Goal: Complete application form: Complete application form

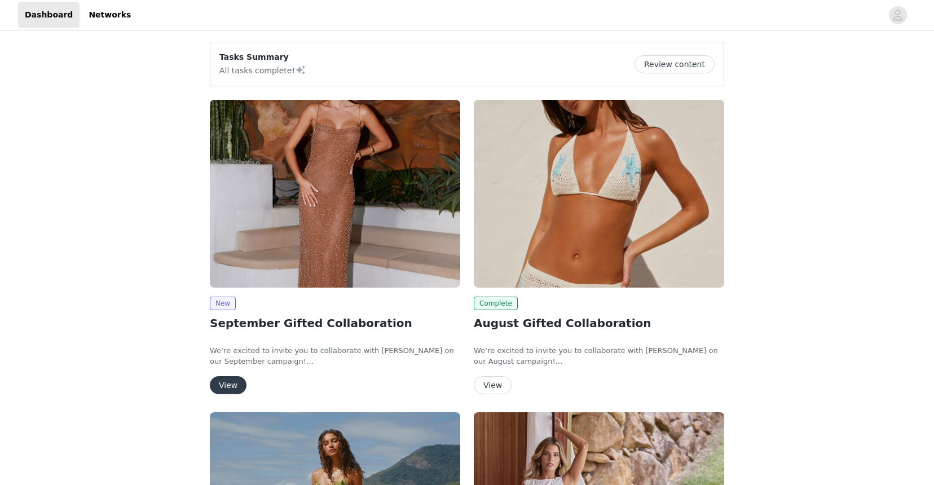
click at [224, 385] on button "View" at bounding box center [228, 385] width 37 height 18
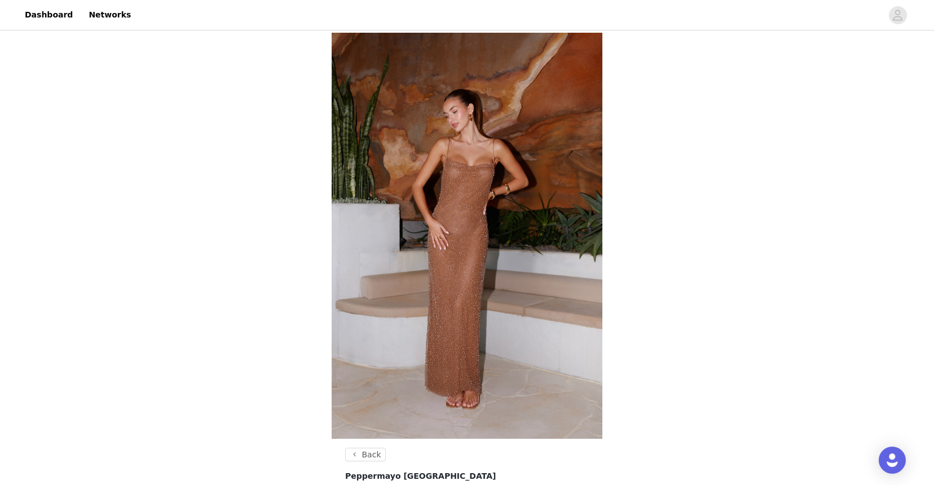
scroll to position [370, 0]
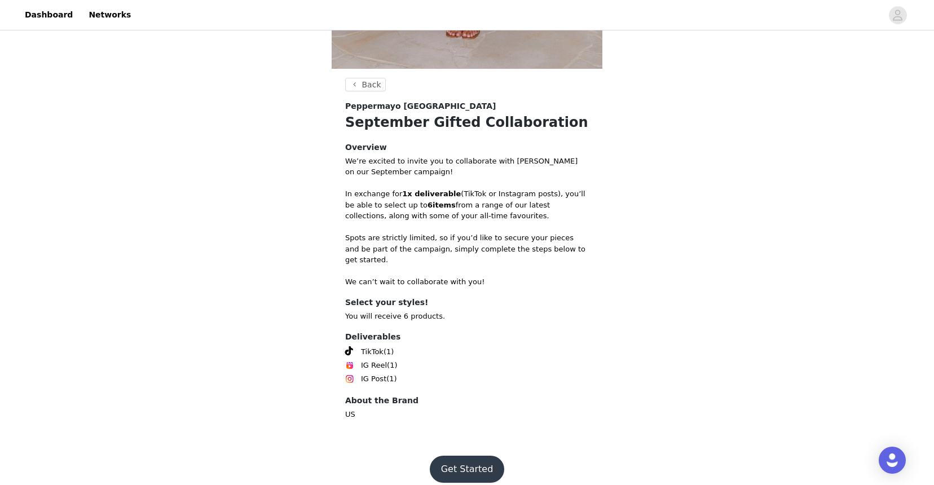
click at [453, 456] on button "Get Started" at bounding box center [467, 469] width 75 height 27
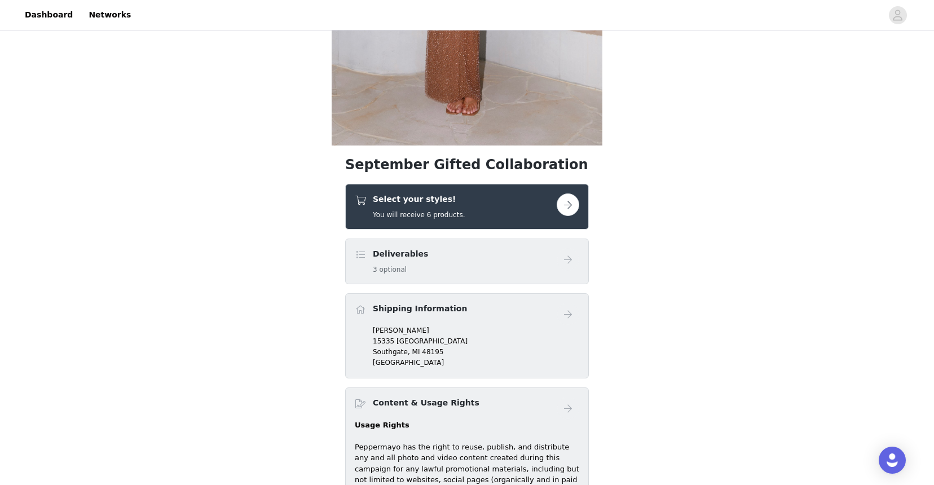
scroll to position [326, 0]
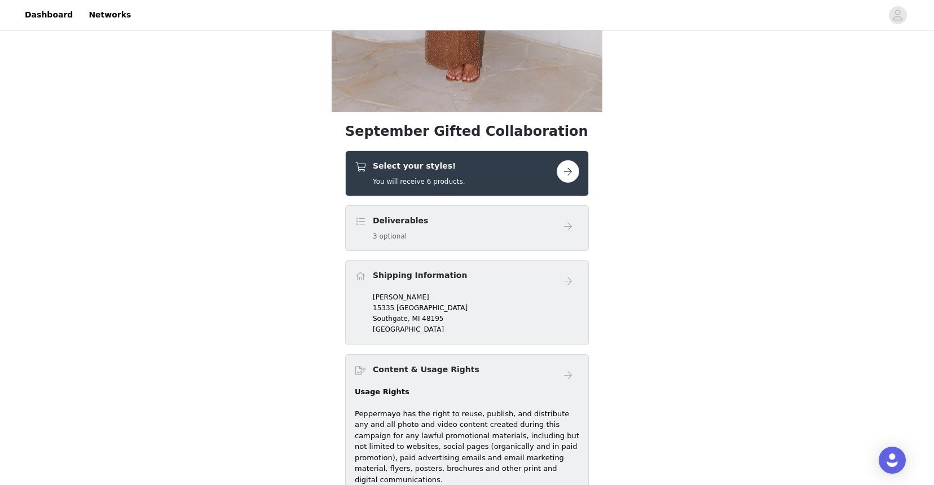
click at [452, 231] on div "Deliverables 3 optional" at bounding box center [456, 228] width 202 height 27
click at [570, 173] on button "button" at bounding box center [568, 171] width 23 height 23
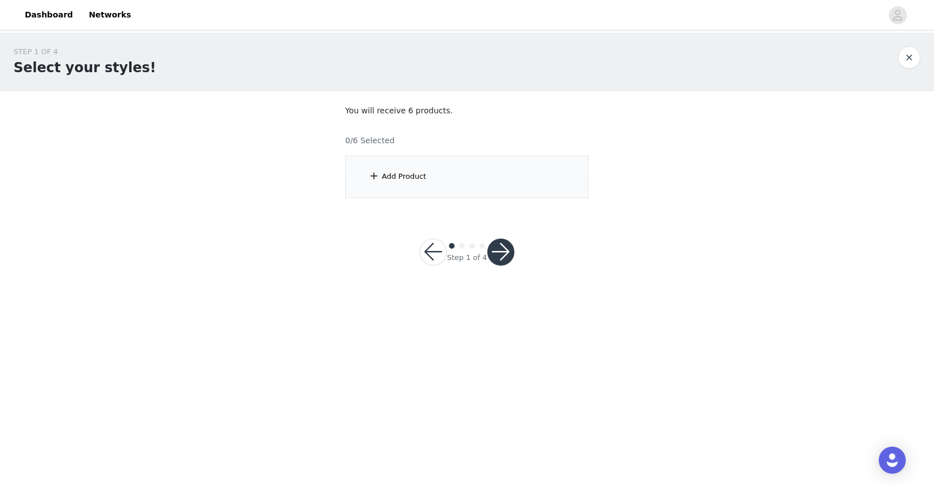
click at [473, 160] on div "Add Product" at bounding box center [467, 177] width 244 height 42
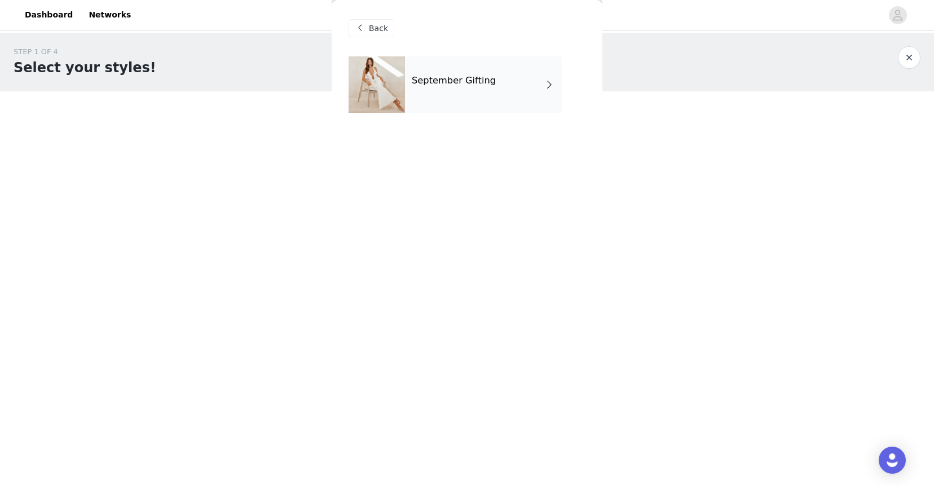
click at [427, 100] on div "September Gifting" at bounding box center [483, 84] width 157 height 56
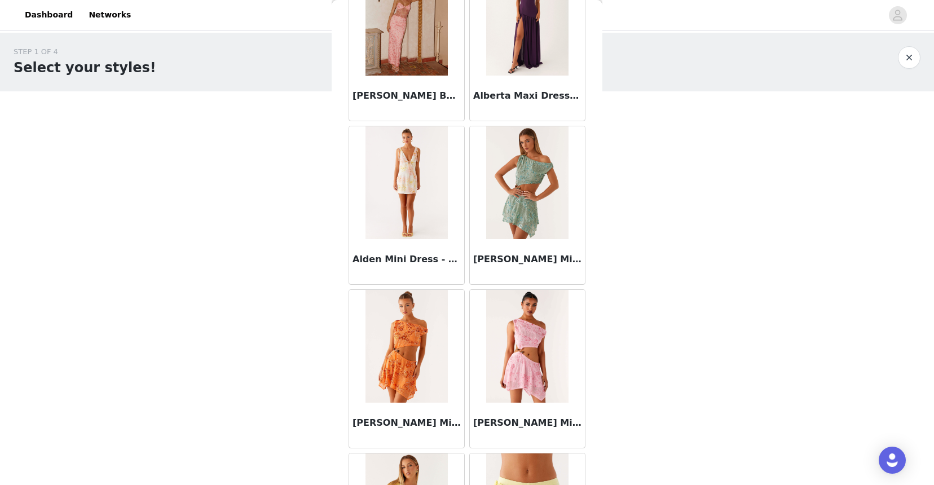
scroll to position [1241, 0]
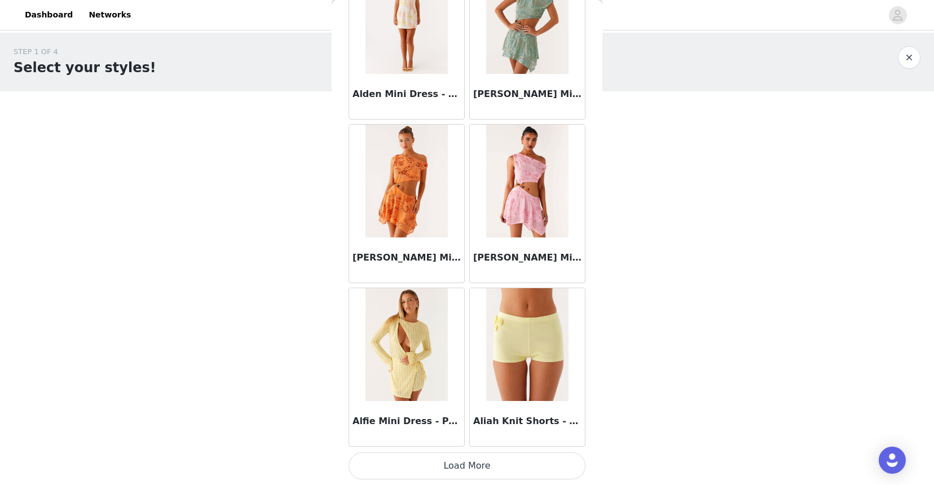
click at [444, 456] on button "Load More" at bounding box center [466, 465] width 237 height 27
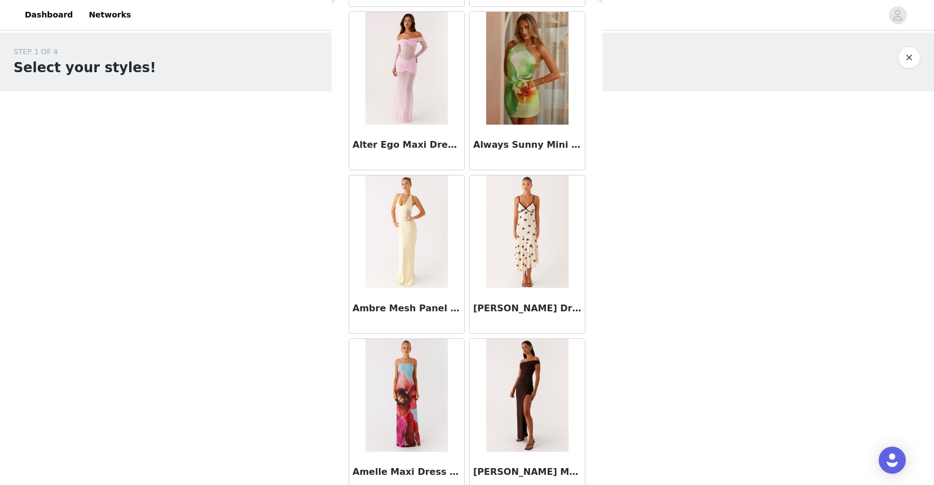
scroll to position [2876, 0]
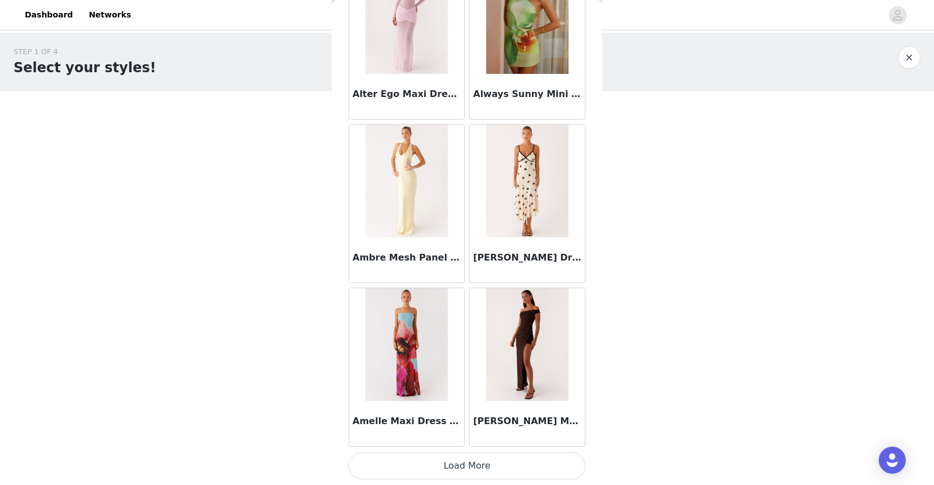
click at [436, 464] on button "Load More" at bounding box center [466, 465] width 237 height 27
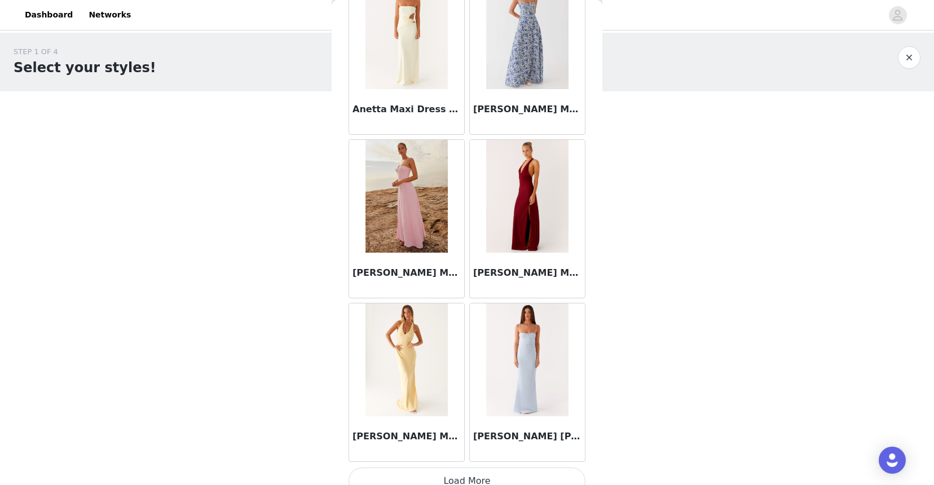
scroll to position [4511, 0]
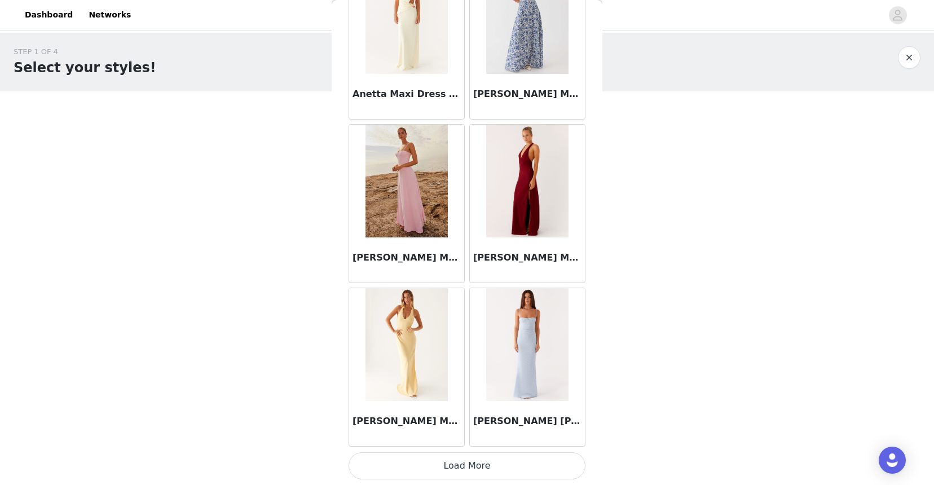
click at [439, 456] on button "Load More" at bounding box center [466, 465] width 237 height 27
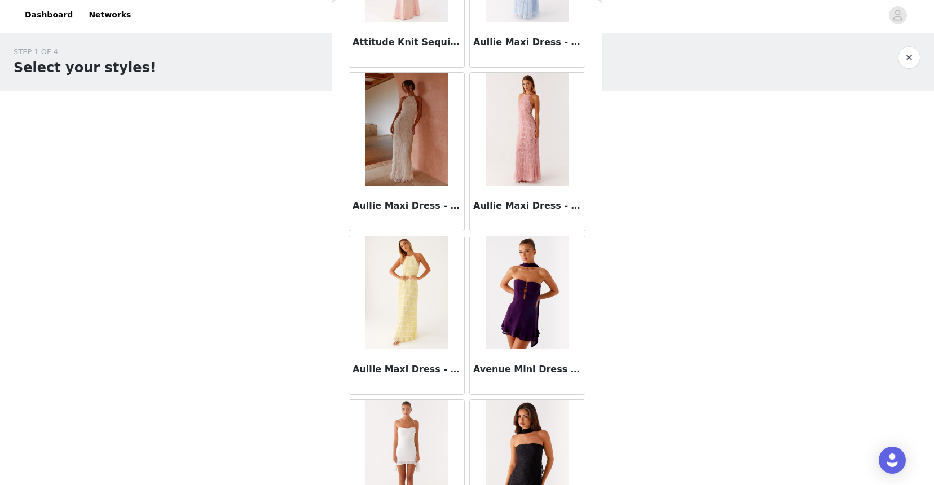
scroll to position [6146, 0]
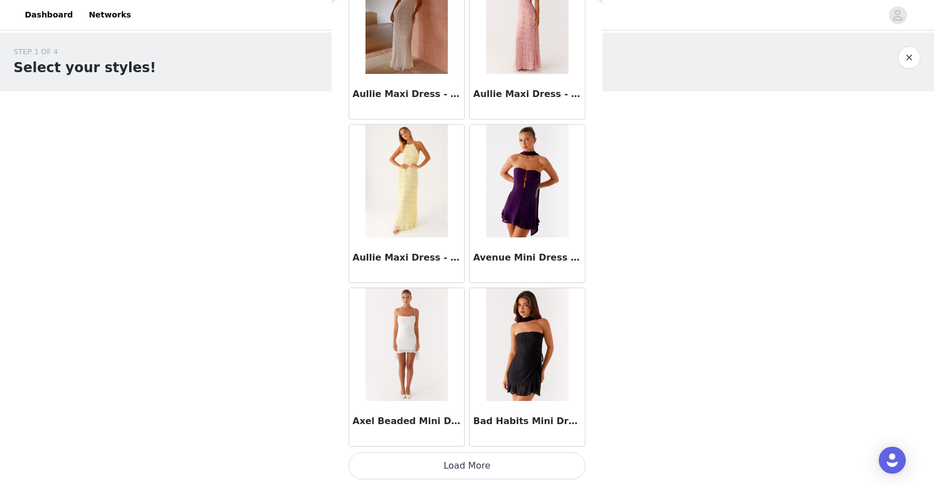
click at [453, 460] on button "Load More" at bounding box center [466, 465] width 237 height 27
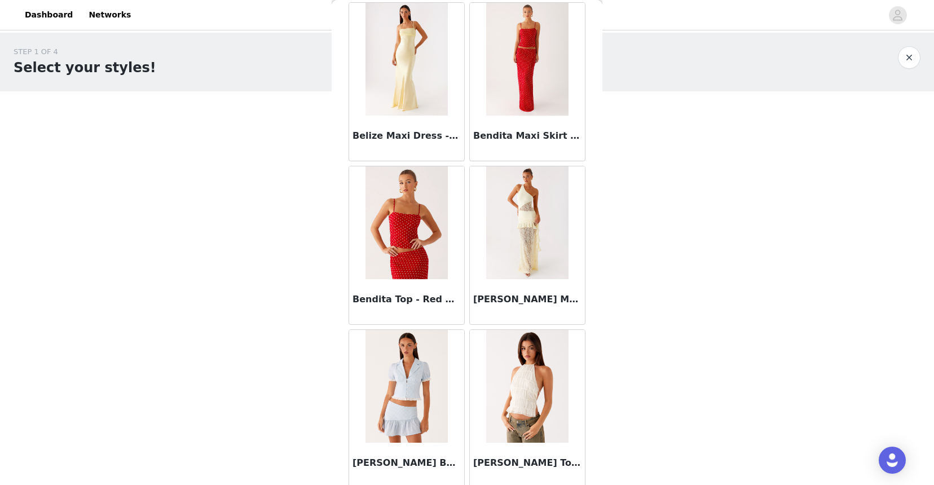
scroll to position [7586, 0]
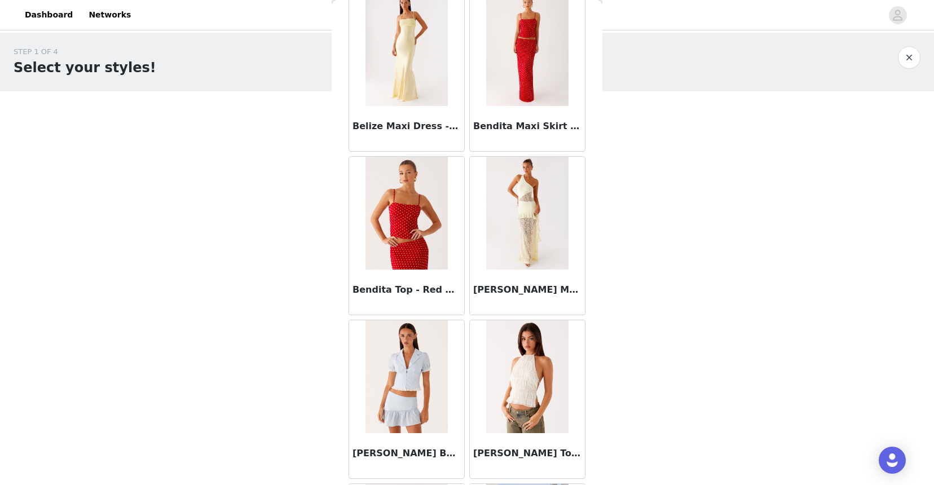
click at [409, 290] on h3 "Bendita Top - Red Polka Dot" at bounding box center [406, 290] width 108 height 14
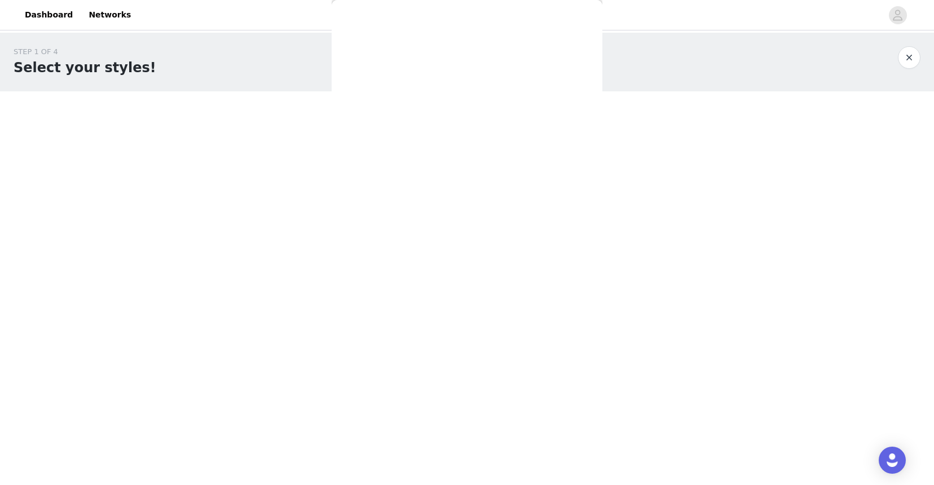
scroll to position [109, 0]
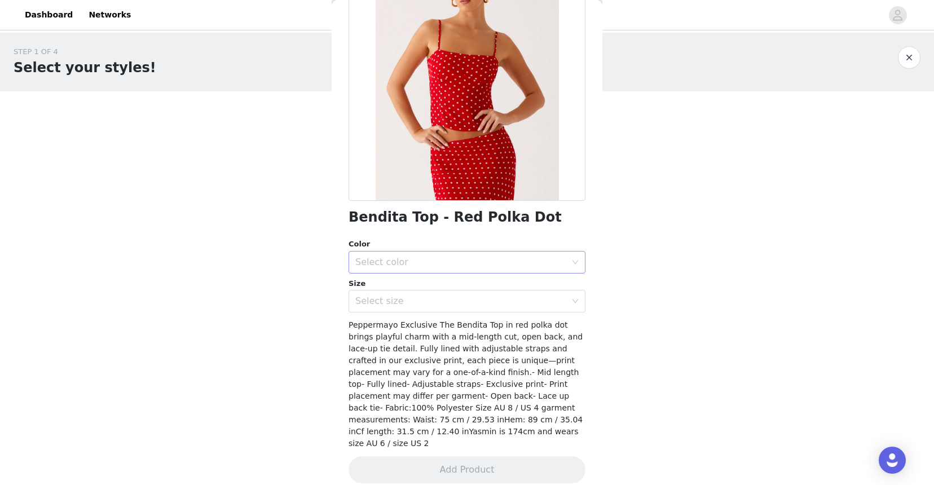
click at [402, 262] on div "Select color" at bounding box center [460, 262] width 211 height 11
click at [398, 282] on li "Red Polka Dot" at bounding box center [466, 287] width 237 height 18
click at [394, 304] on div "Select size" at bounding box center [460, 300] width 211 height 11
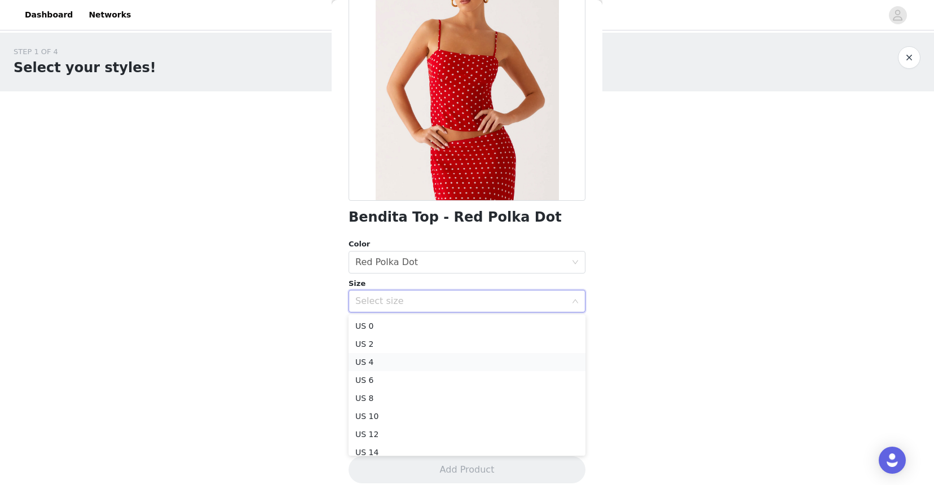
click at [374, 360] on li "US 4" at bounding box center [466, 362] width 237 height 18
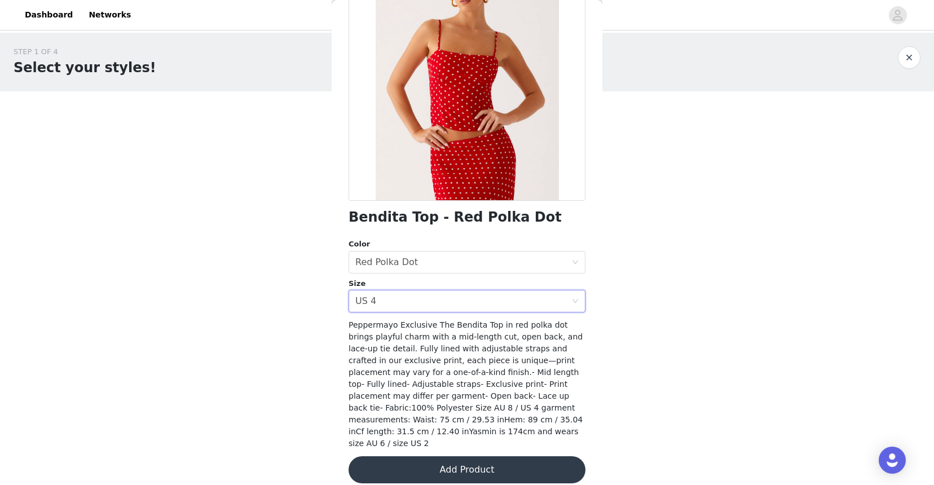
click at [404, 462] on button "Add Product" at bounding box center [466, 469] width 237 height 27
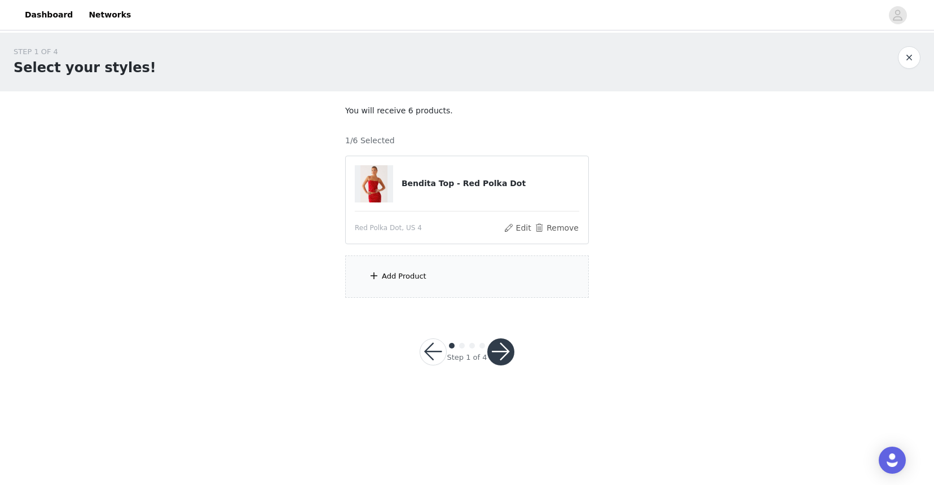
click at [437, 294] on div "Add Product" at bounding box center [467, 276] width 244 height 42
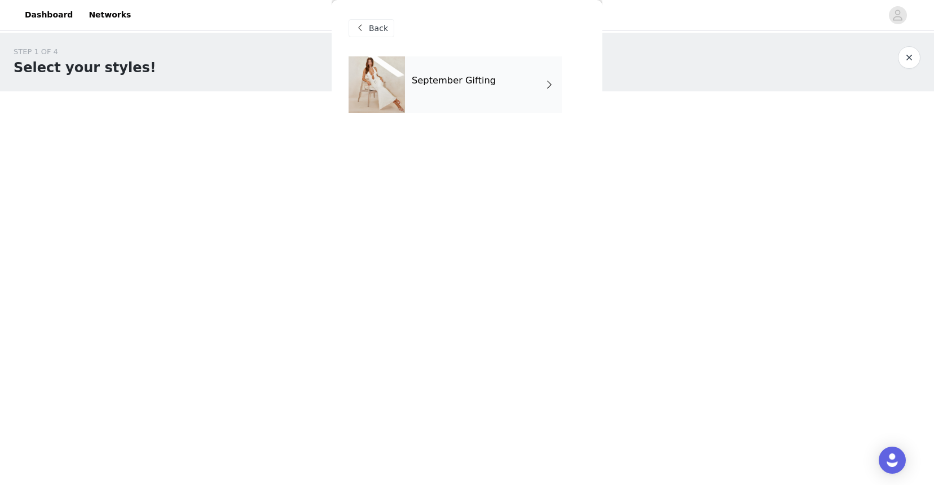
click at [448, 98] on div "September Gifting" at bounding box center [483, 84] width 157 height 56
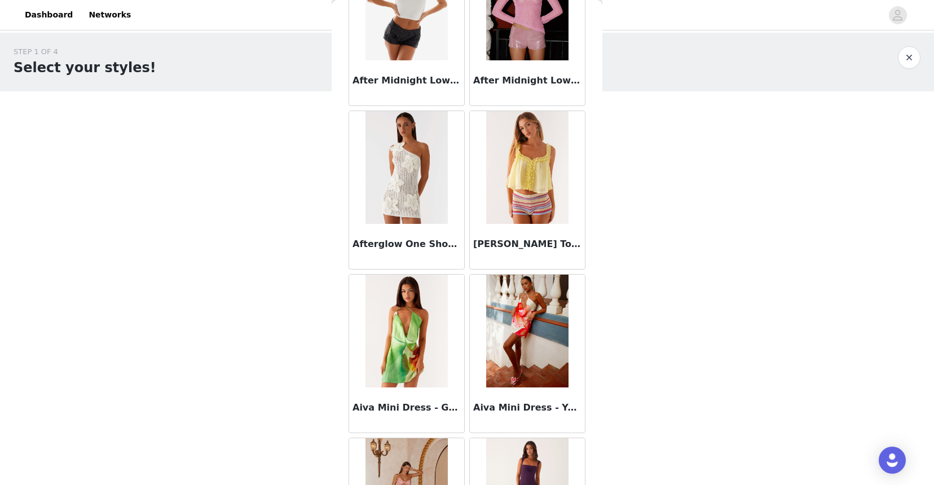
scroll to position [1241, 0]
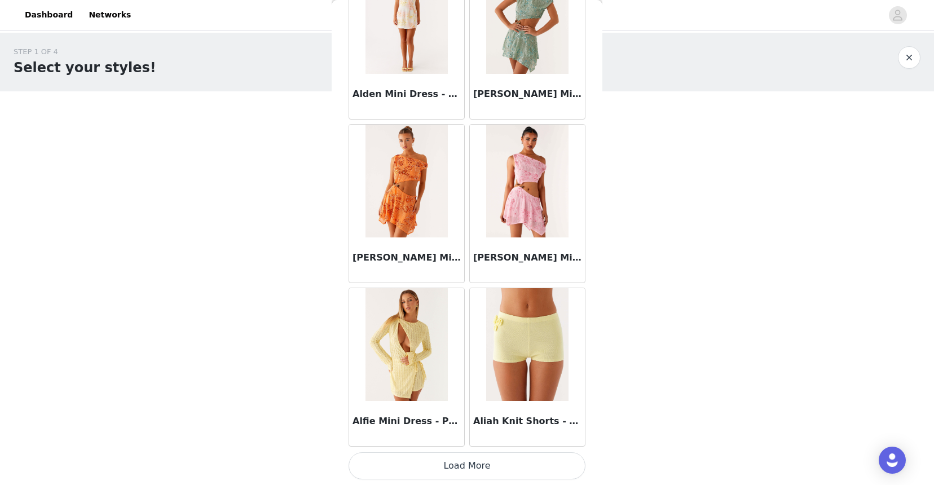
click at [447, 466] on button "Load More" at bounding box center [466, 465] width 237 height 27
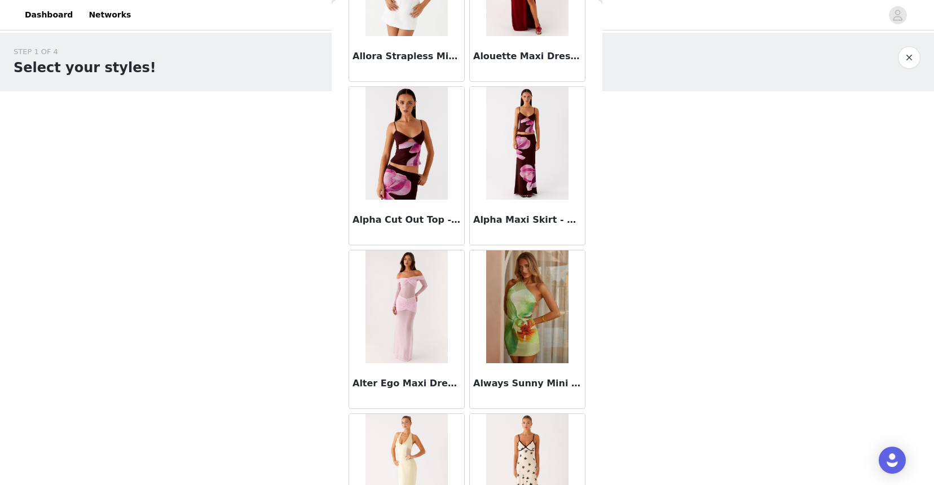
scroll to position [2876, 0]
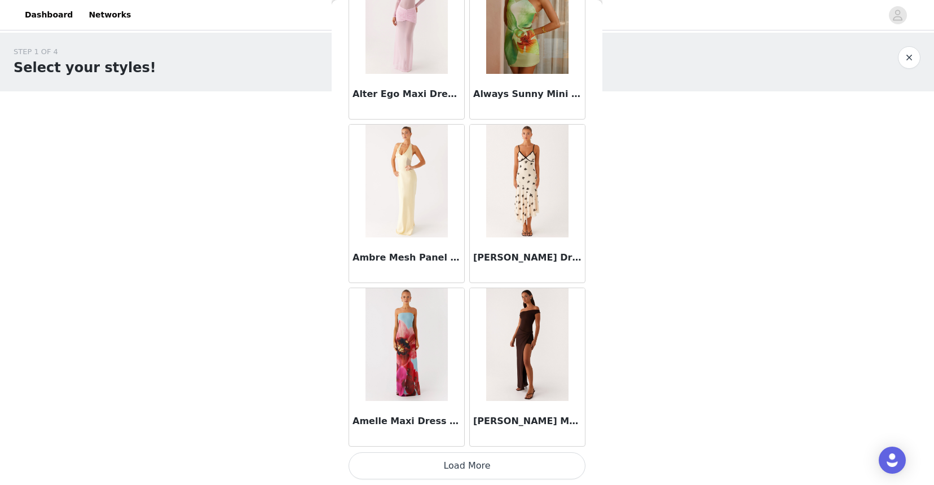
click at [433, 460] on button "Load More" at bounding box center [466, 465] width 237 height 27
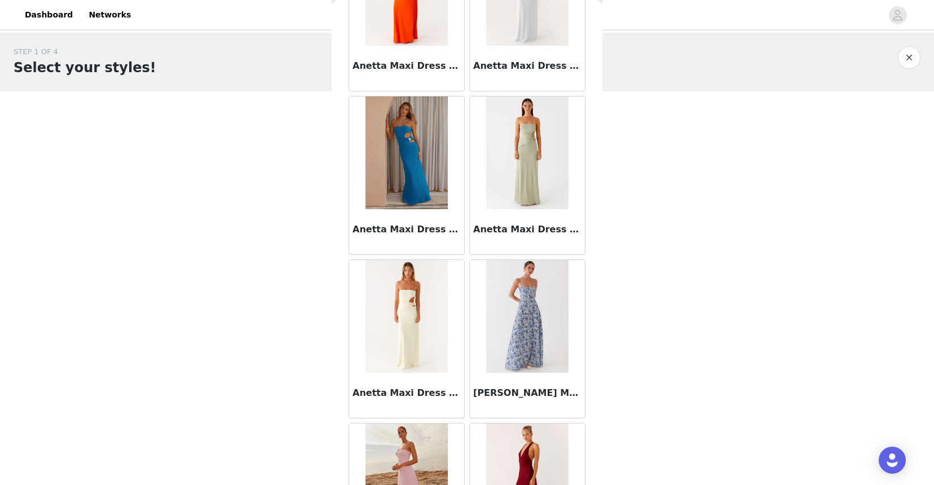
scroll to position [4511, 0]
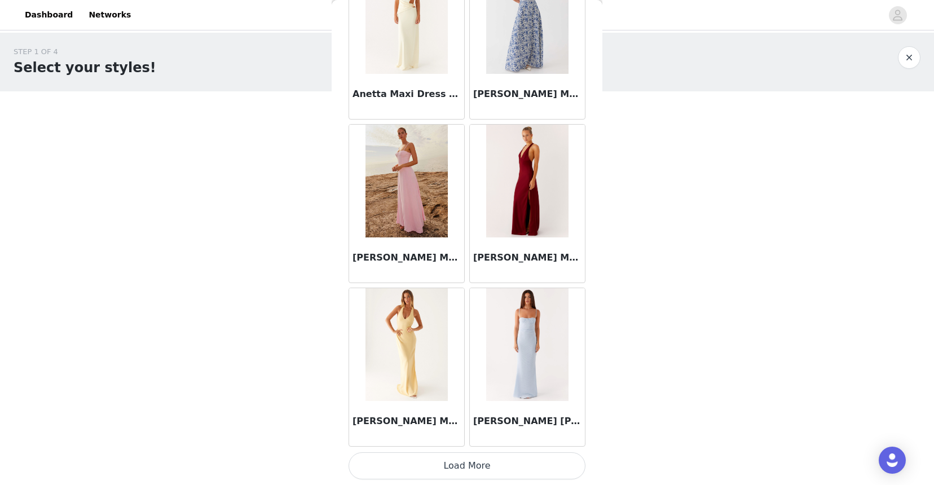
click at [454, 461] on button "Load More" at bounding box center [466, 465] width 237 height 27
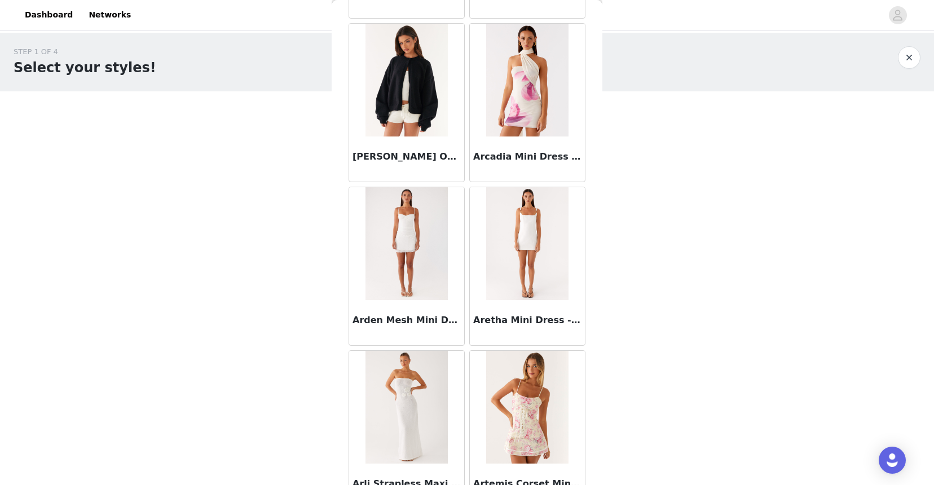
scroll to position [6146, 0]
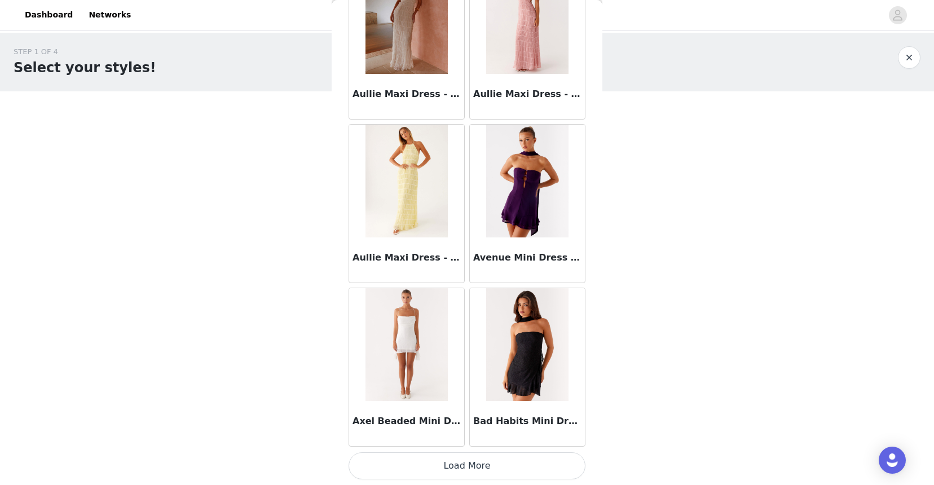
click at [454, 473] on button "Load More" at bounding box center [466, 465] width 237 height 27
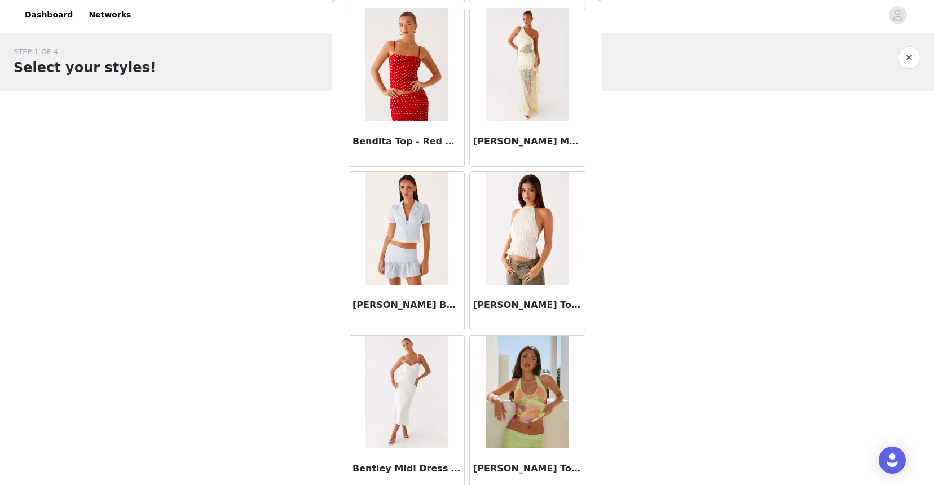
scroll to position [7781, 0]
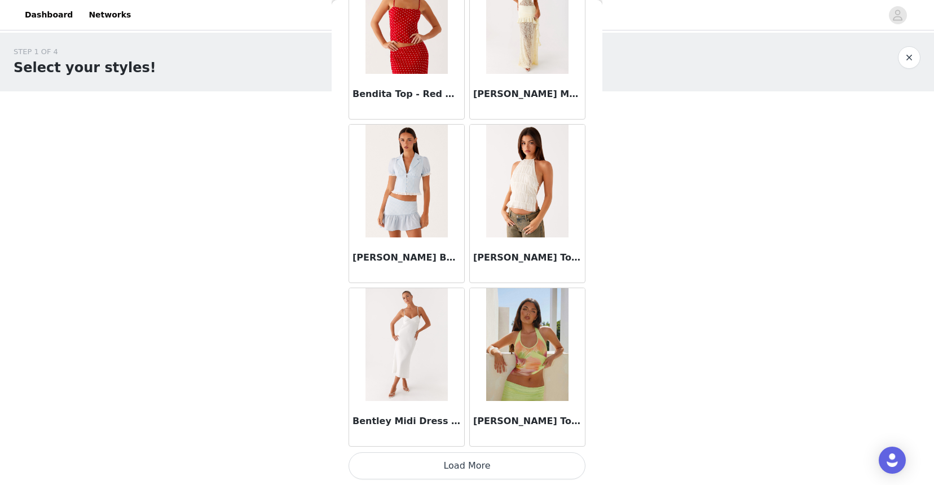
click at [476, 465] on button "Load More" at bounding box center [466, 465] width 237 height 27
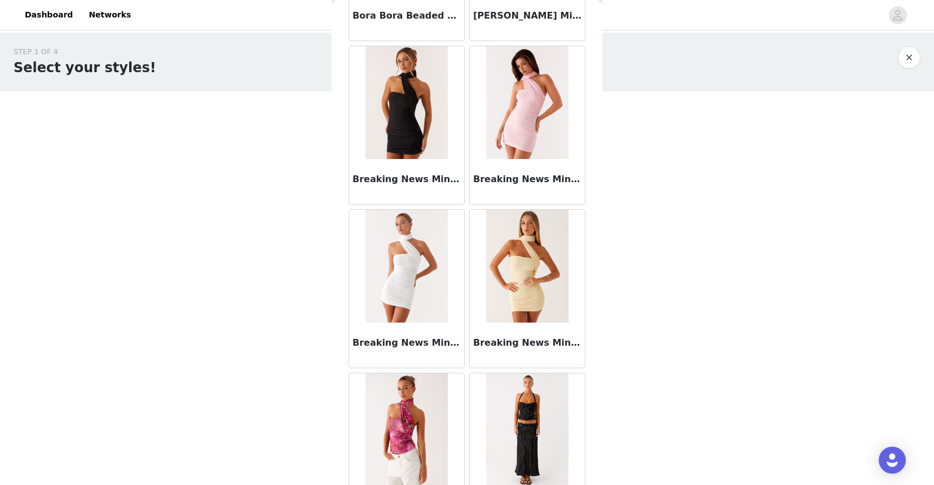
scroll to position [9417, 0]
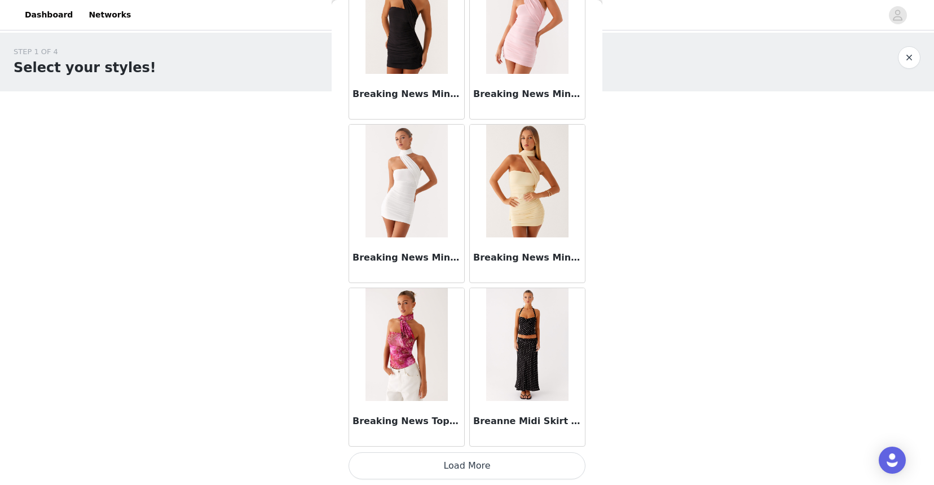
click at [480, 461] on button "Load More" at bounding box center [466, 465] width 237 height 27
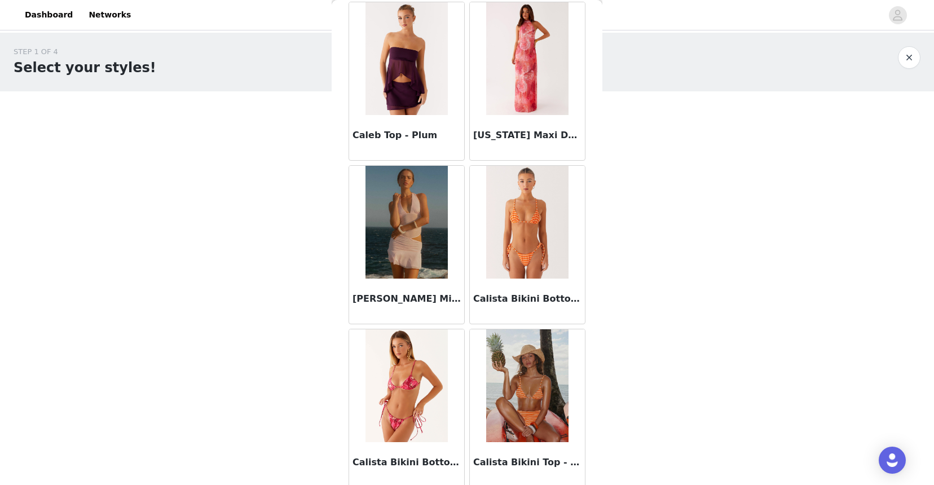
scroll to position [11052, 0]
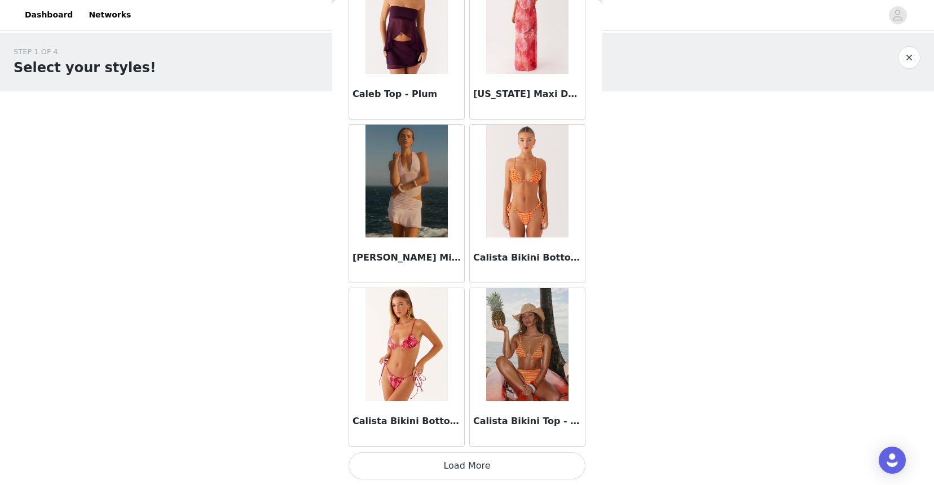
click at [496, 463] on button "Load More" at bounding box center [466, 465] width 237 height 27
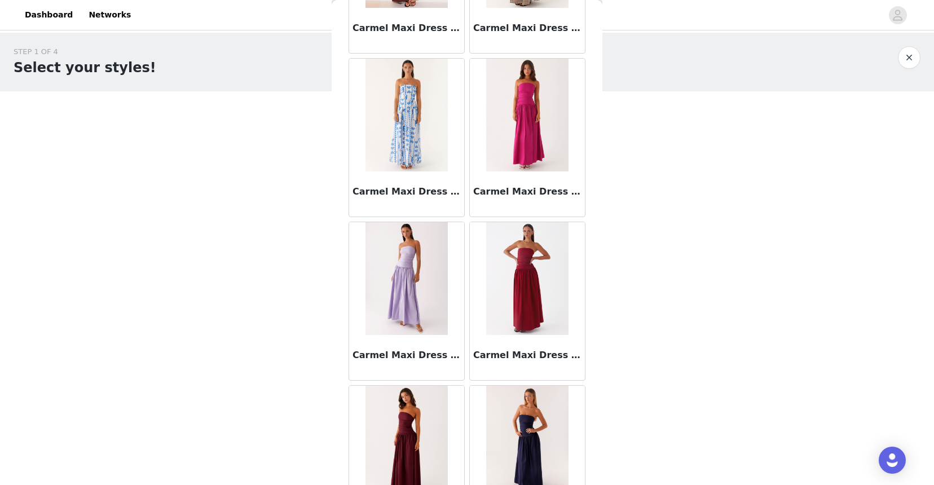
scroll to position [12687, 0]
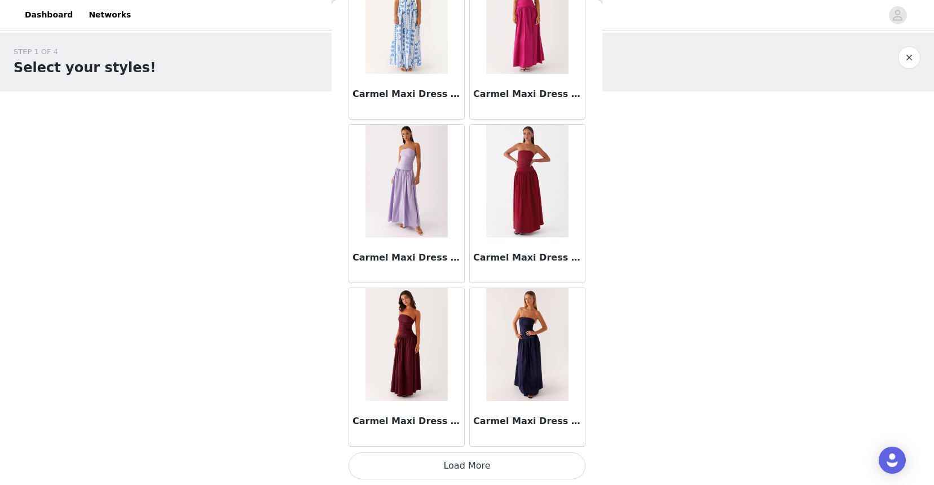
click at [478, 466] on button "Load More" at bounding box center [466, 465] width 237 height 27
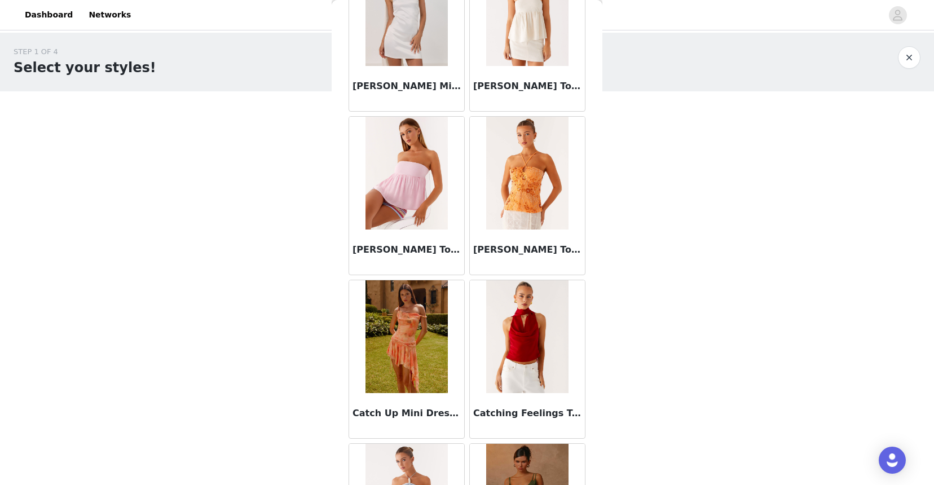
scroll to position [14322, 0]
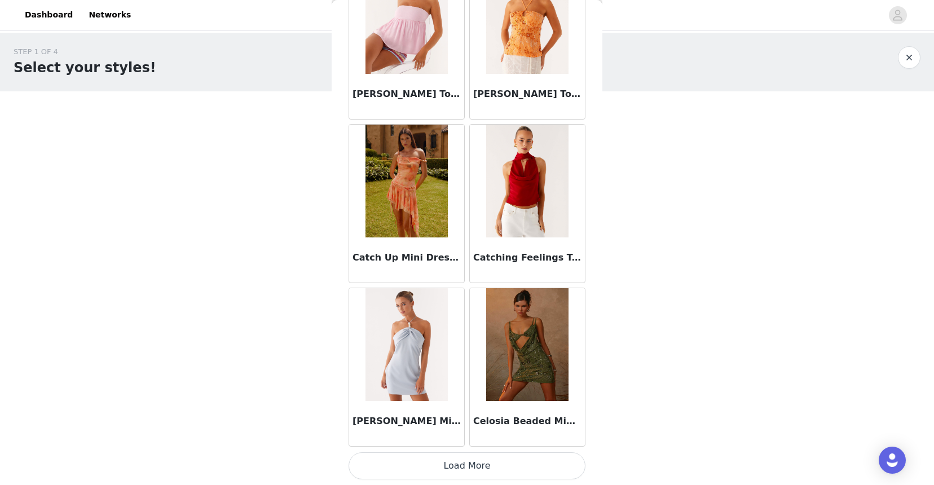
click at [488, 466] on button "Load More" at bounding box center [466, 465] width 237 height 27
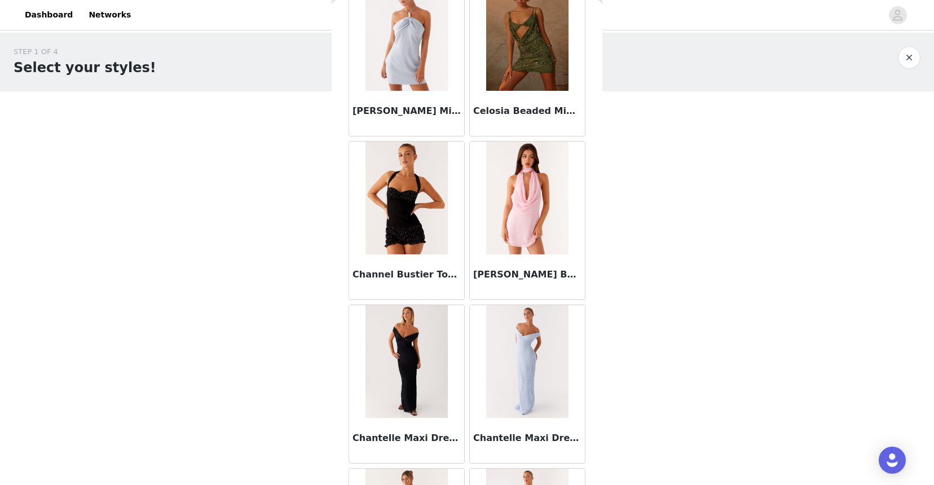
scroll to position [14661, 0]
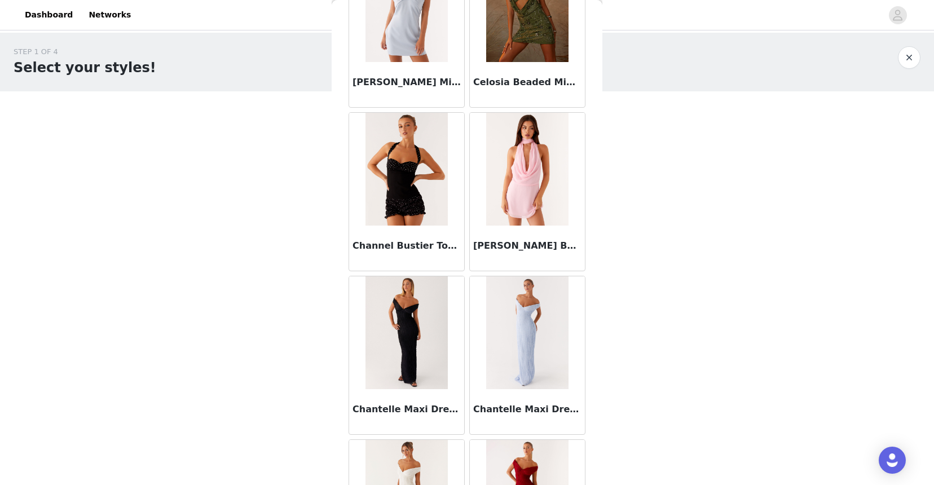
click at [416, 241] on h3 "Channel Bustier Top - Black Polka Dot" at bounding box center [406, 246] width 108 height 14
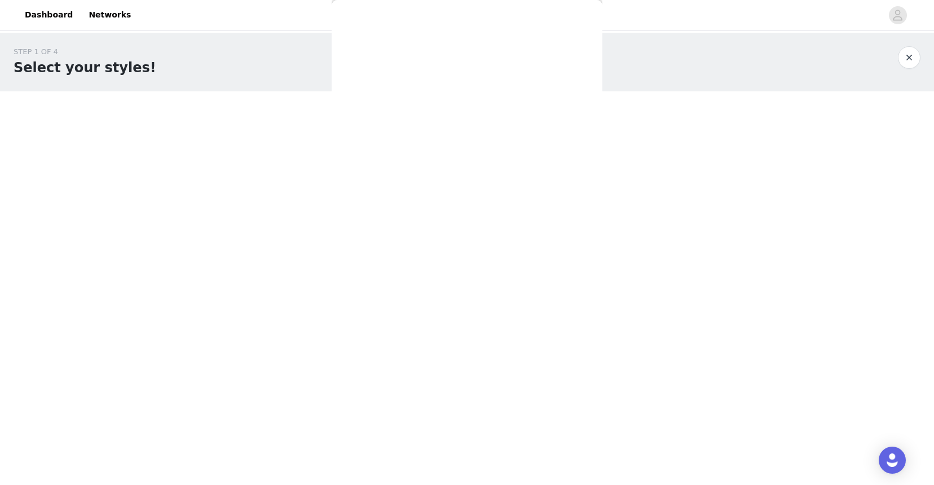
scroll to position [98, 0]
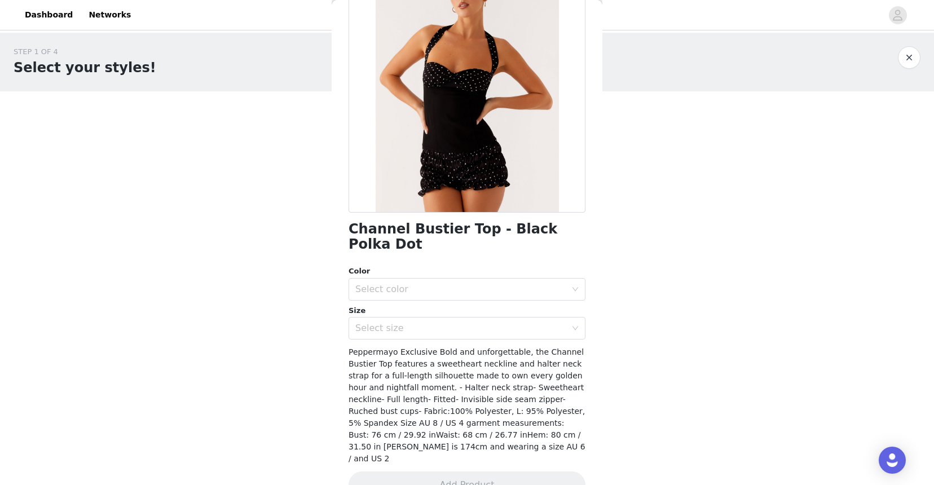
click at [414, 266] on div "Color Select color" at bounding box center [466, 283] width 237 height 35
click at [414, 284] on div "Select color" at bounding box center [460, 289] width 211 height 11
click at [395, 298] on li "Black Polka Dot" at bounding box center [466, 299] width 237 height 18
click at [389, 323] on div "Select size" at bounding box center [460, 328] width 211 height 11
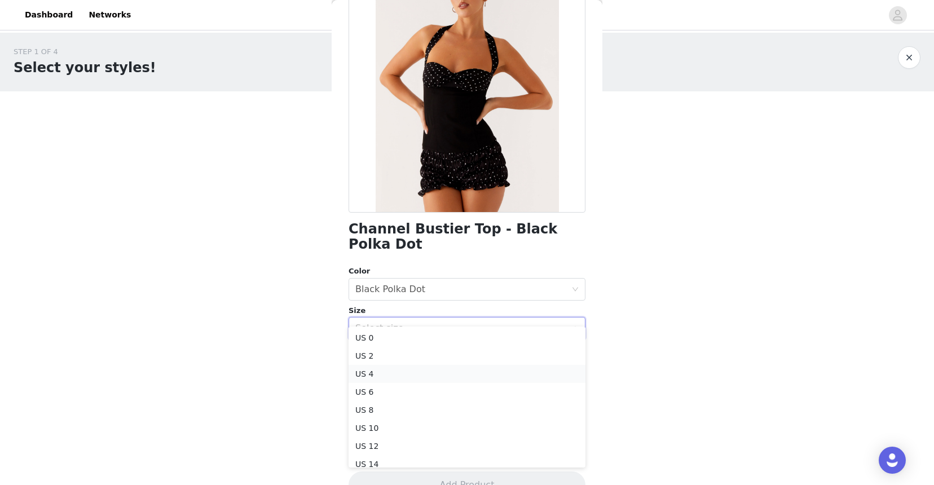
click at [367, 370] on li "US 4" at bounding box center [466, 374] width 237 height 18
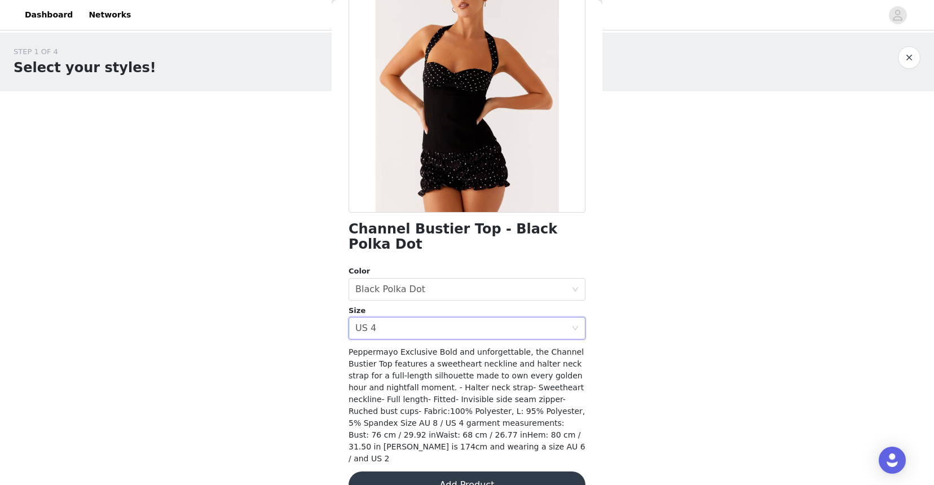
click at [497, 471] on button "Add Product" at bounding box center [466, 484] width 237 height 27
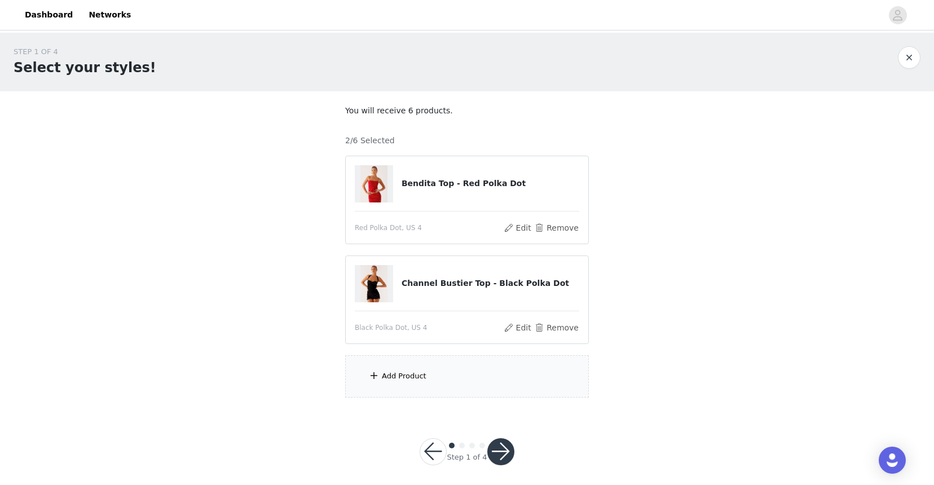
click at [408, 372] on div "Add Product" at bounding box center [404, 375] width 45 height 11
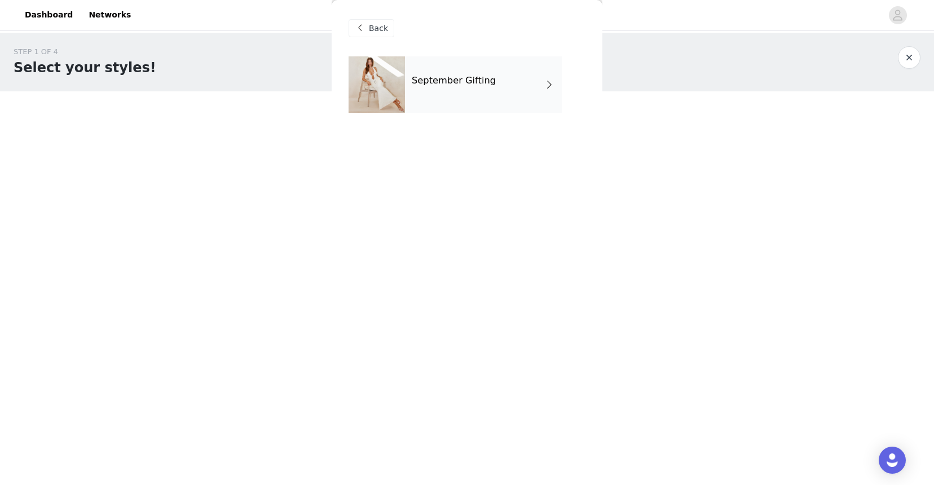
click at [439, 88] on div "September Gifting" at bounding box center [483, 84] width 157 height 56
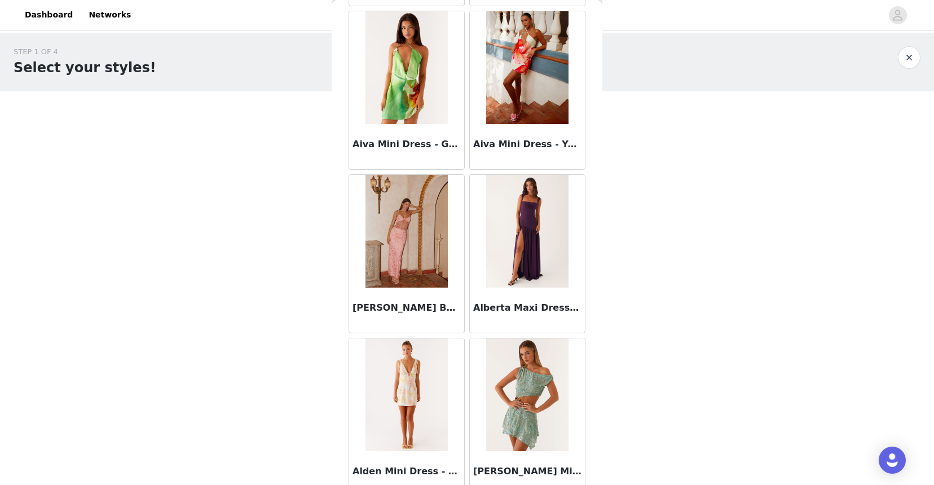
scroll to position [1241, 0]
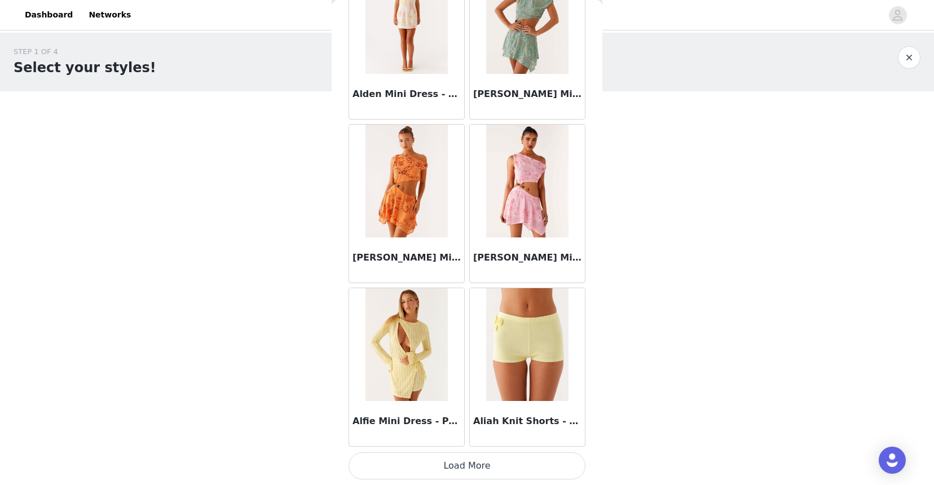
click at [437, 470] on button "Load More" at bounding box center [466, 465] width 237 height 27
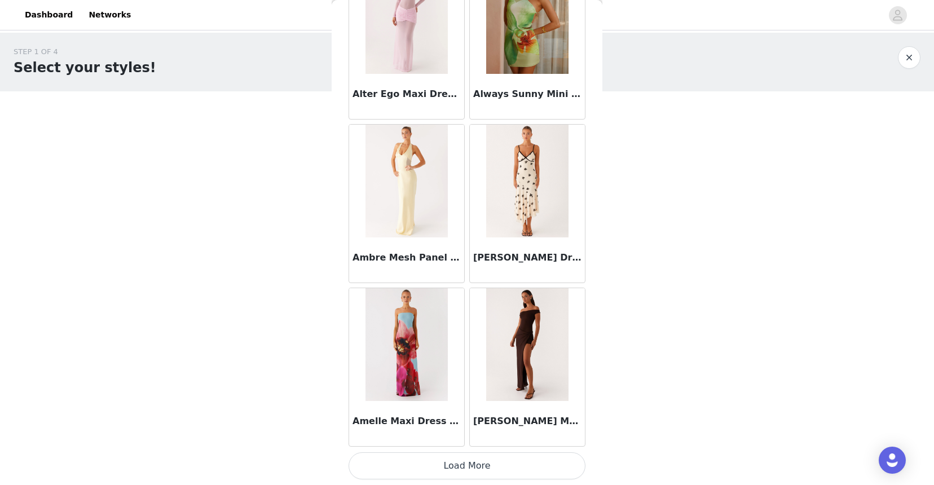
click at [422, 466] on button "Load More" at bounding box center [466, 465] width 237 height 27
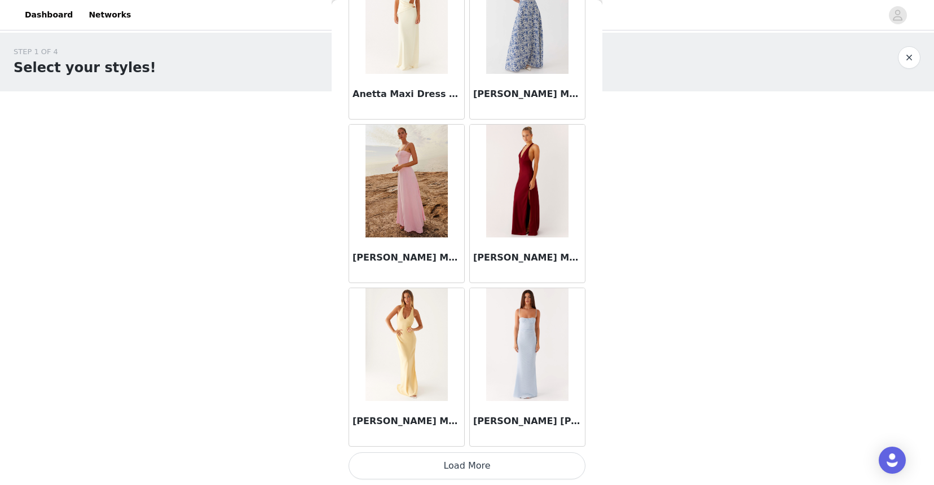
click at [426, 460] on button "Load More" at bounding box center [466, 465] width 237 height 27
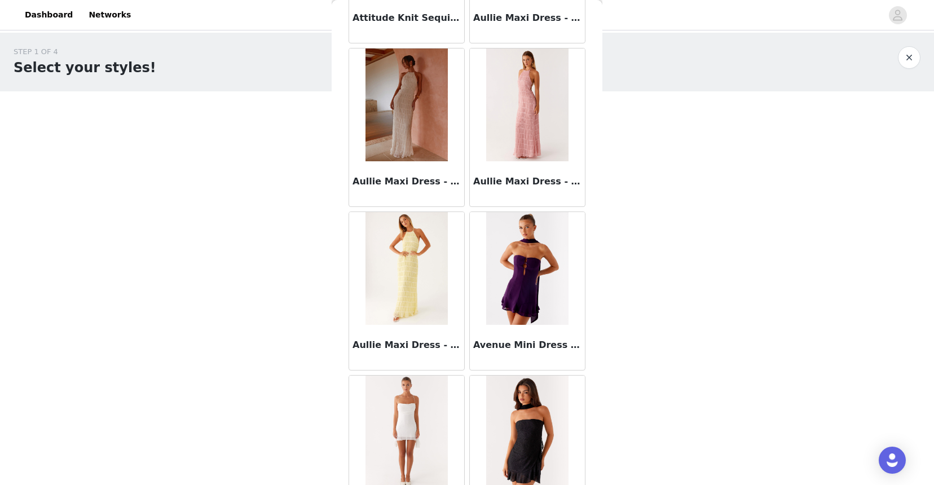
scroll to position [6146, 0]
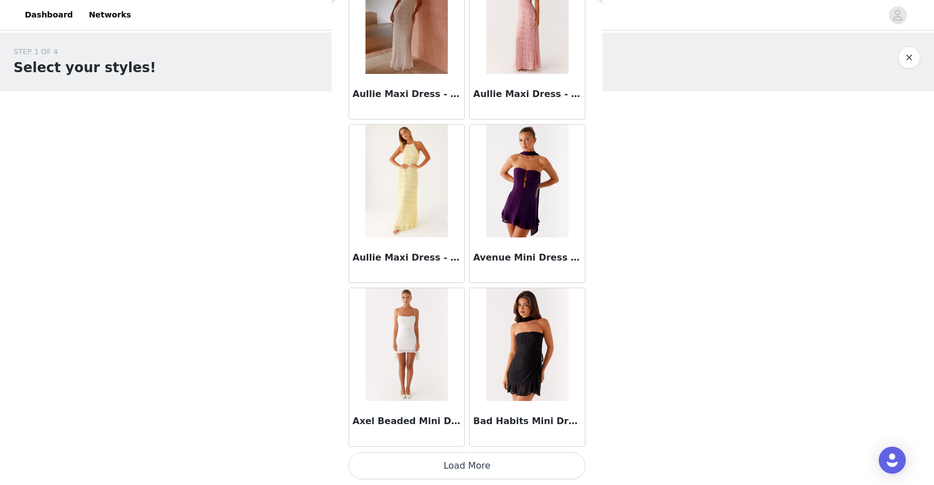
click at [461, 457] on button "Load More" at bounding box center [466, 465] width 237 height 27
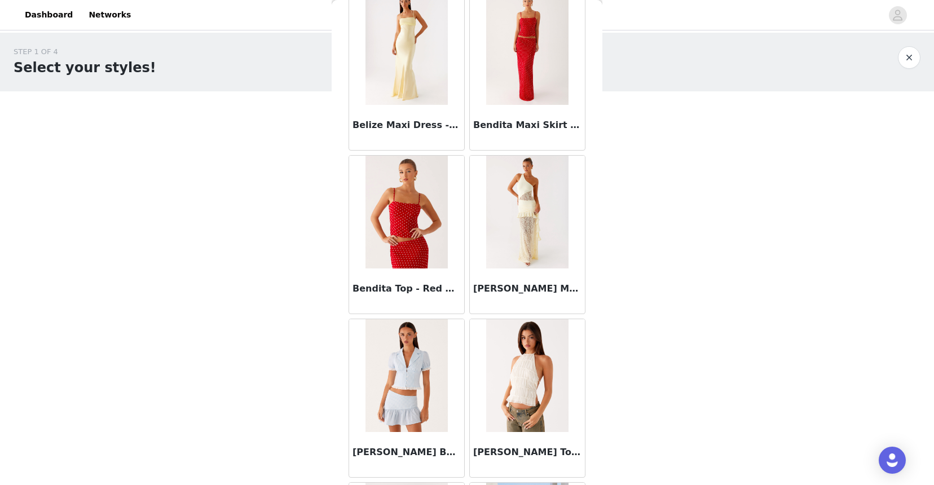
scroll to position [7781, 0]
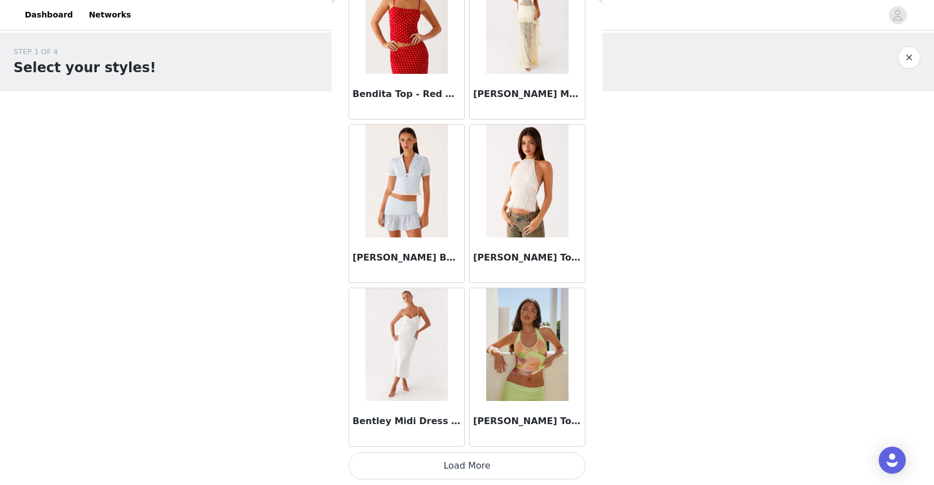
click at [454, 463] on button "Load More" at bounding box center [466, 465] width 237 height 27
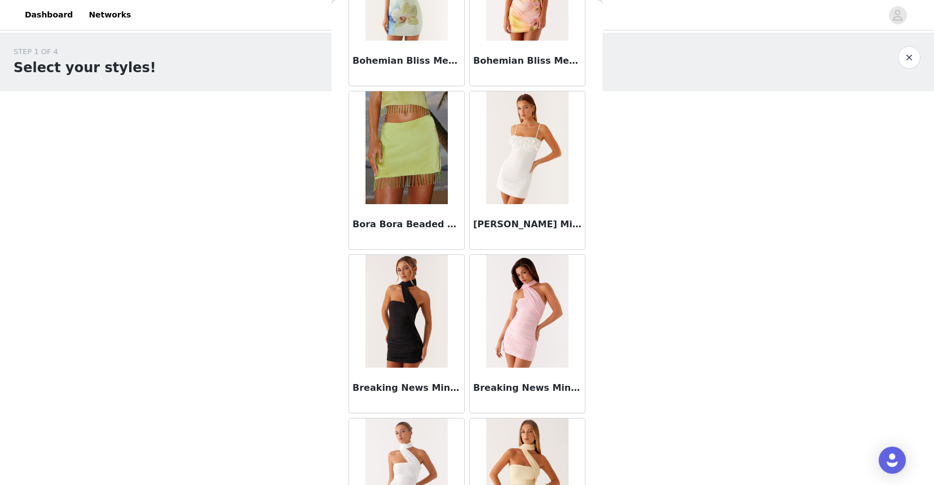
scroll to position [9417, 0]
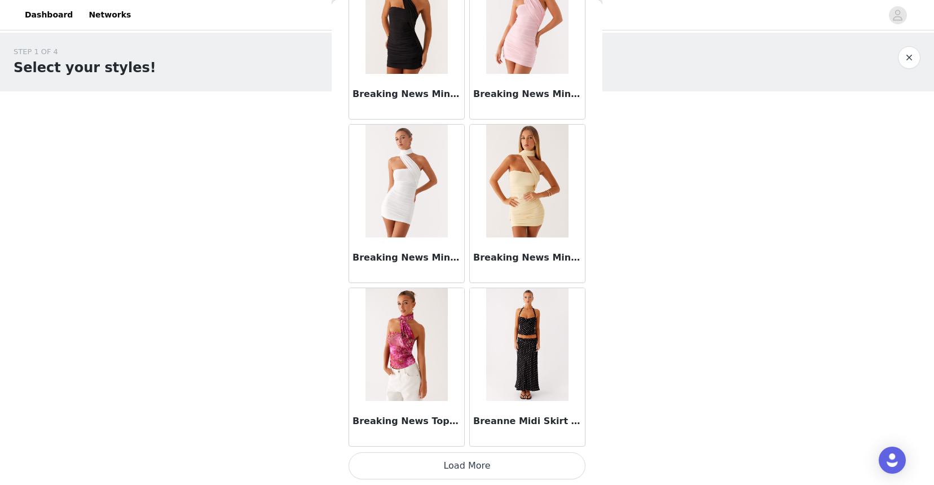
click at [457, 463] on button "Load More" at bounding box center [466, 465] width 237 height 27
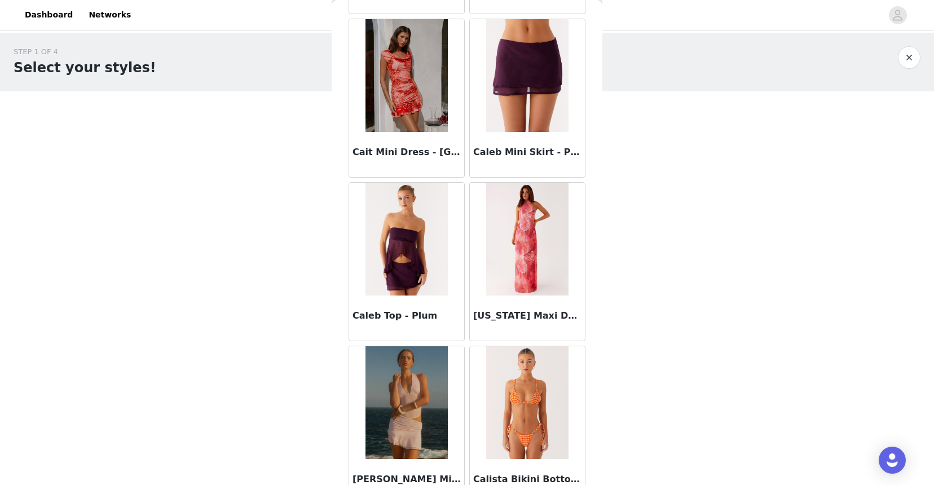
scroll to position [11052, 0]
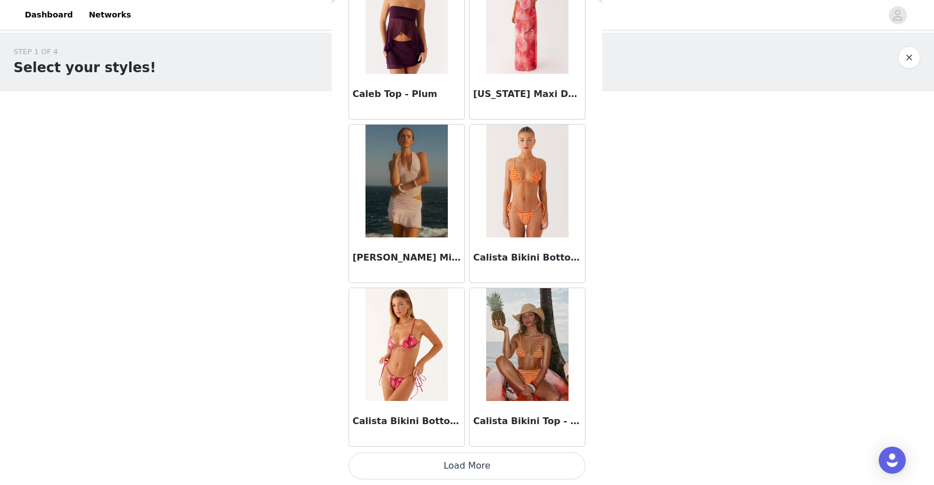
click at [484, 465] on button "Load More" at bounding box center [466, 465] width 237 height 27
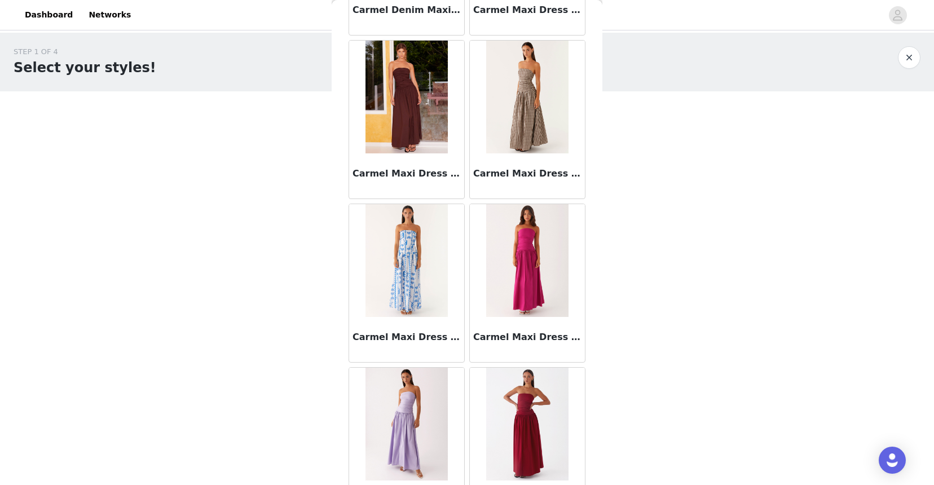
scroll to position [12687, 0]
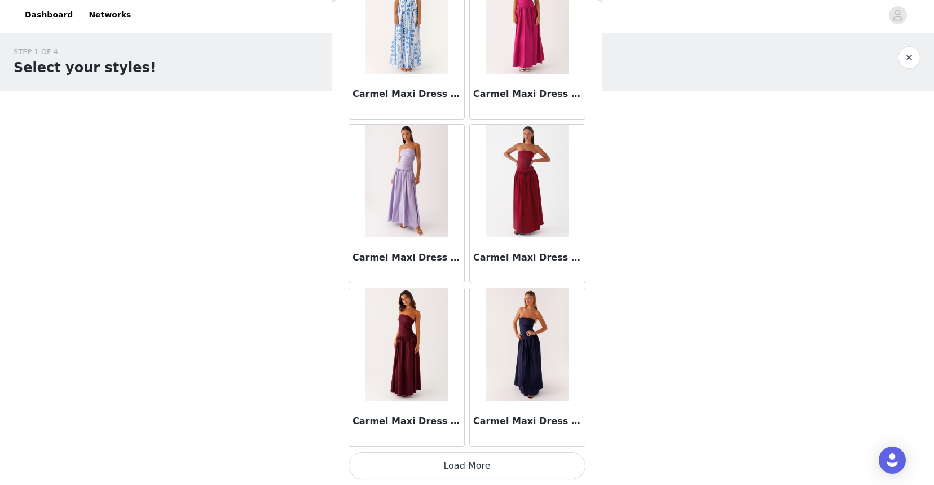
click at [479, 467] on button "Load More" at bounding box center [466, 465] width 237 height 27
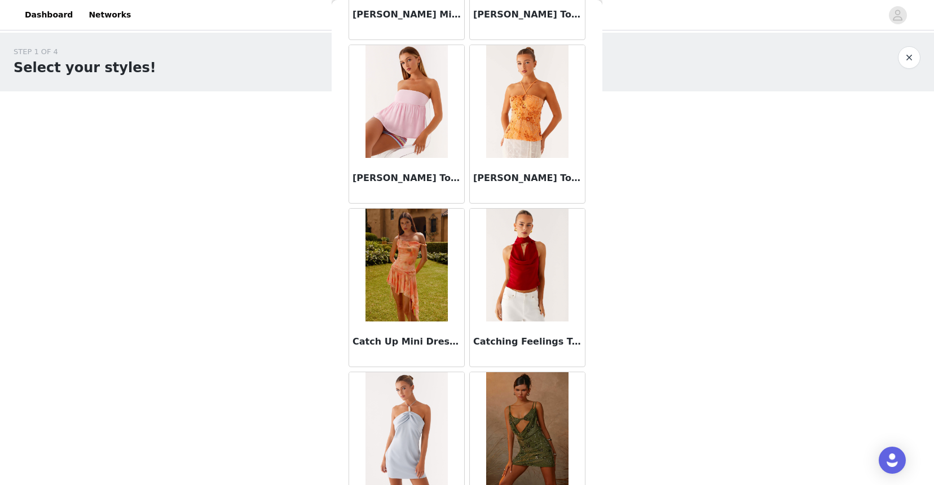
scroll to position [14322, 0]
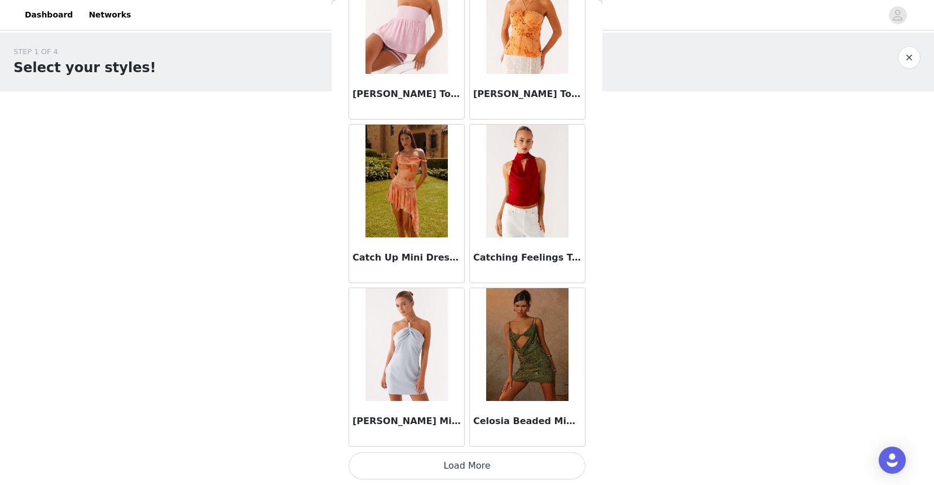
click at [464, 454] on button "Load More" at bounding box center [466, 465] width 237 height 27
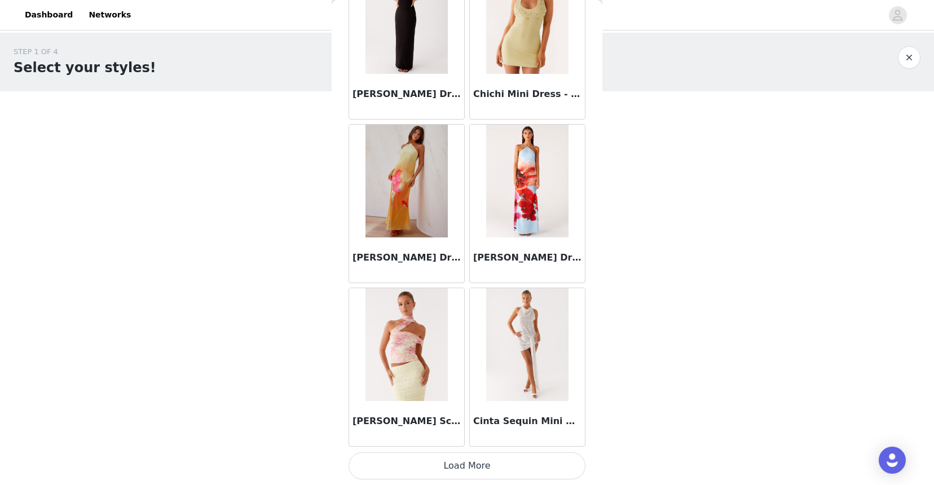
scroll to position [3, 0]
click at [474, 467] on button "Load More" at bounding box center [466, 465] width 237 height 27
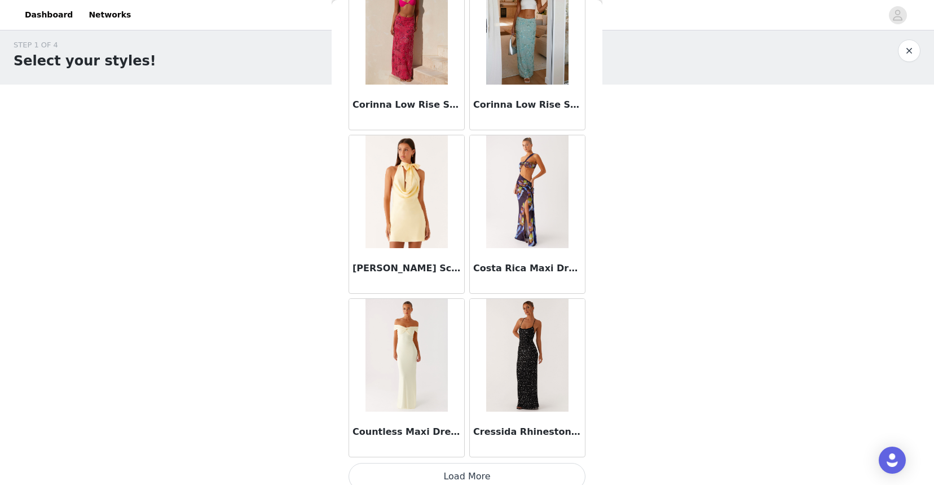
scroll to position [17593, 0]
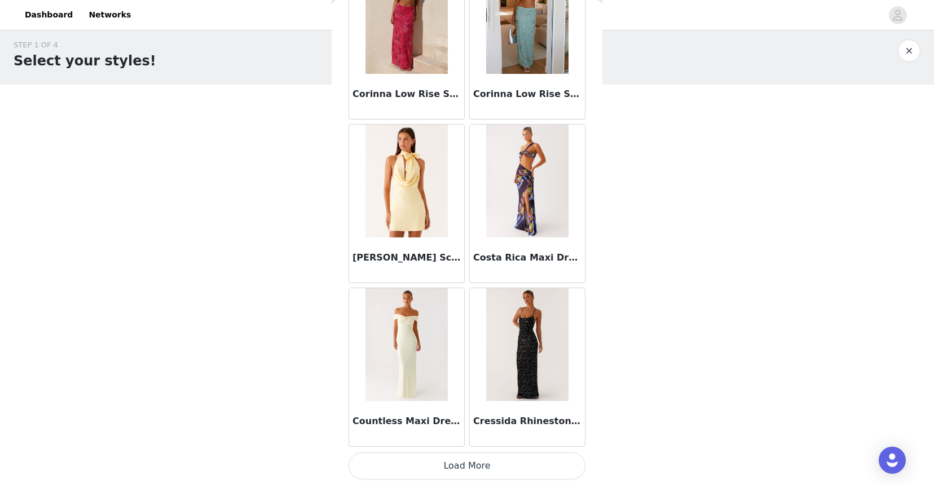
click at [467, 467] on button "Load More" at bounding box center [466, 465] width 237 height 27
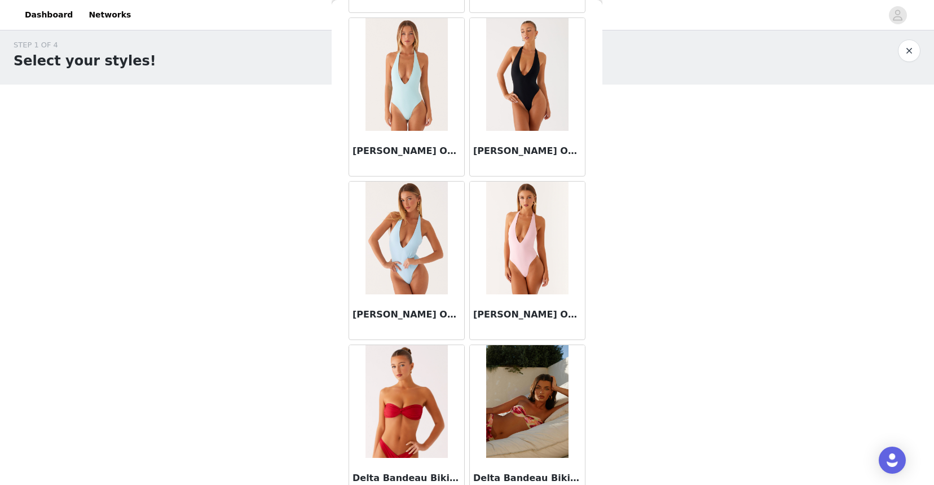
scroll to position [19228, 0]
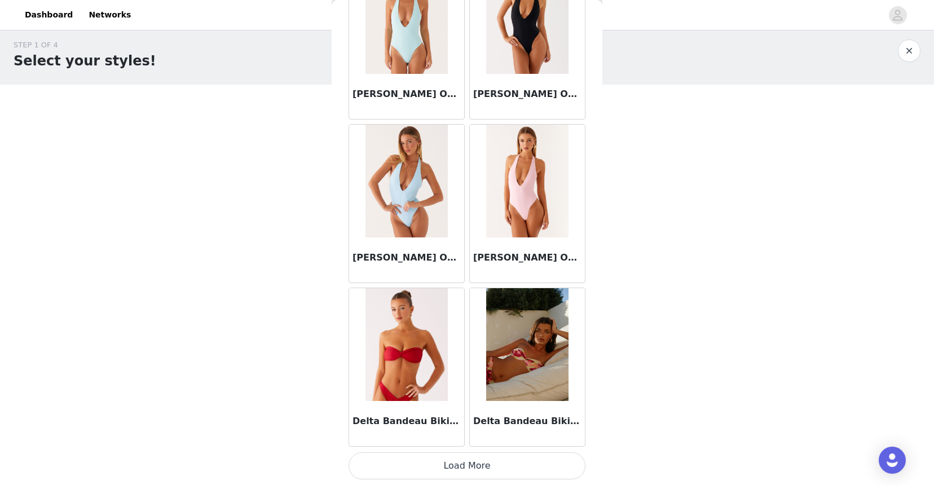
click at [462, 462] on button "Load More" at bounding box center [466, 465] width 237 height 27
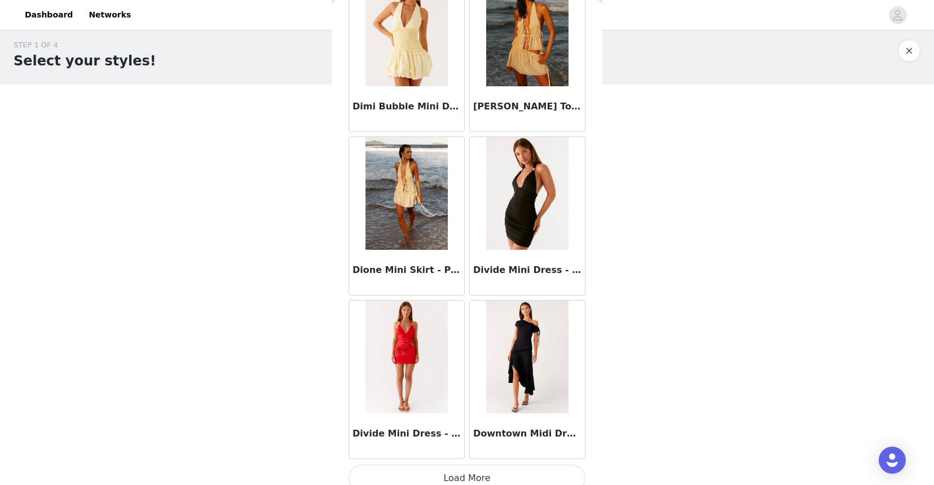
scroll to position [20863, 0]
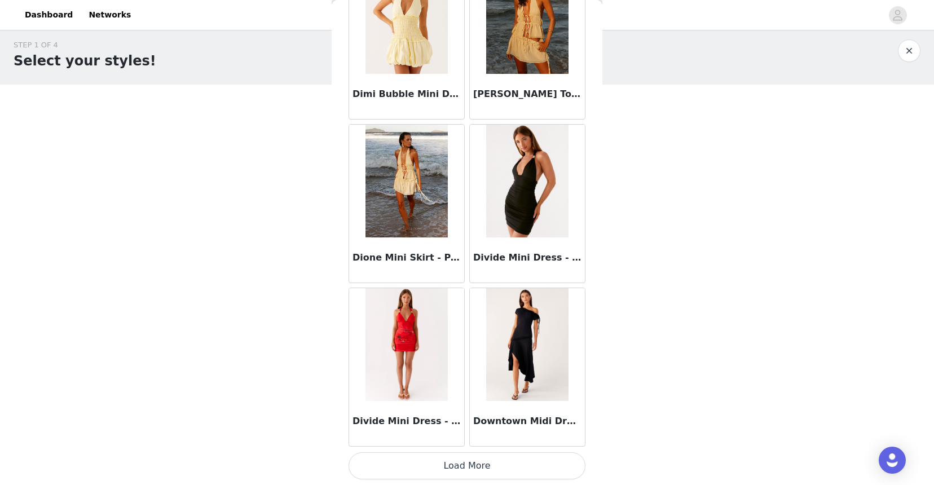
click at [467, 462] on button "Load More" at bounding box center [466, 465] width 237 height 27
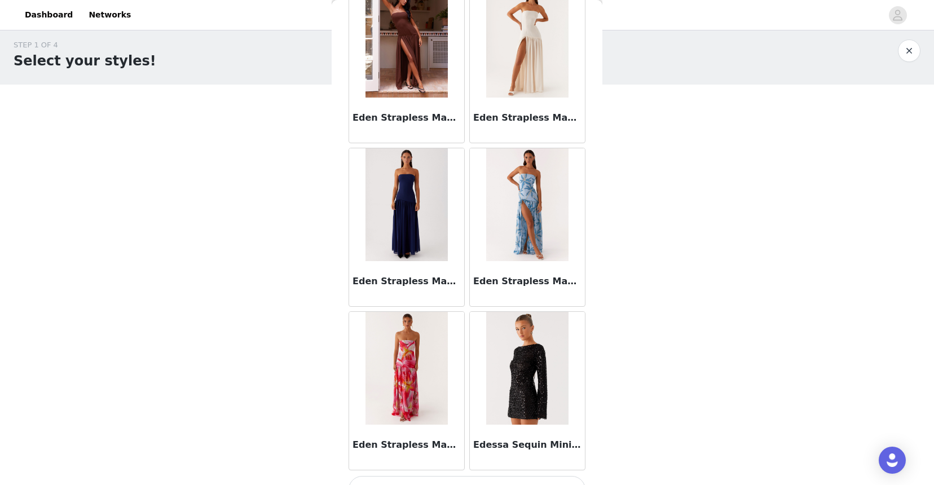
scroll to position [22498, 0]
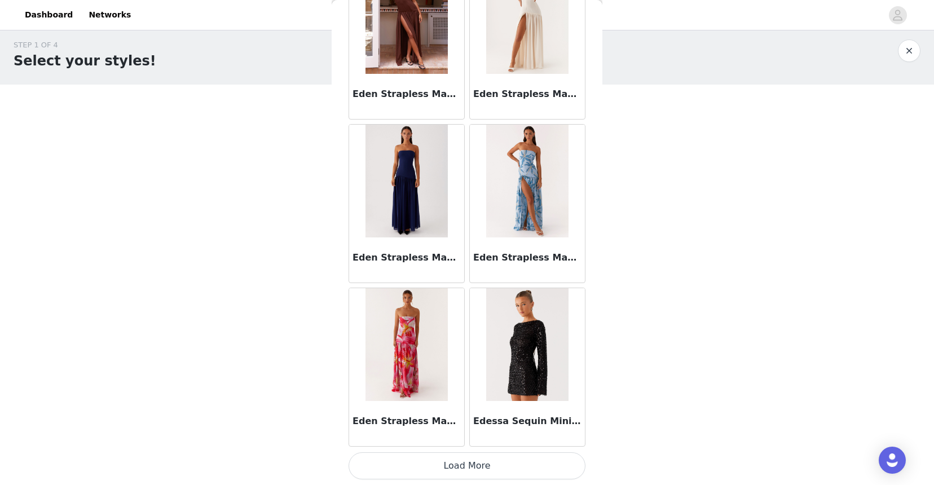
click at [467, 463] on button "Load More" at bounding box center [466, 465] width 237 height 27
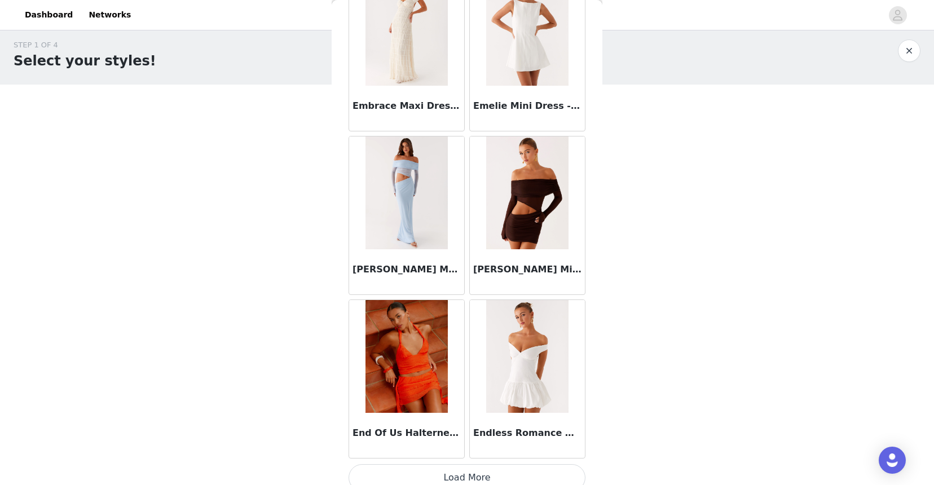
scroll to position [24133, 0]
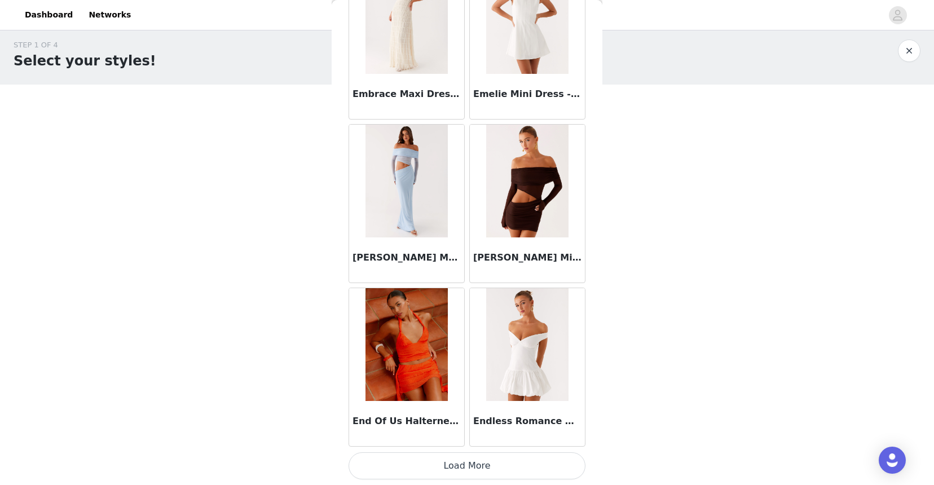
click at [461, 469] on button "Load More" at bounding box center [466, 465] width 237 height 27
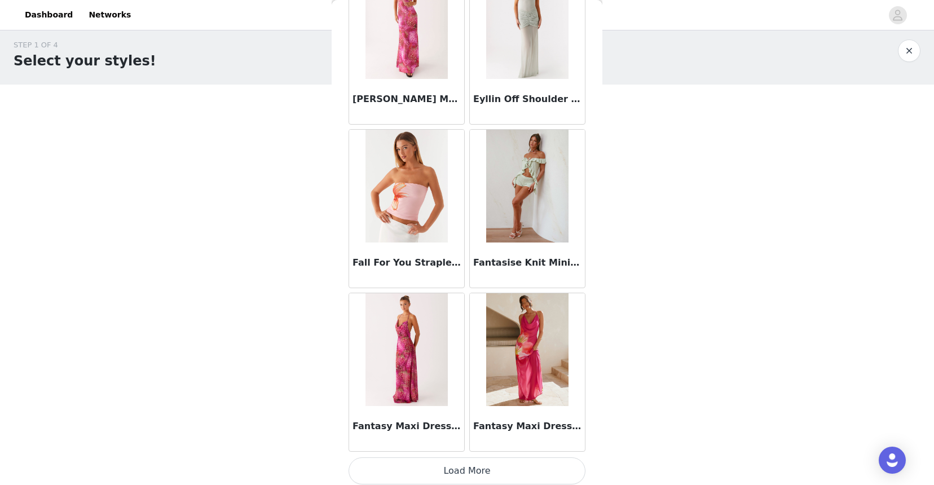
scroll to position [25769, 0]
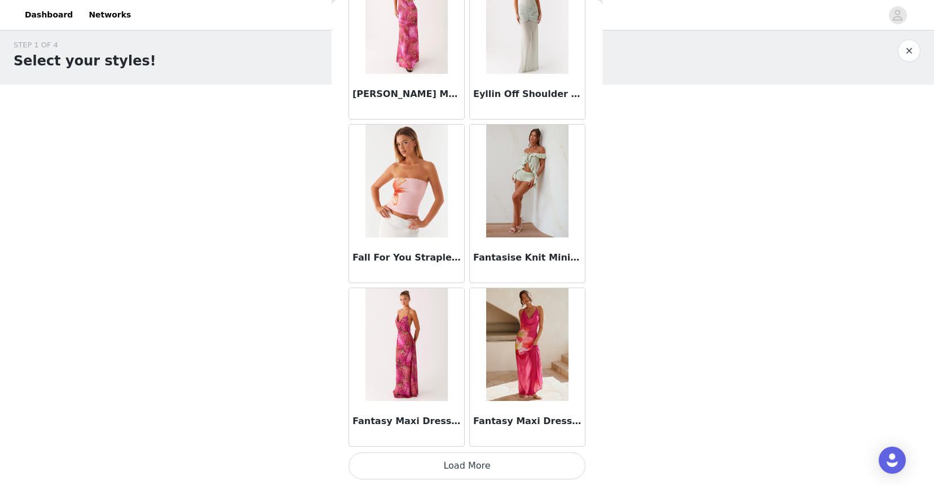
click at [457, 463] on button "Load More" at bounding box center [466, 465] width 237 height 27
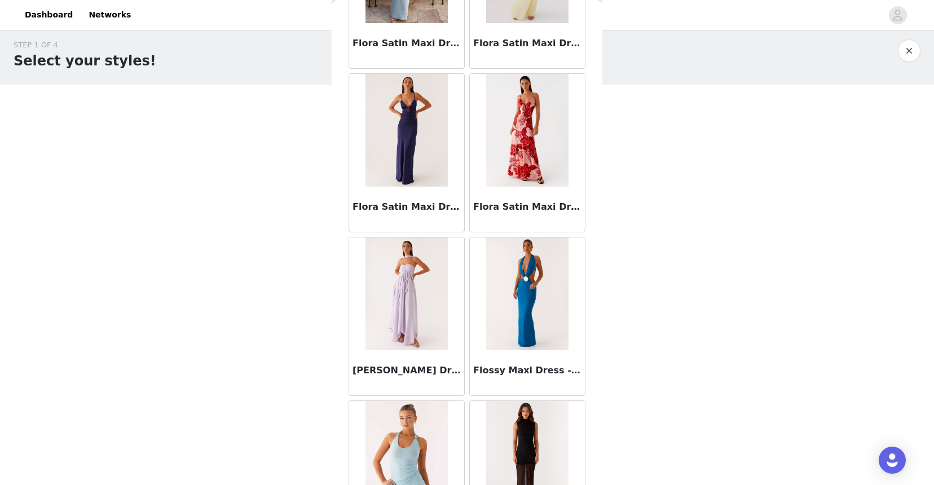
scroll to position [27404, 0]
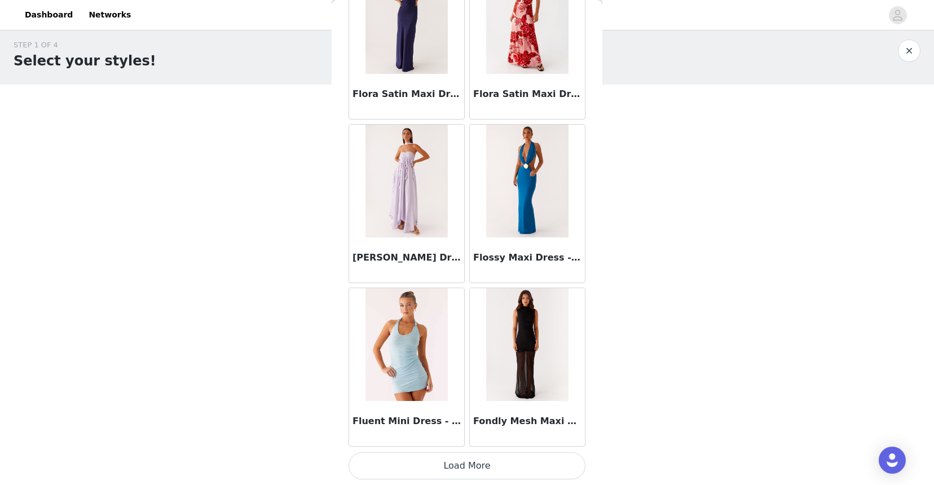
click at [418, 465] on button "Load More" at bounding box center [466, 465] width 237 height 27
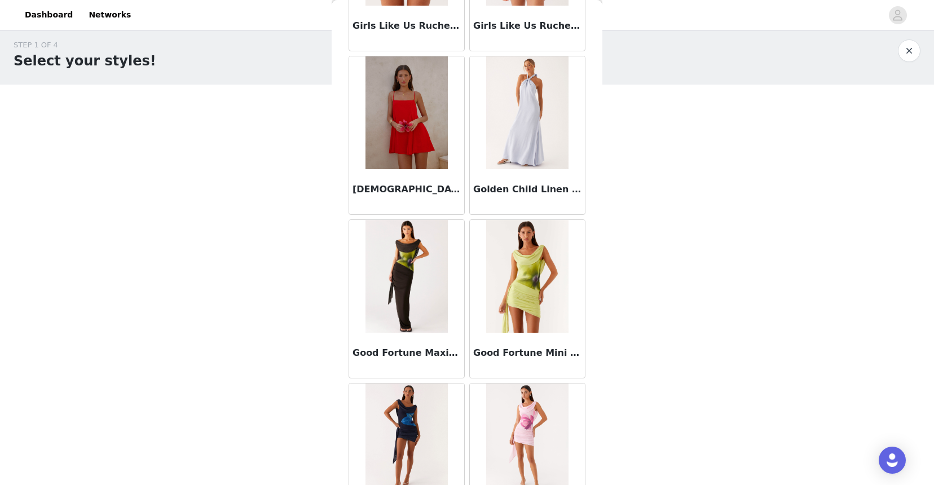
scroll to position [29039, 0]
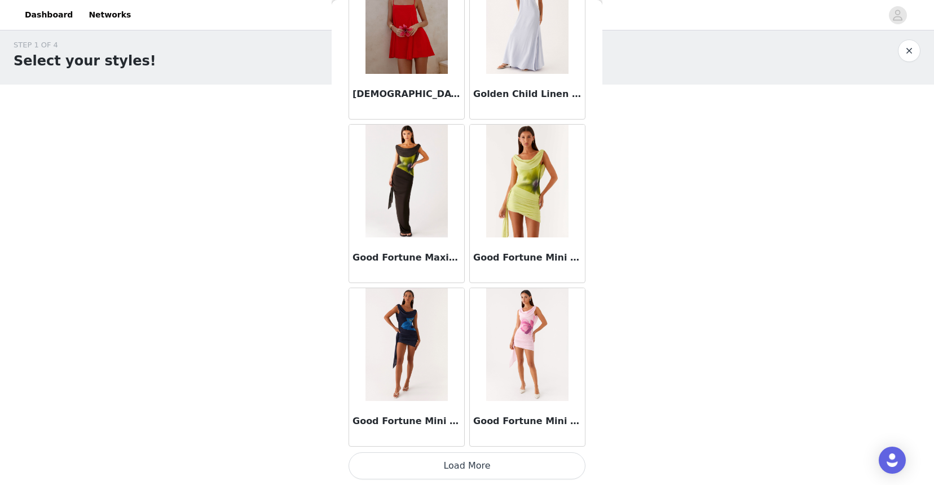
click at [437, 456] on button "Load More" at bounding box center [466, 465] width 237 height 27
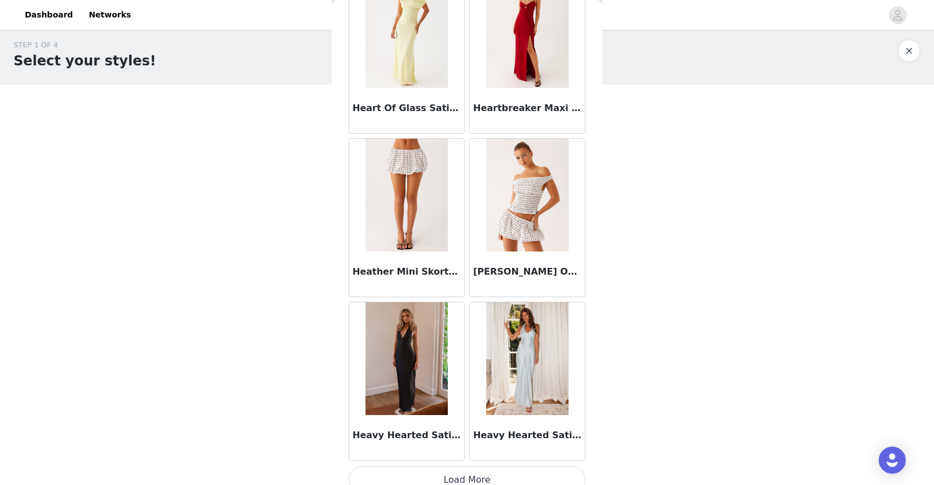
scroll to position [30674, 0]
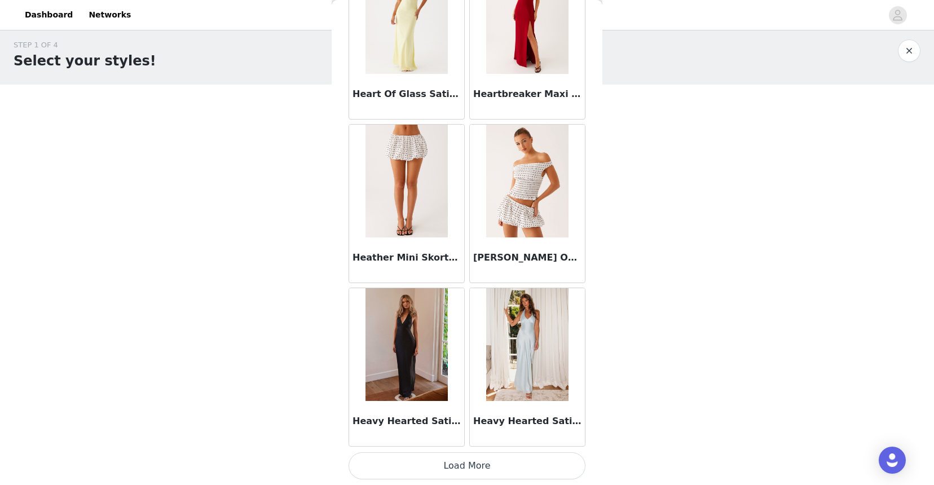
click at [426, 461] on button "Load More" at bounding box center [466, 465] width 237 height 27
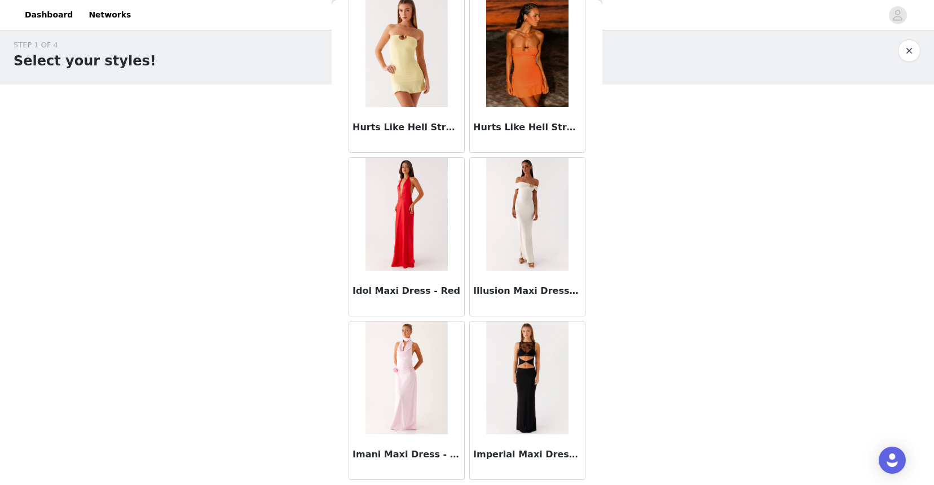
scroll to position [32309, 0]
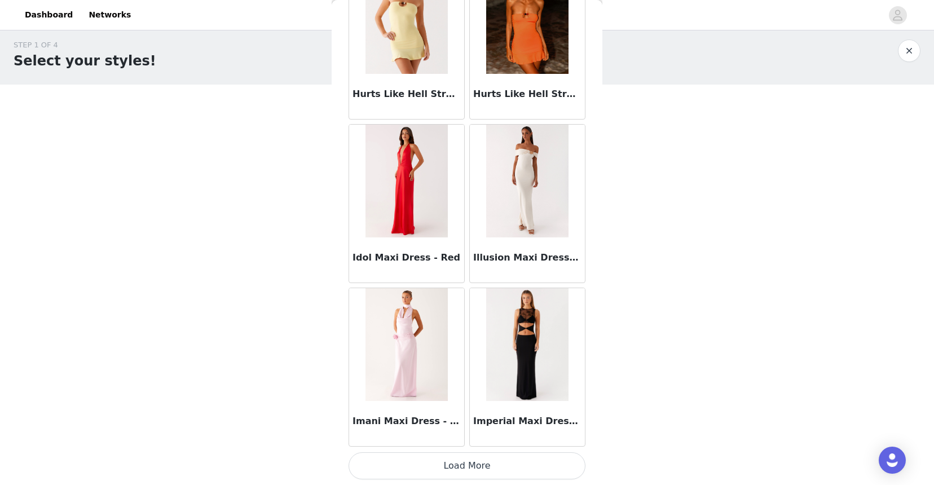
click at [449, 465] on button "Load More" at bounding box center [466, 465] width 237 height 27
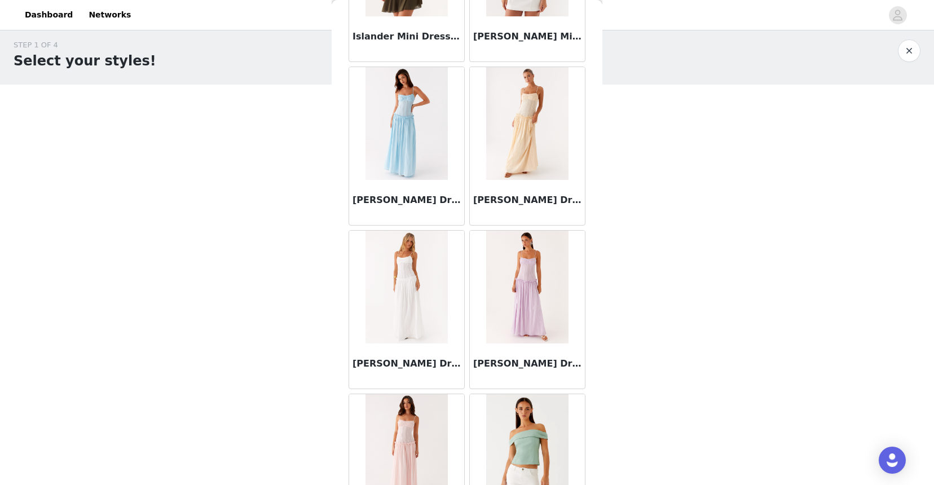
scroll to position [33945, 0]
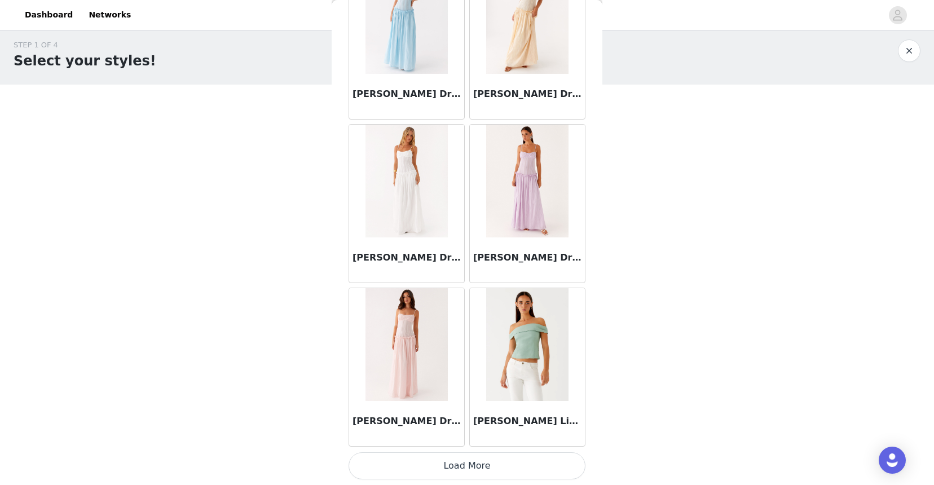
click at [453, 466] on button "Load More" at bounding box center [466, 465] width 237 height 27
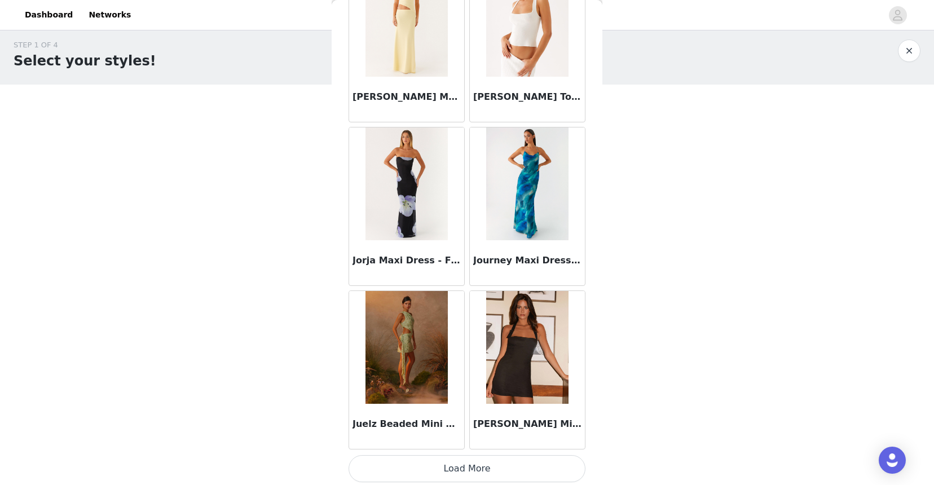
scroll to position [35580, 0]
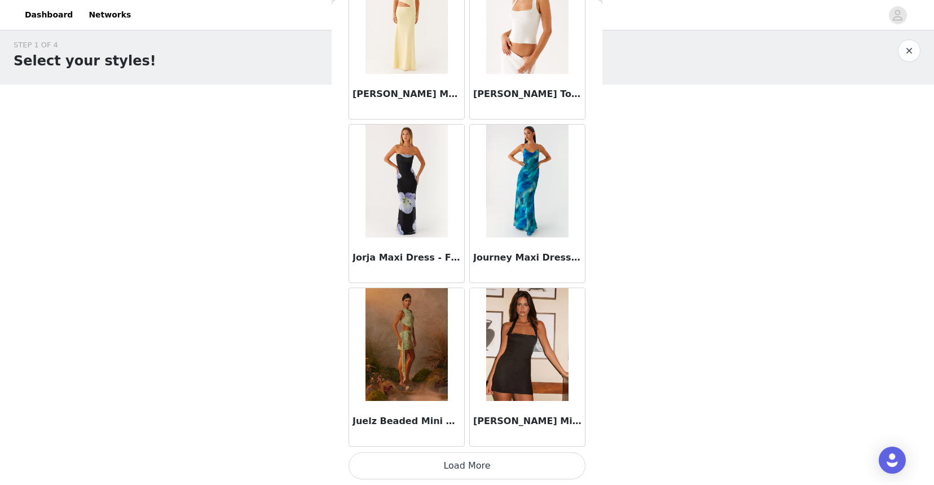
click at [461, 460] on button "Load More" at bounding box center [466, 465] width 237 height 27
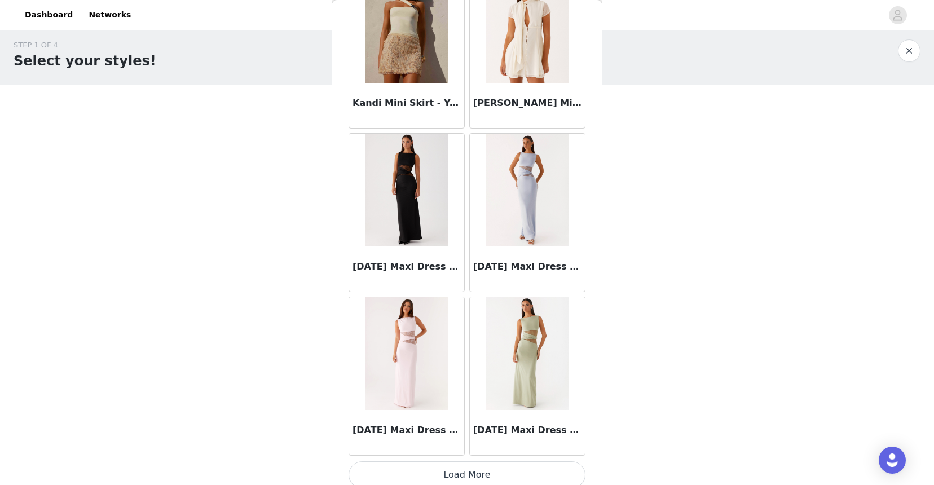
scroll to position [37215, 0]
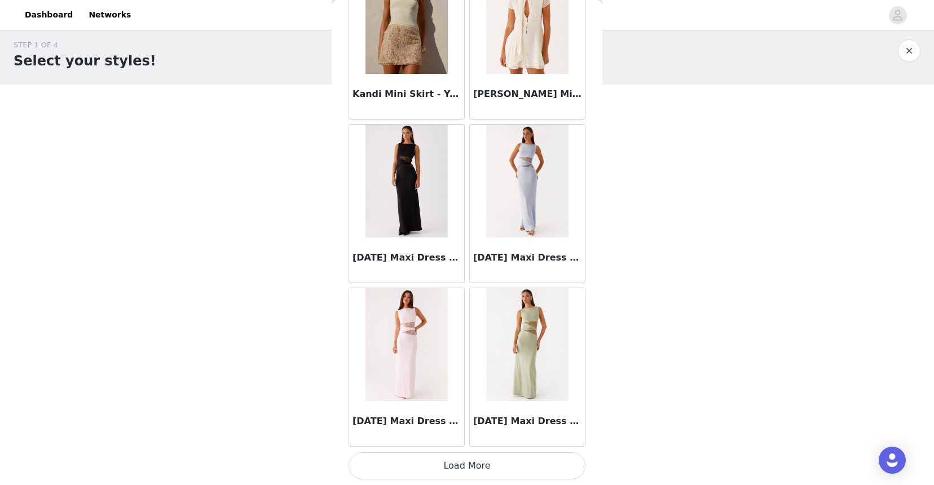
click at [450, 473] on button "Load More" at bounding box center [466, 465] width 237 height 27
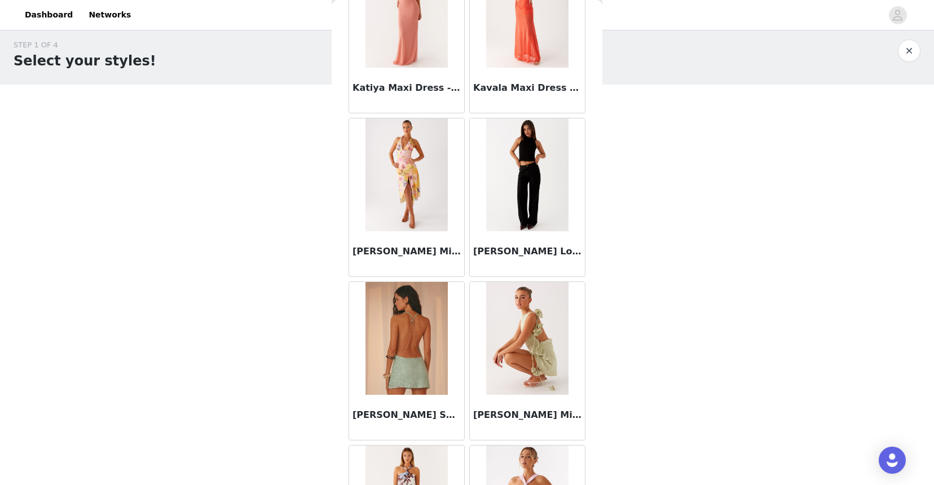
scroll to position [38041, 0]
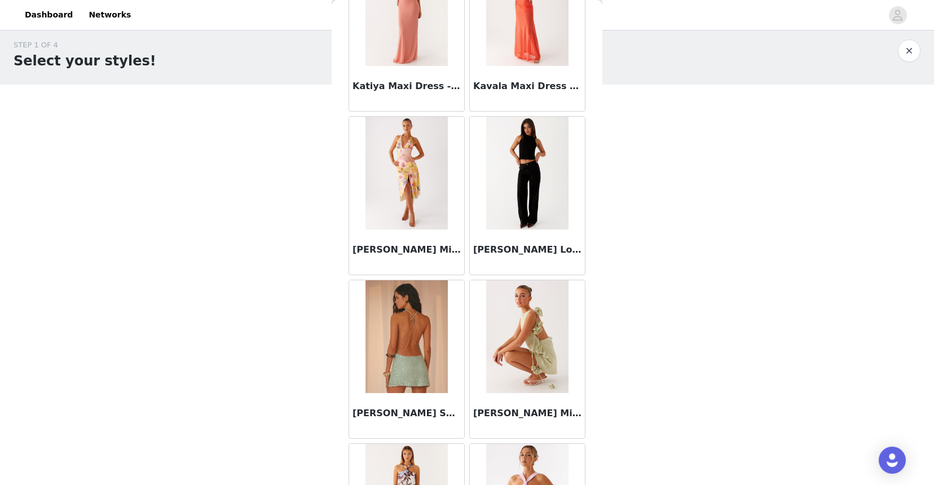
click at [521, 222] on img at bounding box center [527, 173] width 82 height 113
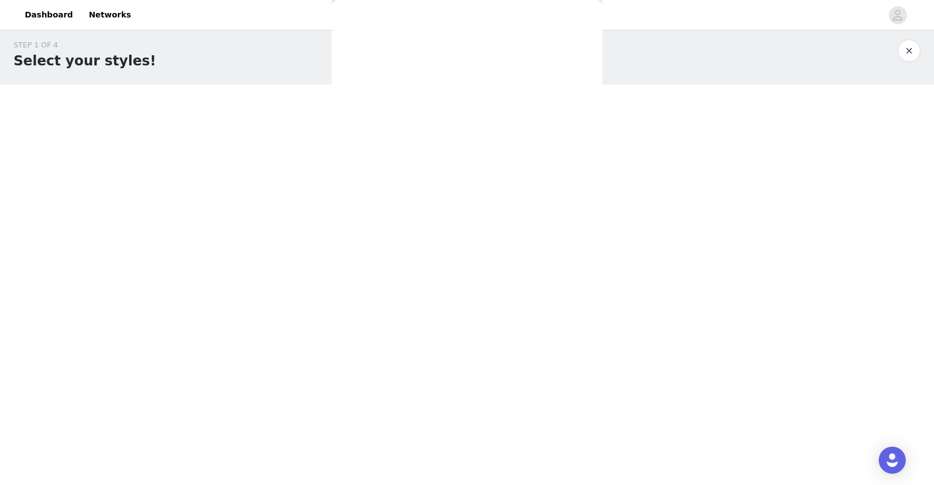
scroll to position [98, 0]
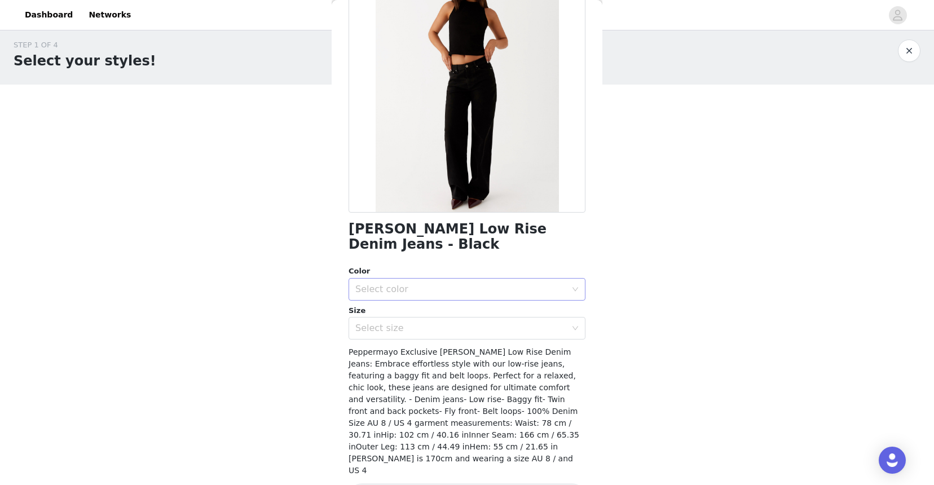
click at [457, 284] on div "Select color" at bounding box center [460, 289] width 211 height 11
click at [440, 293] on li "Black" at bounding box center [466, 299] width 237 height 18
click at [429, 323] on div "Select size" at bounding box center [460, 328] width 211 height 11
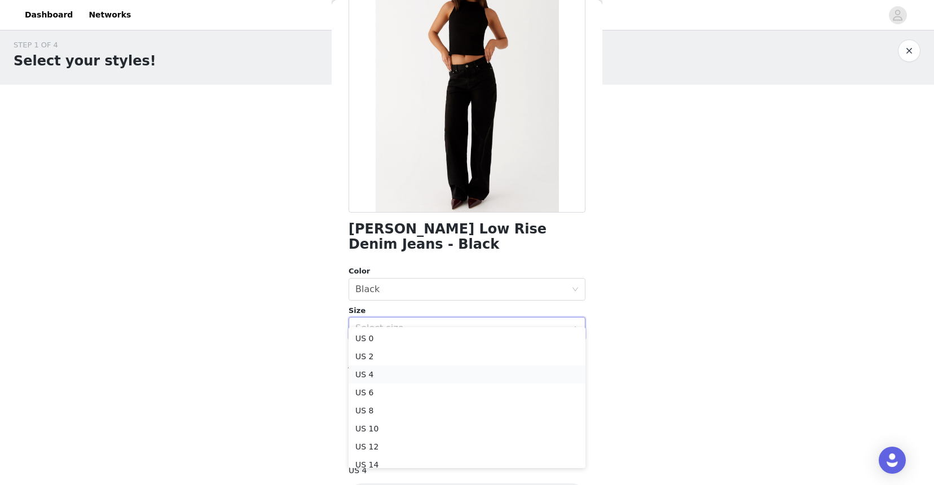
click at [372, 374] on li "US 4" at bounding box center [466, 374] width 237 height 18
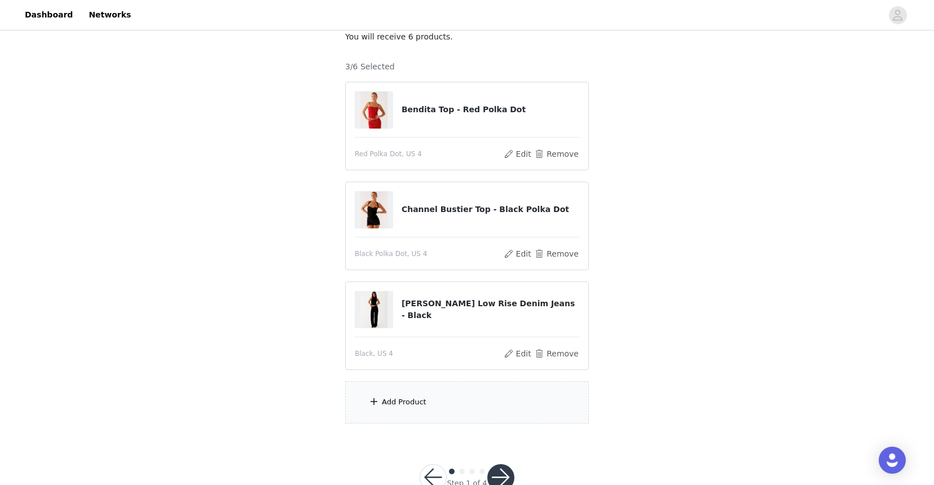
scroll to position [81, 0]
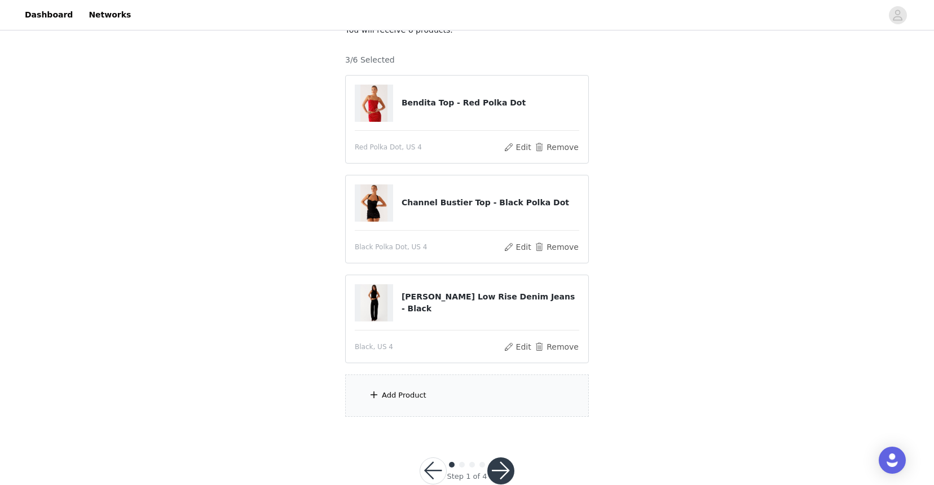
click at [405, 389] on div "Add Product" at bounding box center [467, 395] width 244 height 42
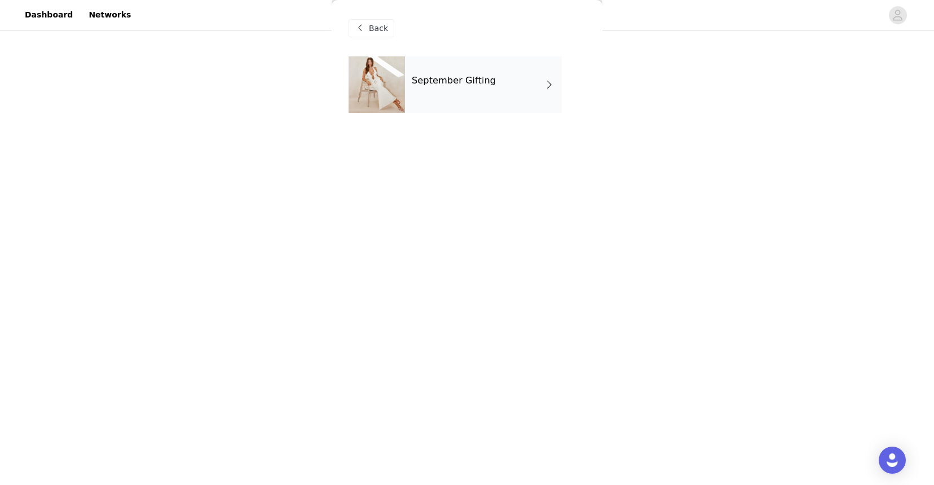
click at [481, 91] on div "September Gifting" at bounding box center [483, 84] width 157 height 56
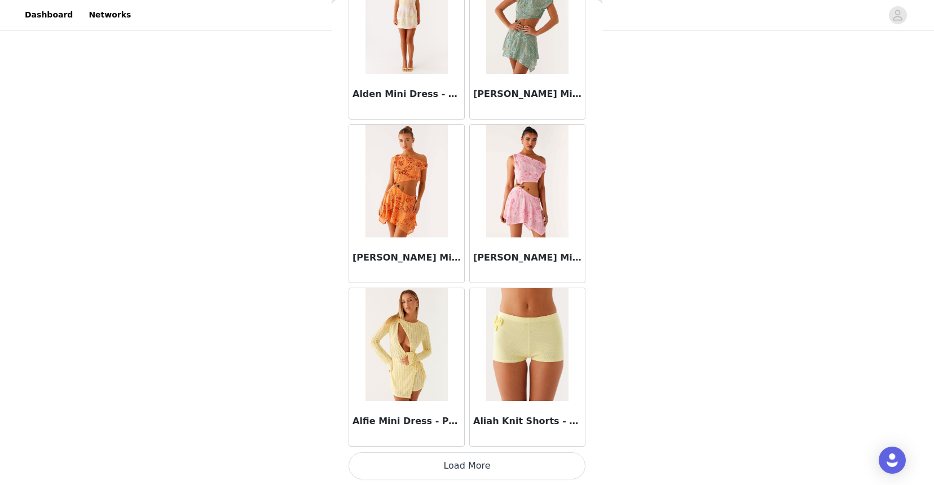
scroll to position [107, 0]
click at [453, 464] on button "Load More" at bounding box center [466, 465] width 237 height 27
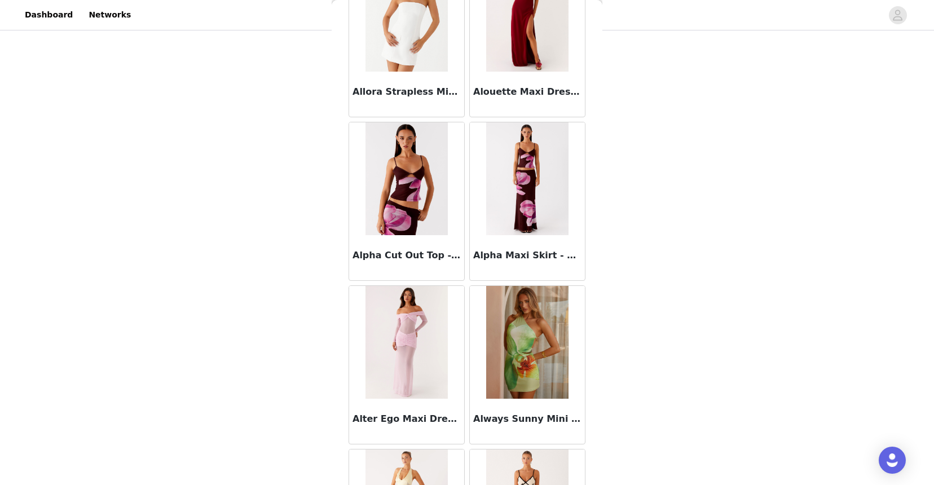
scroll to position [2876, 0]
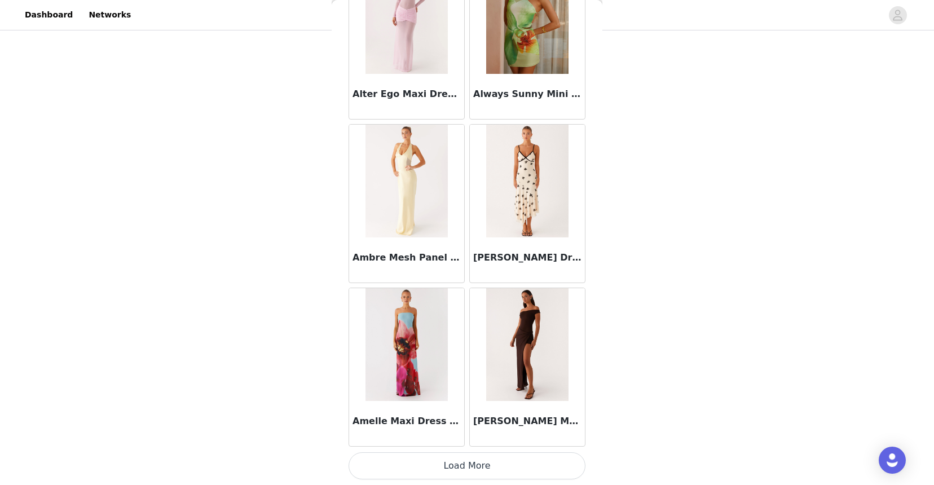
click at [425, 460] on button "Load More" at bounding box center [466, 465] width 237 height 27
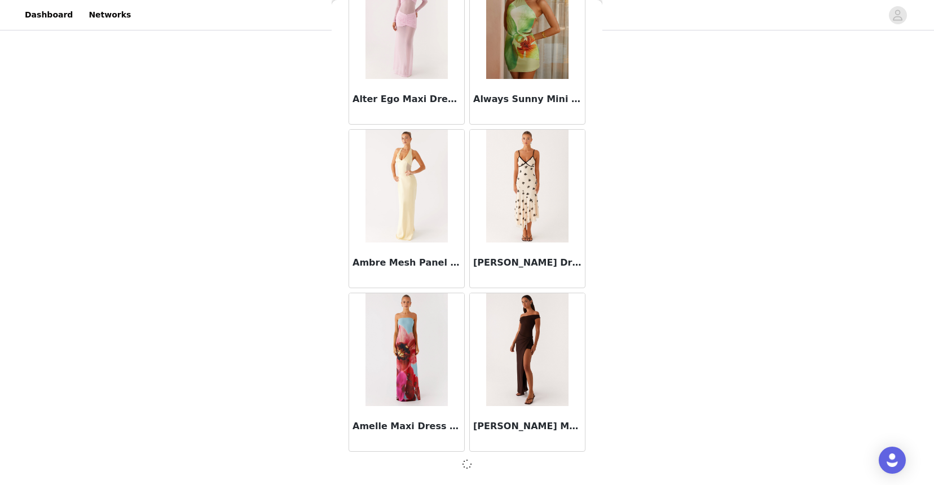
scroll to position [2871, 0]
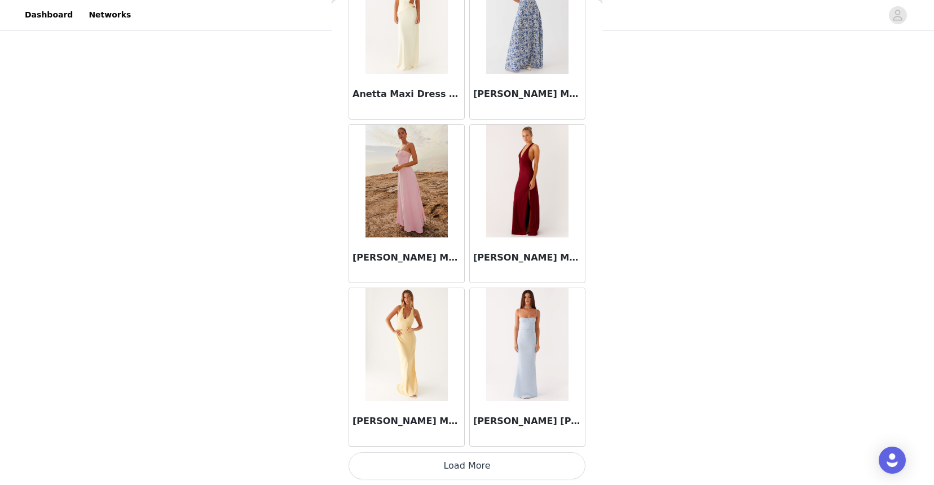
click at [434, 466] on button "Load More" at bounding box center [466, 465] width 237 height 27
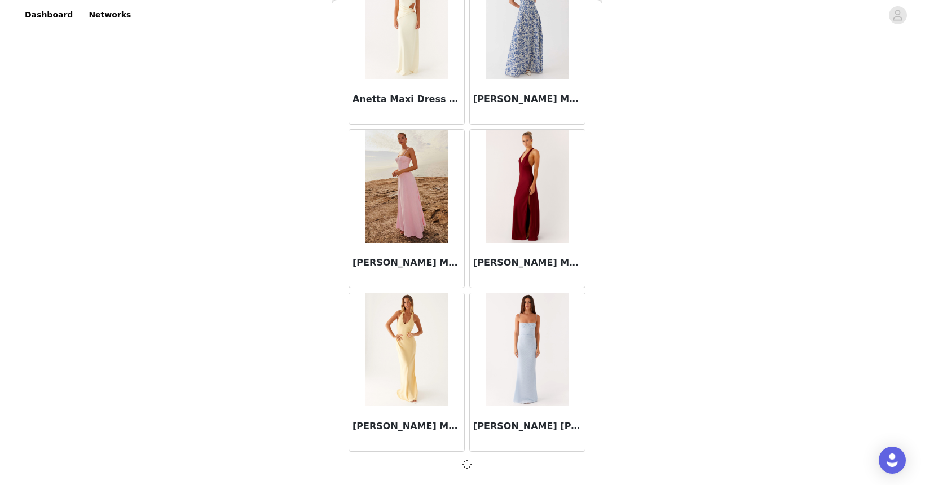
scroll to position [4506, 0]
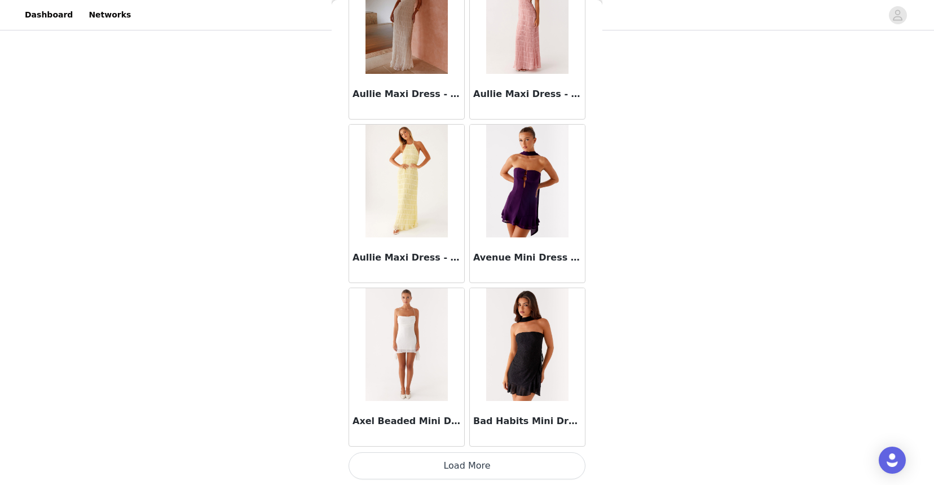
click at [446, 463] on button "Load More" at bounding box center [466, 465] width 237 height 27
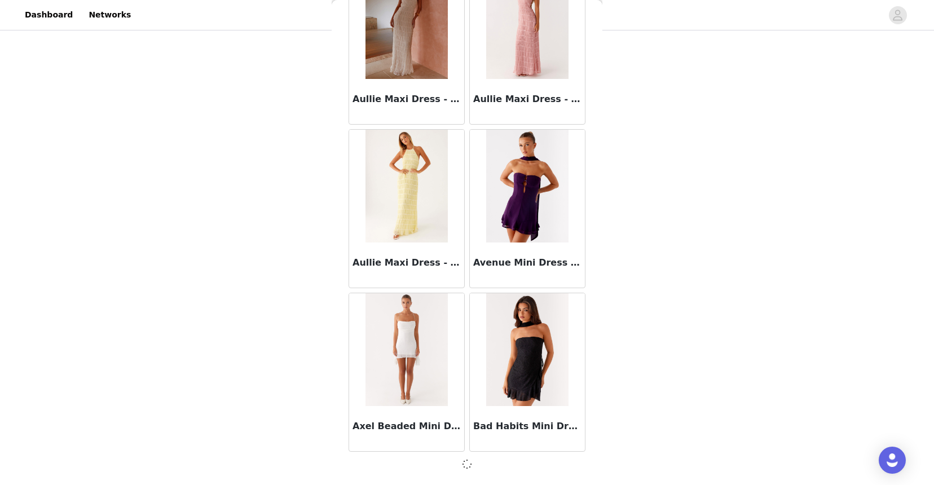
scroll to position [6141, 0]
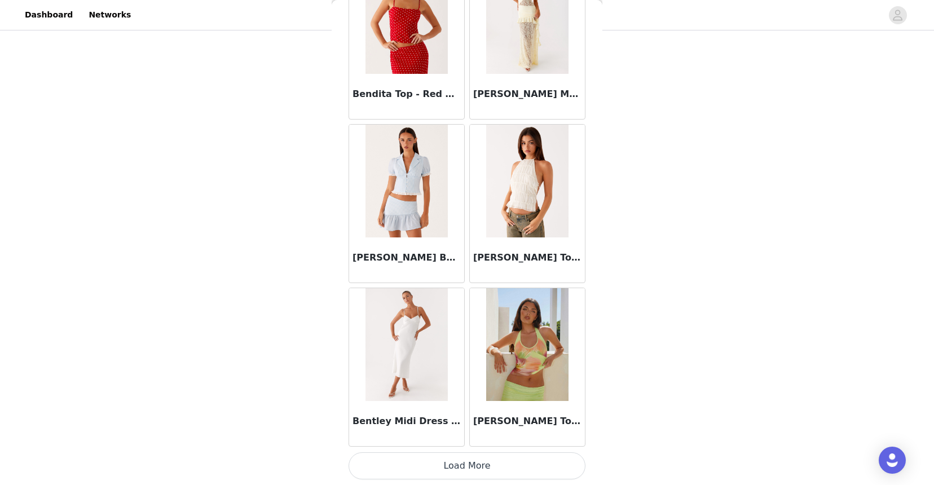
click at [442, 472] on button "Load More" at bounding box center [466, 465] width 237 height 27
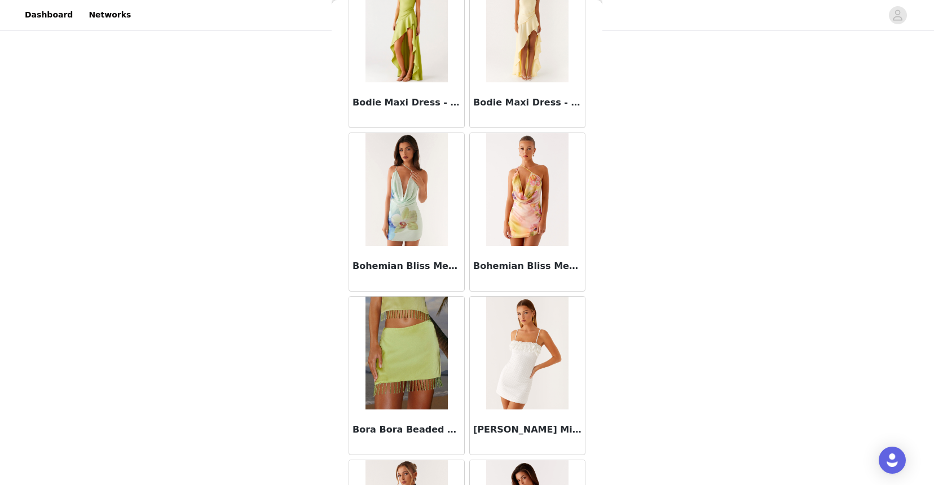
scroll to position [9417, 0]
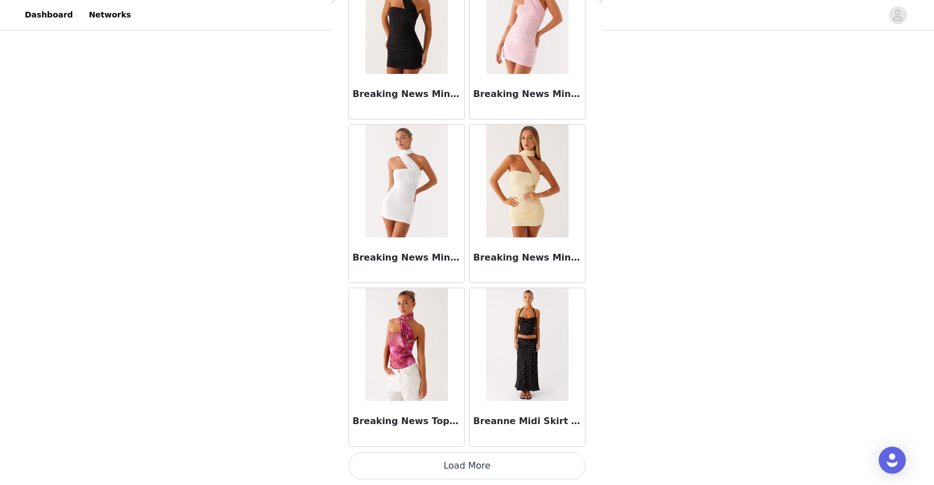
click at [460, 463] on button "Load More" at bounding box center [466, 465] width 237 height 27
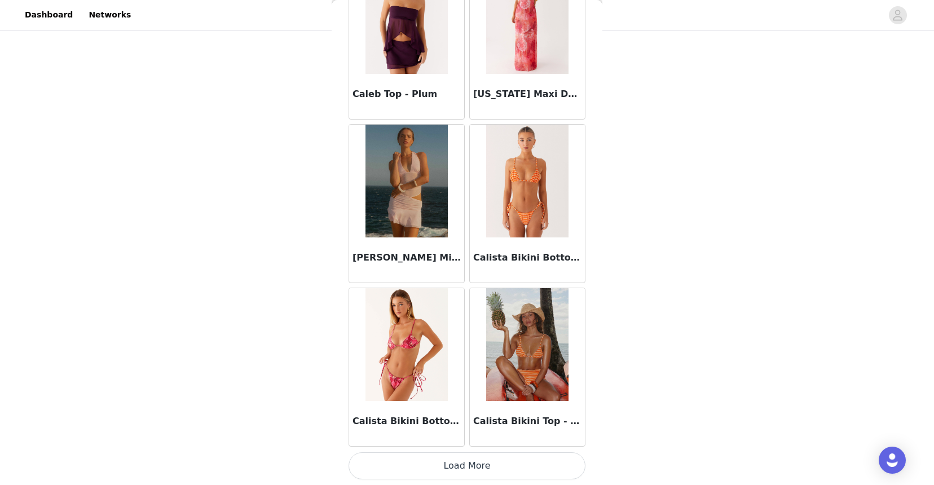
click at [453, 470] on button "Load More" at bounding box center [466, 465] width 237 height 27
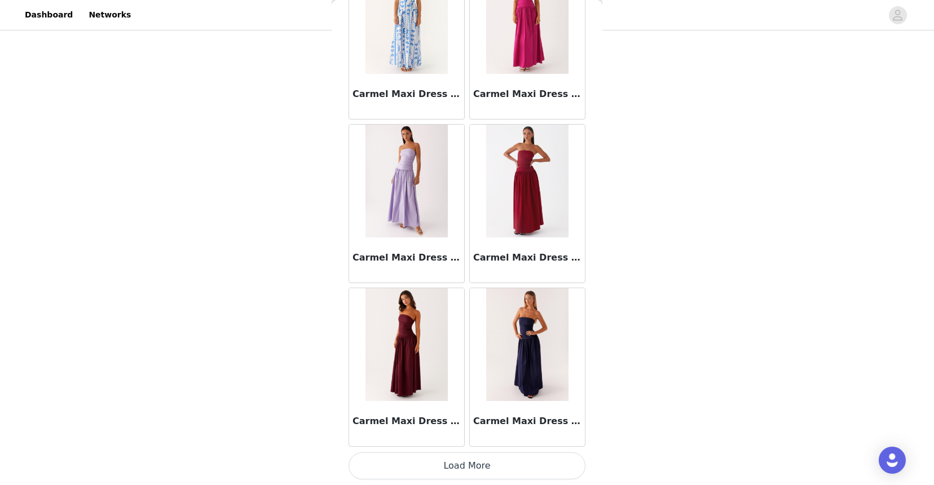
click at [458, 460] on button "Load More" at bounding box center [466, 465] width 237 height 27
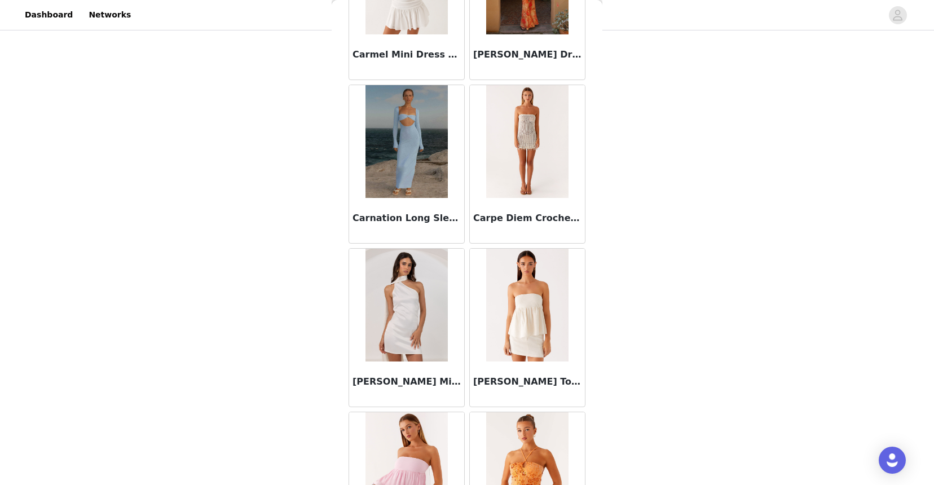
scroll to position [14322, 0]
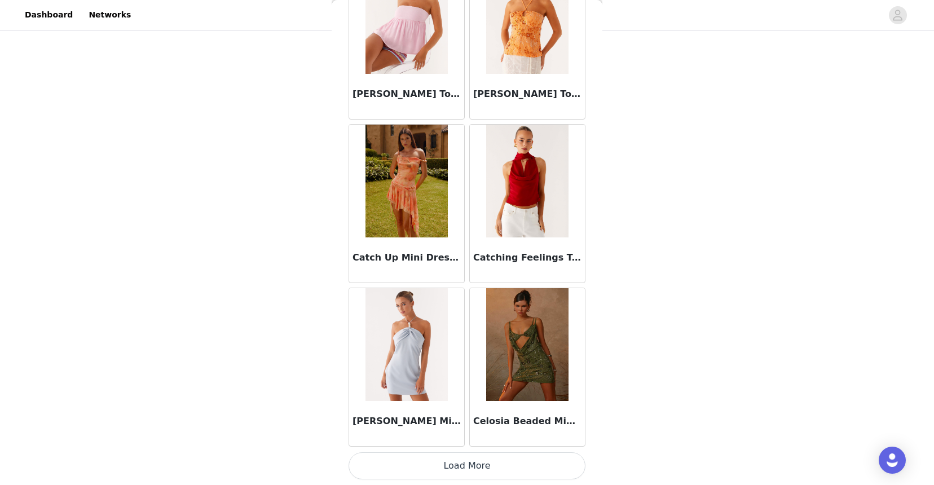
click at [462, 460] on button "Load More" at bounding box center [466, 465] width 237 height 27
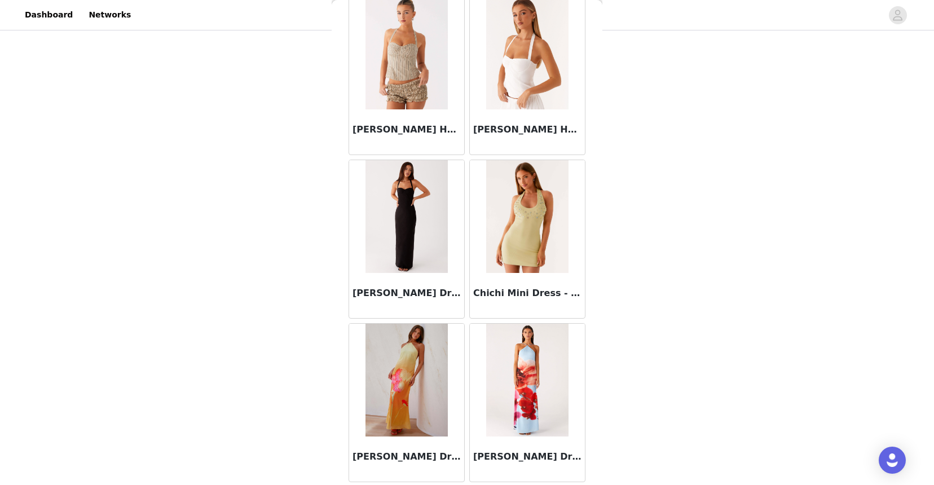
scroll to position [15957, 0]
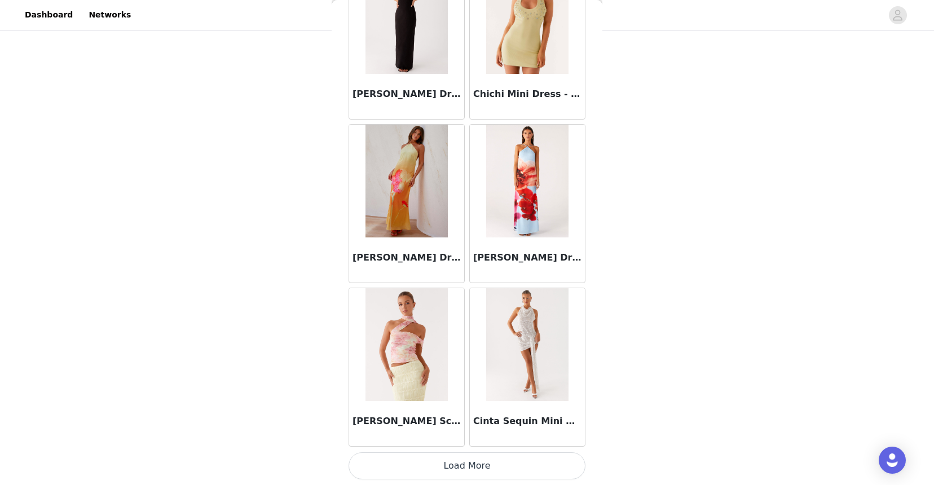
click at [471, 462] on button "Load More" at bounding box center [466, 465] width 237 height 27
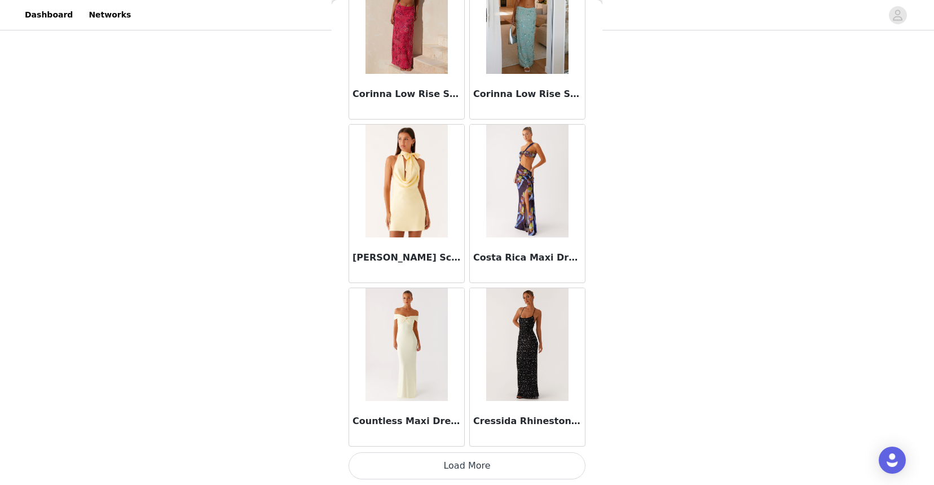
click at [473, 470] on button "Load More" at bounding box center [466, 465] width 237 height 27
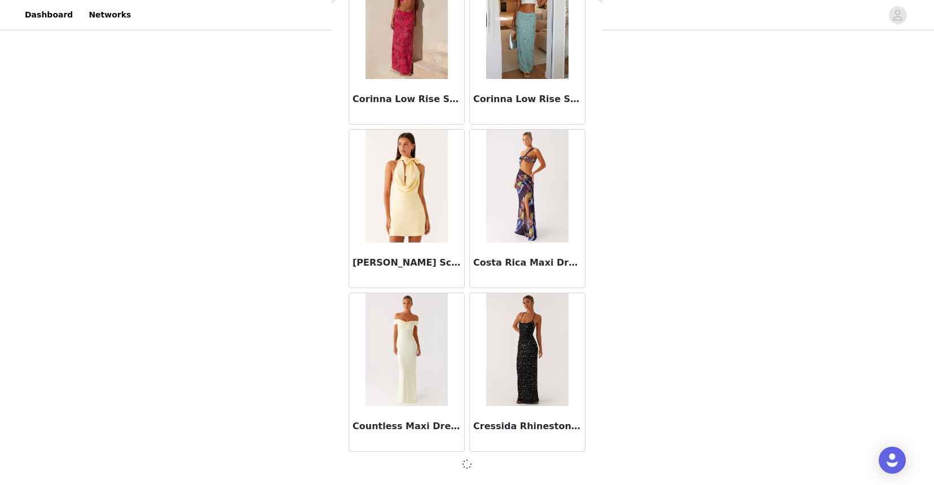
scroll to position [17587, 0]
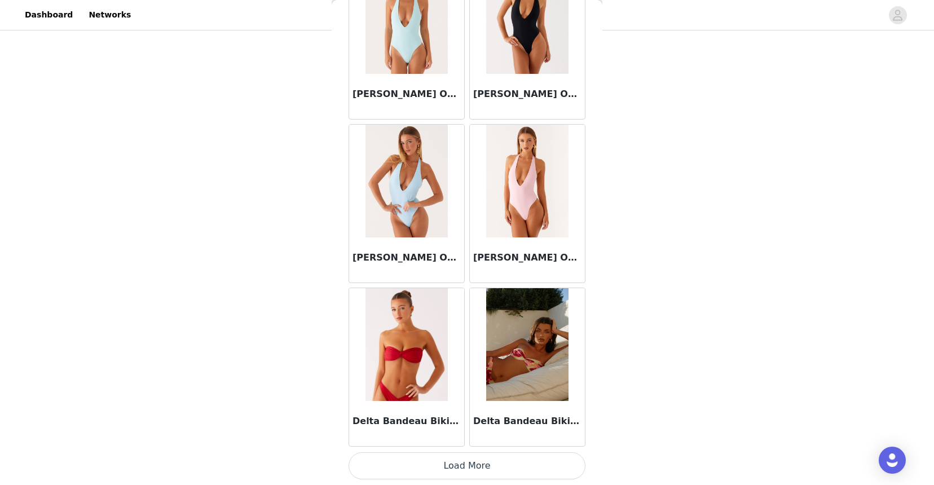
click at [470, 464] on button "Load More" at bounding box center [466, 465] width 237 height 27
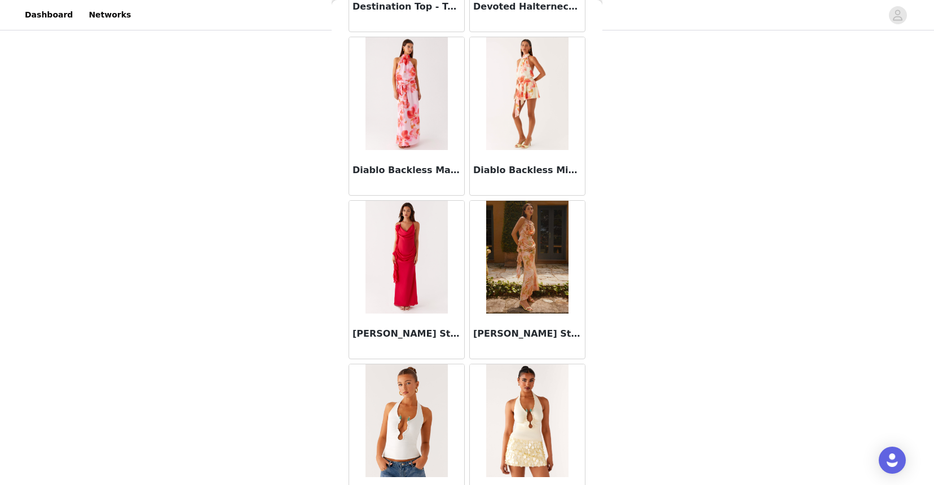
scroll to position [20863, 0]
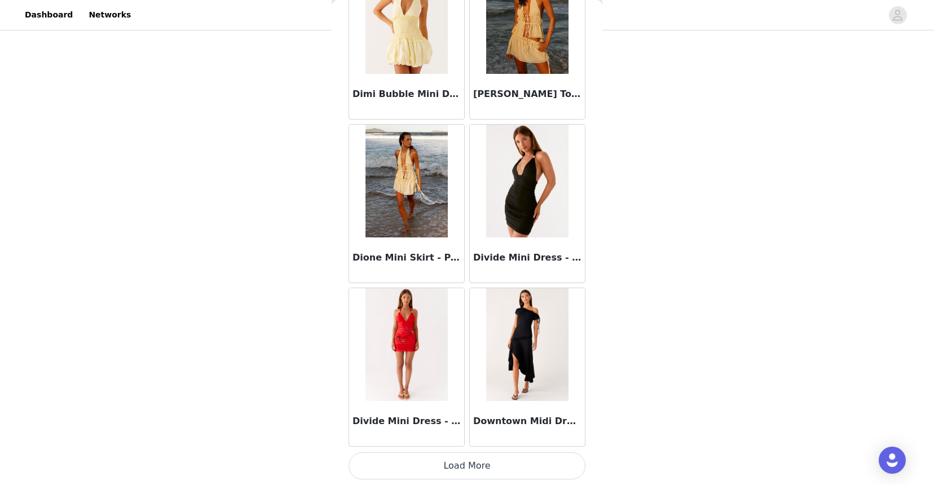
click at [471, 462] on button "Load More" at bounding box center [466, 465] width 237 height 27
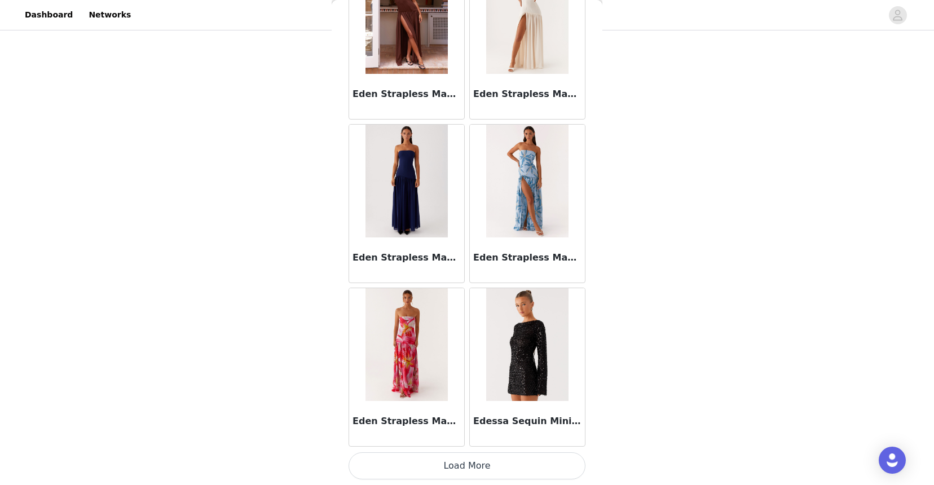
click at [471, 462] on button "Load More" at bounding box center [466, 465] width 237 height 27
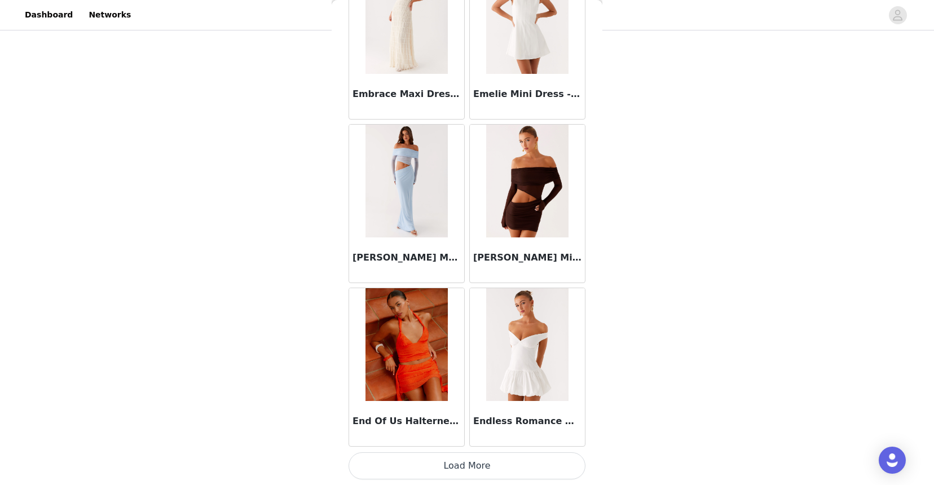
click at [470, 462] on button "Load More" at bounding box center [466, 465] width 237 height 27
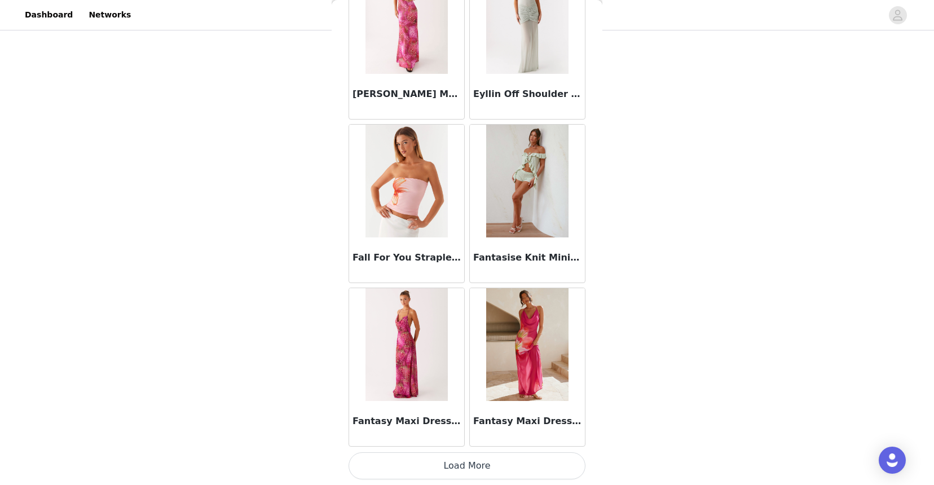
click at [467, 470] on button "Load More" at bounding box center [466, 465] width 237 height 27
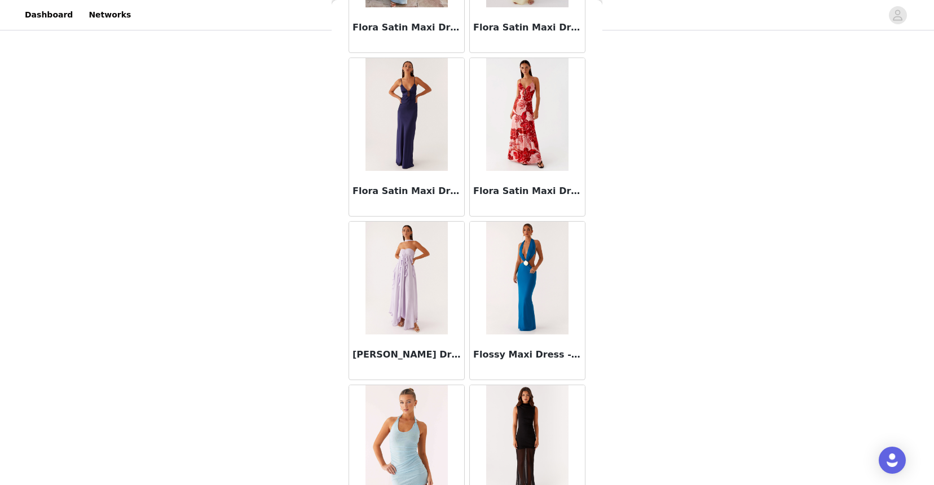
scroll to position [27404, 0]
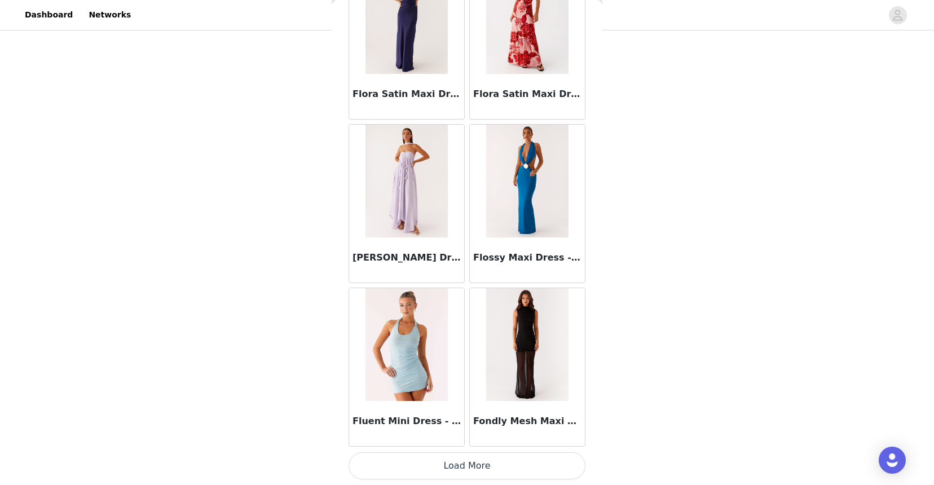
click at [460, 460] on button "Load More" at bounding box center [466, 465] width 237 height 27
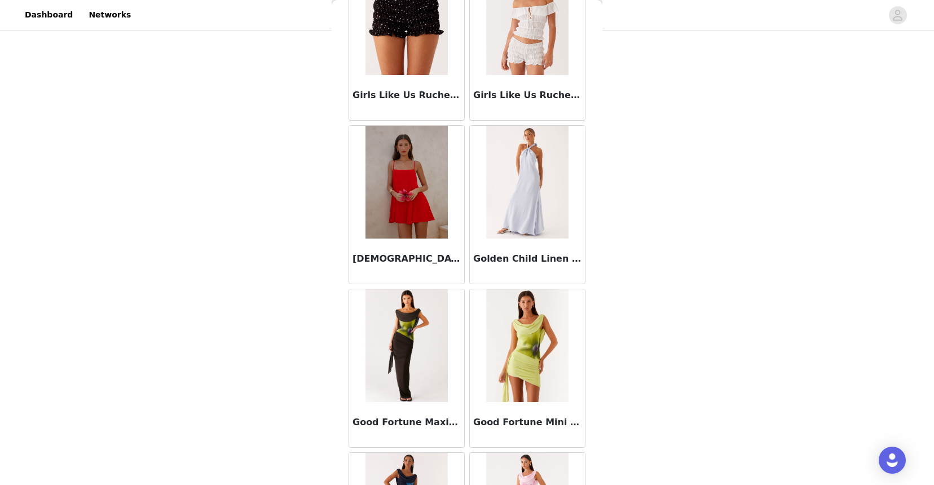
scroll to position [29039, 0]
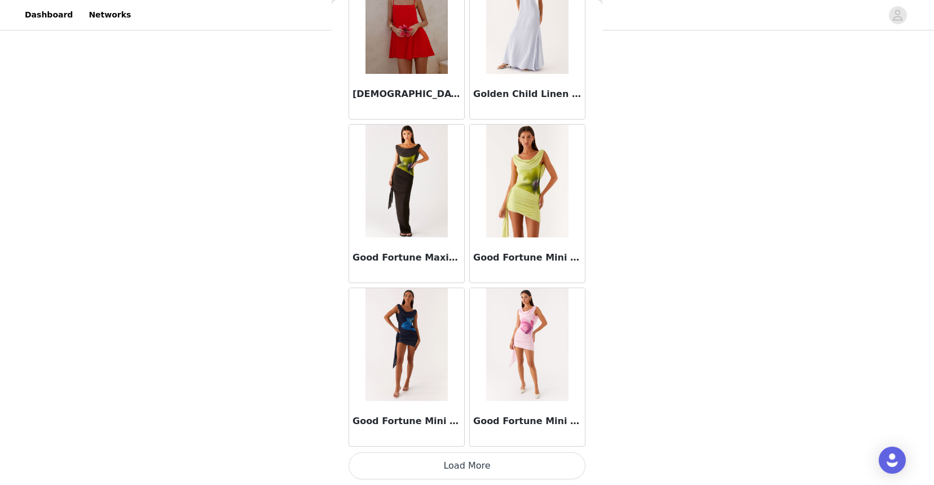
click at [459, 475] on button "Load More" at bounding box center [466, 465] width 237 height 27
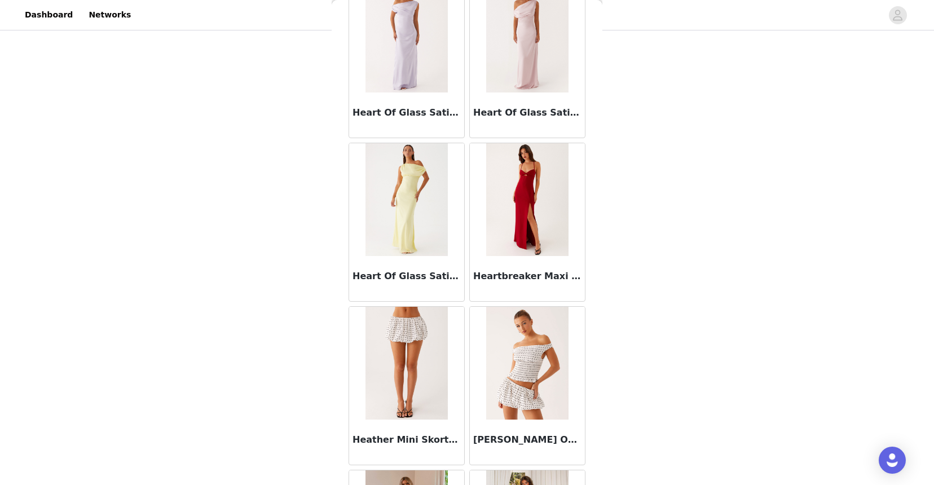
scroll to position [30674, 0]
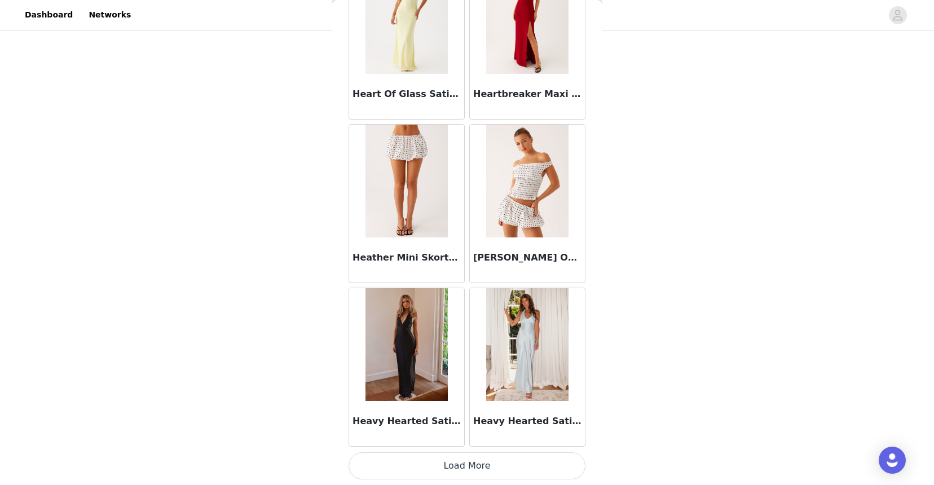
click at [456, 459] on button "Load More" at bounding box center [466, 465] width 237 height 27
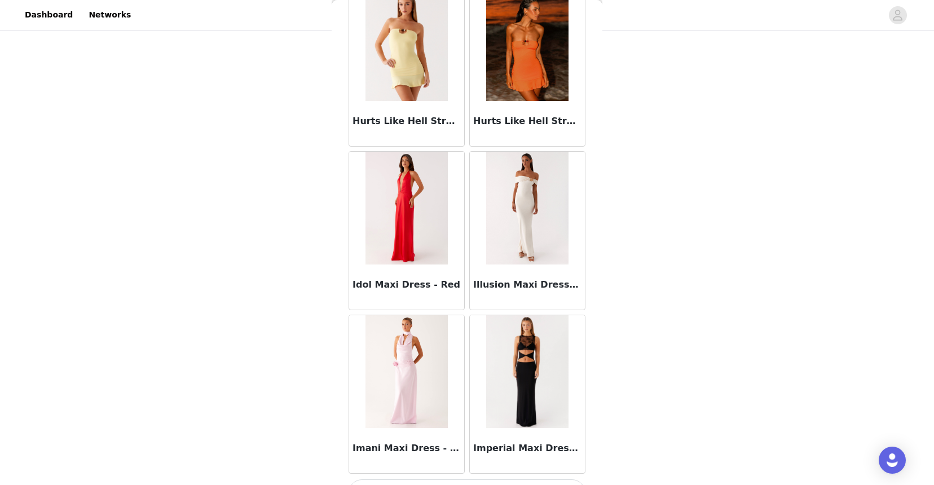
scroll to position [32309, 0]
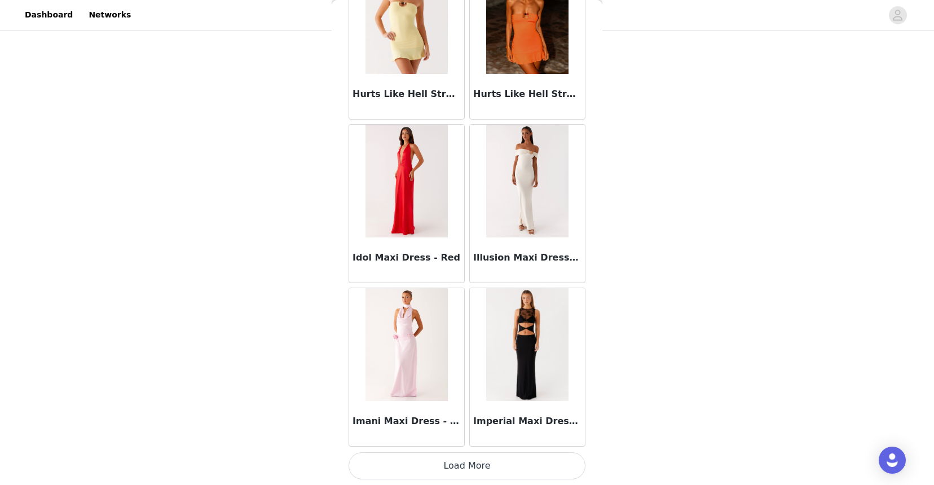
click at [452, 467] on button "Load More" at bounding box center [466, 465] width 237 height 27
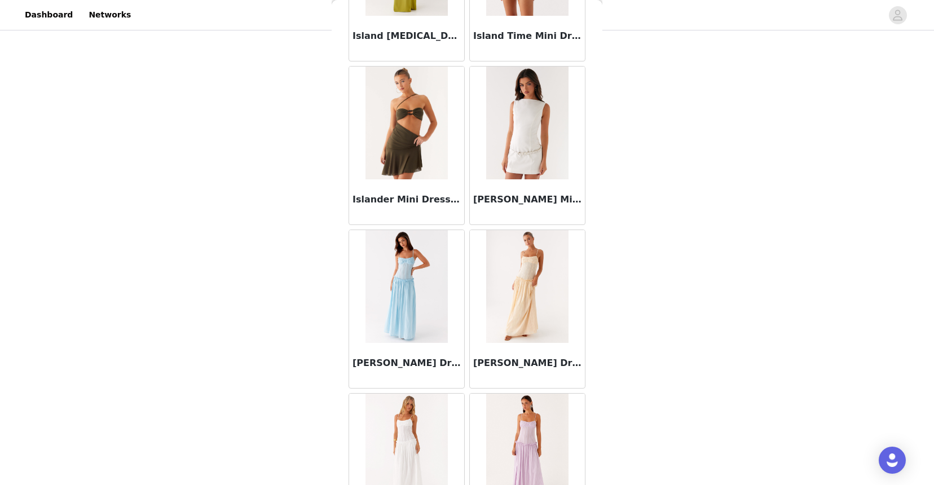
scroll to position [33945, 0]
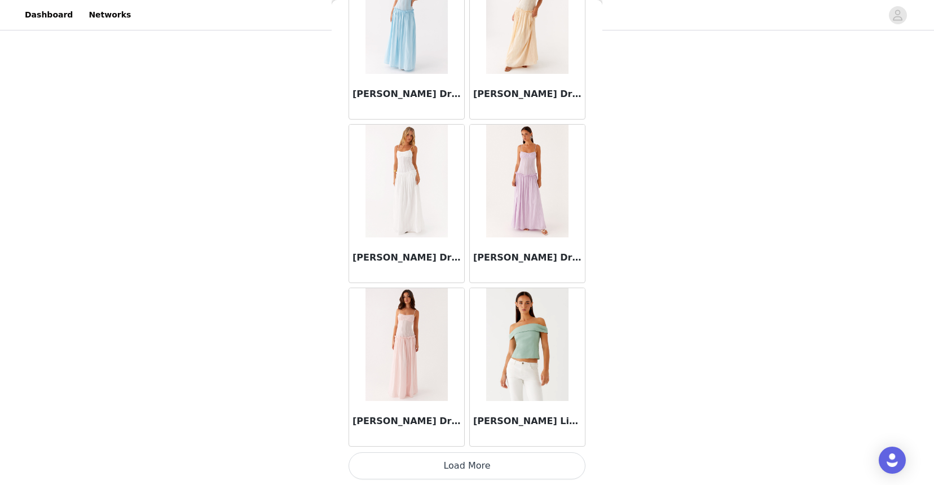
click at [452, 463] on button "Load More" at bounding box center [466, 465] width 237 height 27
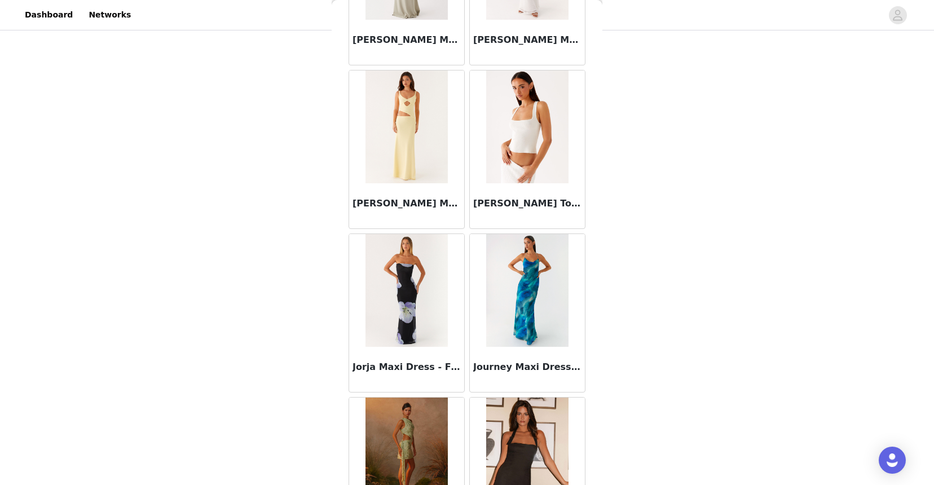
scroll to position [35580, 0]
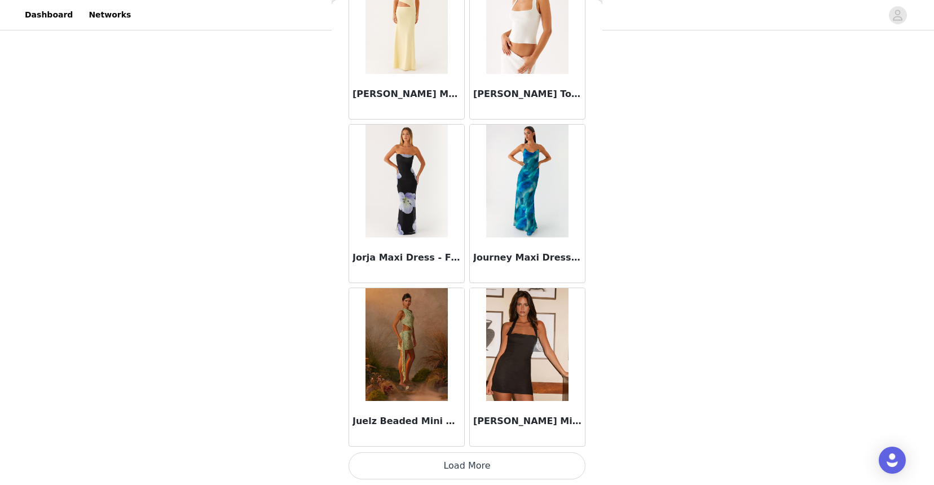
click at [453, 469] on button "Load More" at bounding box center [466, 465] width 237 height 27
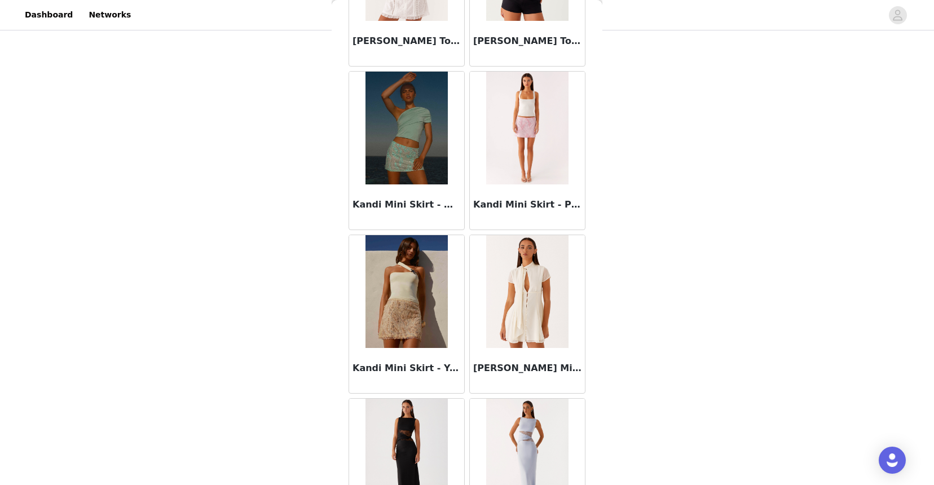
scroll to position [37215, 0]
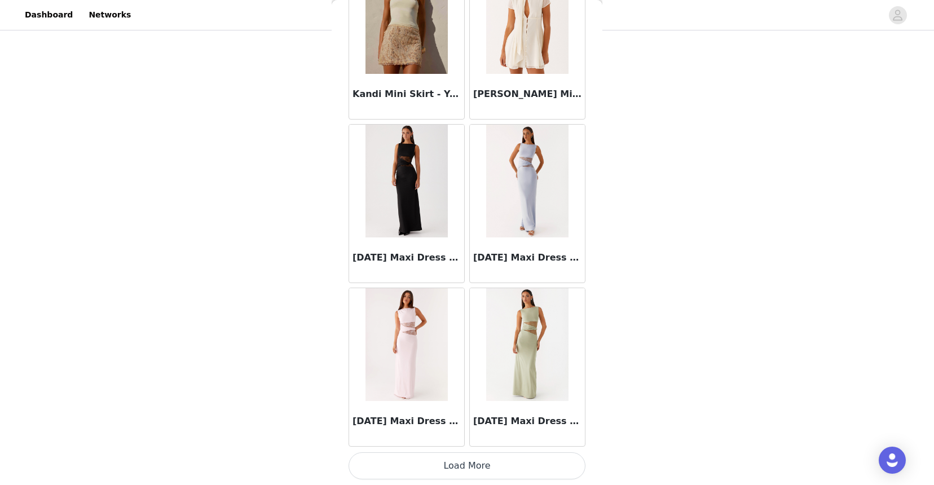
click at [450, 460] on button "Load More" at bounding box center [466, 465] width 237 height 27
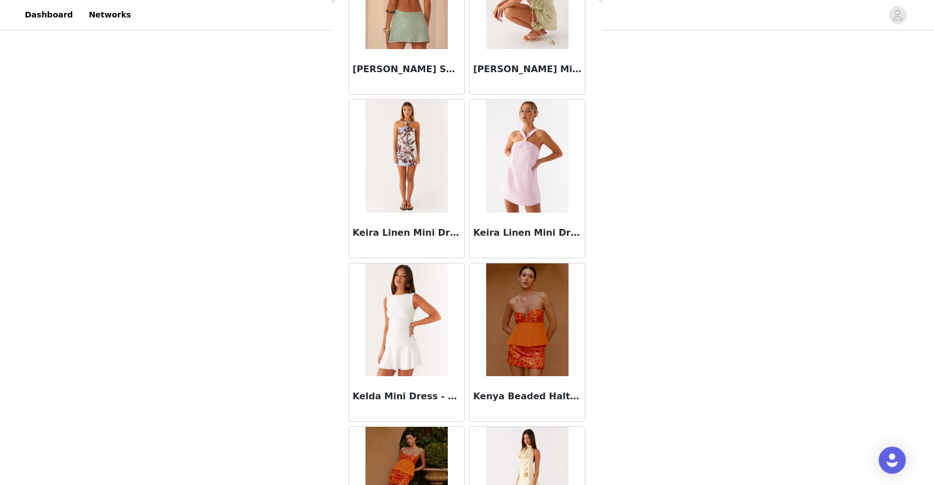
scroll to position [38850, 0]
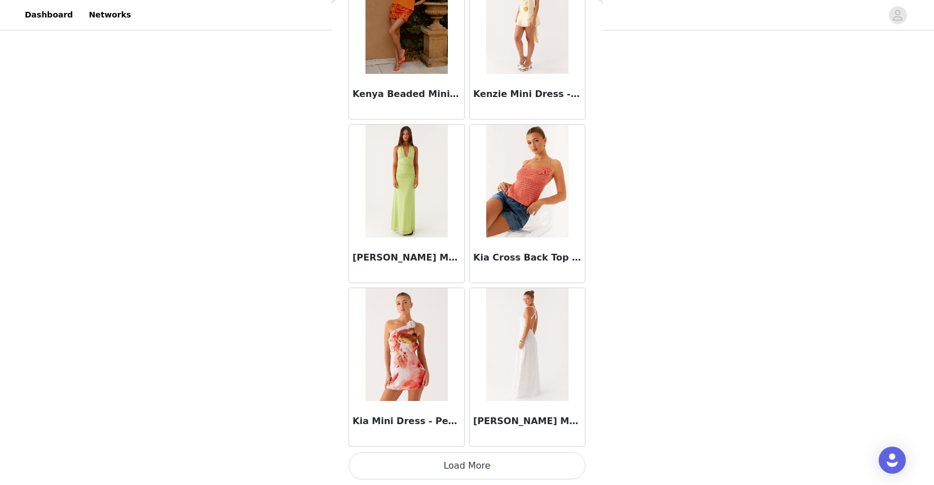
click at [447, 465] on button "Load More" at bounding box center [466, 465] width 237 height 27
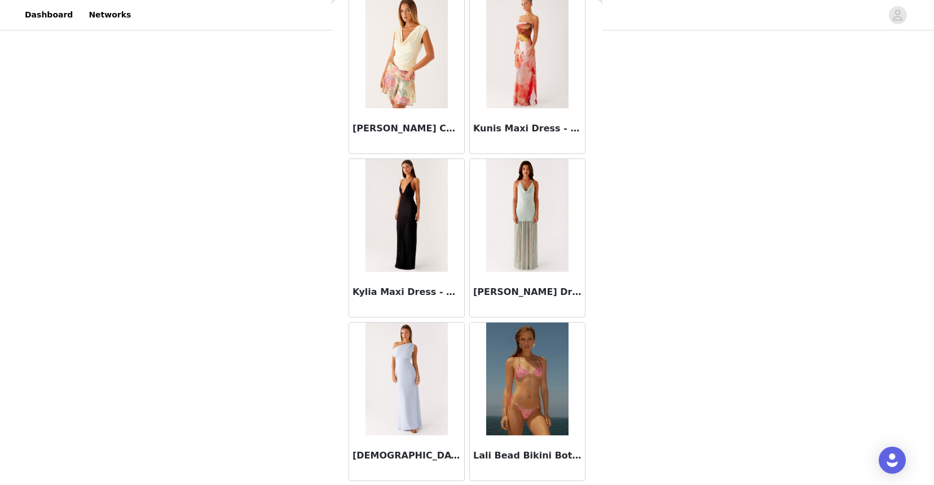
scroll to position [40485, 0]
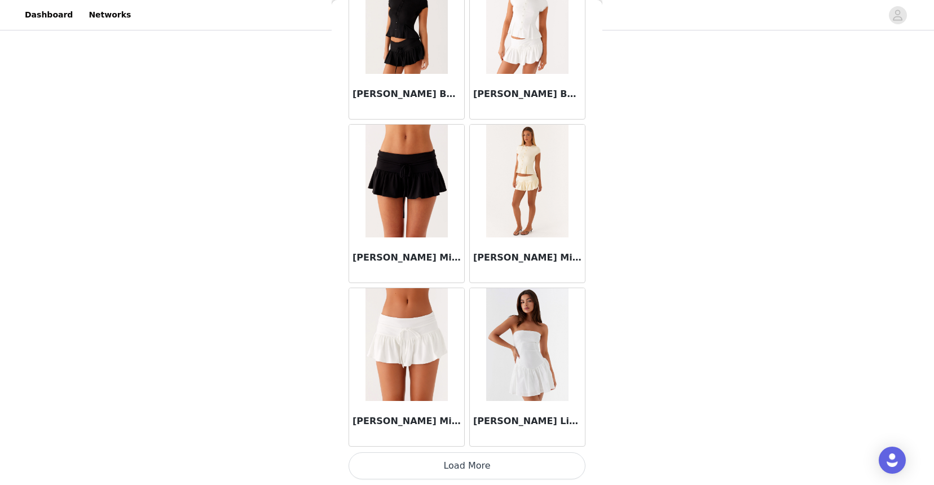
click at [445, 470] on button "Load More" at bounding box center [466, 465] width 237 height 27
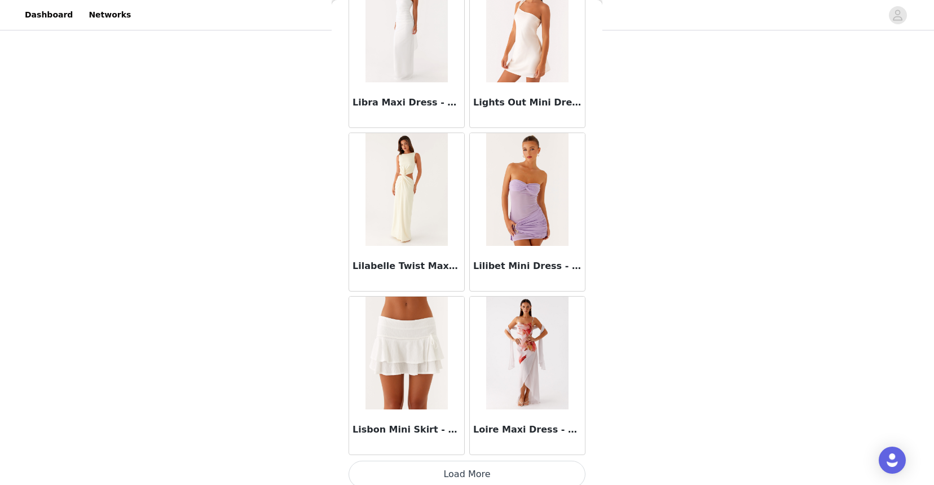
scroll to position [42121, 0]
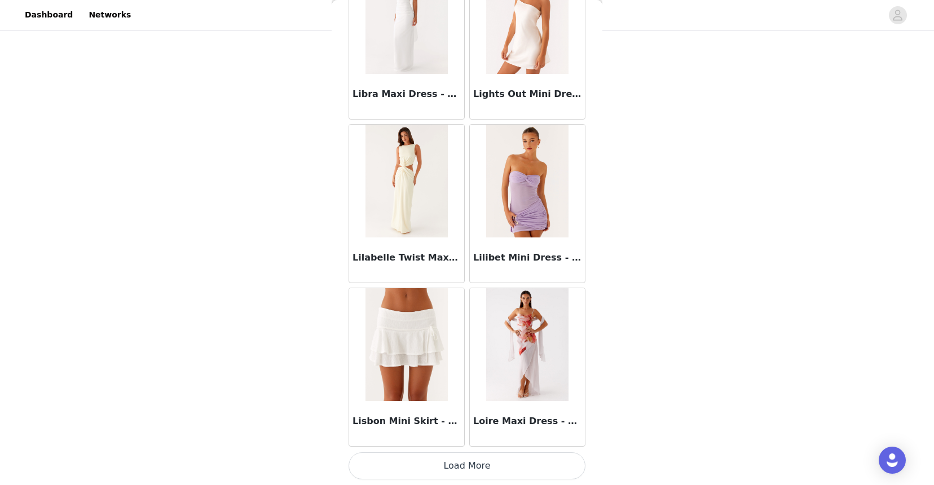
click at [444, 467] on button "Load More" at bounding box center [466, 465] width 237 height 27
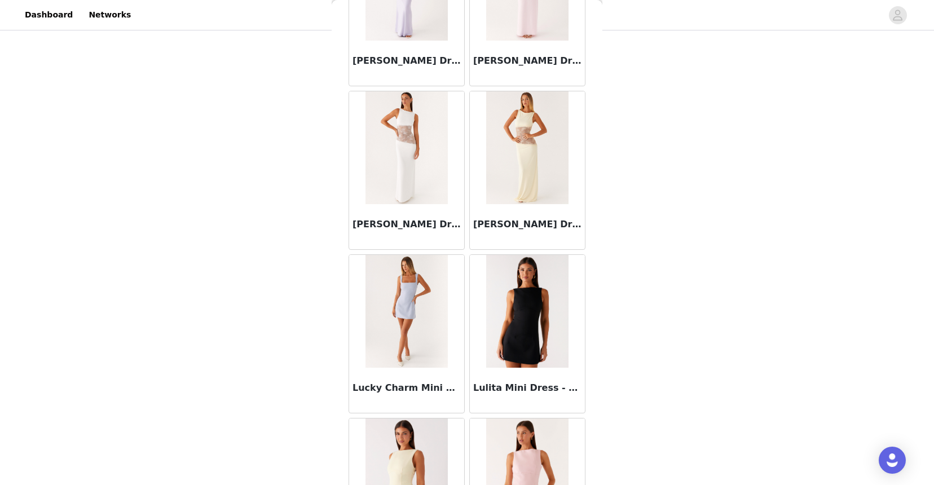
scroll to position [43756, 0]
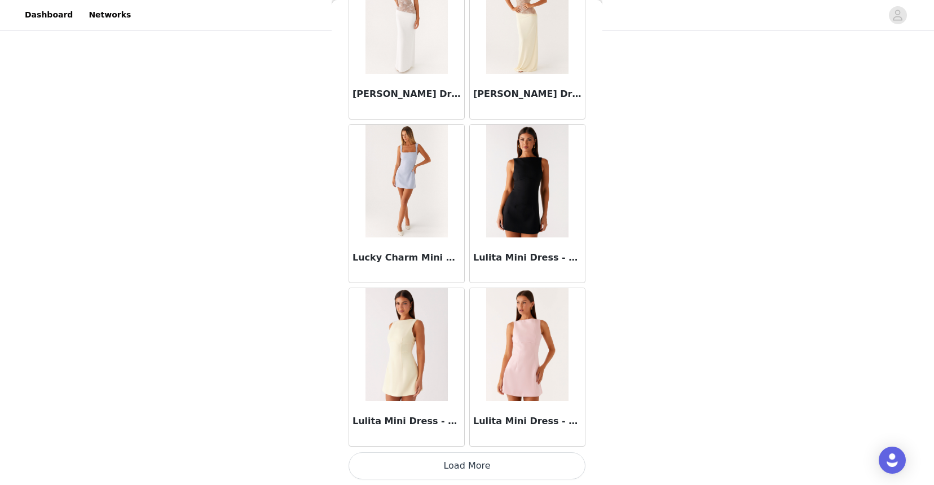
click at [430, 470] on button "Load More" at bounding box center [466, 465] width 237 height 27
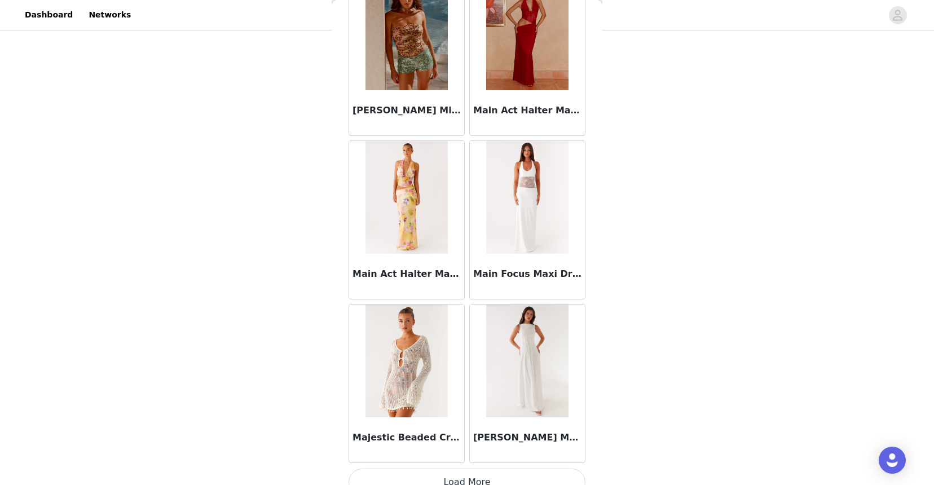
scroll to position [45391, 0]
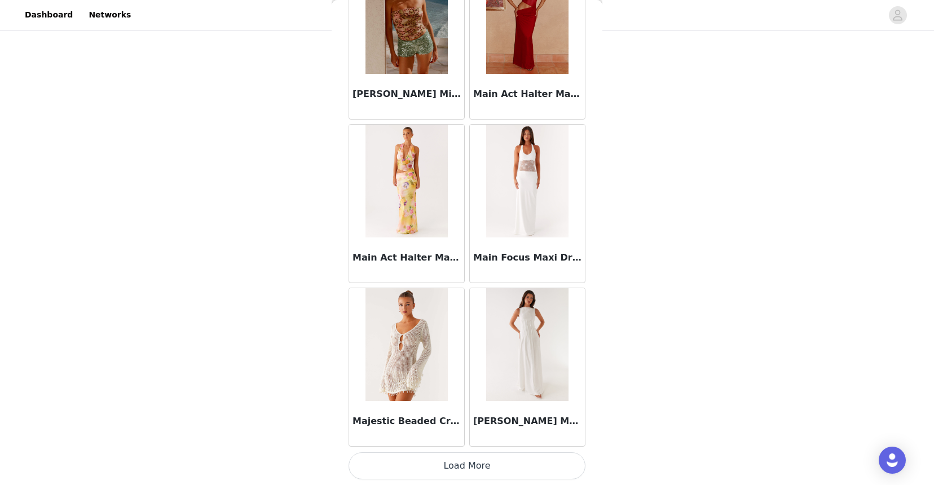
click at [435, 461] on button "Load More" at bounding box center [466, 465] width 237 height 27
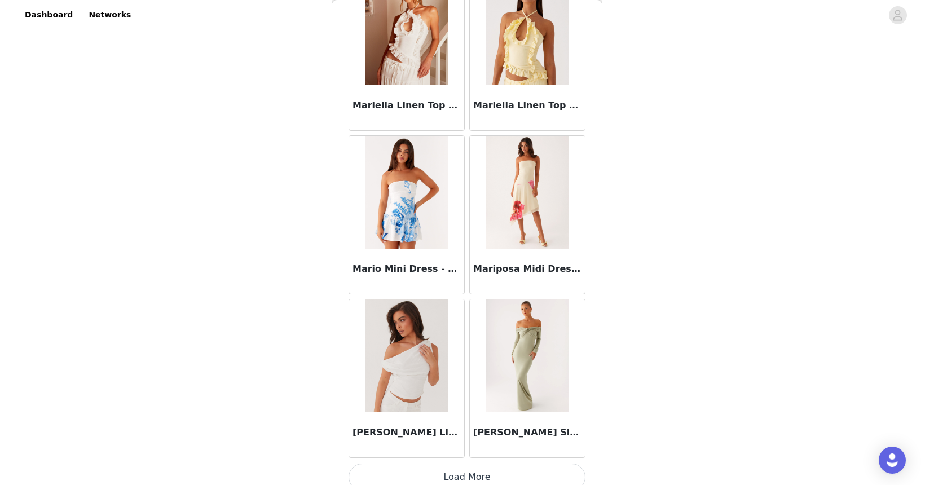
scroll to position [47026, 0]
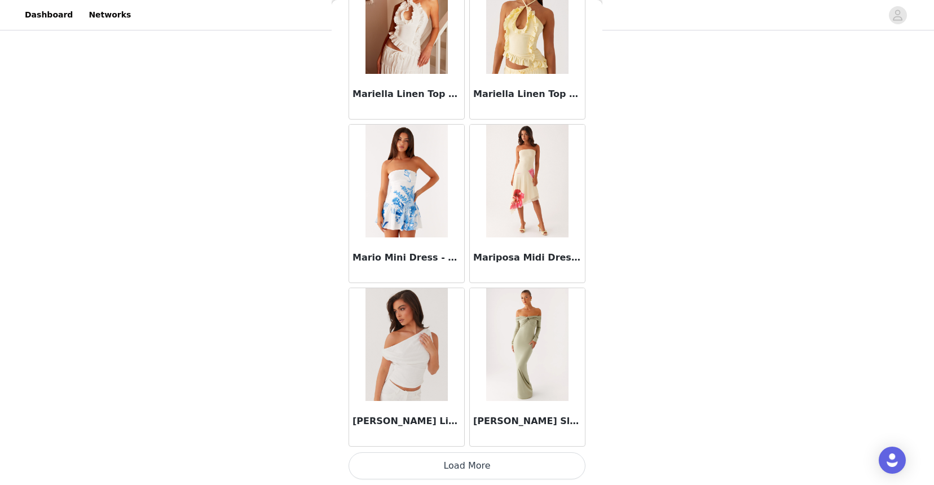
click at [436, 467] on button "Load More" at bounding box center [466, 465] width 237 height 27
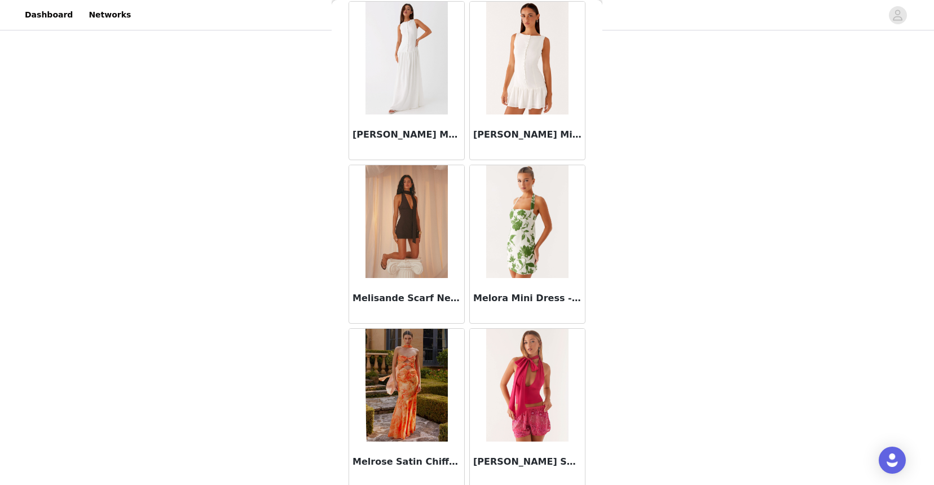
scroll to position [48661, 0]
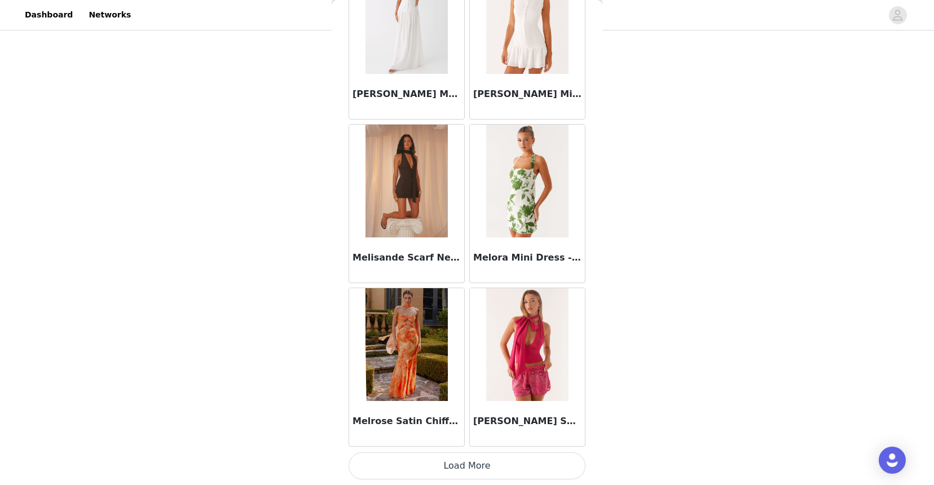
click at [434, 469] on button "Load More" at bounding box center [466, 465] width 237 height 27
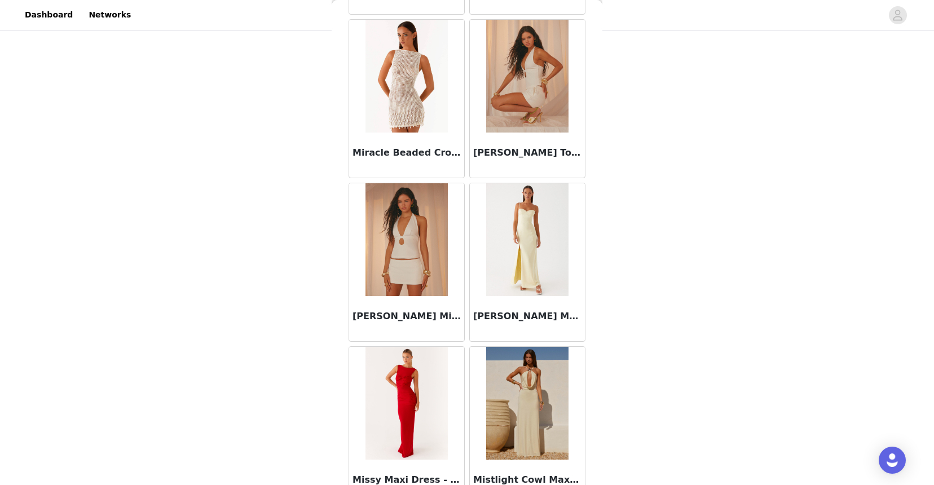
scroll to position [50297, 0]
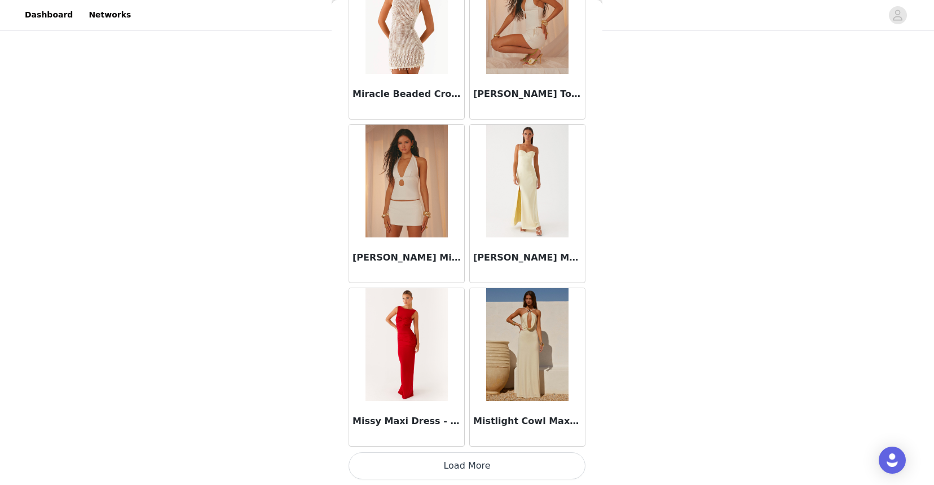
click at [442, 466] on button "Load More" at bounding box center [466, 465] width 237 height 27
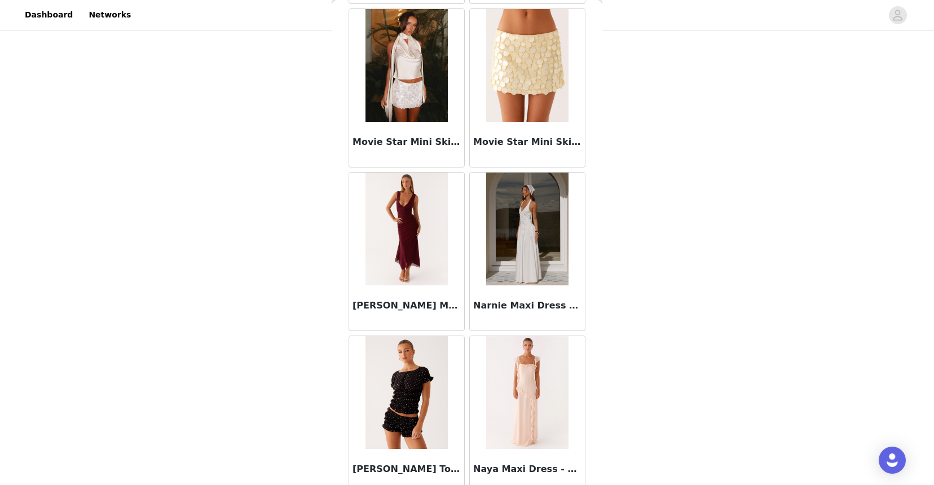
scroll to position [51932, 0]
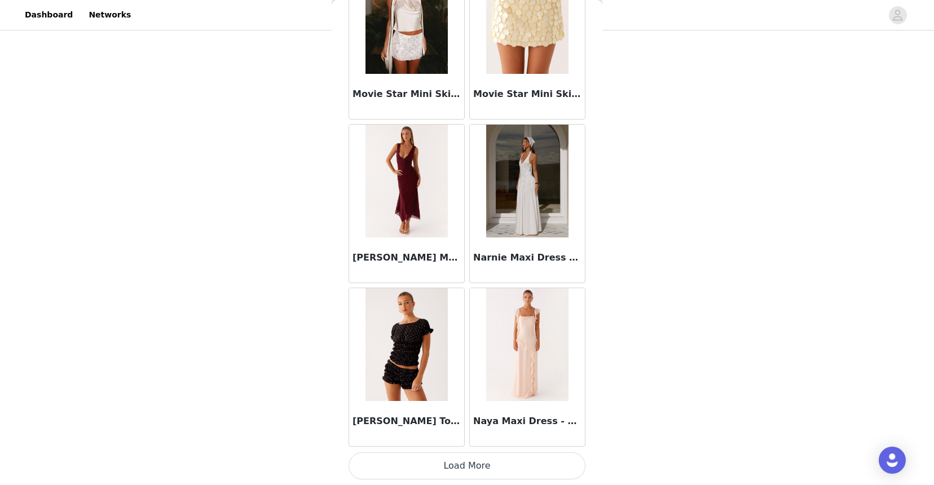
click at [454, 470] on button "Load More" at bounding box center [466, 465] width 237 height 27
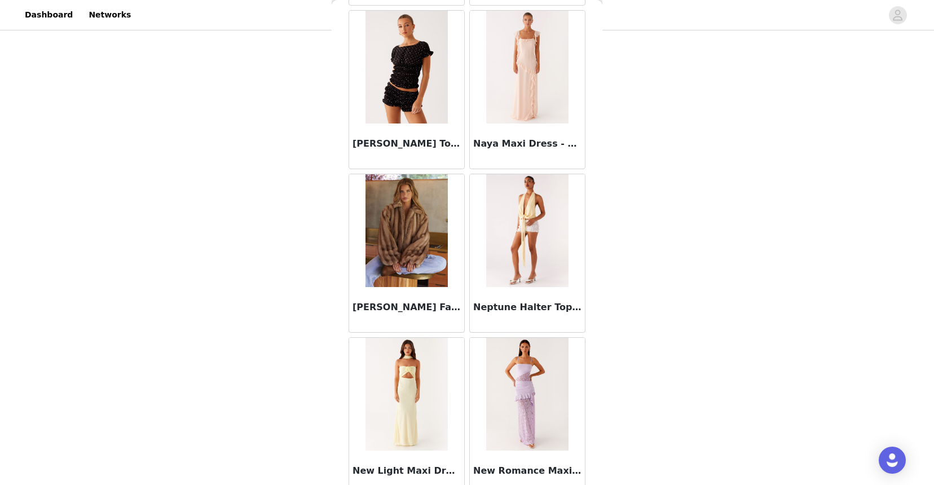
scroll to position [52215, 0]
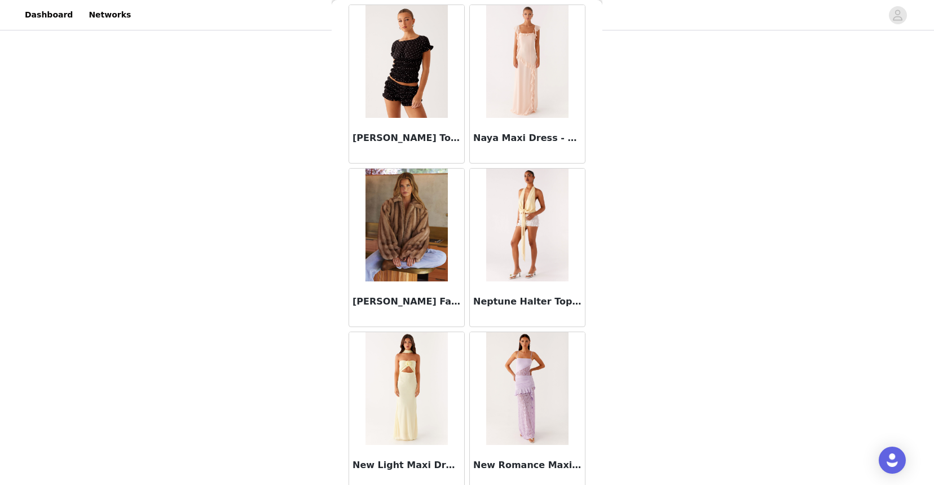
click at [404, 307] on h3 "Naylor Faux Fur Jacket - Brown" at bounding box center [406, 302] width 108 height 14
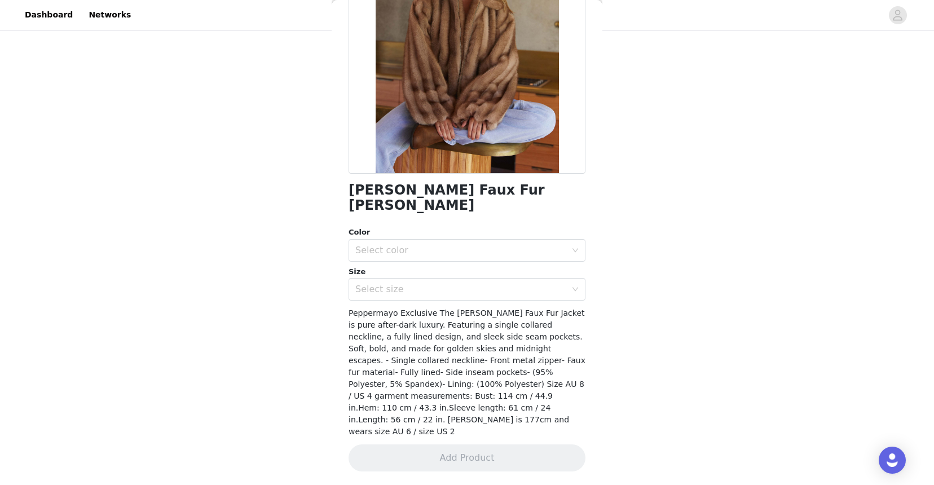
scroll to position [109, 0]
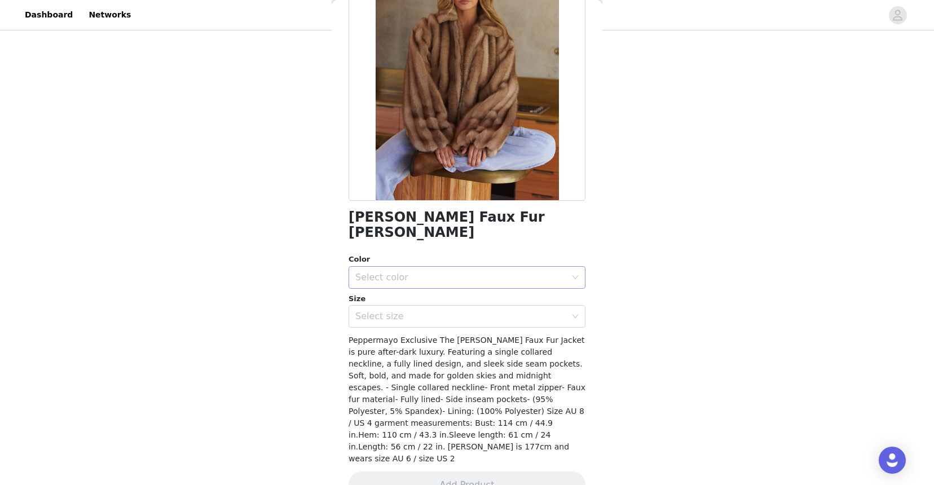
click at [395, 272] on div "Select color" at bounding box center [460, 277] width 211 height 11
click at [388, 288] on li "Brown" at bounding box center [466, 287] width 237 height 18
click at [384, 311] on div "Select size" at bounding box center [460, 316] width 211 height 11
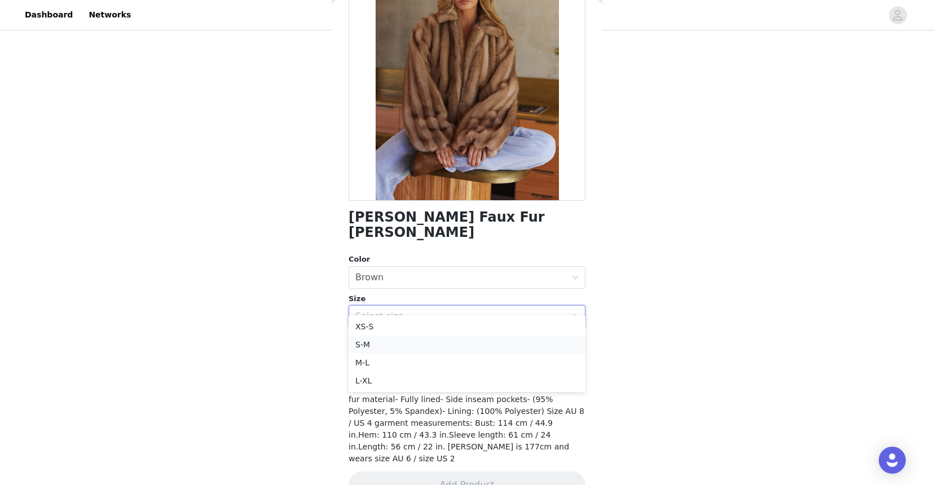
click at [370, 338] on li "S-M" at bounding box center [466, 344] width 237 height 18
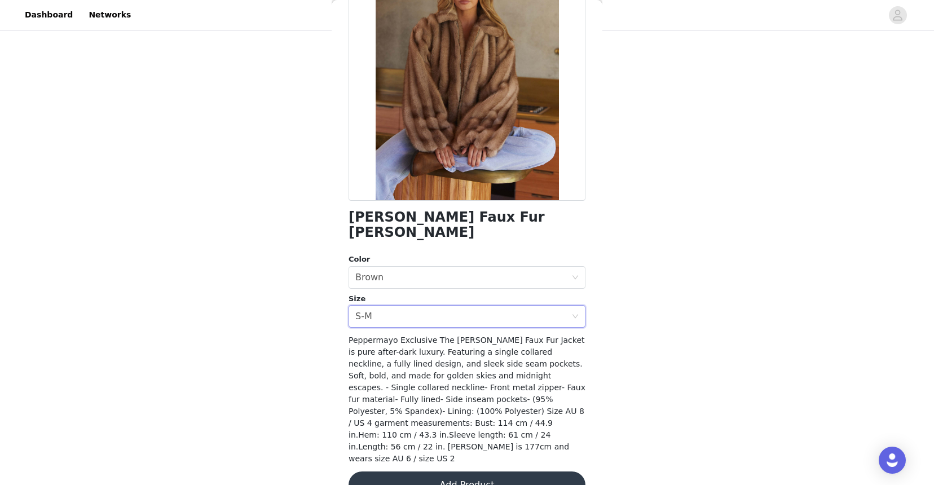
click at [405, 471] on button "Add Product" at bounding box center [466, 484] width 237 height 27
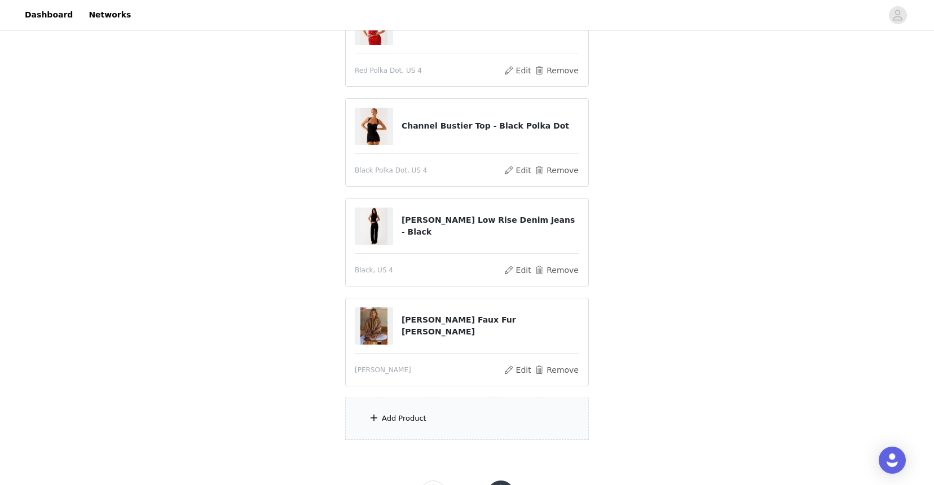
scroll to position [206, 0]
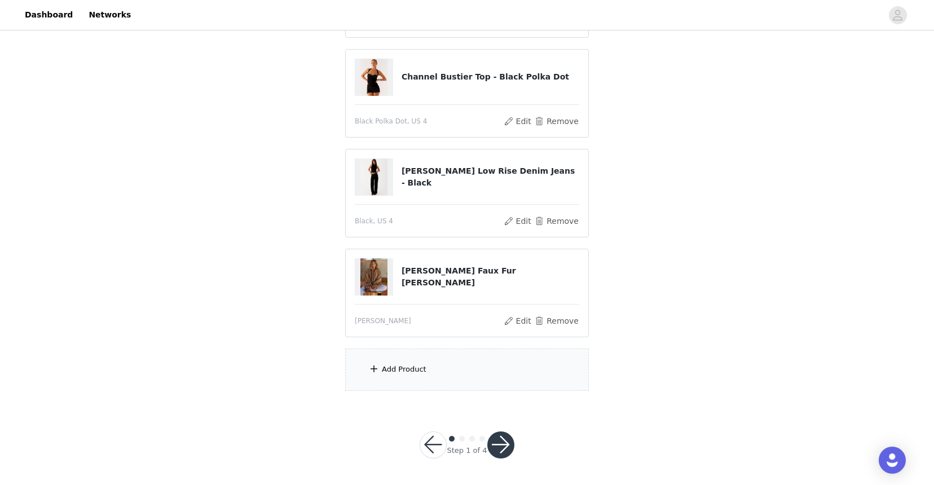
click at [383, 371] on div "Add Product" at bounding box center [404, 369] width 45 height 11
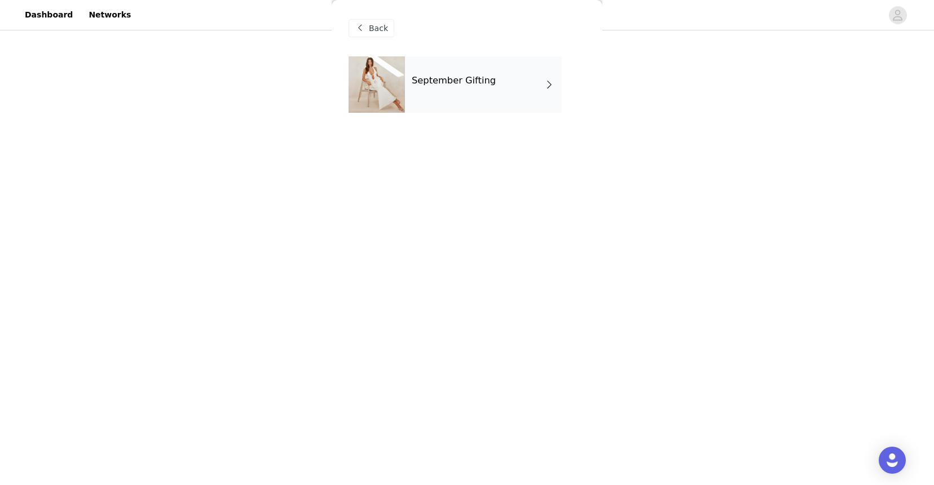
click at [512, 92] on div "September Gifting" at bounding box center [483, 84] width 157 height 56
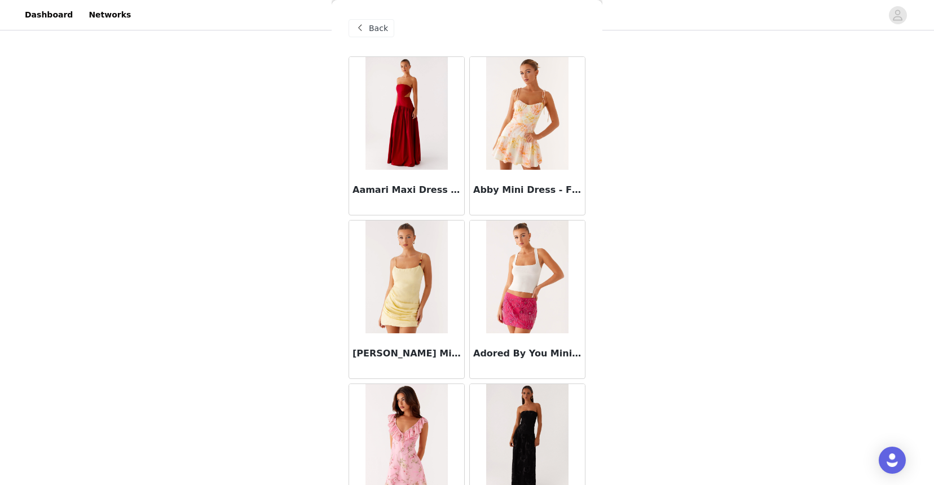
scroll to position [1241, 0]
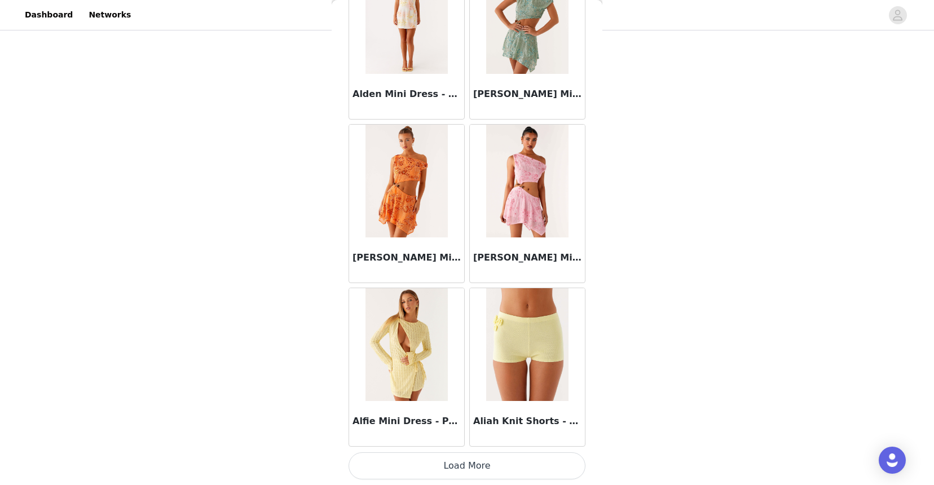
click at [455, 461] on button "Load More" at bounding box center [466, 465] width 237 height 27
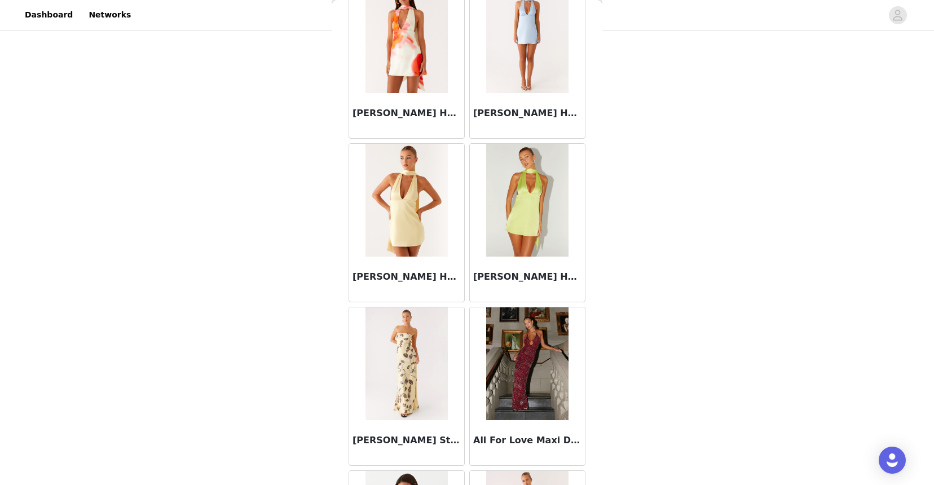
scroll to position [2876, 0]
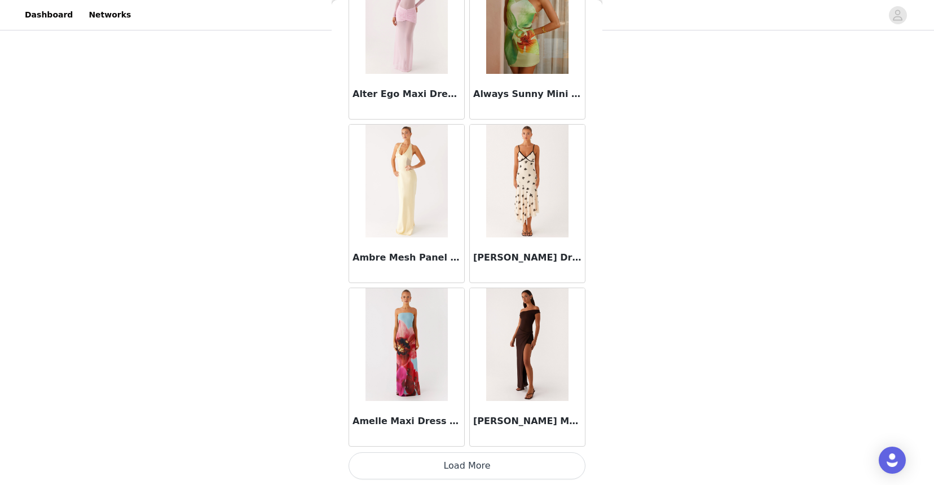
click at [434, 461] on button "Load More" at bounding box center [466, 465] width 237 height 27
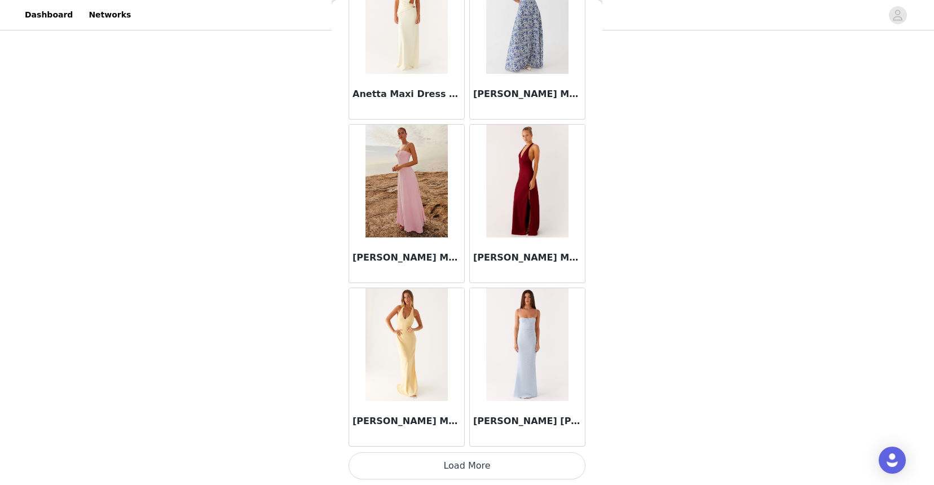
click at [423, 471] on button "Load More" at bounding box center [466, 465] width 237 height 27
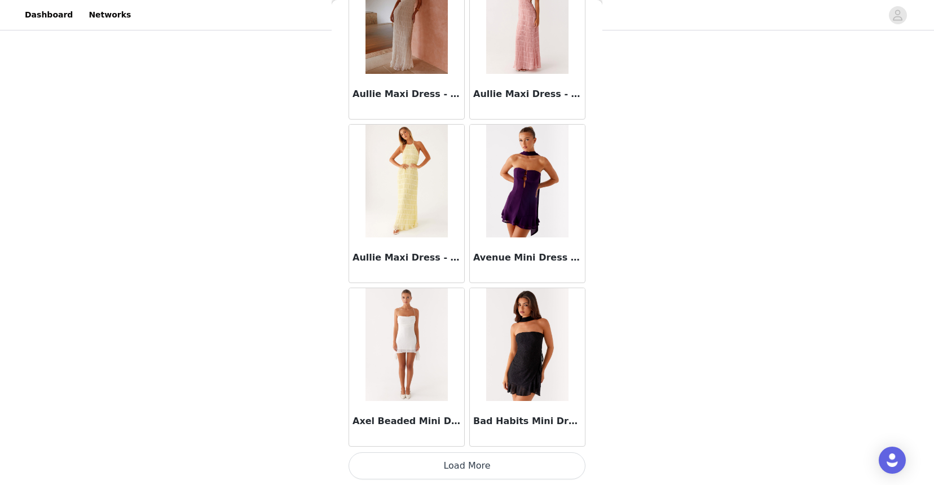
click at [422, 460] on button "Load More" at bounding box center [466, 465] width 237 height 27
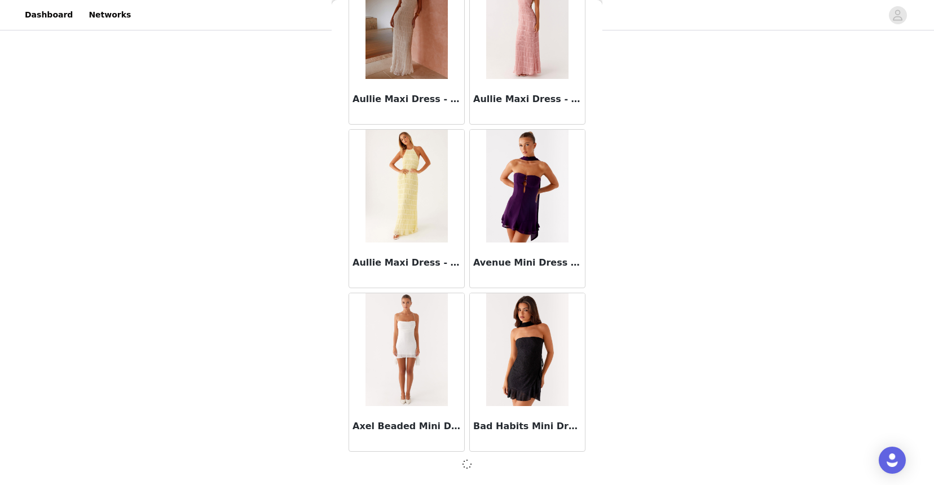
scroll to position [6141, 0]
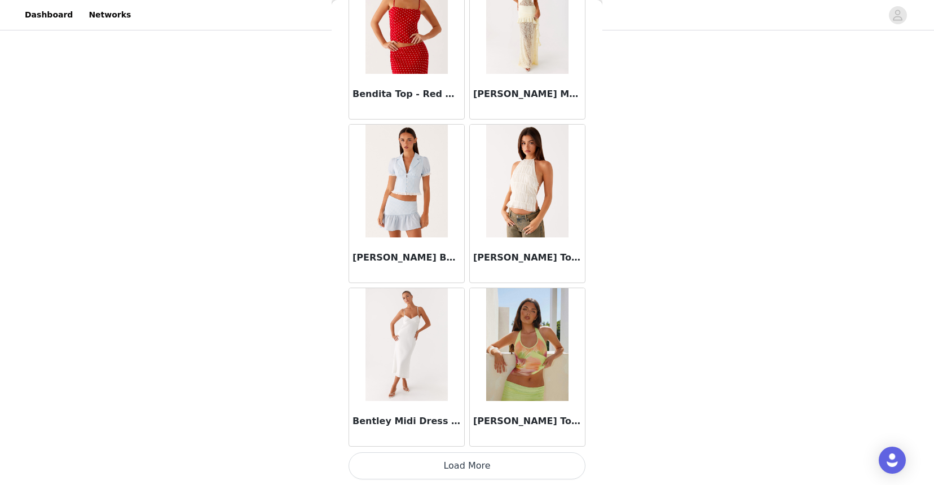
click at [425, 473] on button "Load More" at bounding box center [466, 465] width 237 height 27
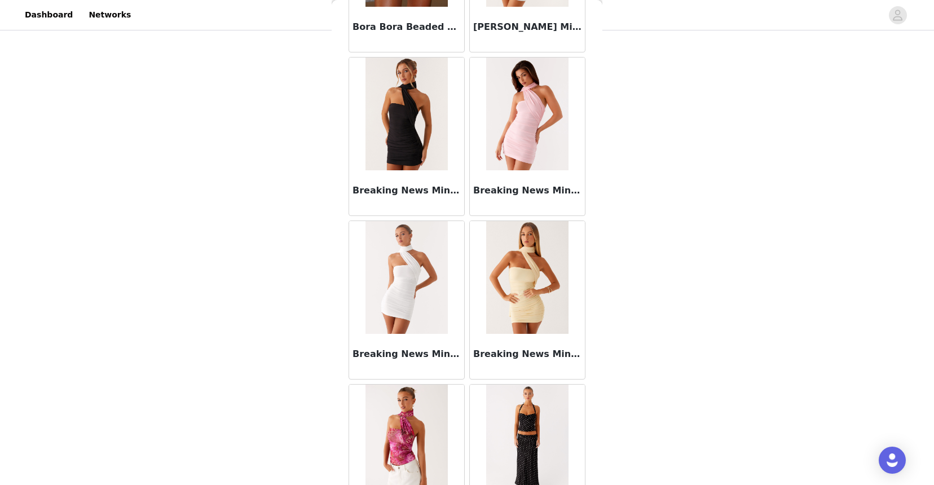
scroll to position [9417, 0]
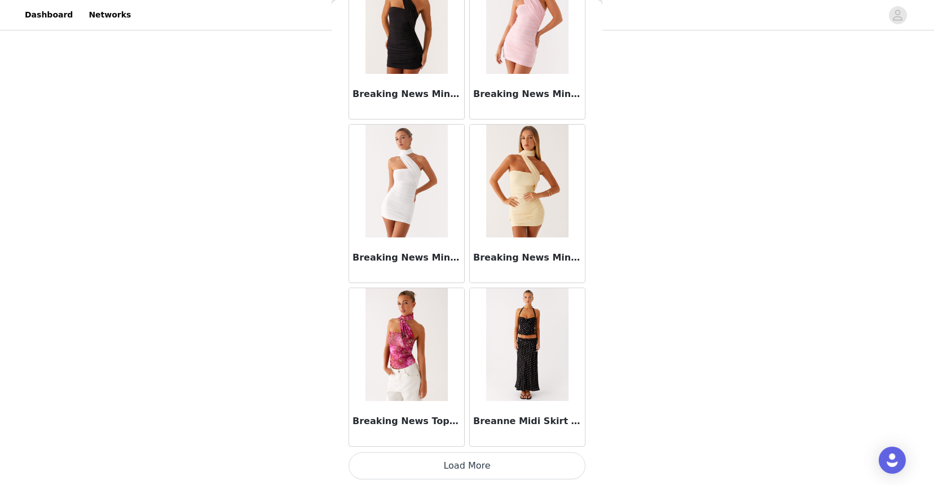
click at [416, 467] on button "Load More" at bounding box center [466, 465] width 237 height 27
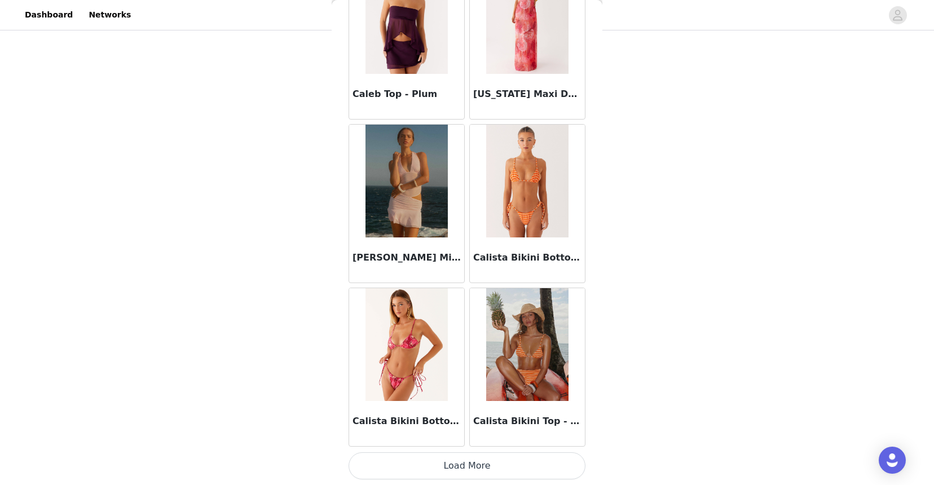
click at [415, 465] on button "Load More" at bounding box center [466, 465] width 237 height 27
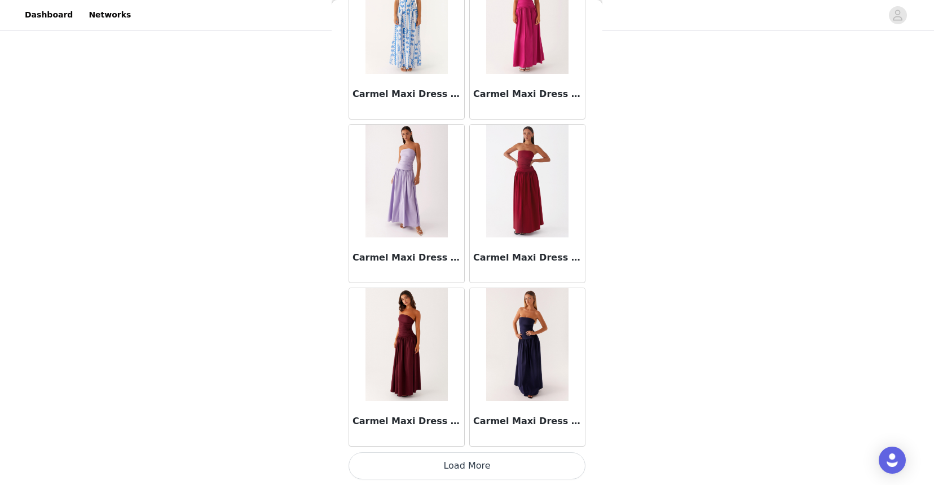
click at [491, 466] on button "Load More" at bounding box center [466, 465] width 237 height 27
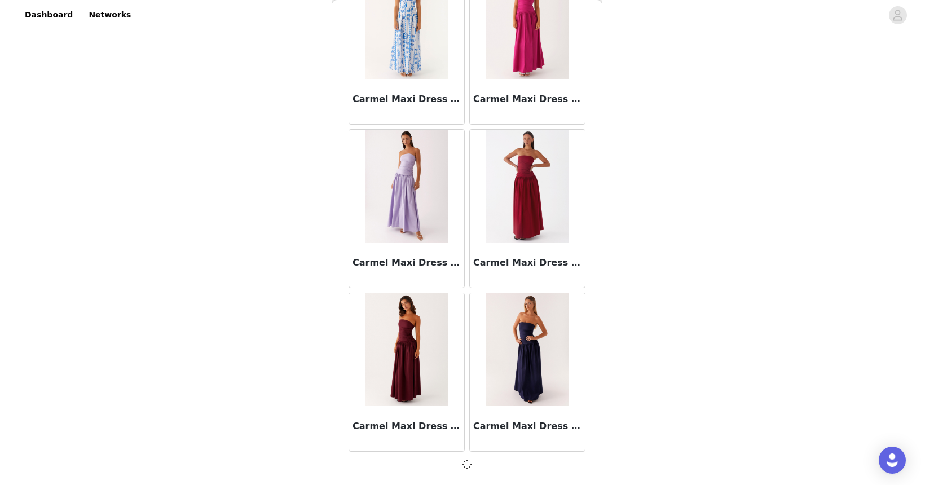
scroll to position [12682, 0]
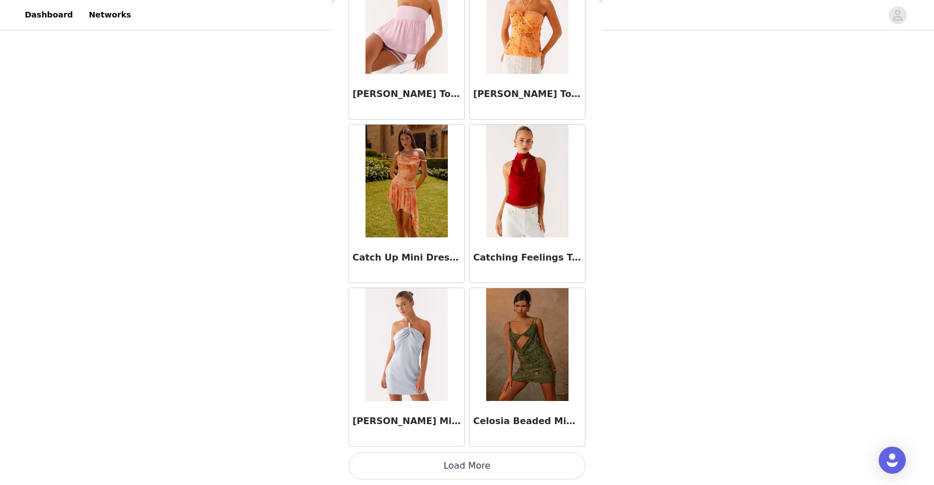
click at [473, 466] on button "Load More" at bounding box center [466, 465] width 237 height 27
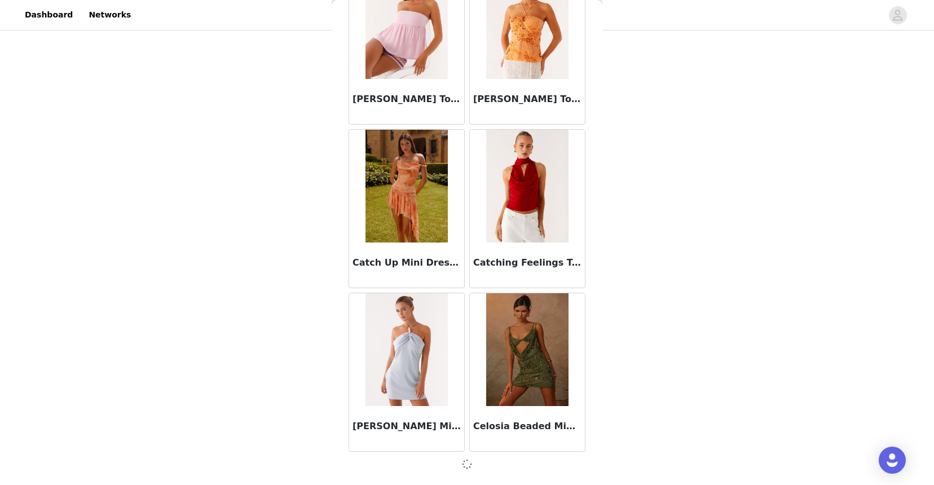
scroll to position [14317, 0]
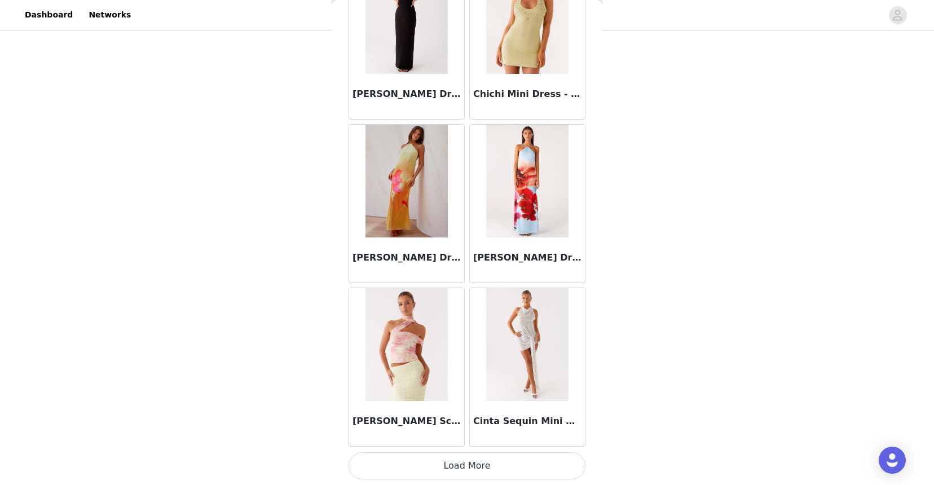
click at [445, 457] on button "Load More" at bounding box center [466, 465] width 237 height 27
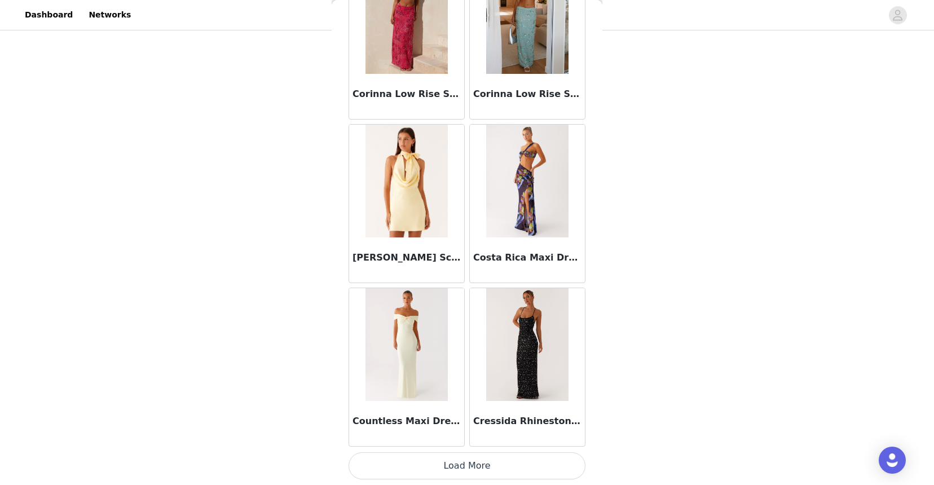
click at [439, 474] on button "Load More" at bounding box center [466, 465] width 237 height 27
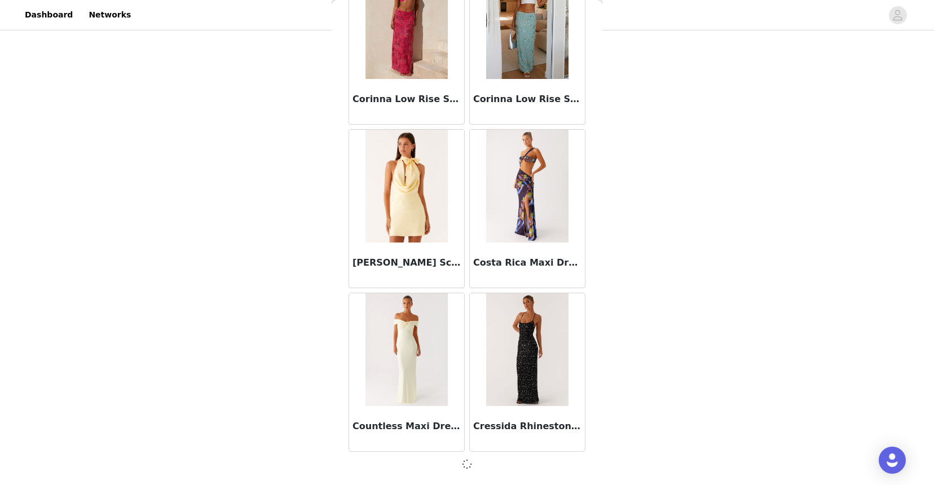
scroll to position [17587, 0]
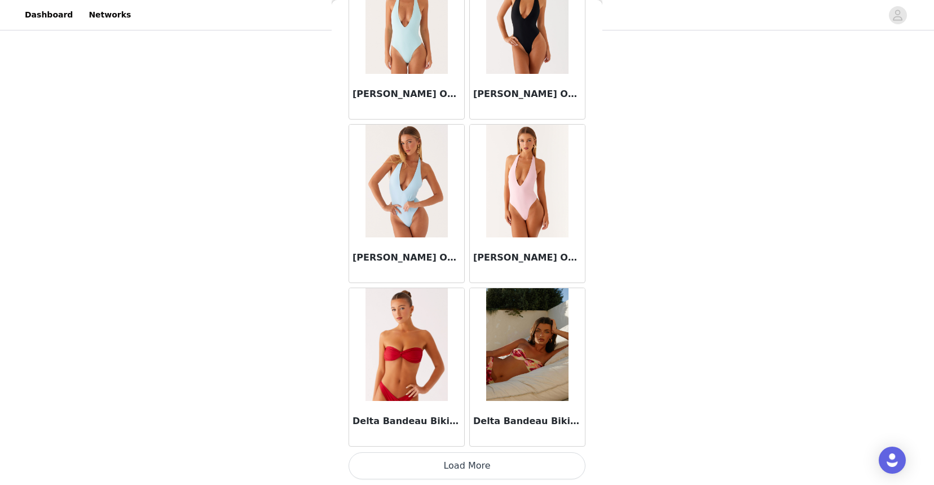
click at [436, 470] on button "Load More" at bounding box center [466, 465] width 237 height 27
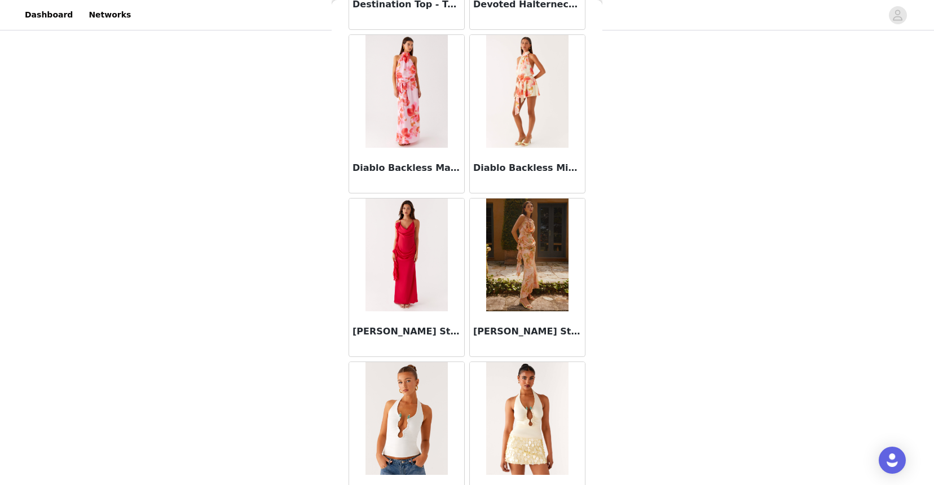
scroll to position [20863, 0]
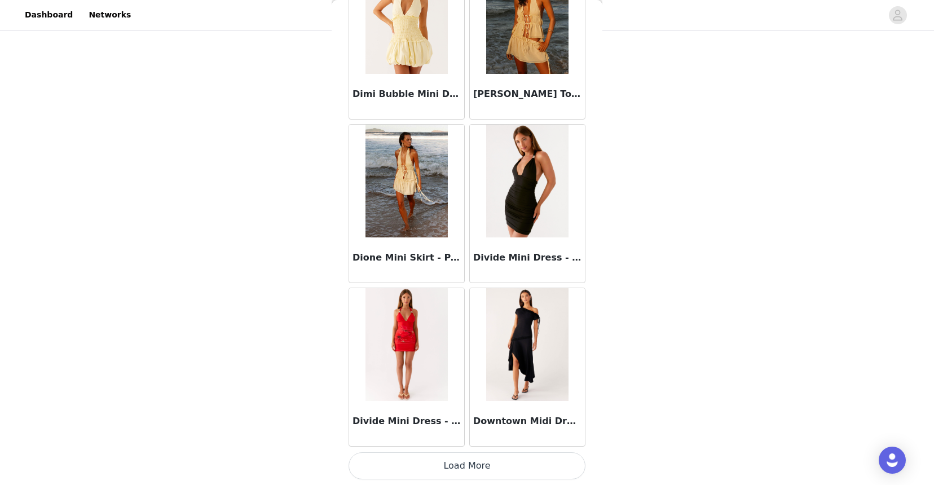
click at [435, 469] on button "Load More" at bounding box center [466, 465] width 237 height 27
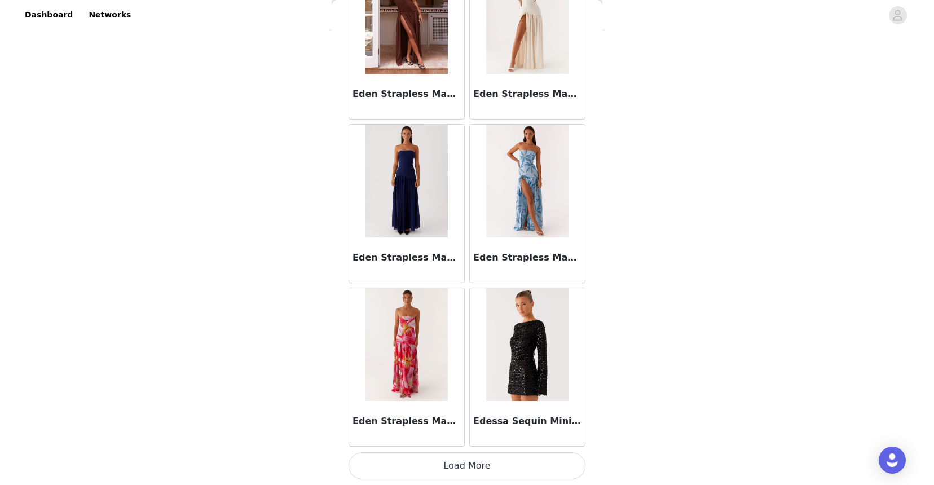
click at [435, 458] on button "Load More" at bounding box center [466, 465] width 237 height 27
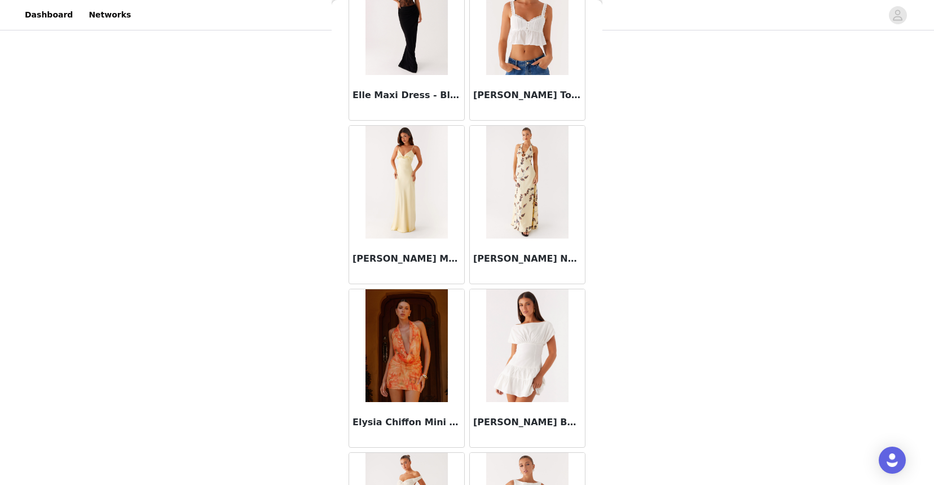
scroll to position [24133, 0]
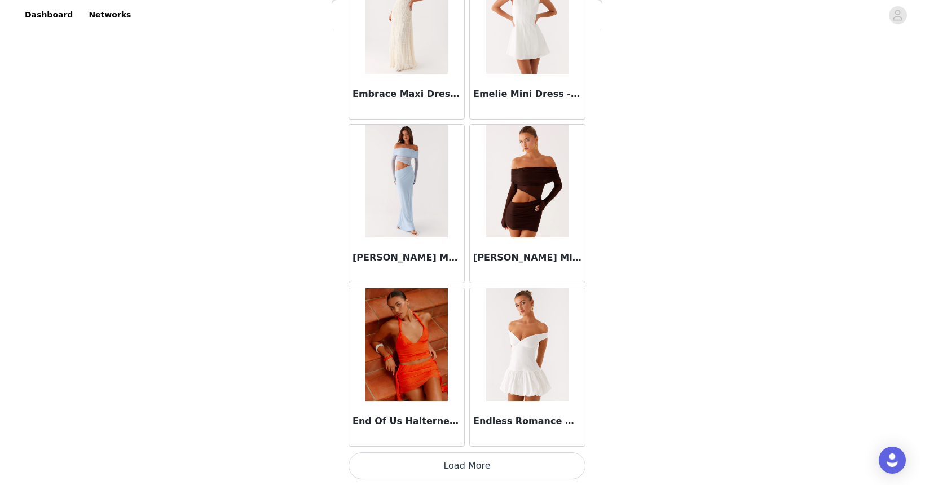
click at [433, 469] on button "Load More" at bounding box center [466, 465] width 237 height 27
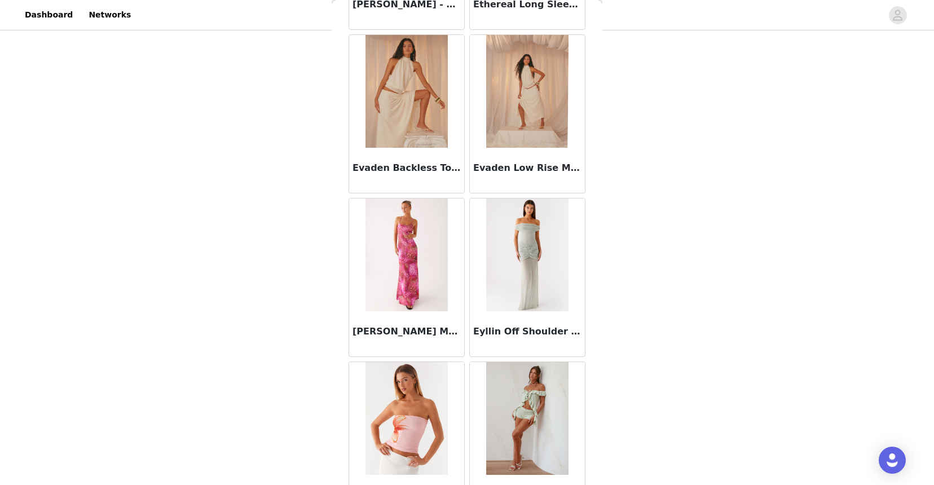
scroll to position [25769, 0]
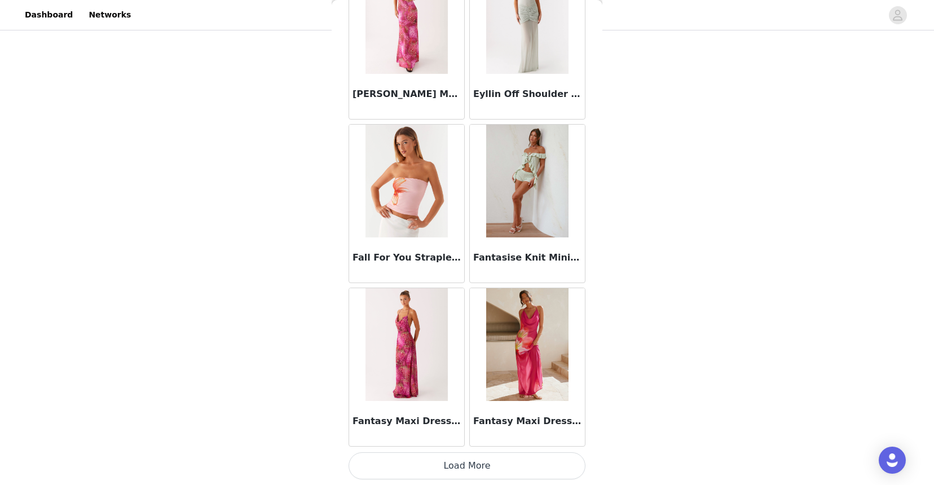
click at [435, 462] on button "Load More" at bounding box center [466, 465] width 237 height 27
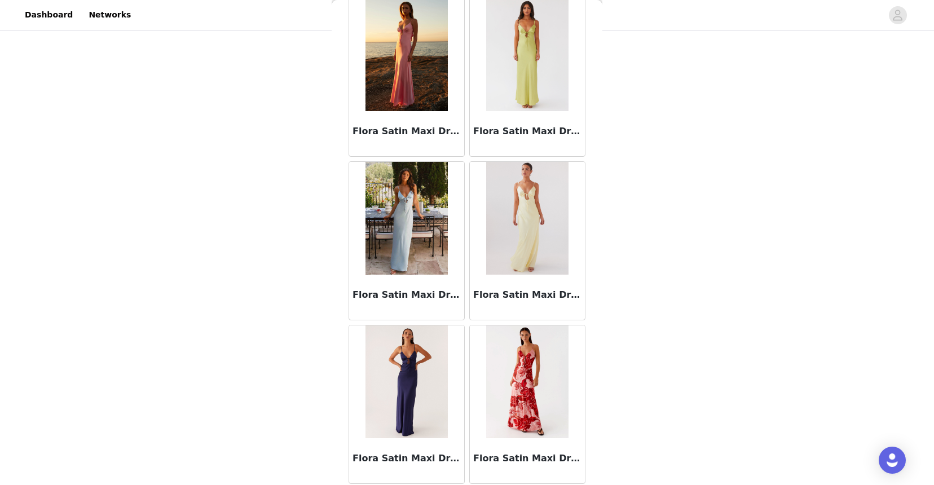
scroll to position [27404, 0]
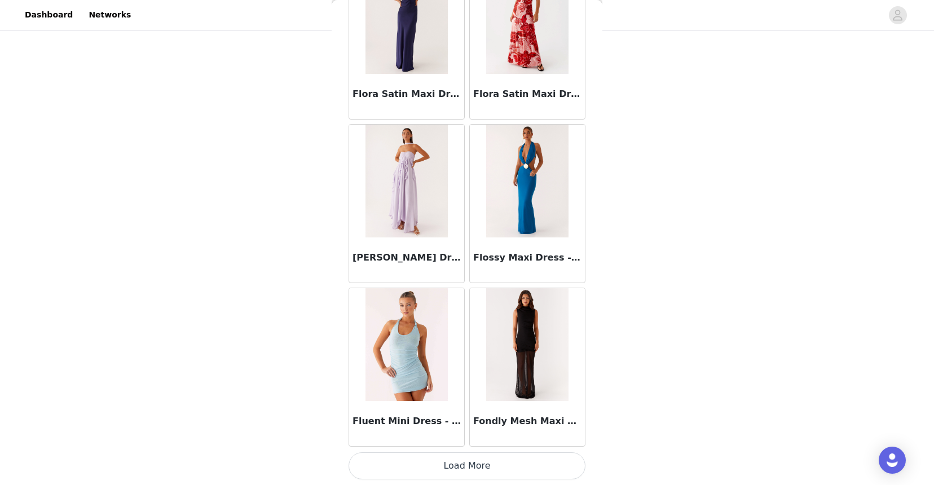
click at [444, 458] on button "Load More" at bounding box center [466, 465] width 237 height 27
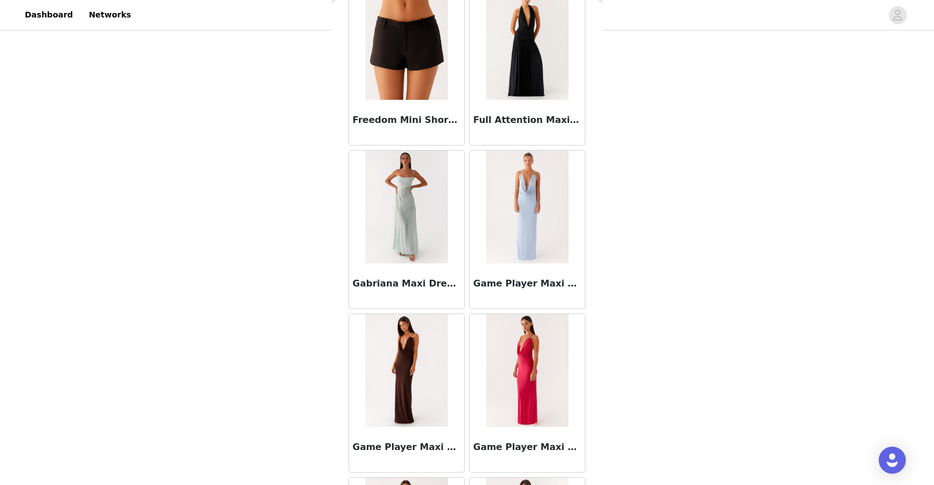
scroll to position [28489, 0]
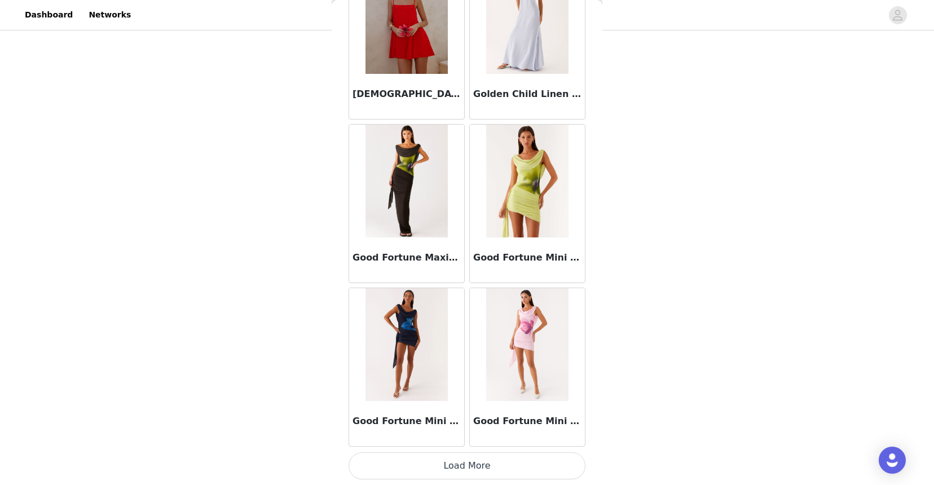
click at [443, 465] on button "Load More" at bounding box center [466, 465] width 237 height 27
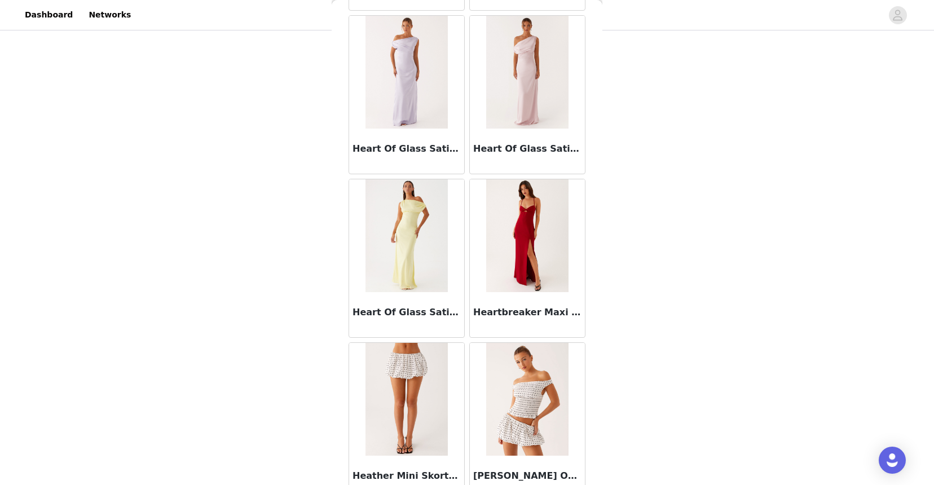
scroll to position [30674, 0]
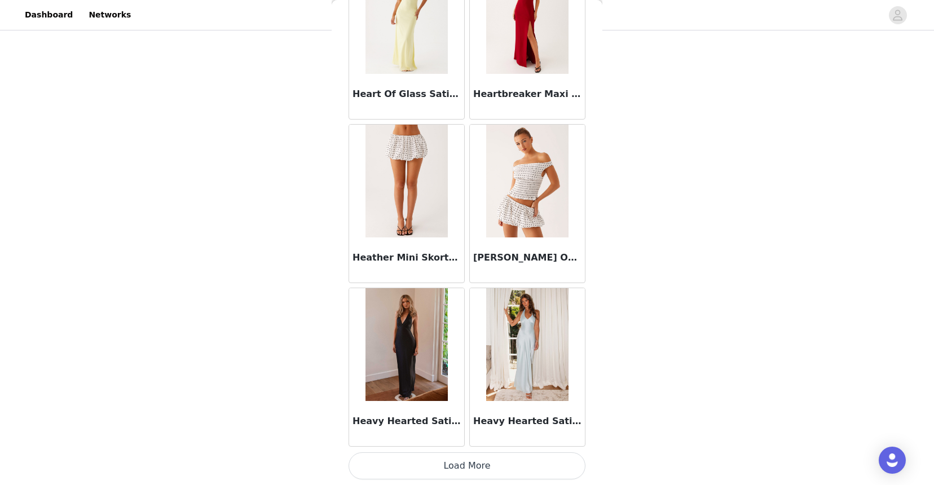
click at [444, 466] on button "Load More" at bounding box center [466, 465] width 237 height 27
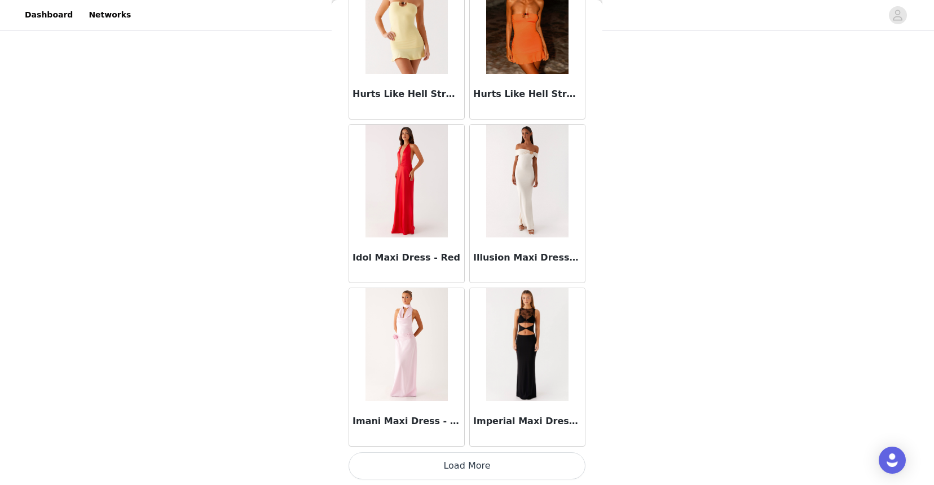
click at [444, 470] on button "Load More" at bounding box center [466, 465] width 237 height 27
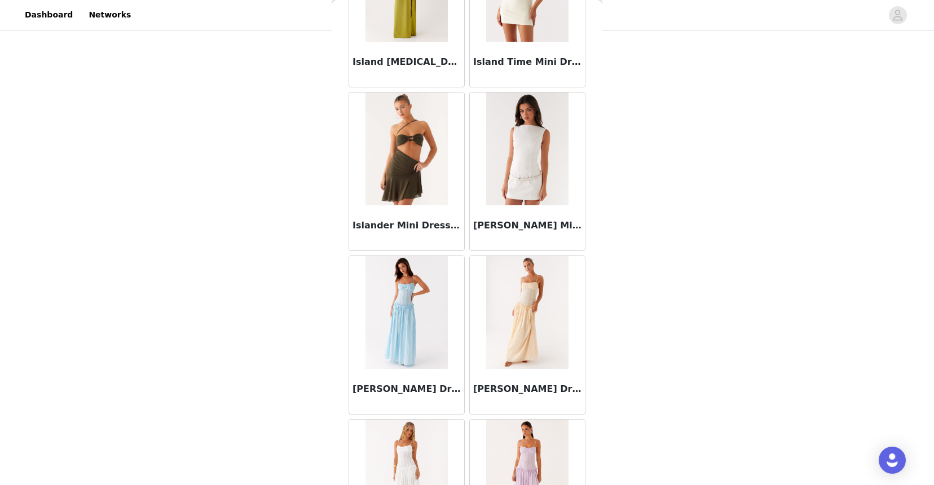
scroll to position [33945, 0]
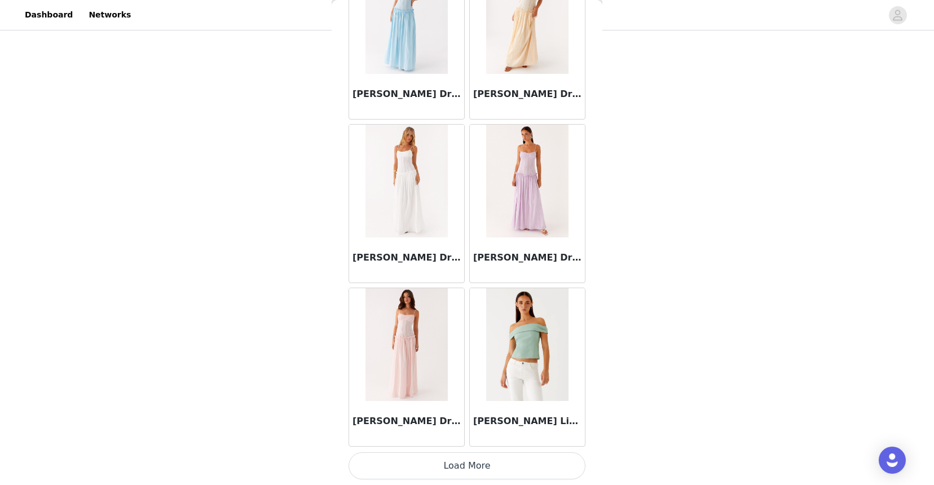
click at [445, 472] on button "Load More" at bounding box center [466, 465] width 237 height 27
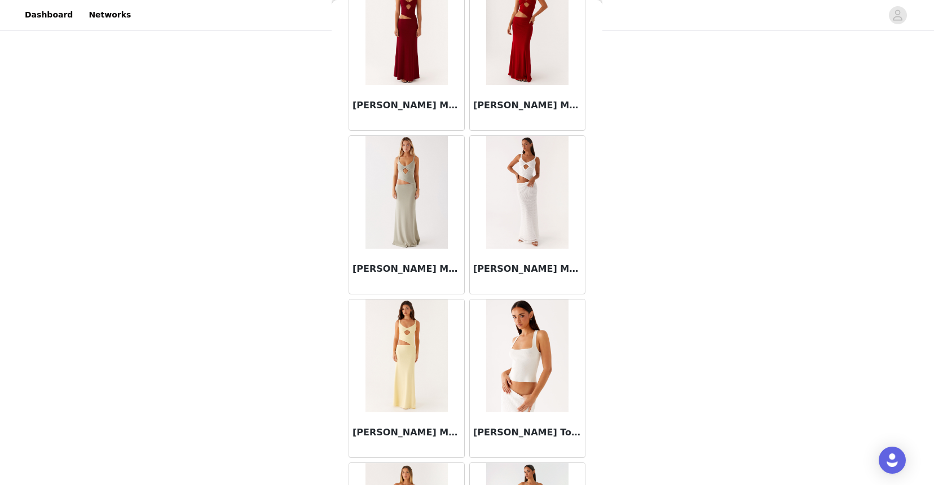
scroll to position [35580, 0]
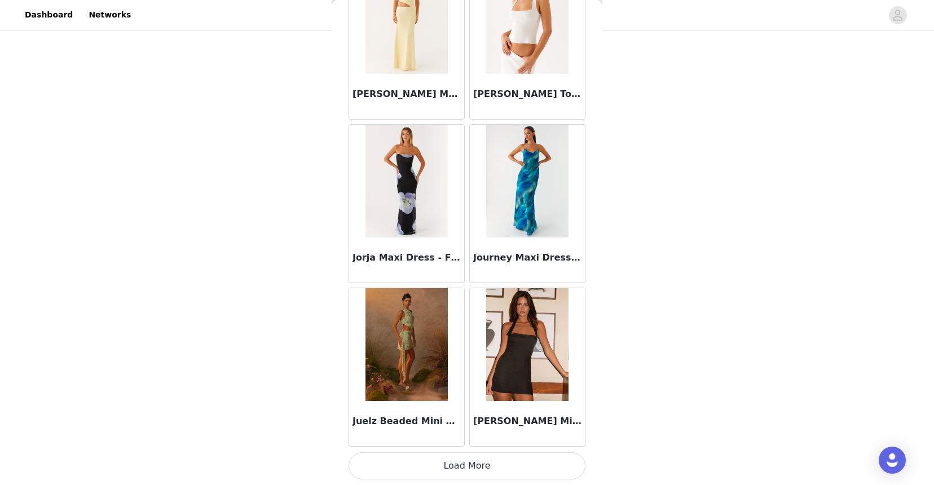
click at [440, 466] on button "Load More" at bounding box center [466, 465] width 237 height 27
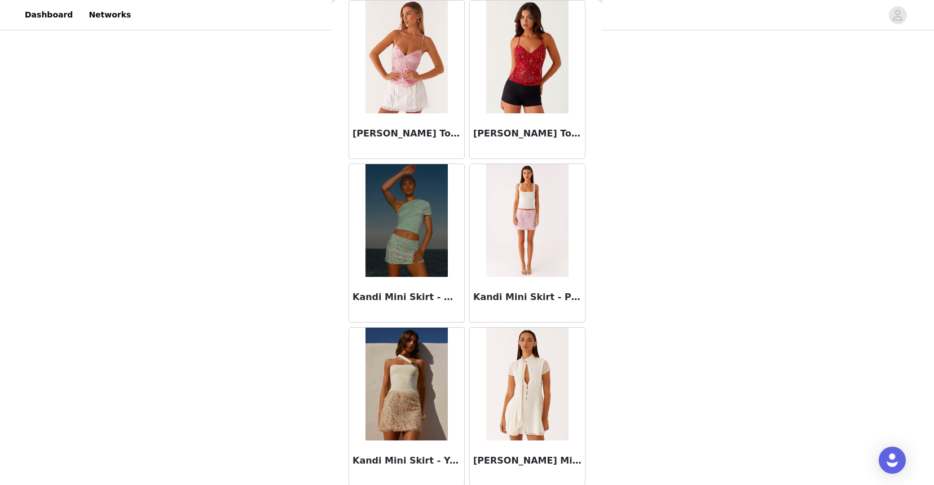
scroll to position [37215, 0]
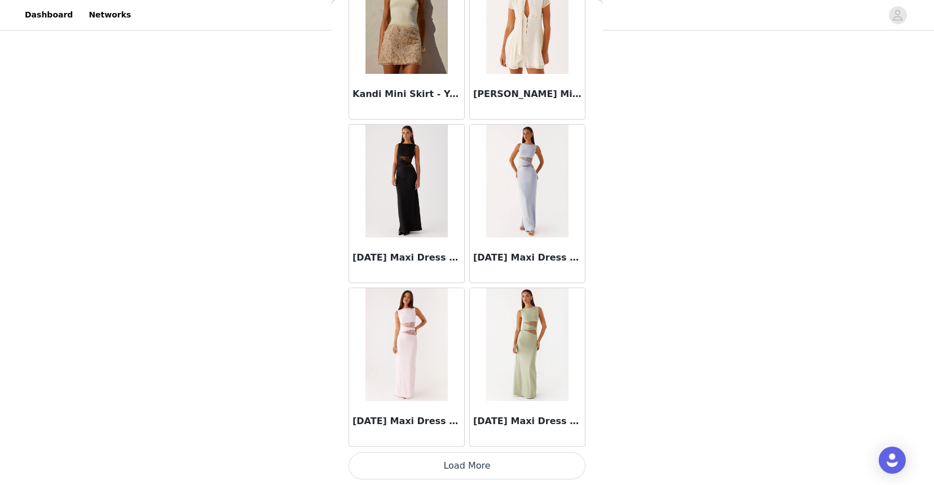
click at [421, 463] on button "Load More" at bounding box center [466, 465] width 237 height 27
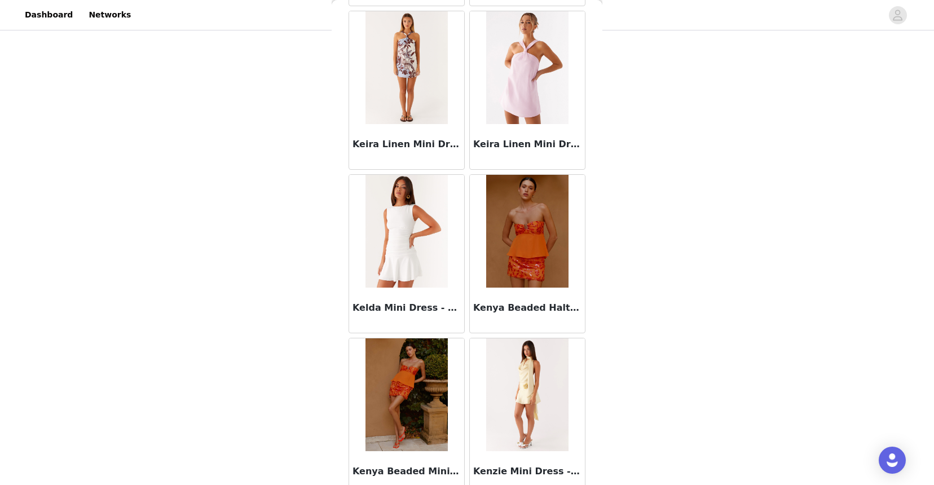
scroll to position [38850, 0]
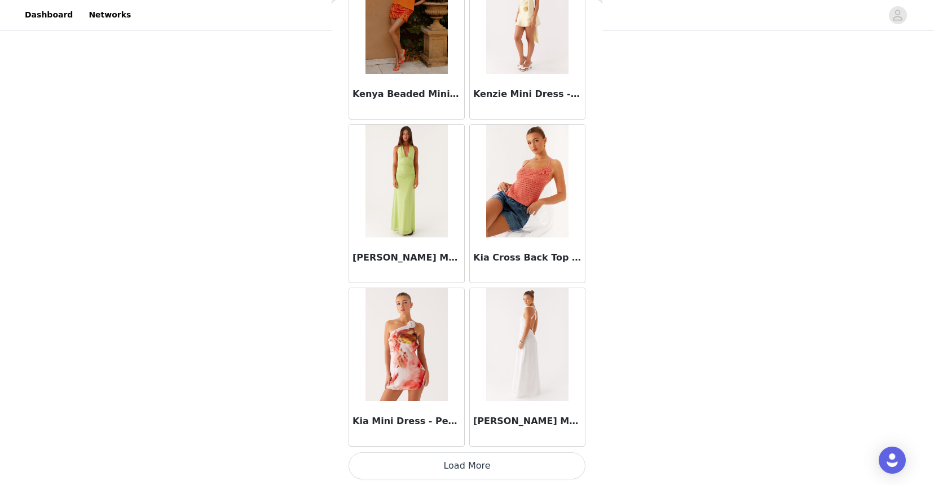
click at [416, 470] on button "Load More" at bounding box center [466, 465] width 237 height 27
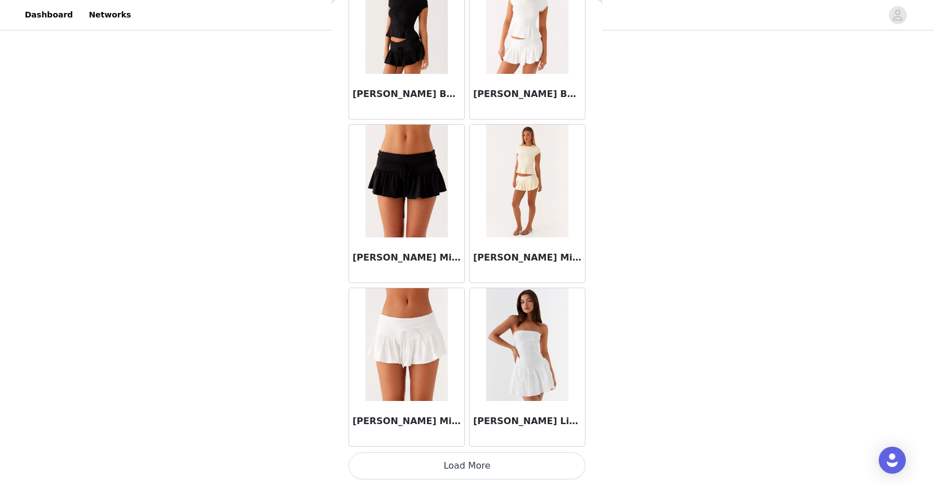
click at [413, 460] on button "Load More" at bounding box center [466, 465] width 237 height 27
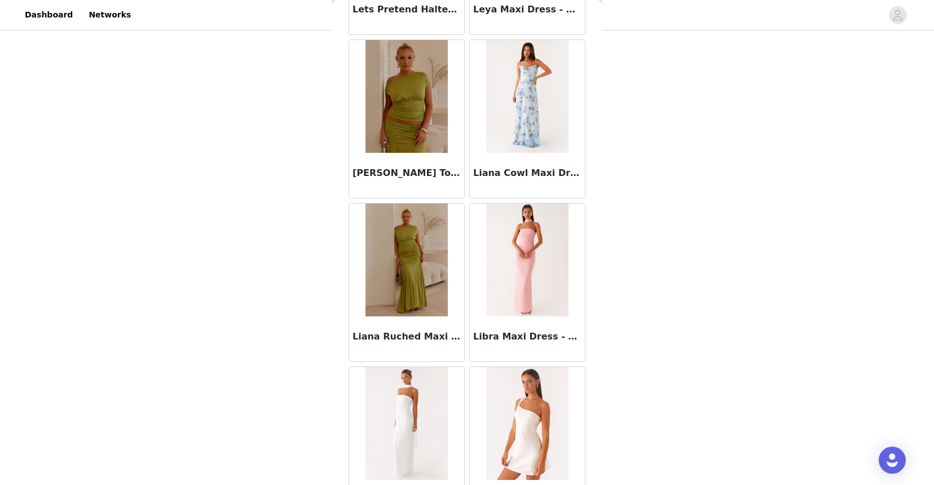
scroll to position [42121, 0]
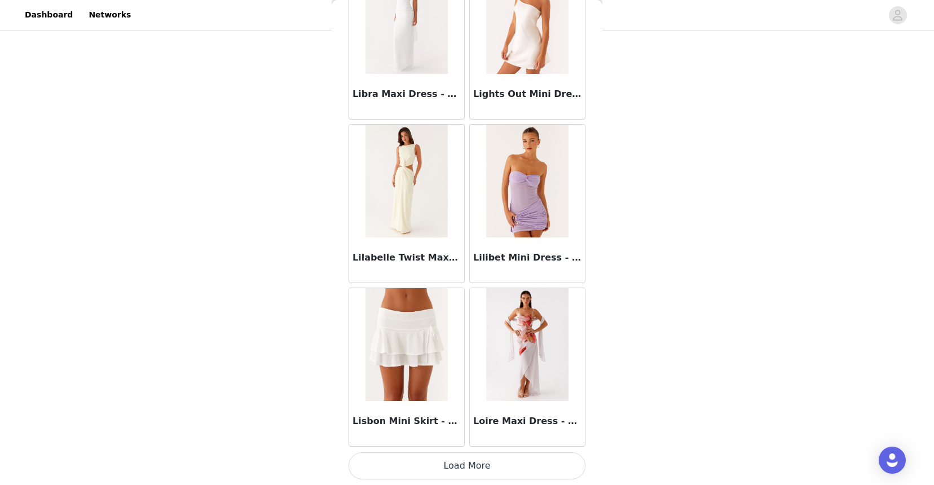
click at [408, 465] on button "Load More" at bounding box center [466, 465] width 237 height 27
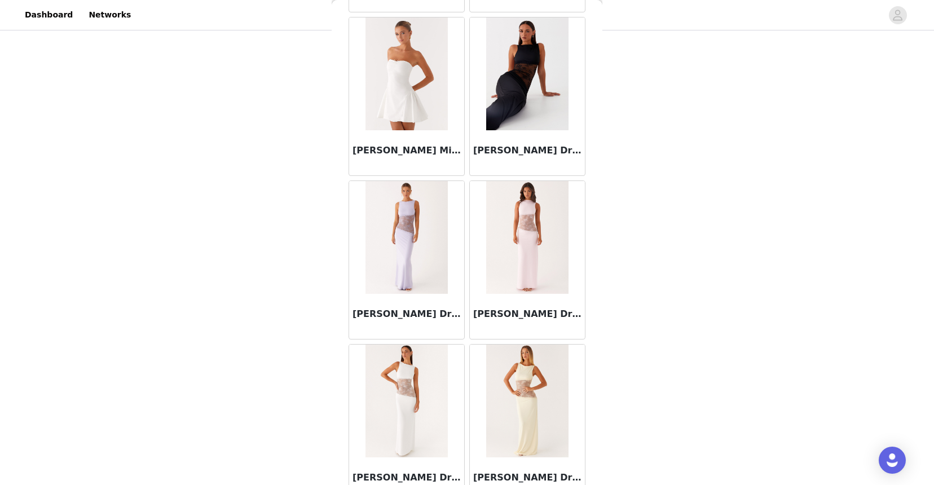
scroll to position [43756, 0]
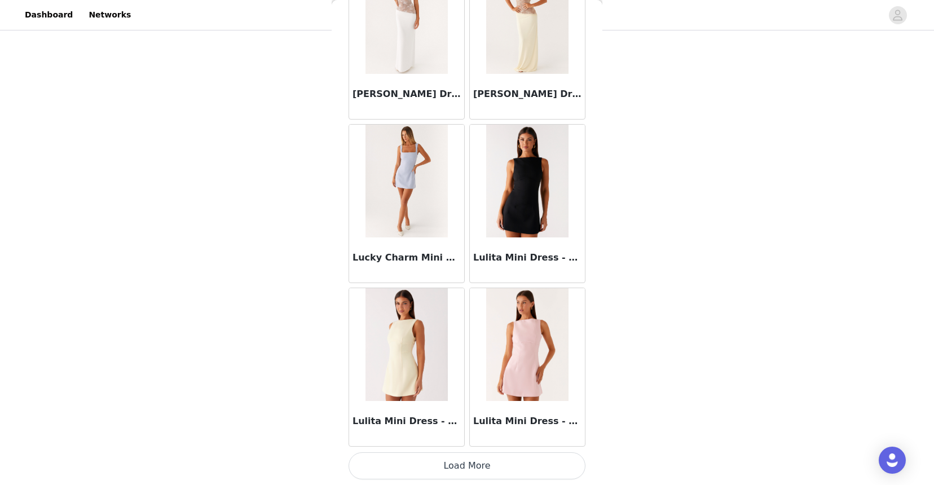
click at [417, 464] on button "Load More" at bounding box center [466, 465] width 237 height 27
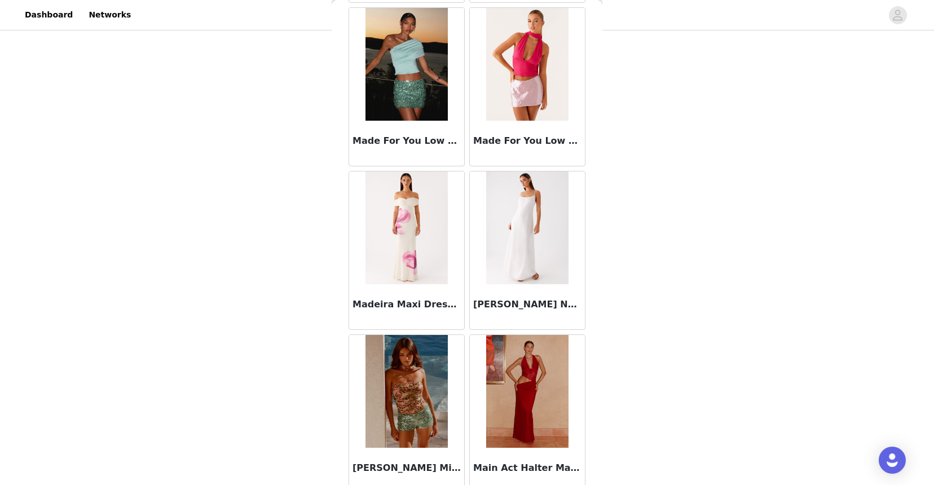
scroll to position [45391, 0]
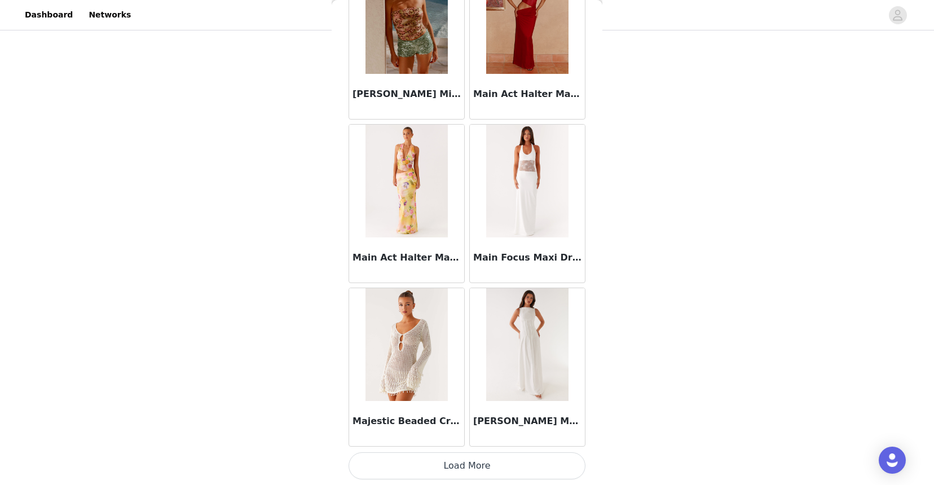
click at [417, 476] on button "Load More" at bounding box center [466, 465] width 237 height 27
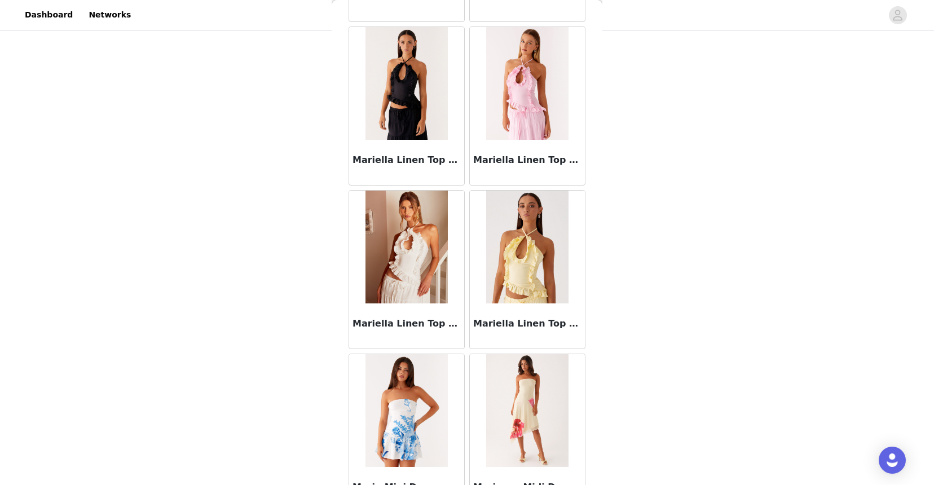
scroll to position [47026, 0]
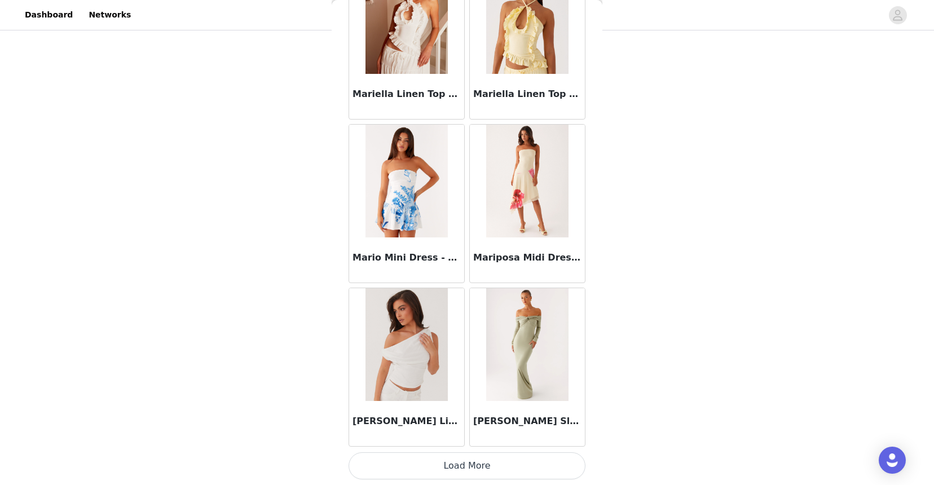
click at [420, 471] on button "Load More" at bounding box center [466, 465] width 237 height 27
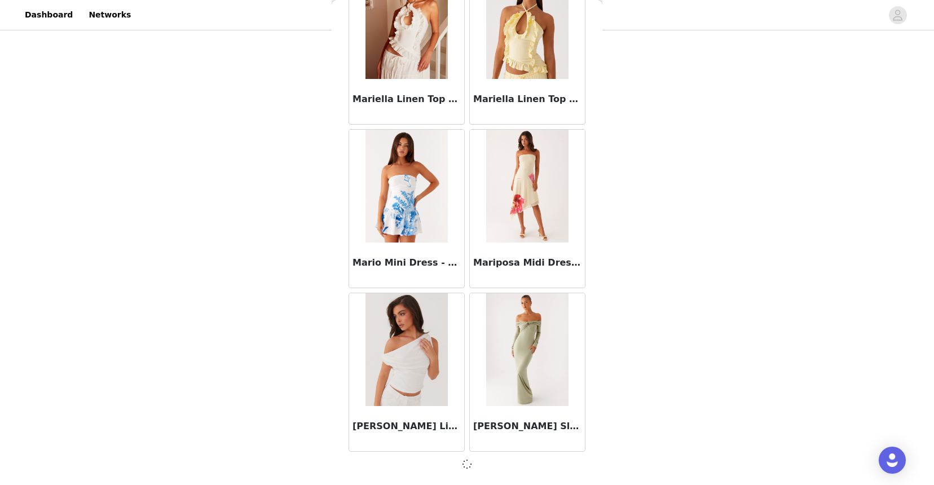
scroll to position [47021, 0]
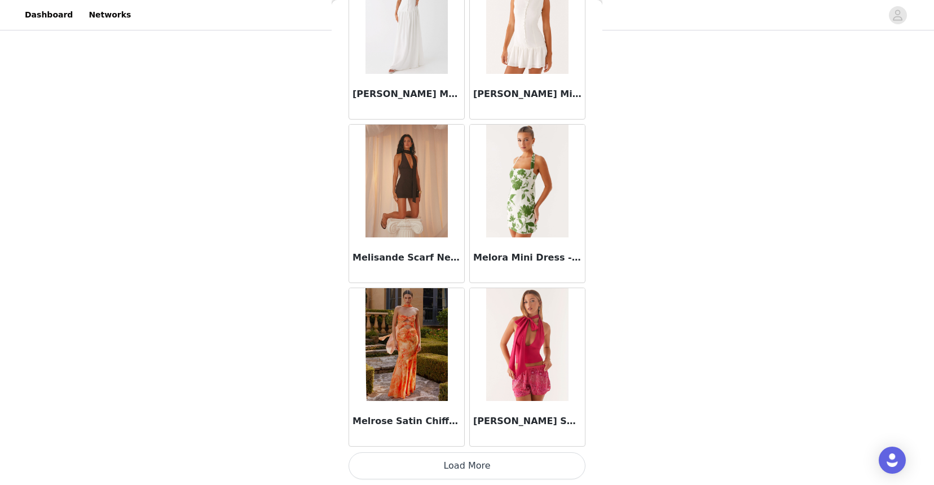
click at [439, 464] on button "Load More" at bounding box center [466, 465] width 237 height 27
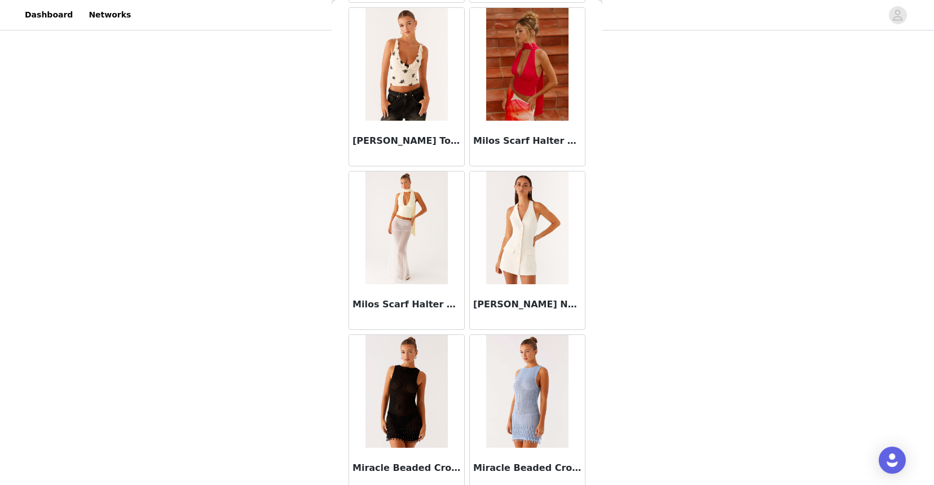
scroll to position [50297, 0]
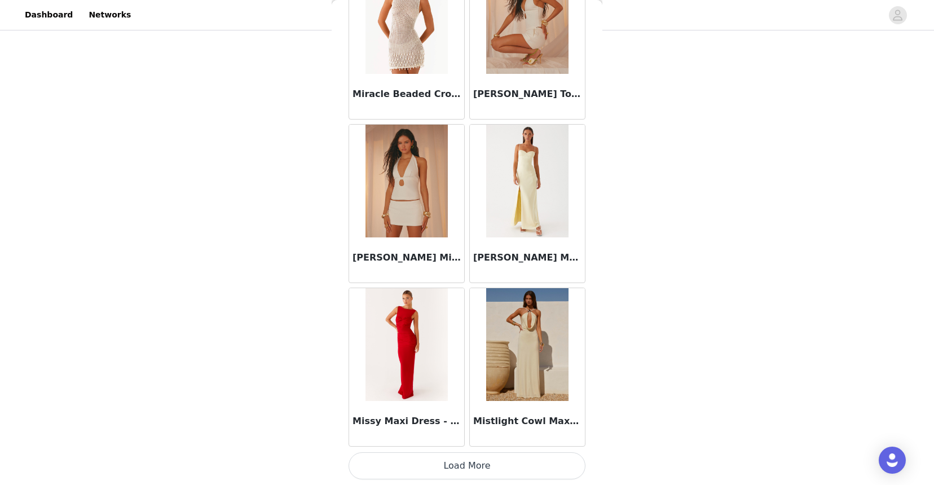
click at [443, 464] on button "Load More" at bounding box center [466, 465] width 237 height 27
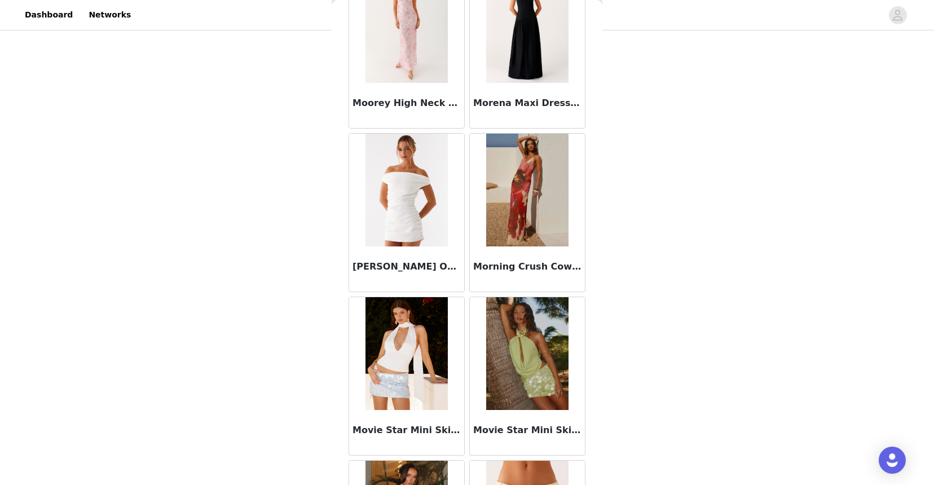
scroll to position [51932, 0]
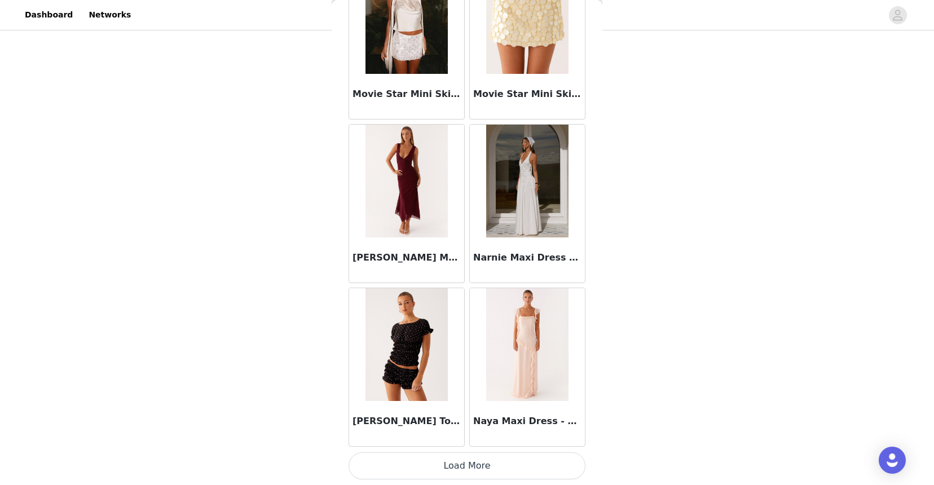
click at [442, 466] on button "Load More" at bounding box center [466, 465] width 237 height 27
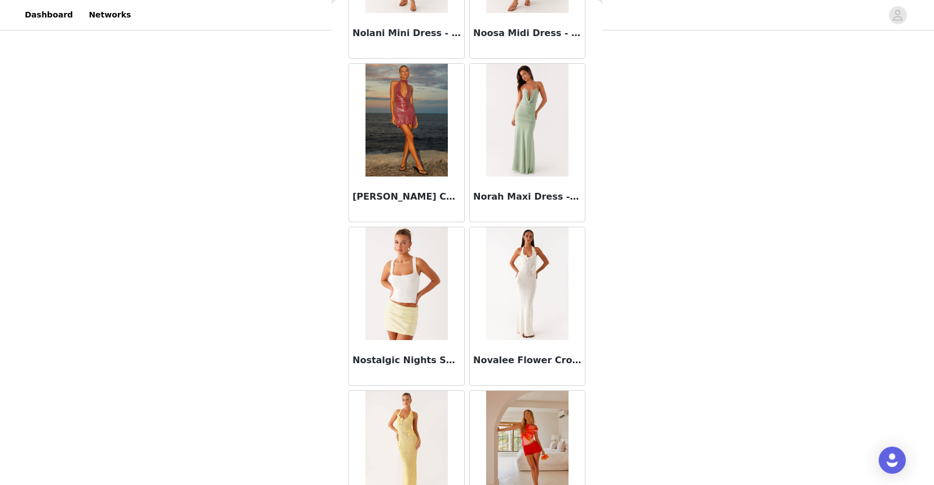
scroll to position [53567, 0]
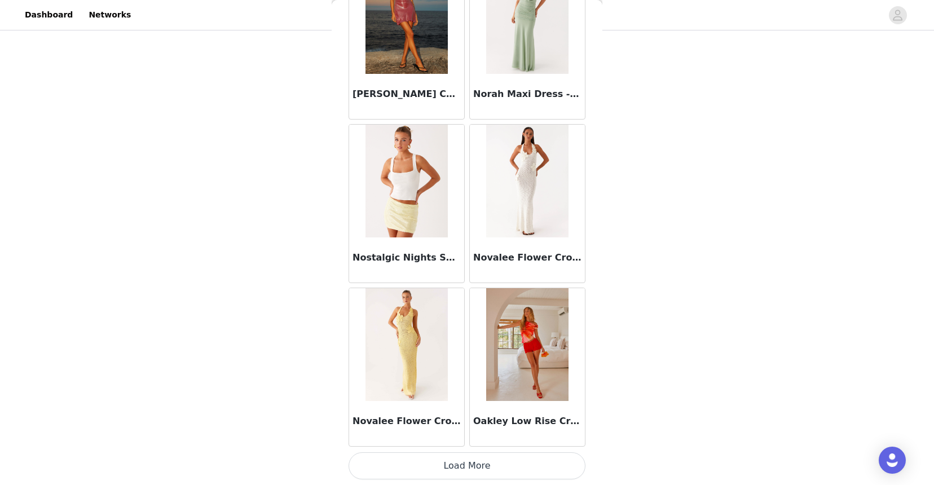
click at [442, 459] on button "Load More" at bounding box center [466, 465] width 237 height 27
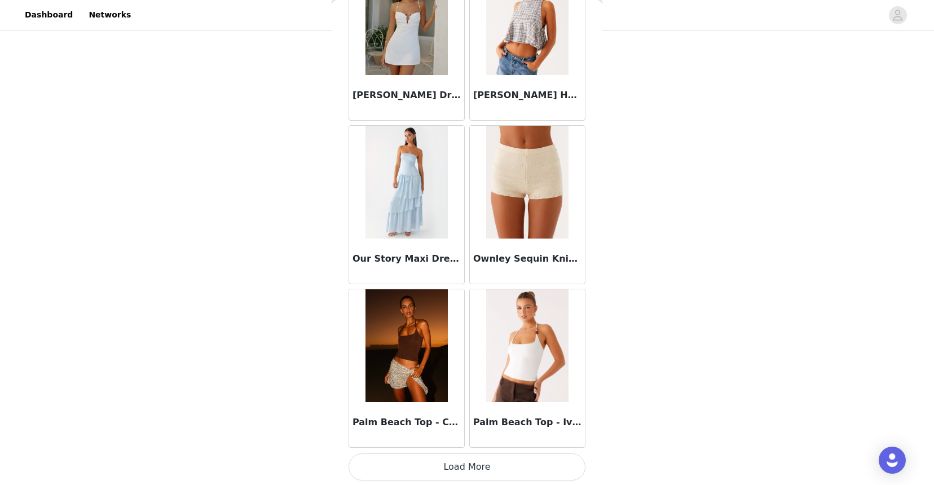
scroll to position [55202, 0]
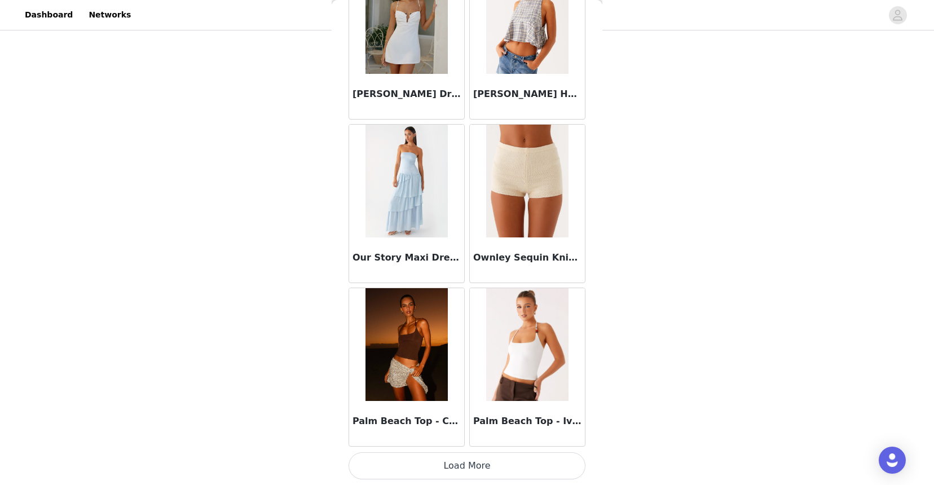
click at [434, 466] on button "Load More" at bounding box center [466, 465] width 237 height 27
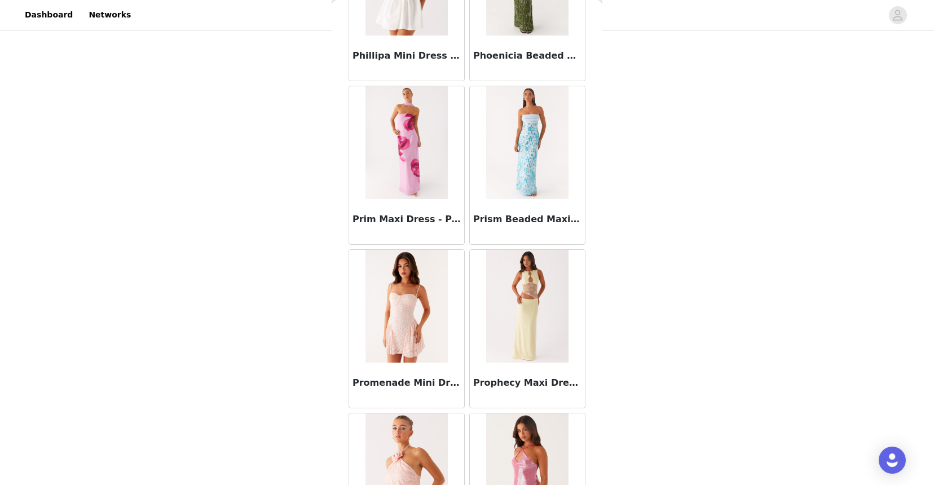
scroll to position [56838, 0]
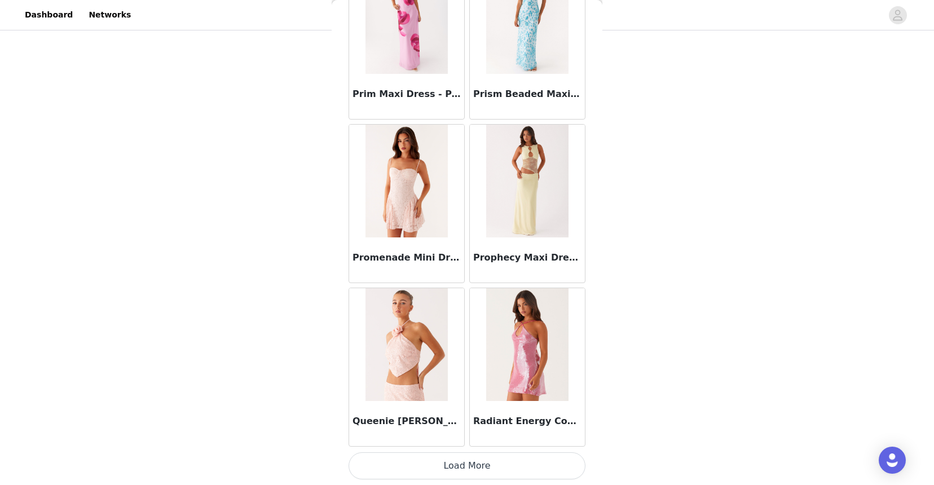
click at [434, 469] on button "Load More" at bounding box center [466, 465] width 237 height 27
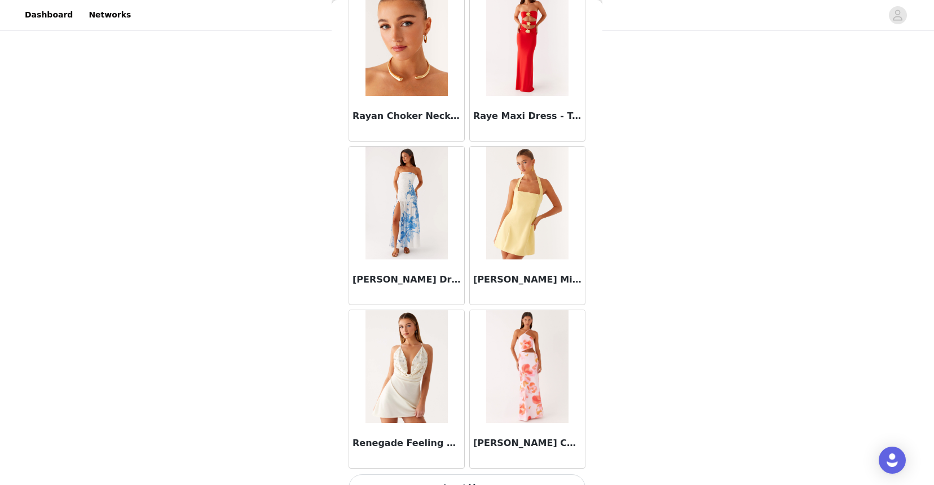
scroll to position [58473, 0]
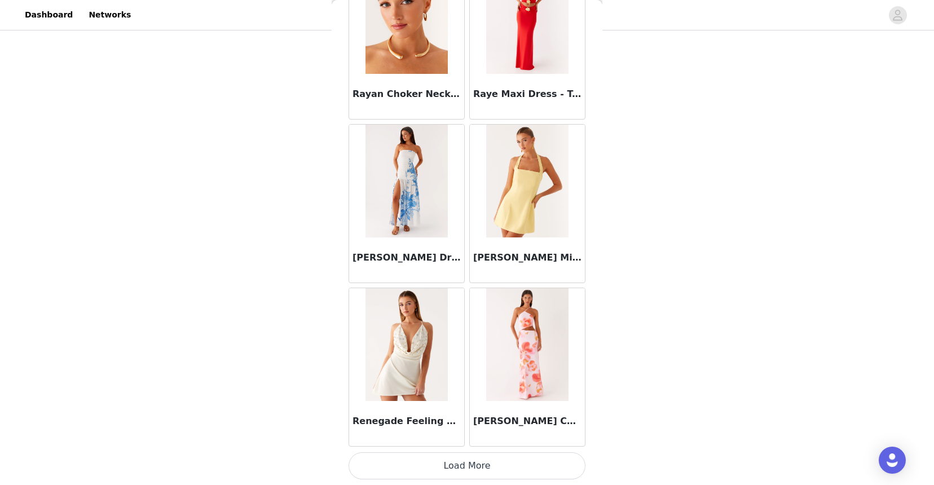
click at [446, 466] on button "Load More" at bounding box center [466, 465] width 237 height 27
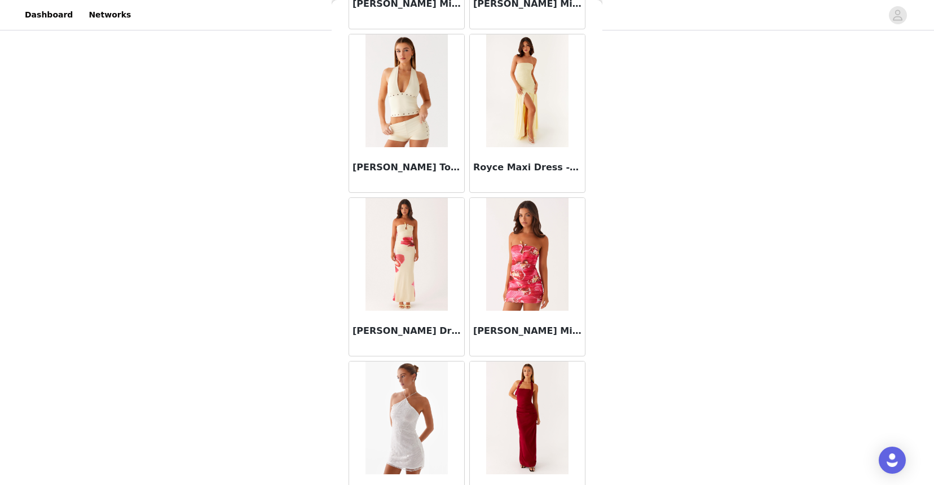
scroll to position [60108, 0]
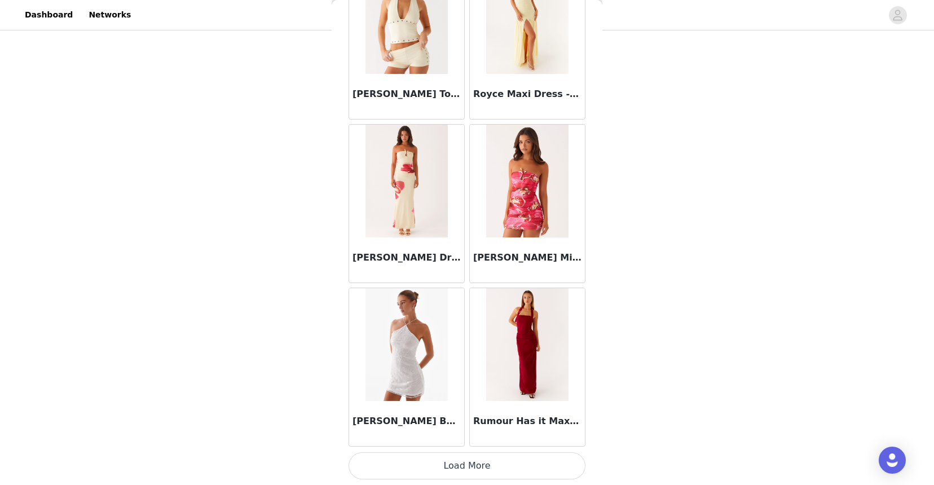
click at [453, 462] on button "Load More" at bounding box center [466, 465] width 237 height 27
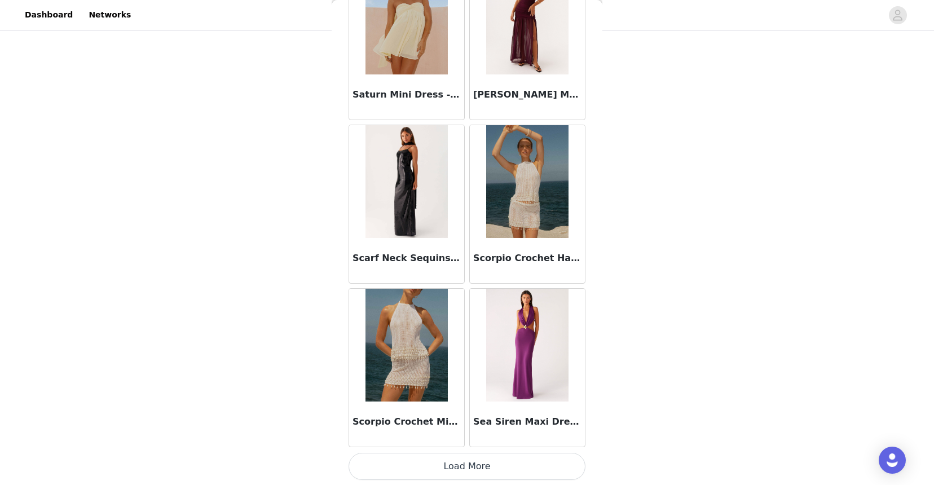
scroll to position [61743, 0]
click at [445, 462] on button "Load More" at bounding box center [466, 465] width 237 height 27
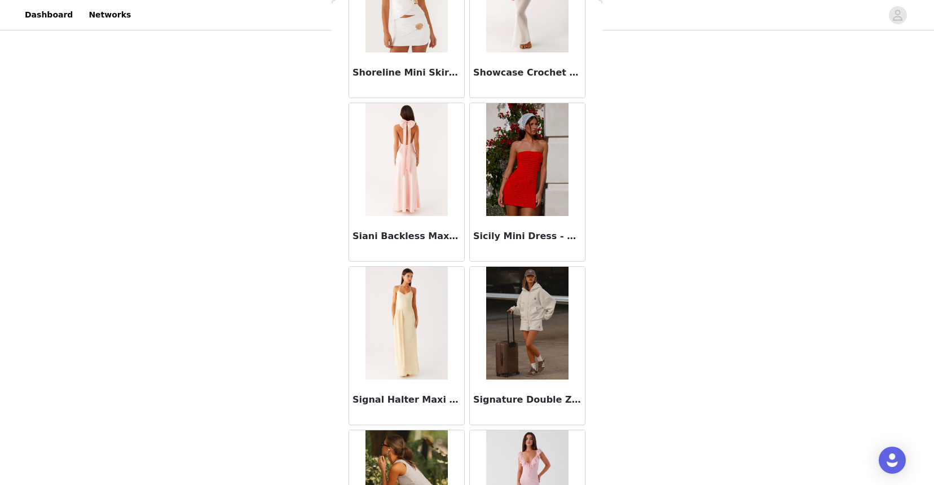
scroll to position [63378, 0]
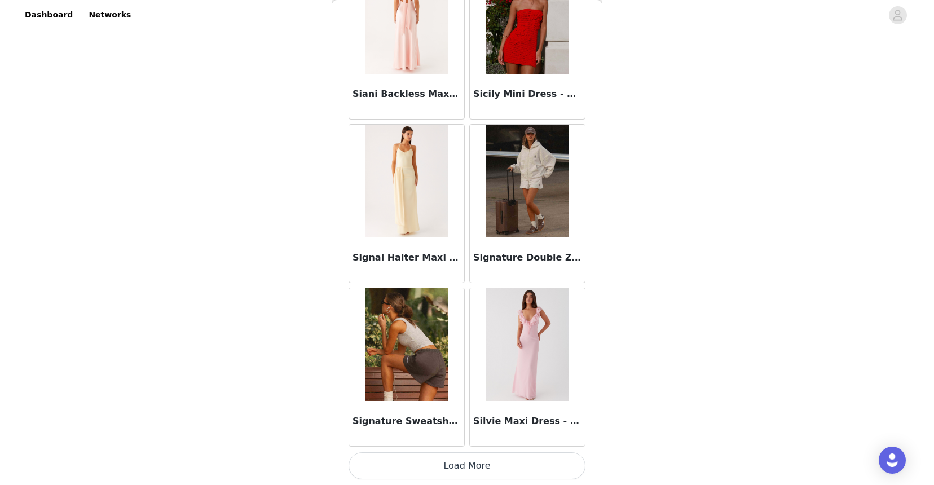
click at [443, 467] on button "Load More" at bounding box center [466, 465] width 237 height 27
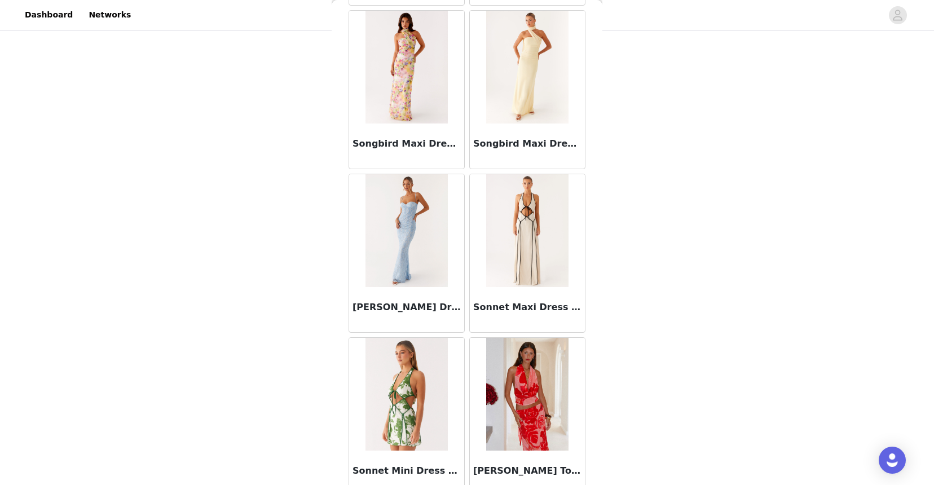
scroll to position [65014, 0]
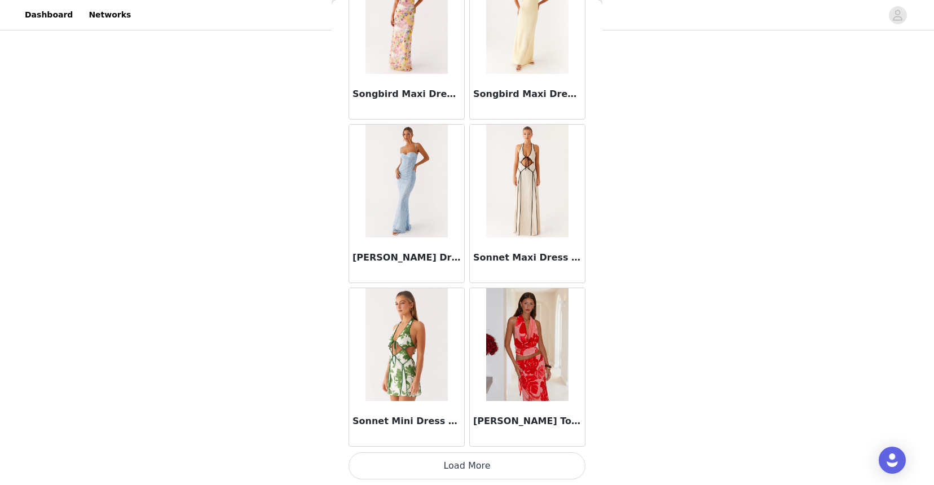
click at [457, 463] on button "Load More" at bounding box center [466, 465] width 237 height 27
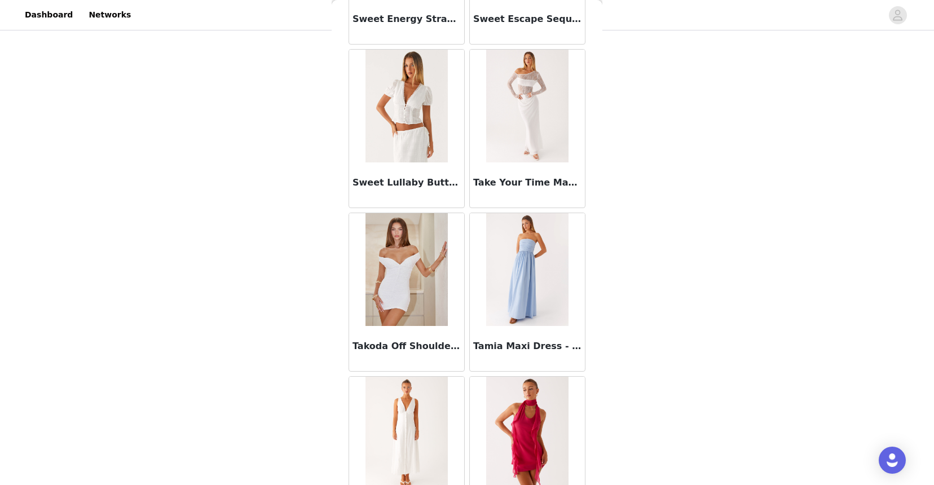
scroll to position [66649, 0]
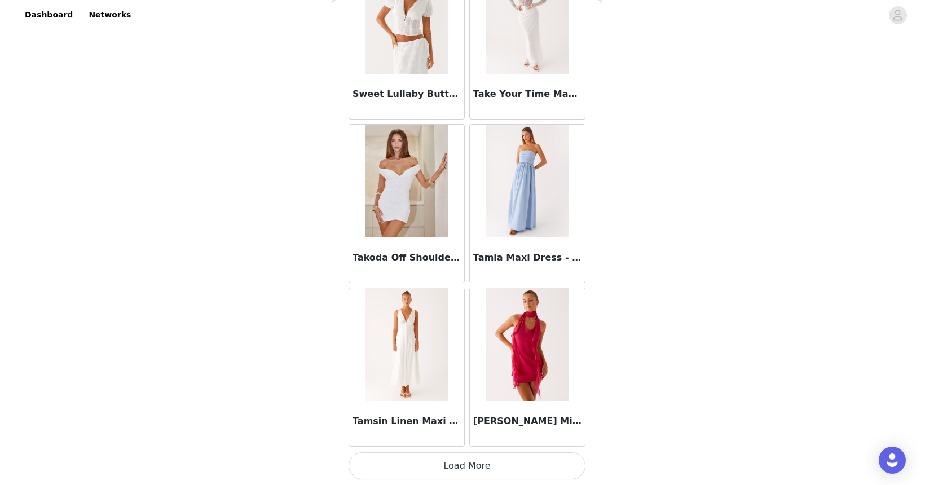
click at [466, 462] on button "Load More" at bounding box center [466, 465] width 237 height 27
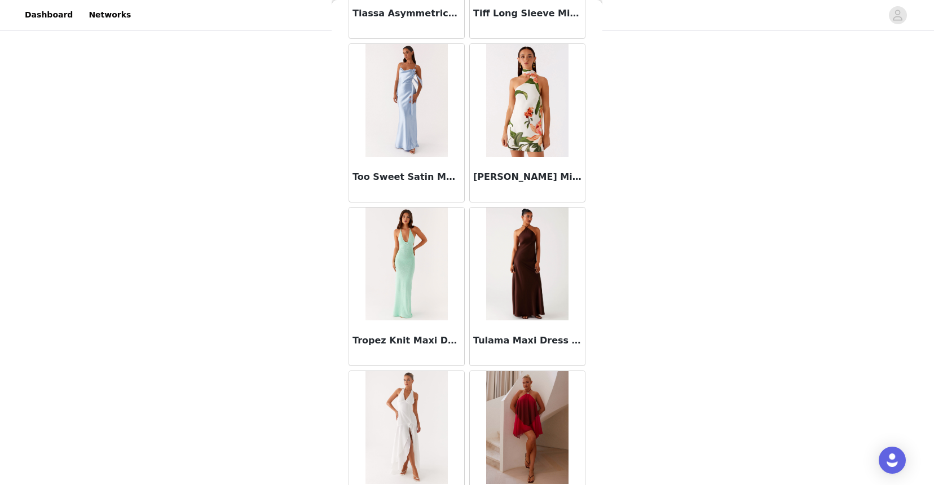
scroll to position [68284, 0]
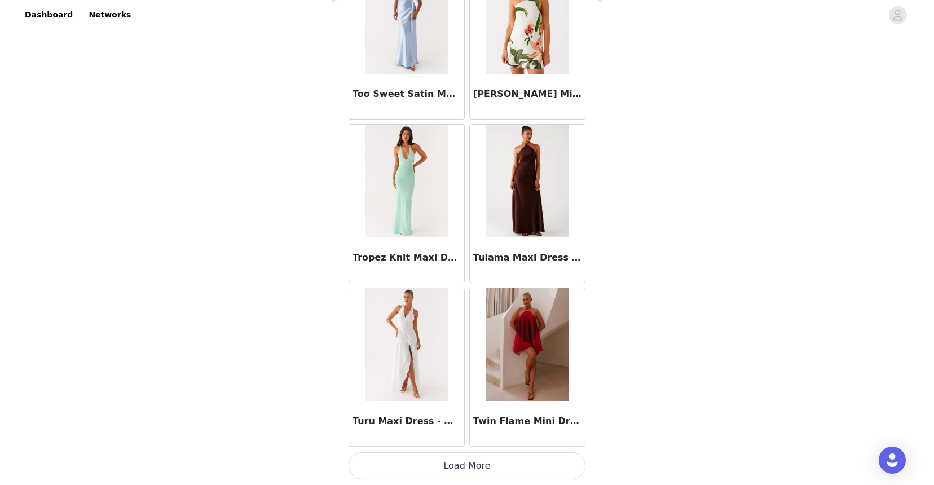
click at [456, 469] on button "Load More" at bounding box center [466, 465] width 237 height 27
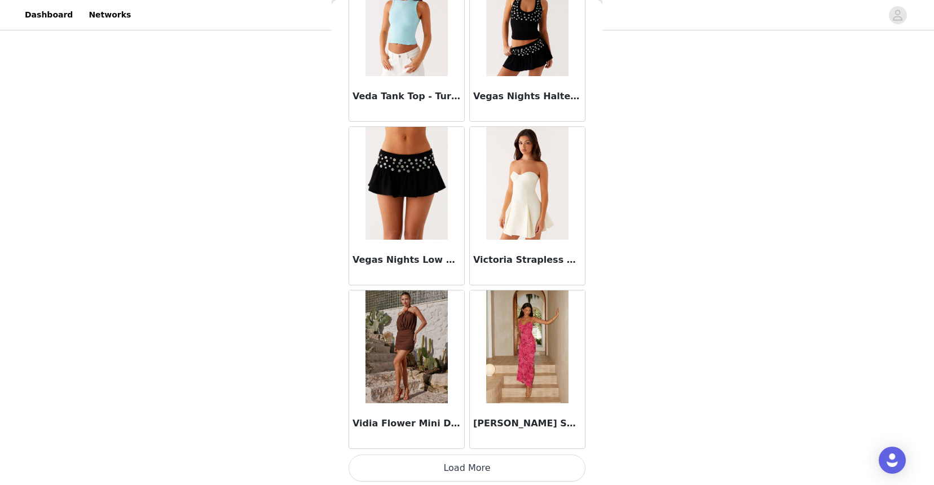
scroll to position [69919, 0]
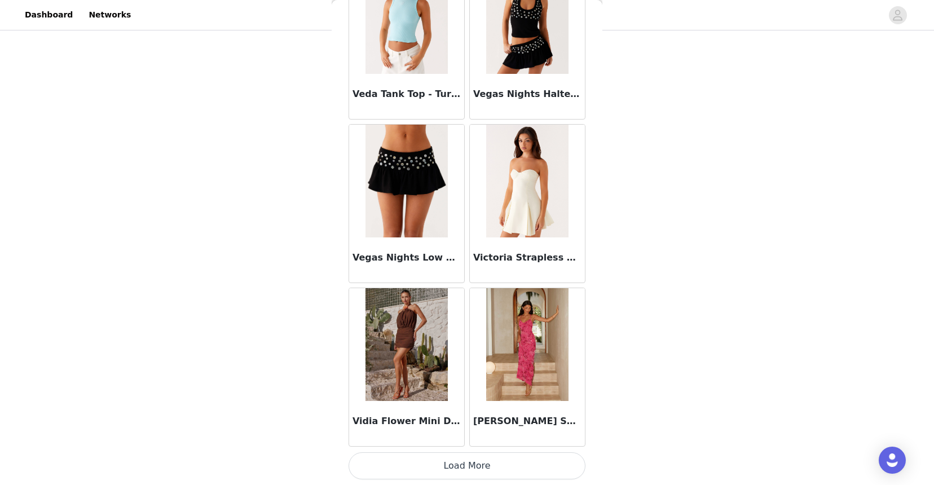
click at [457, 462] on button "Load More" at bounding box center [466, 465] width 237 height 27
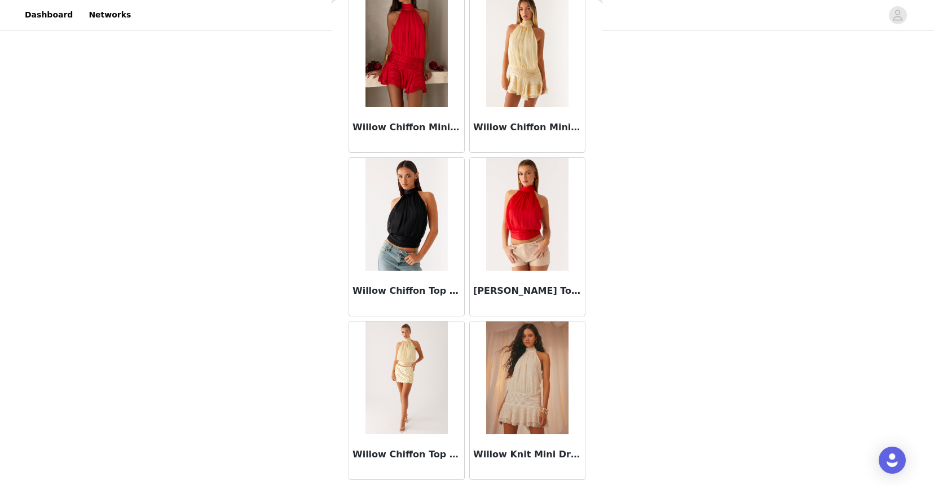
scroll to position [71554, 0]
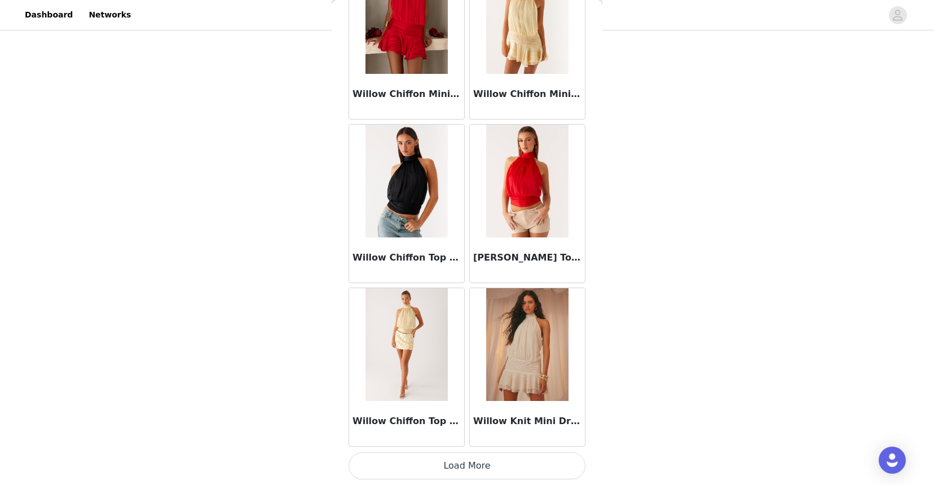
click at [454, 469] on button "Load More" at bounding box center [466, 465] width 237 height 27
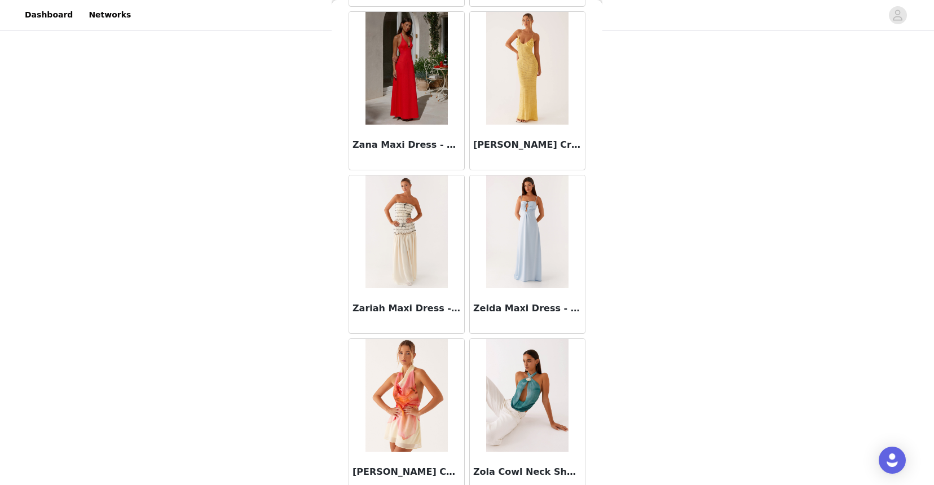
scroll to position [73190, 0]
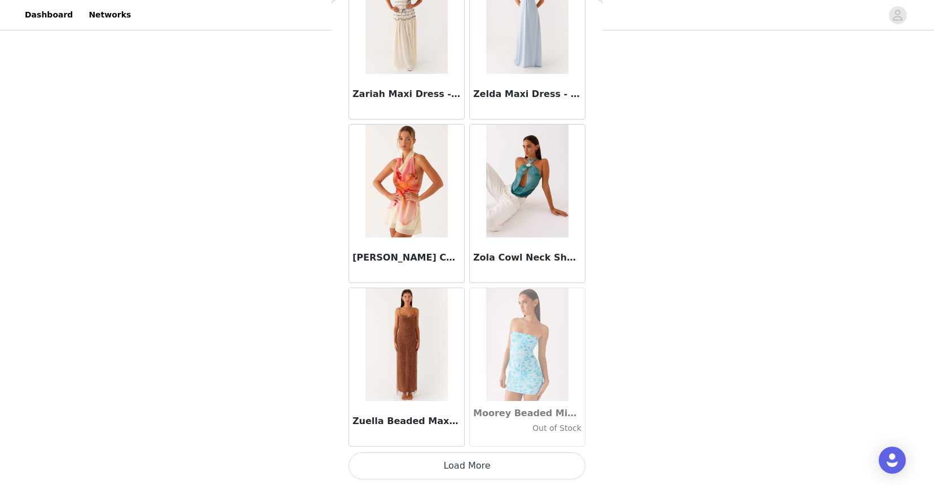
click at [458, 473] on button "Load More" at bounding box center [466, 465] width 237 height 27
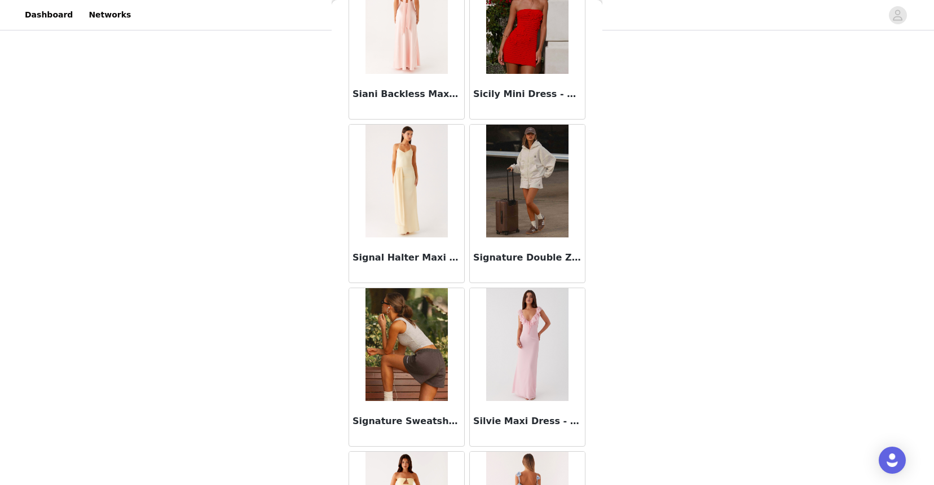
scroll to position [63364, 0]
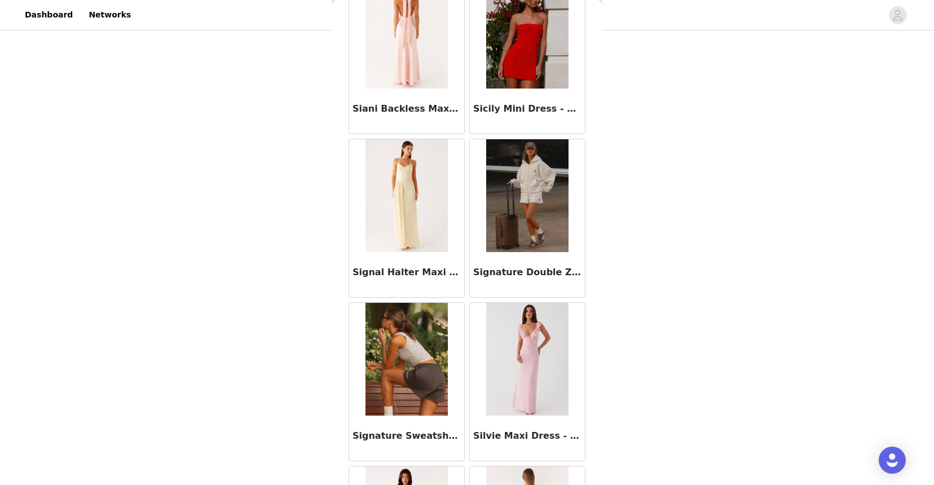
click at [518, 271] on h3 "Signature Double Zip Up Hoodie - Grey" at bounding box center [527, 273] width 108 height 14
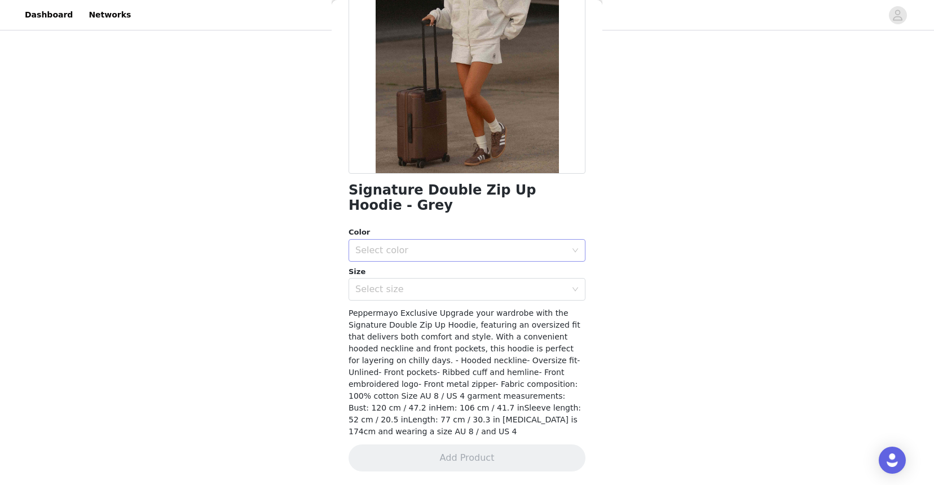
scroll to position [125, 0]
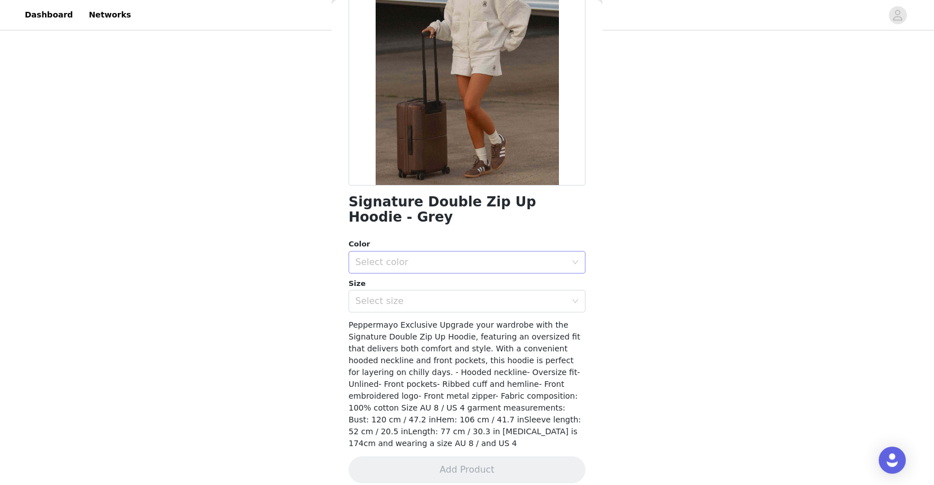
click at [494, 257] on div "Select color" at bounding box center [460, 262] width 211 height 11
click at [472, 280] on li "Grey" at bounding box center [466, 287] width 237 height 18
click at [459, 300] on div "Select size" at bounding box center [460, 300] width 211 height 11
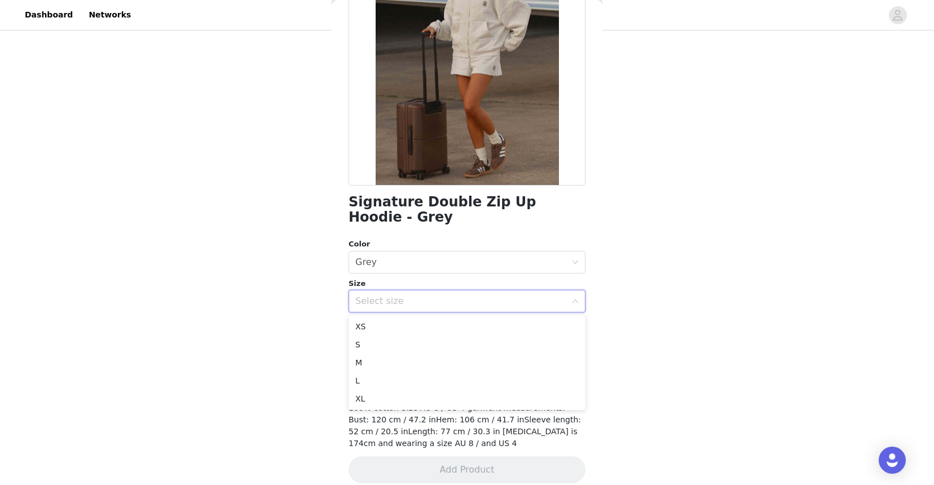
click at [290, 341] on div "STEP 1 OF 4 Select your styles! You will receive 6 products. 4/6 Selected Bendi…" at bounding box center [467, 115] width 934 height 578
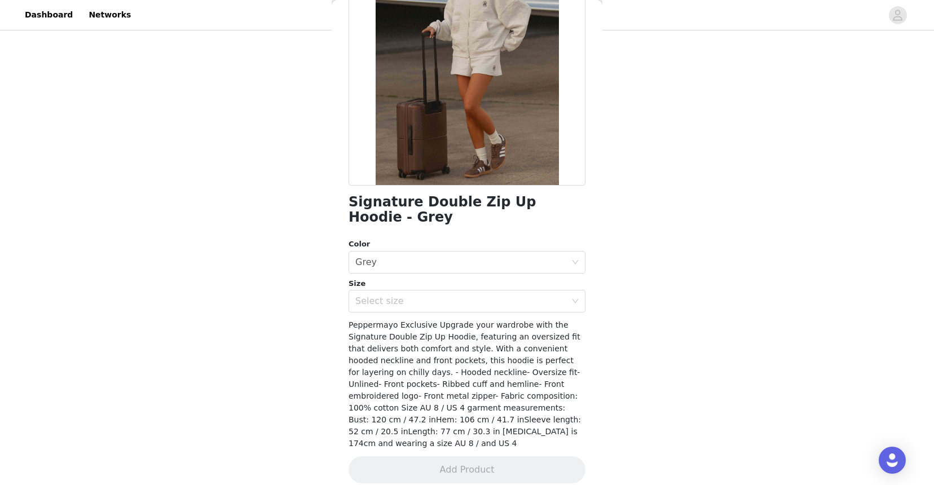
scroll to position [201, 0]
click at [382, 295] on div "Select size" at bounding box center [460, 300] width 211 height 11
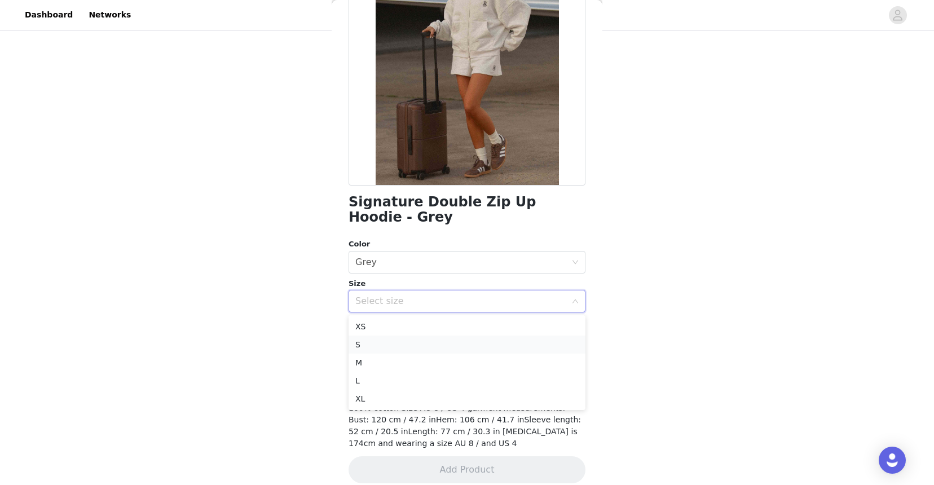
click at [374, 341] on li "S" at bounding box center [466, 344] width 237 height 18
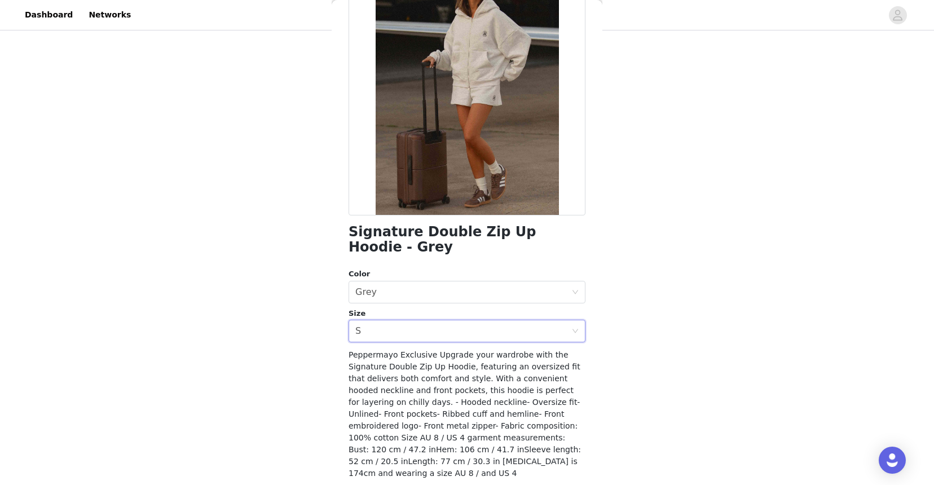
scroll to position [125, 0]
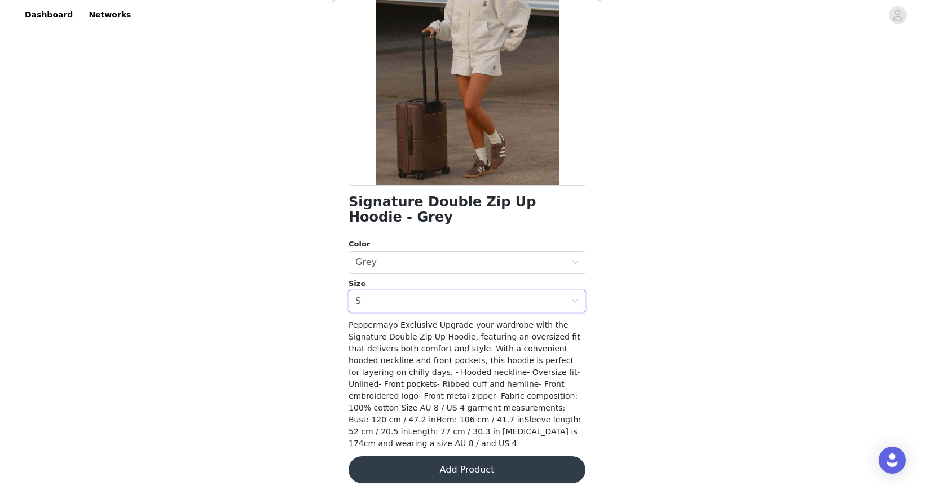
click at [420, 457] on button "Add Product" at bounding box center [466, 469] width 237 height 27
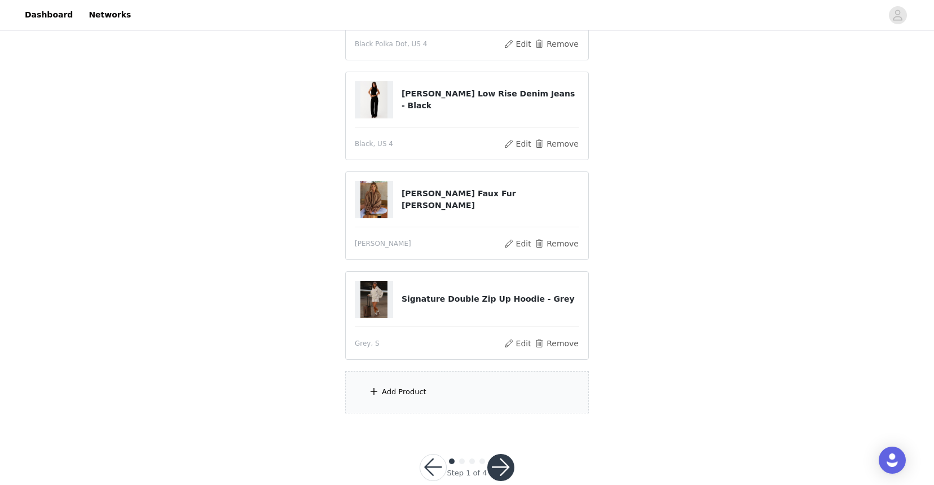
scroll to position [306, 0]
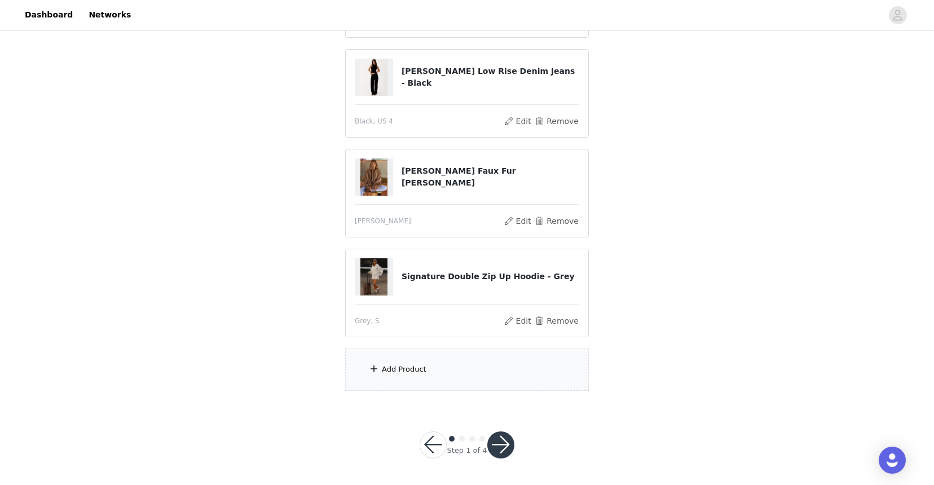
click at [411, 373] on div "Add Product" at bounding box center [404, 369] width 45 height 11
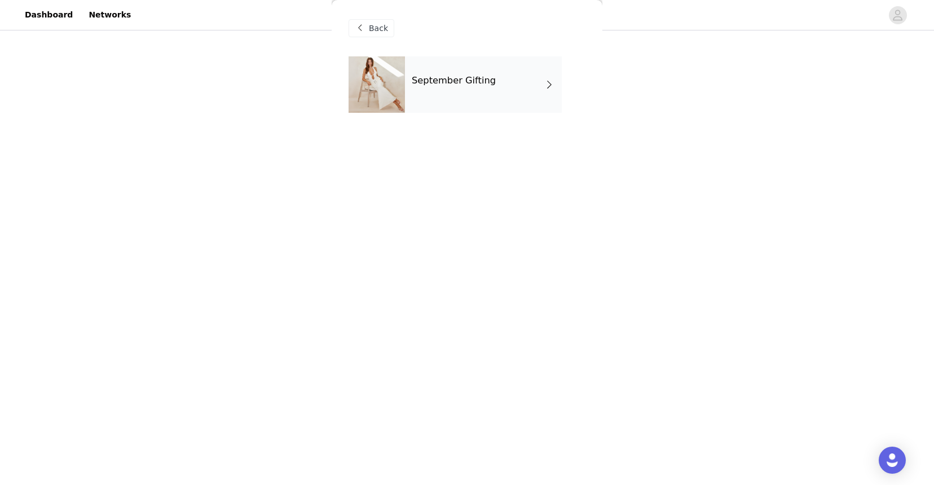
click at [442, 81] on h4 "September Gifting" at bounding box center [454, 81] width 84 height 10
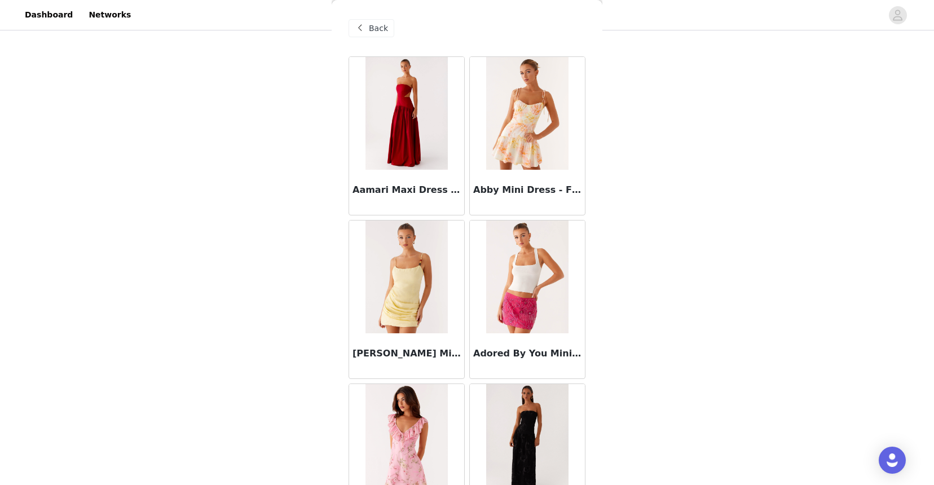
scroll to position [1241, 0]
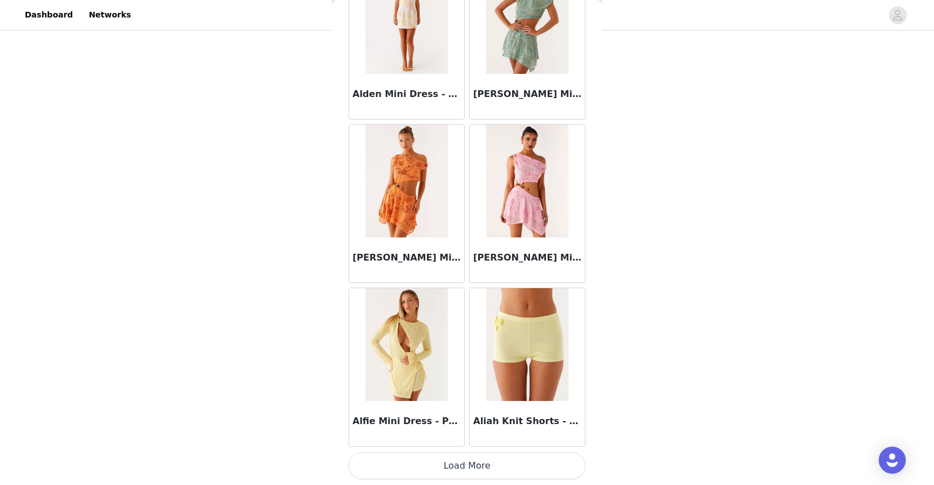
click at [408, 465] on button "Load More" at bounding box center [466, 465] width 237 height 27
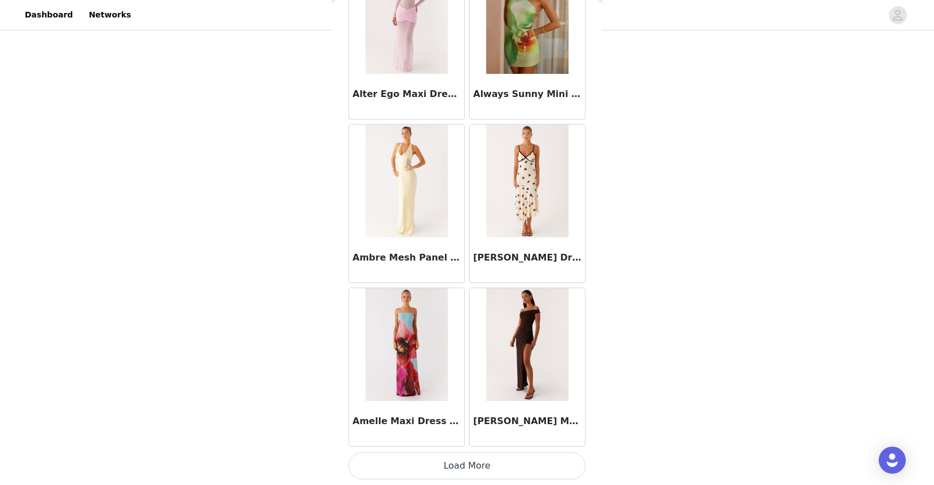
click at [407, 467] on button "Load More" at bounding box center [466, 465] width 237 height 27
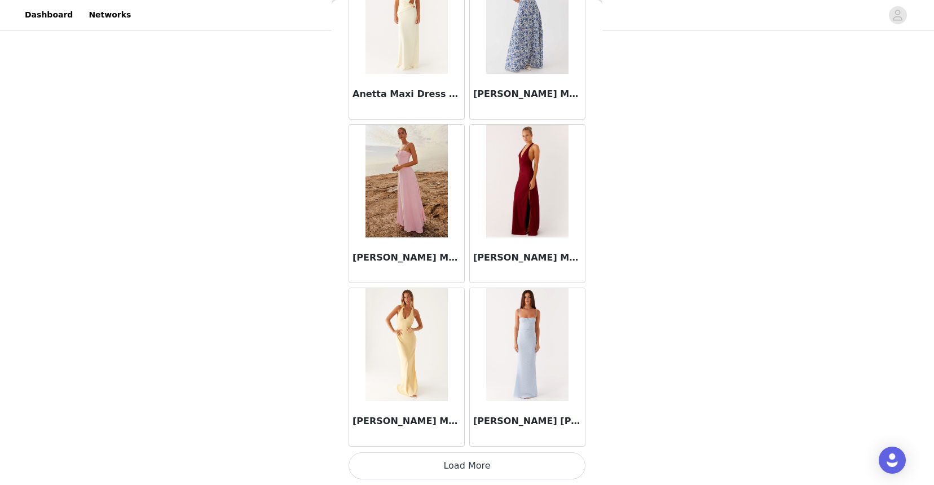
click at [408, 460] on button "Load More" at bounding box center [466, 465] width 237 height 27
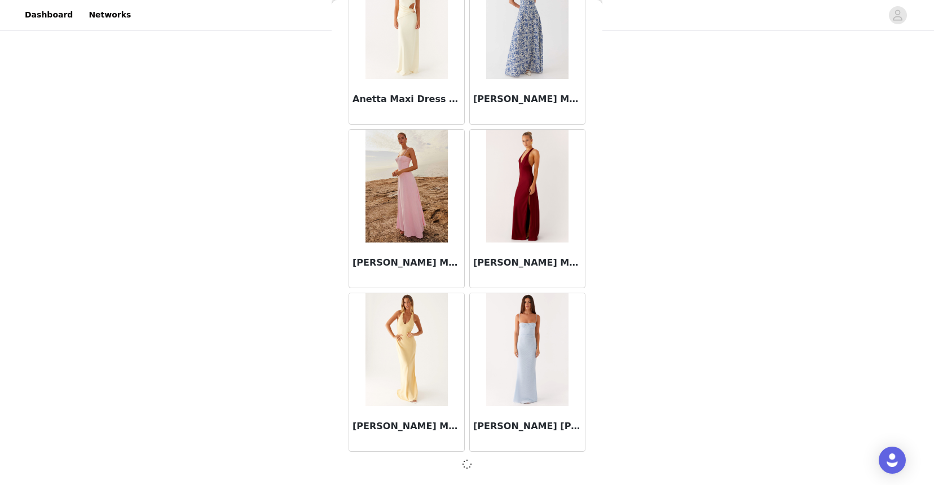
scroll to position [4506, 0]
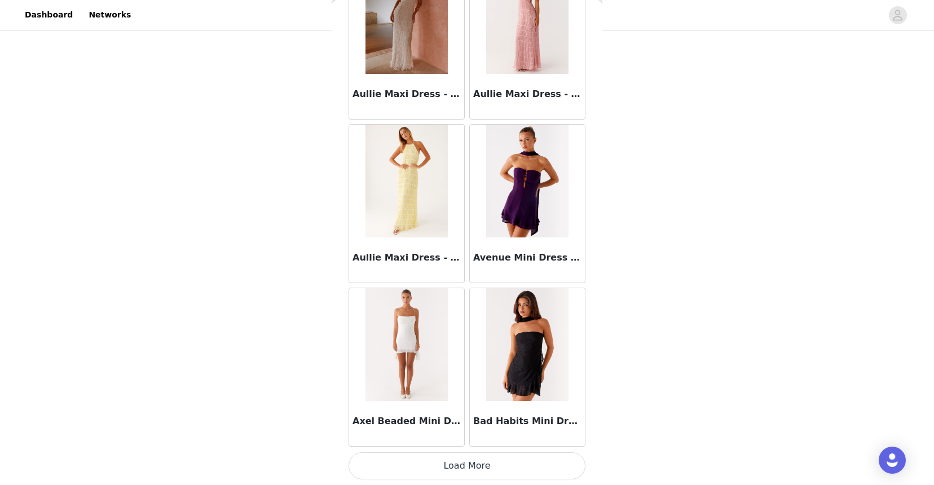
click at [411, 458] on button "Load More" at bounding box center [466, 465] width 237 height 27
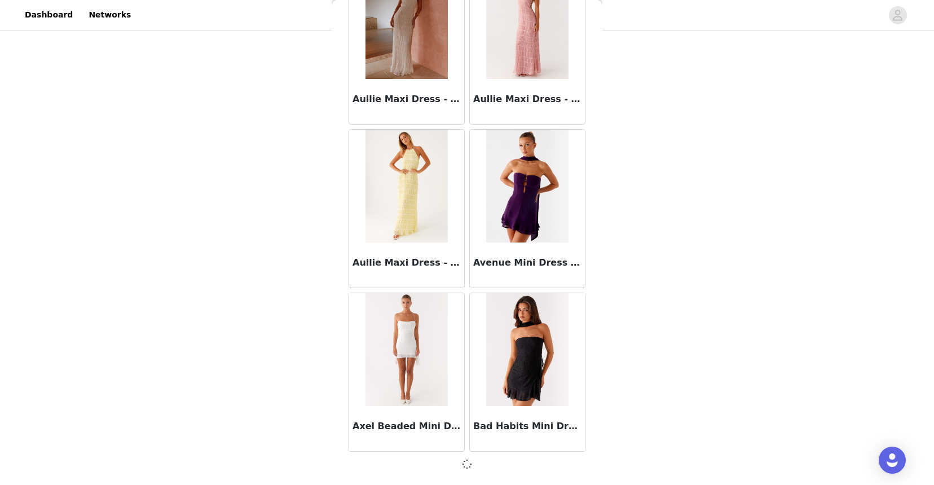
scroll to position [6141, 0]
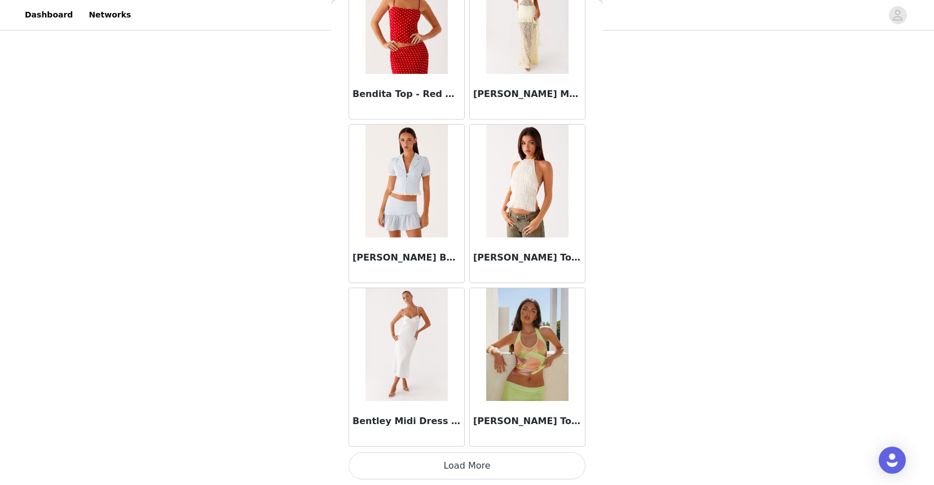
click at [412, 464] on button "Load More" at bounding box center [466, 465] width 237 height 27
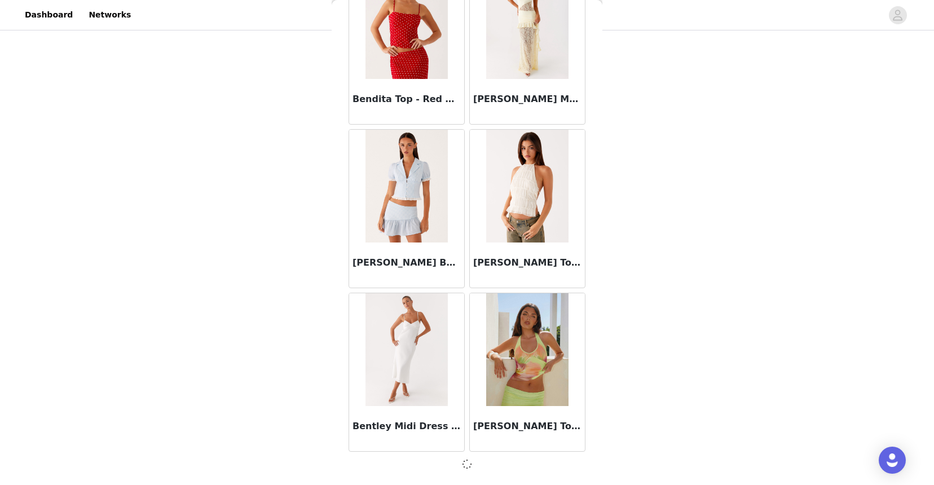
scroll to position [7776, 0]
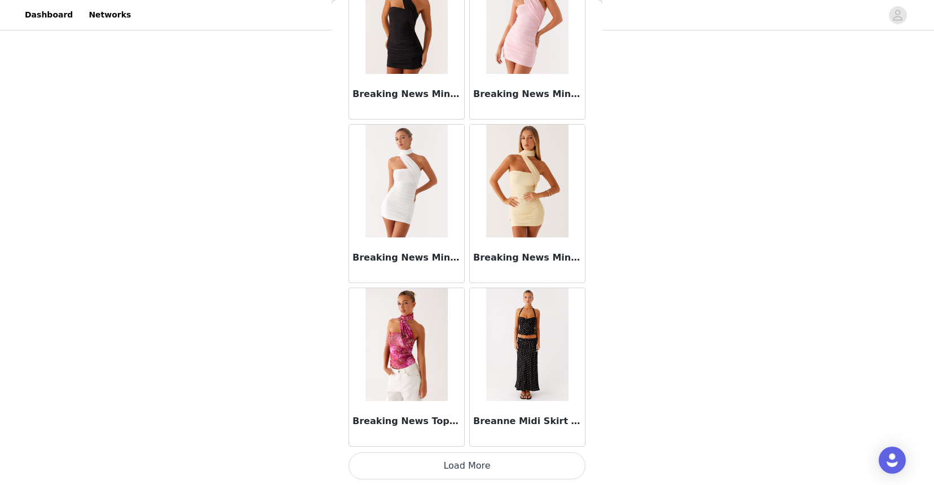
click at [447, 461] on button "Load More" at bounding box center [466, 465] width 237 height 27
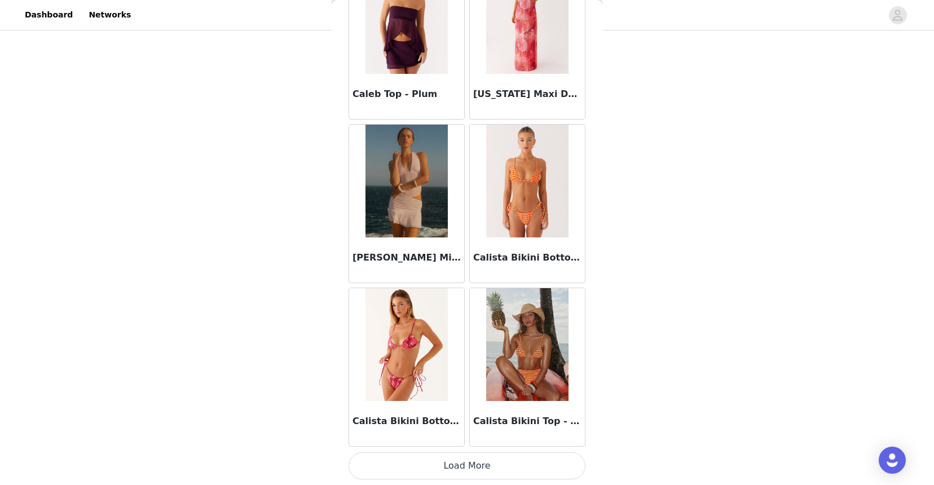
click at [435, 463] on button "Load More" at bounding box center [466, 465] width 237 height 27
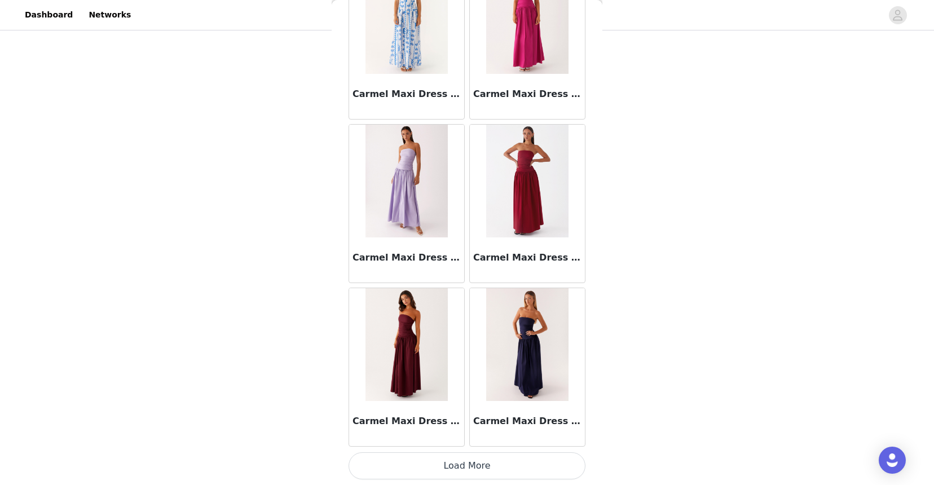
click at [425, 476] on button "Load More" at bounding box center [466, 465] width 237 height 27
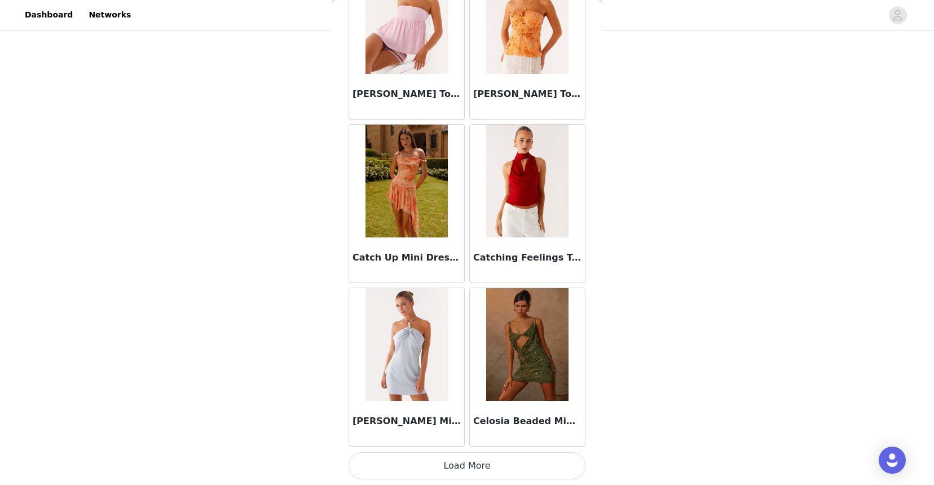
click at [431, 459] on button "Load More" at bounding box center [466, 465] width 237 height 27
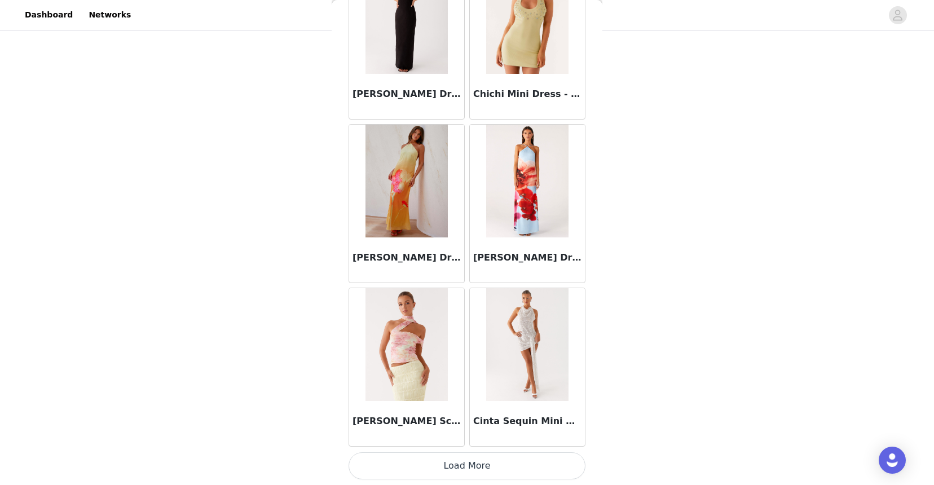
click at [436, 463] on button "Load More" at bounding box center [466, 465] width 237 height 27
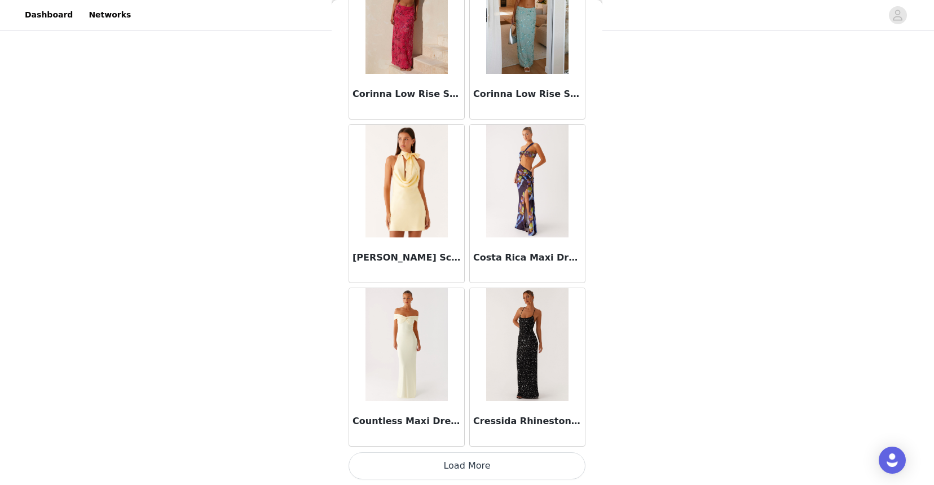
click at [435, 468] on button "Load More" at bounding box center [466, 465] width 237 height 27
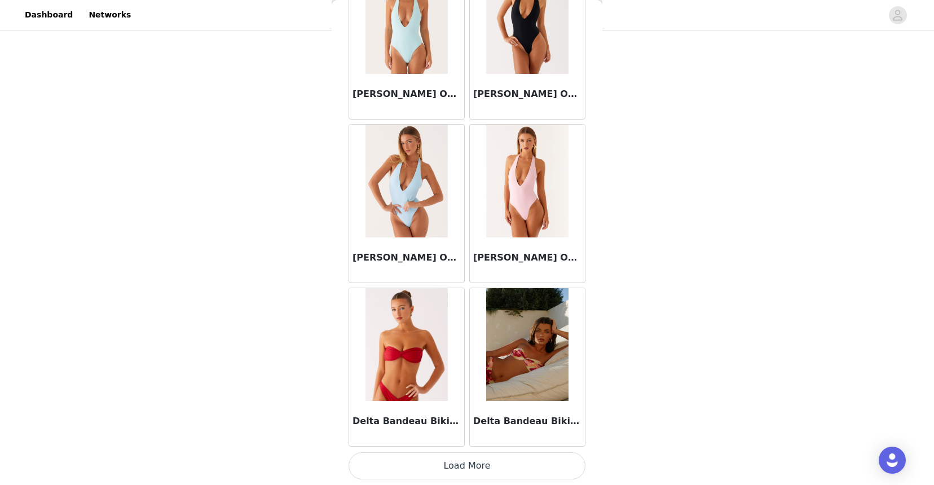
click at [467, 468] on button "Load More" at bounding box center [466, 465] width 237 height 27
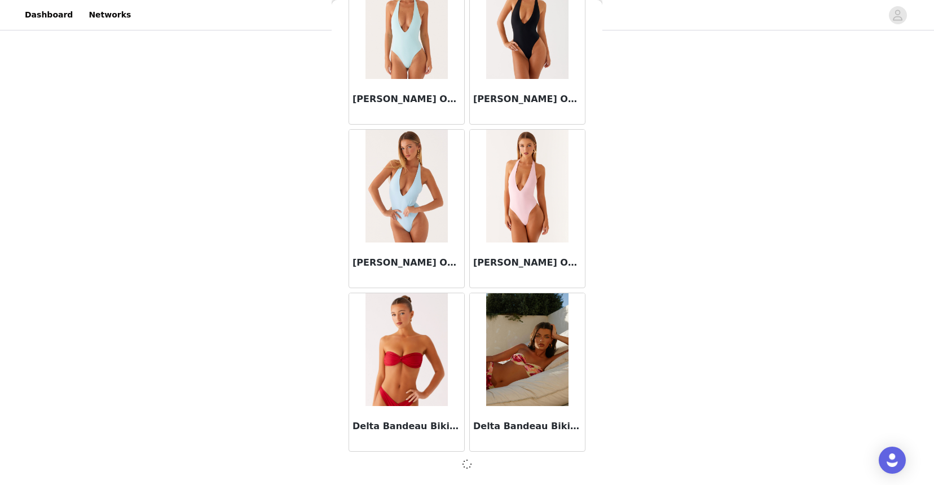
scroll to position [19223, 0]
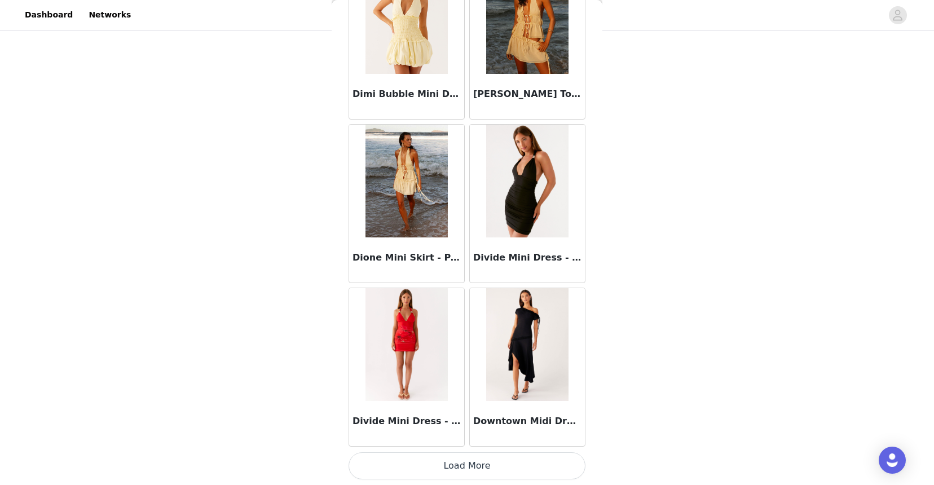
click at [456, 465] on button "Load More" at bounding box center [466, 465] width 237 height 27
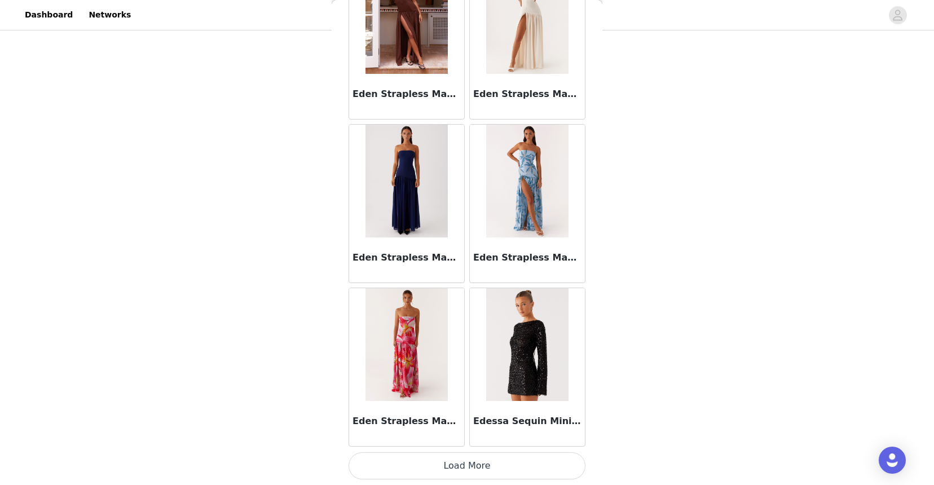
click at [451, 461] on button "Load More" at bounding box center [466, 465] width 237 height 27
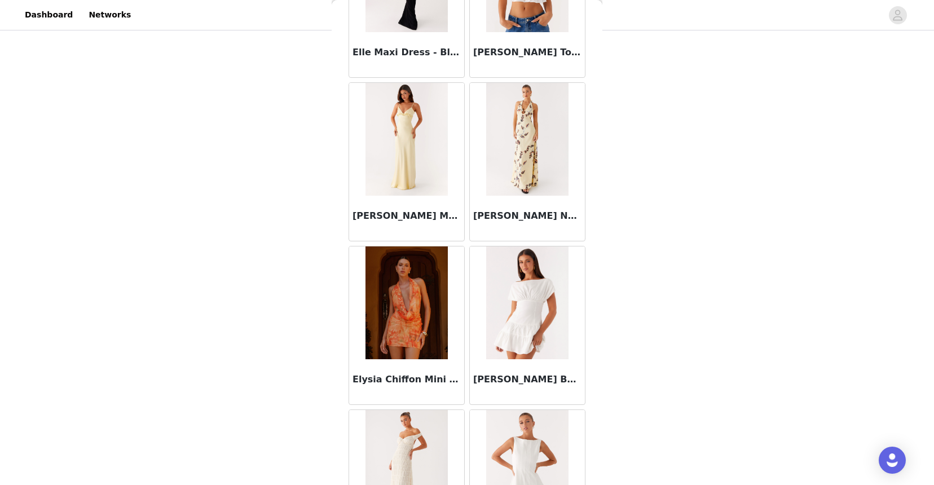
scroll to position [24133, 0]
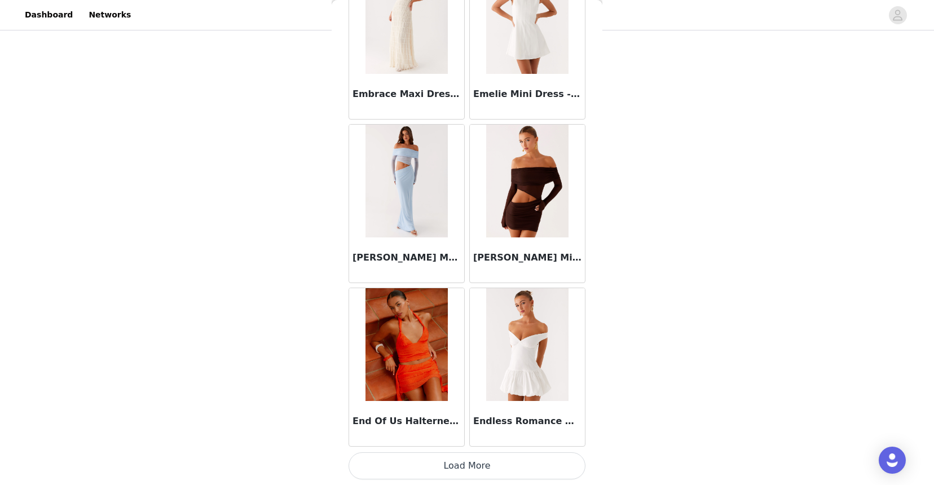
click at [447, 461] on button "Load More" at bounding box center [466, 465] width 237 height 27
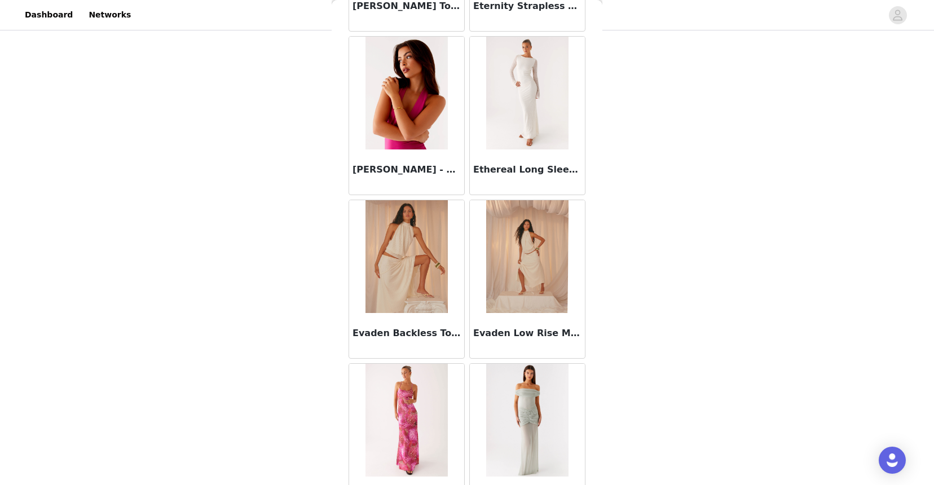
scroll to position [25769, 0]
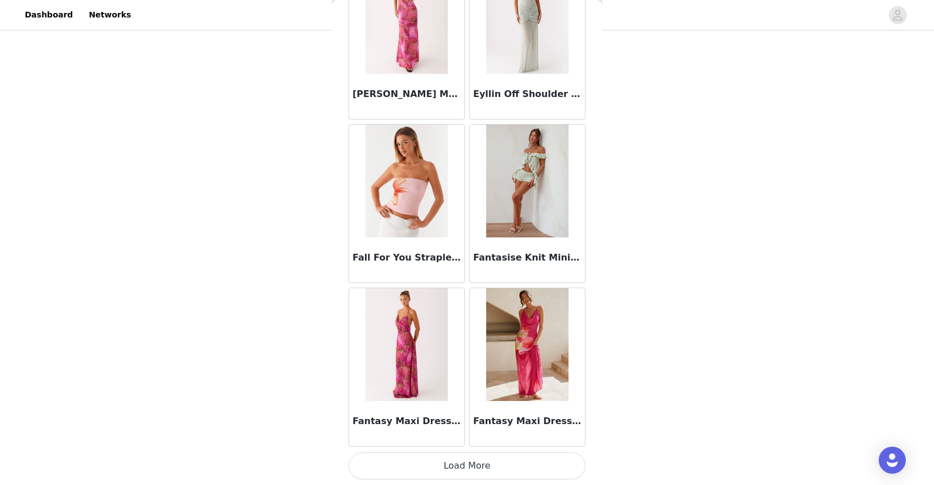
click at [449, 460] on button "Load More" at bounding box center [466, 465] width 237 height 27
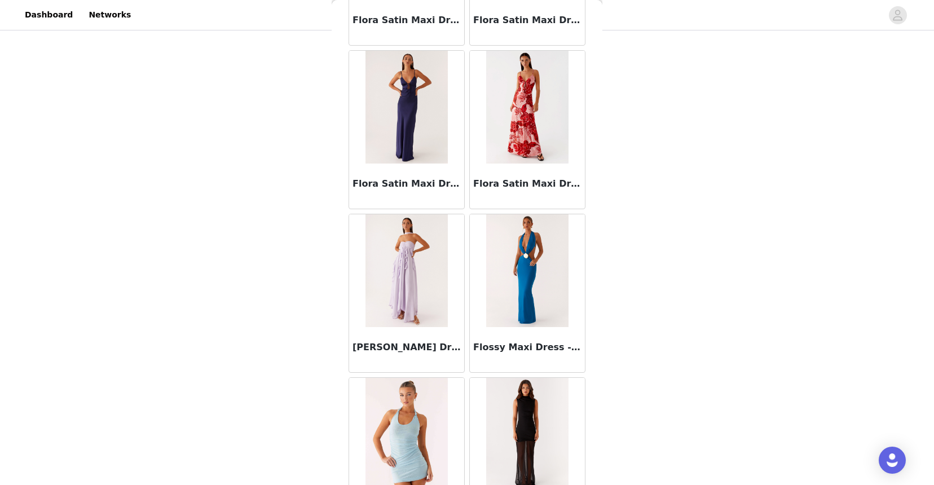
scroll to position [27404, 0]
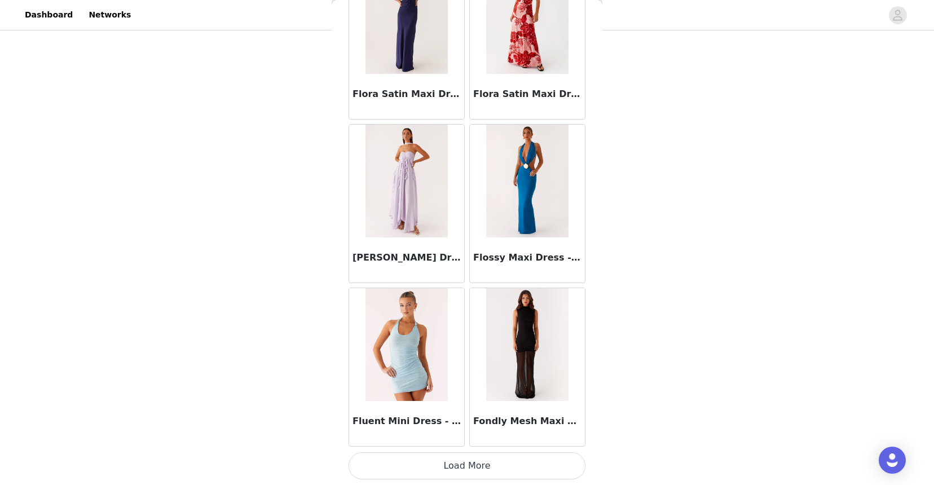
click at [447, 469] on button "Load More" at bounding box center [466, 465] width 237 height 27
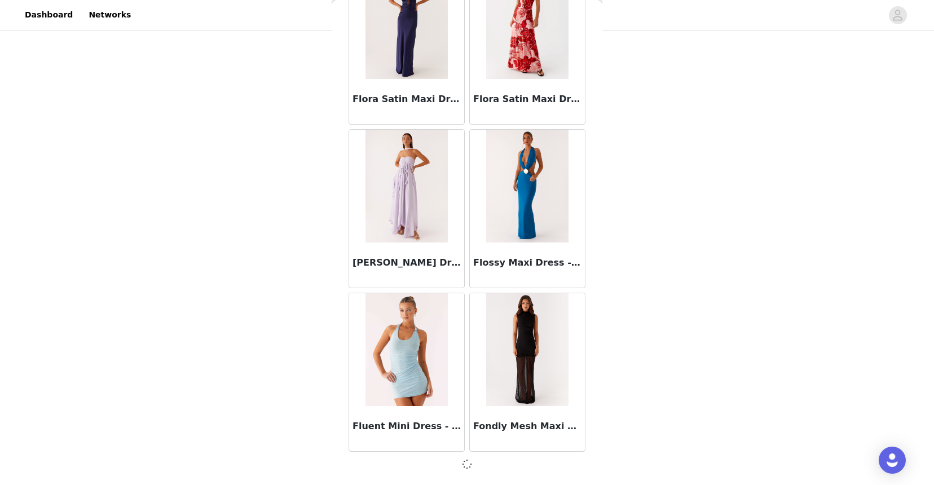
scroll to position [27399, 0]
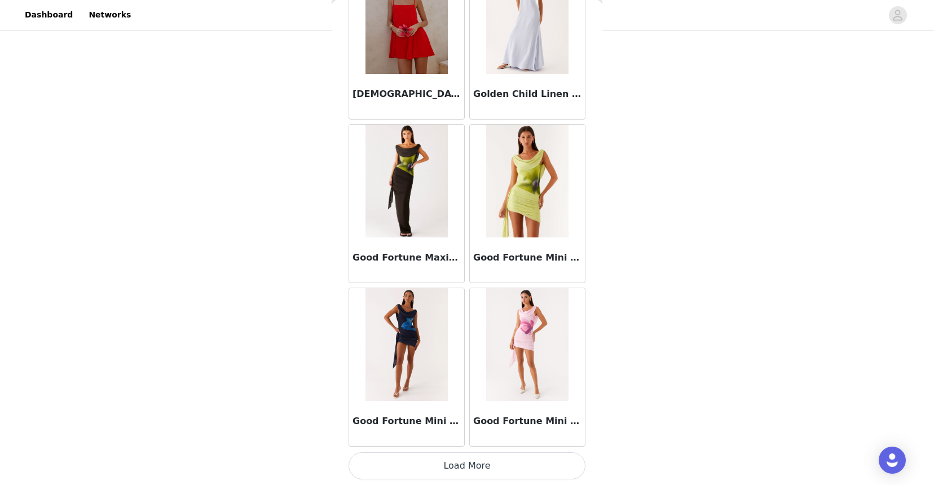
click at [442, 469] on button "Load More" at bounding box center [466, 465] width 237 height 27
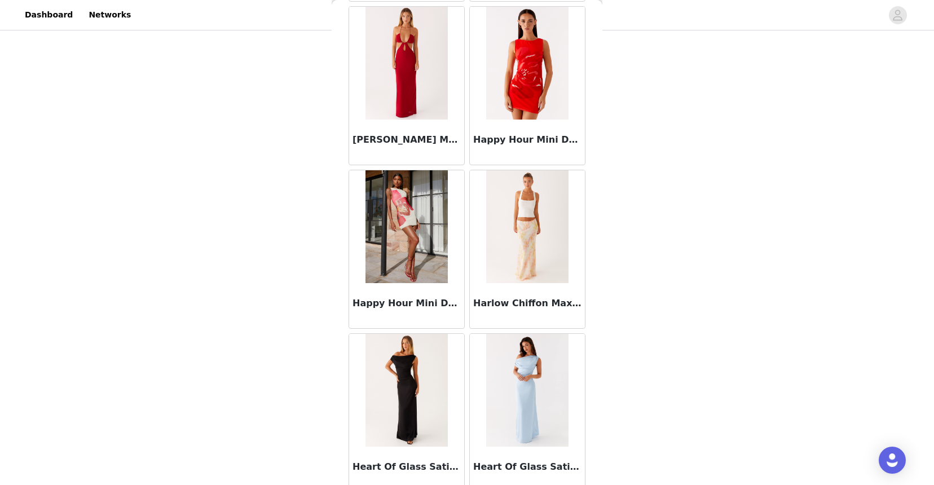
scroll to position [30674, 0]
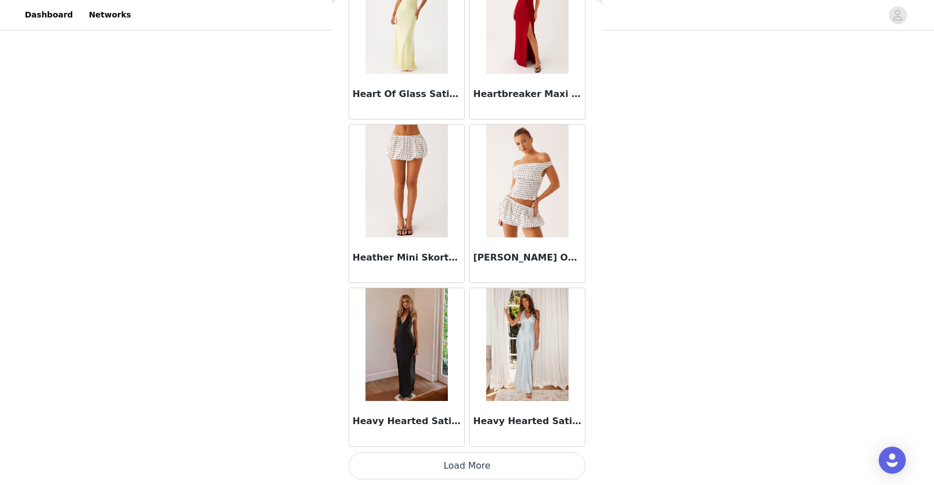
click at [426, 468] on button "Load More" at bounding box center [466, 465] width 237 height 27
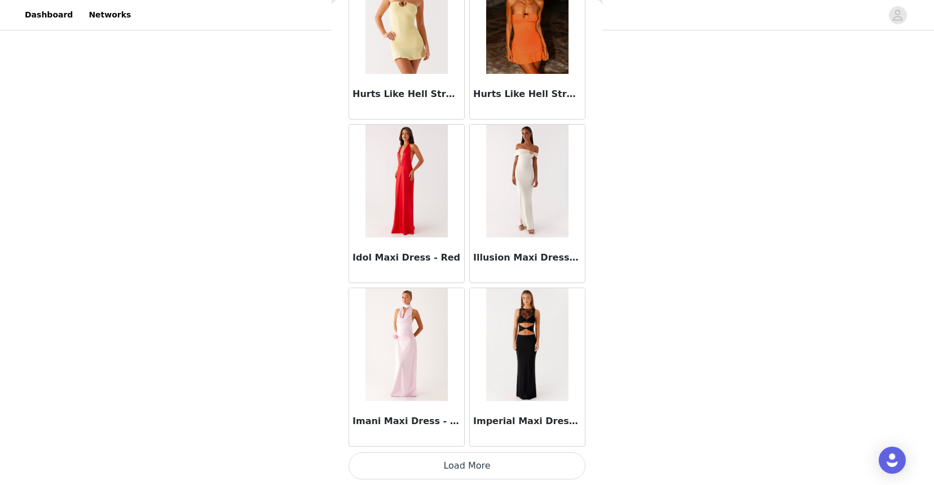
click at [426, 467] on button "Load More" at bounding box center [466, 465] width 237 height 27
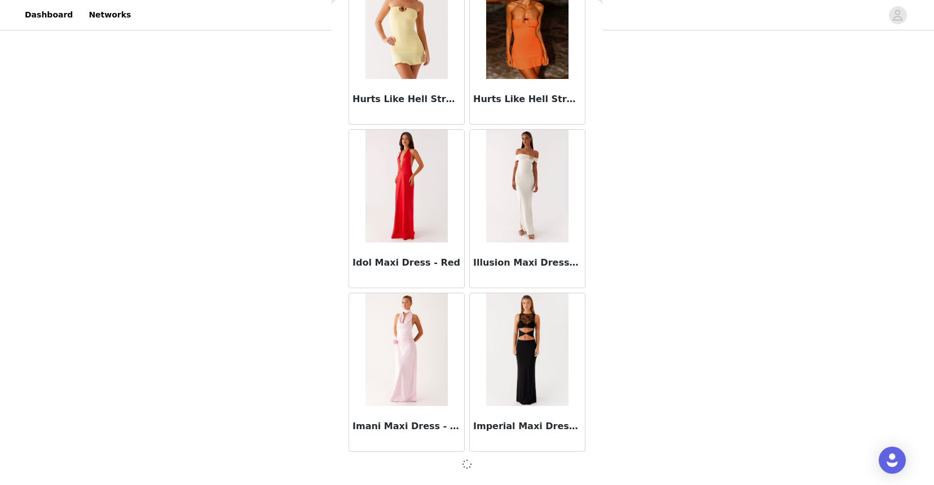
scroll to position [32304, 0]
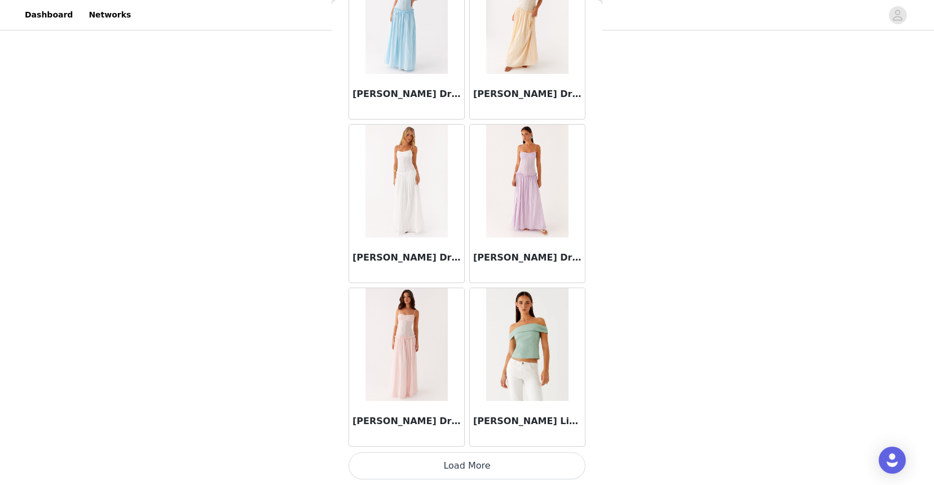
click at [423, 464] on button "Load More" at bounding box center [466, 465] width 237 height 27
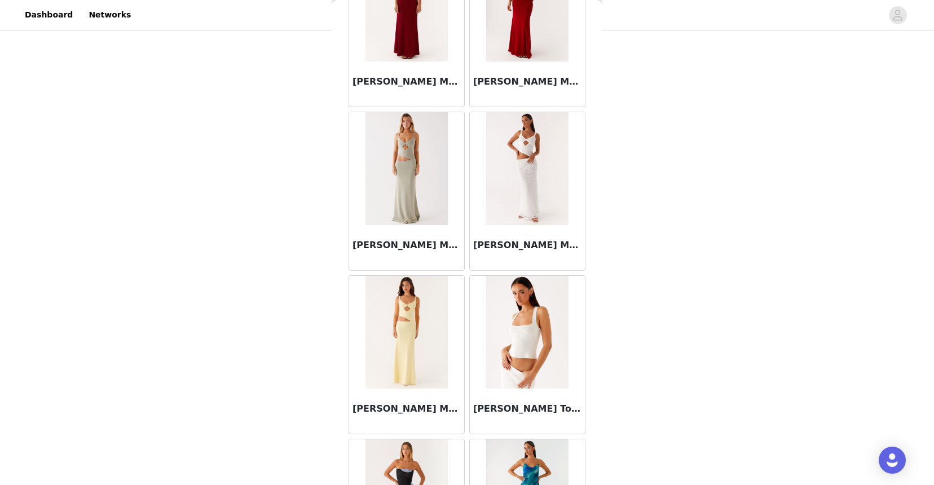
scroll to position [35580, 0]
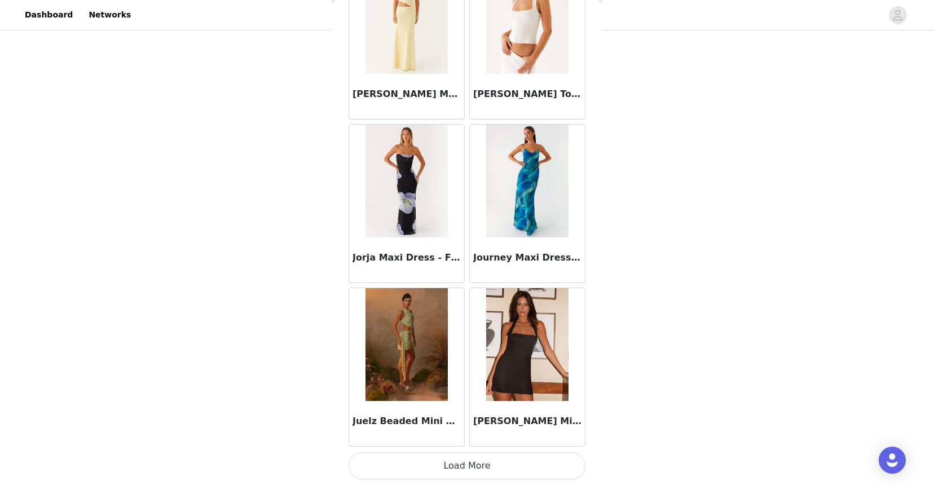
click at [420, 461] on button "Load More" at bounding box center [466, 465] width 237 height 27
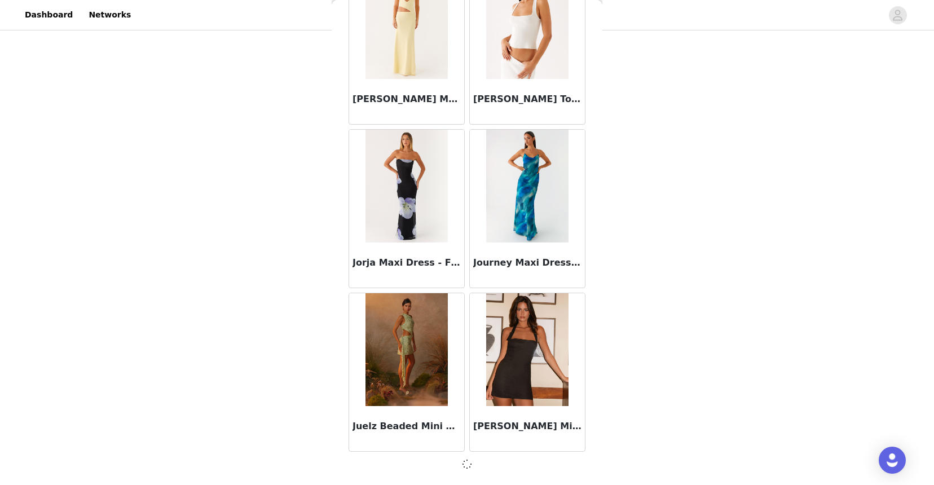
scroll to position [35575, 0]
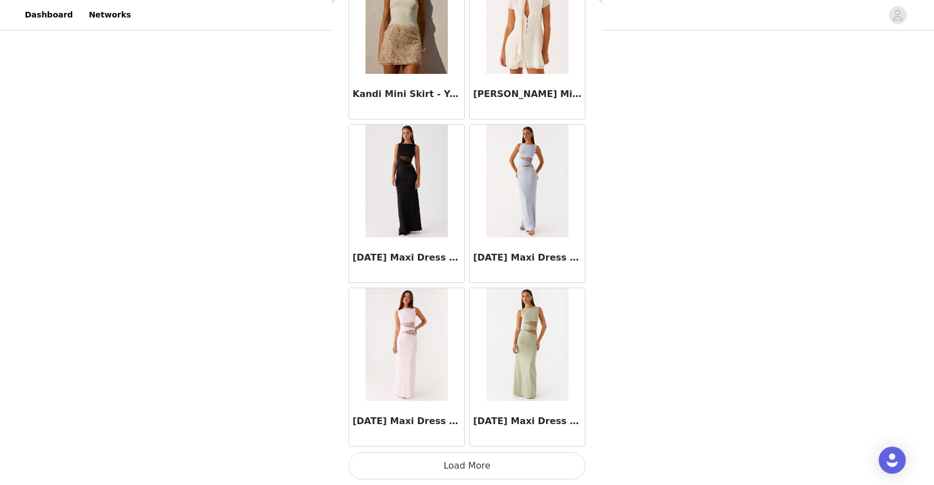
click at [419, 461] on button "Load More" at bounding box center [466, 465] width 237 height 27
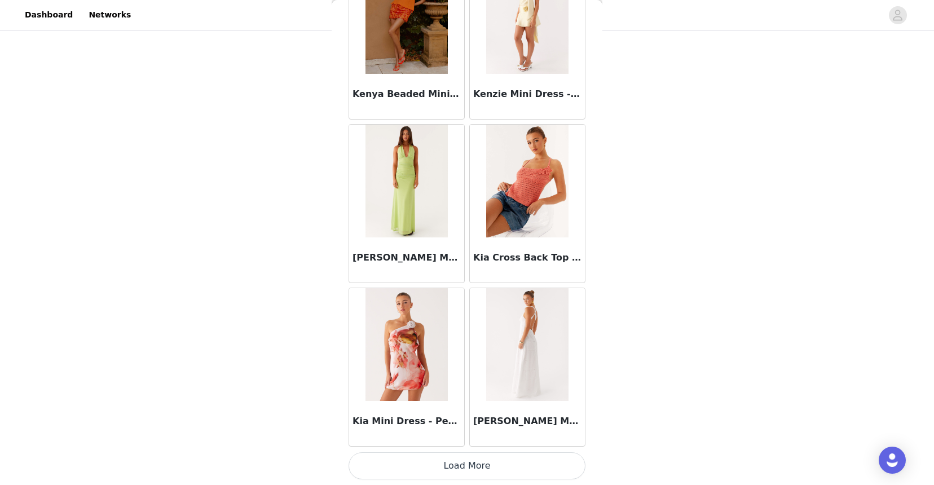
click at [417, 476] on button "Load More" at bounding box center [466, 465] width 237 height 27
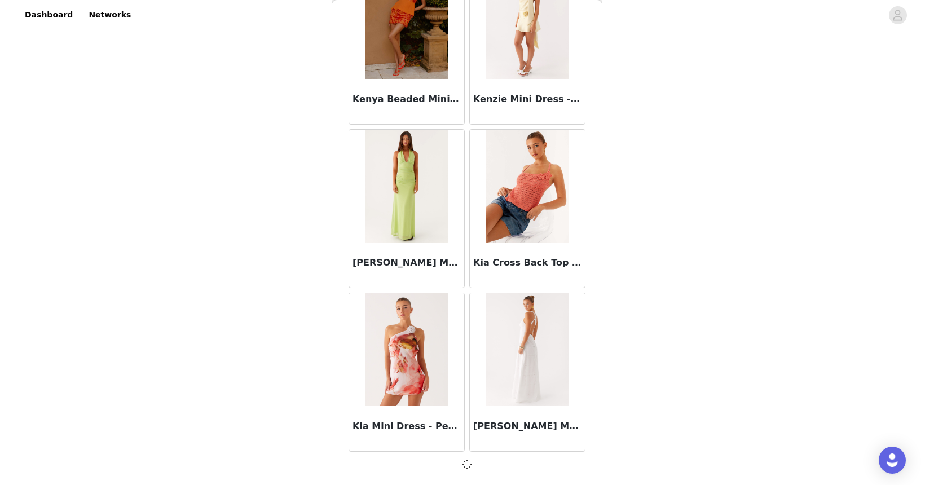
scroll to position [38845, 0]
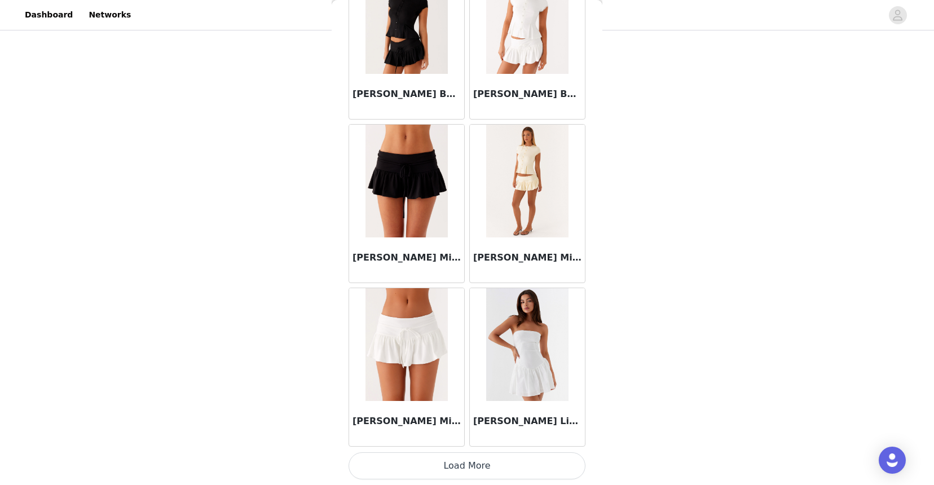
click at [423, 473] on button "Load More" at bounding box center [466, 465] width 237 height 27
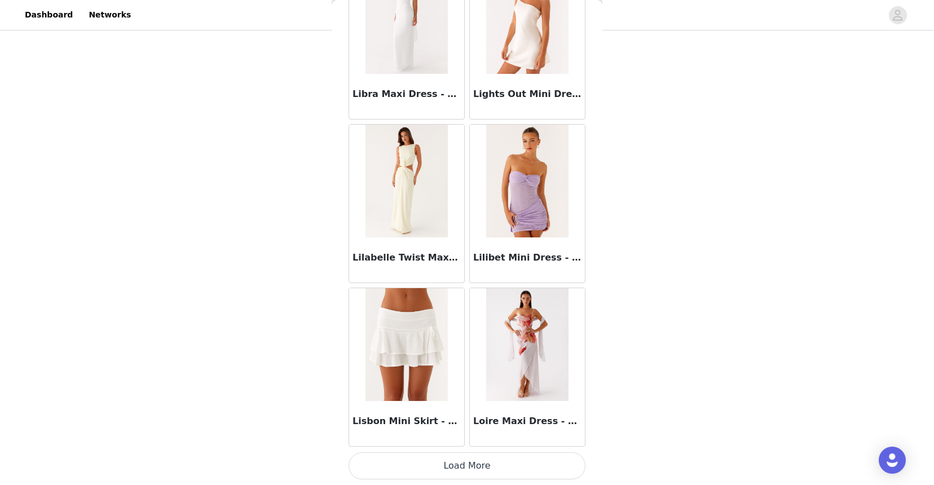
click at [464, 455] on button "Load More" at bounding box center [466, 465] width 237 height 27
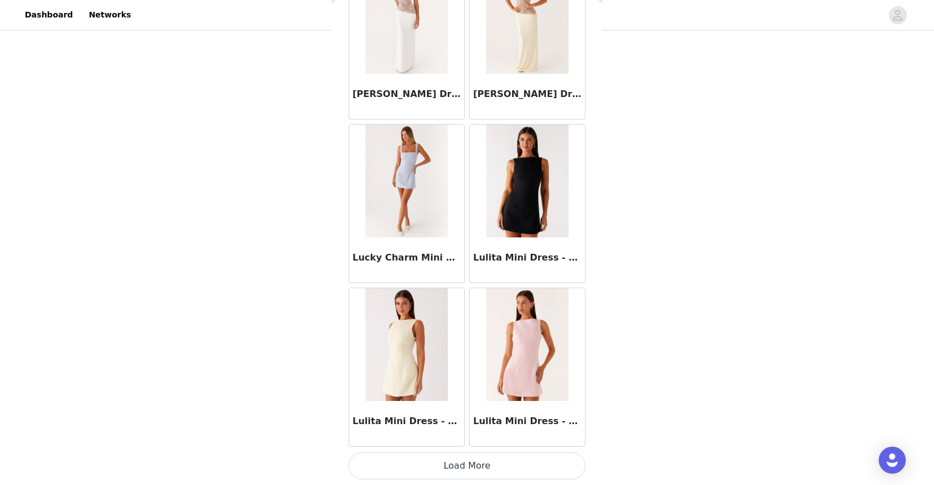
click at [457, 466] on button "Load More" at bounding box center [466, 465] width 237 height 27
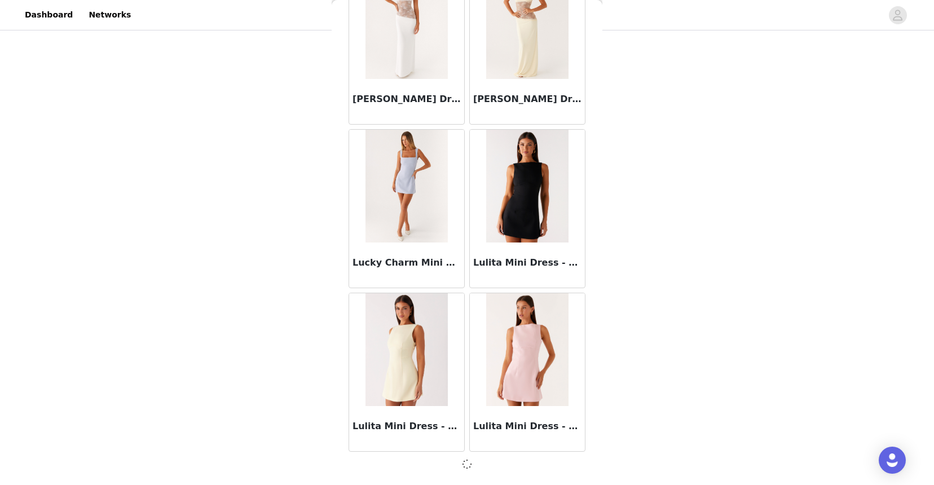
scroll to position [43751, 0]
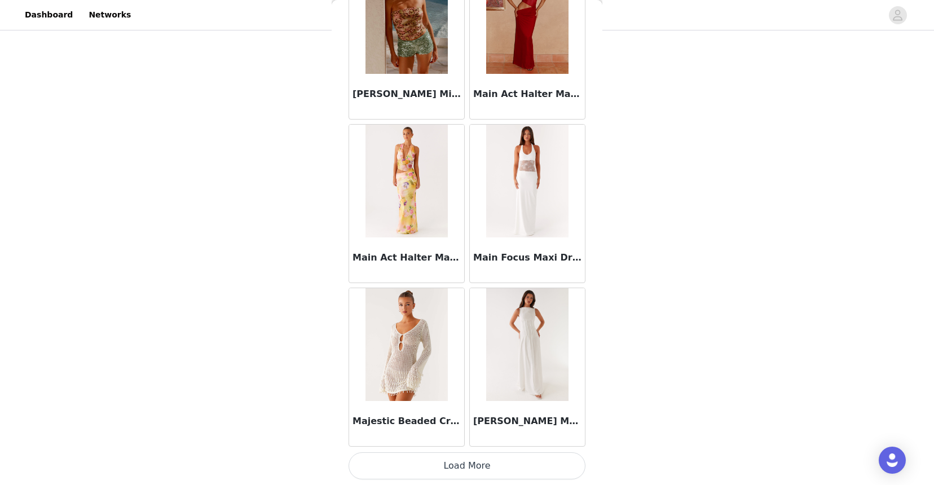
click at [457, 466] on button "Load More" at bounding box center [466, 465] width 237 height 27
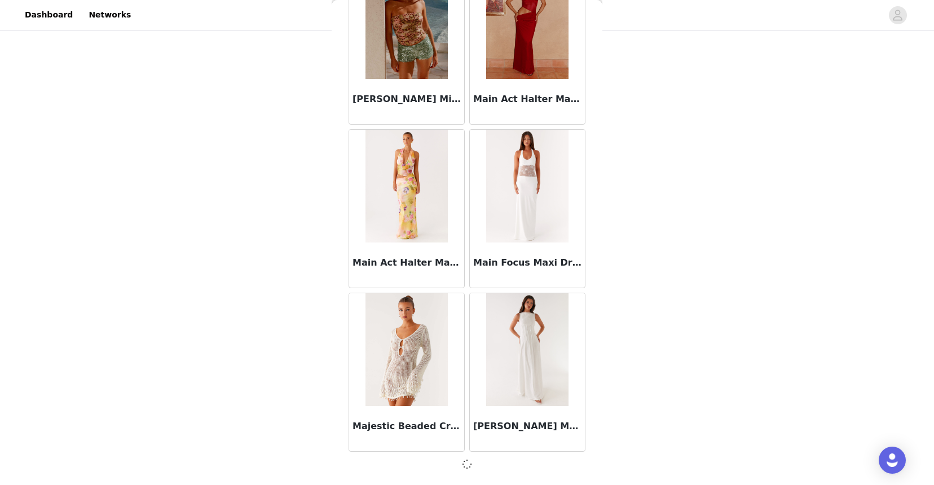
scroll to position [45386, 0]
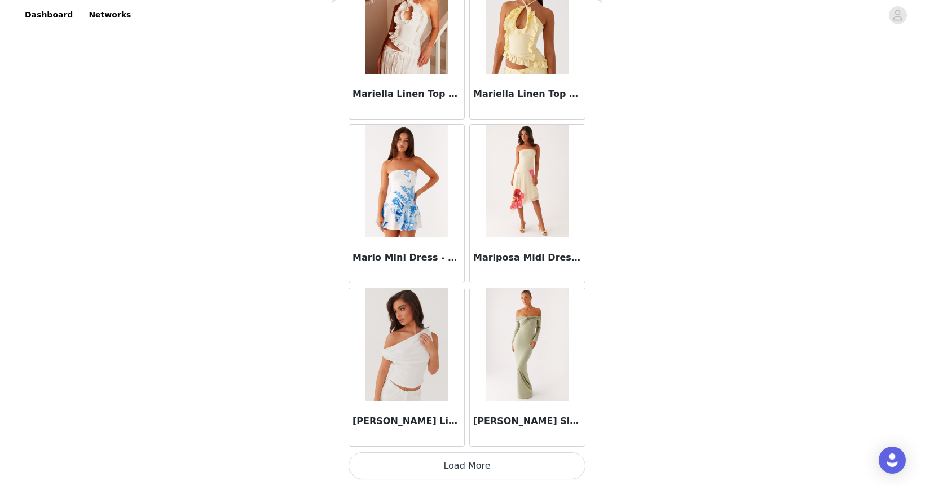
click at [457, 465] on button "Load More" at bounding box center [466, 465] width 237 height 27
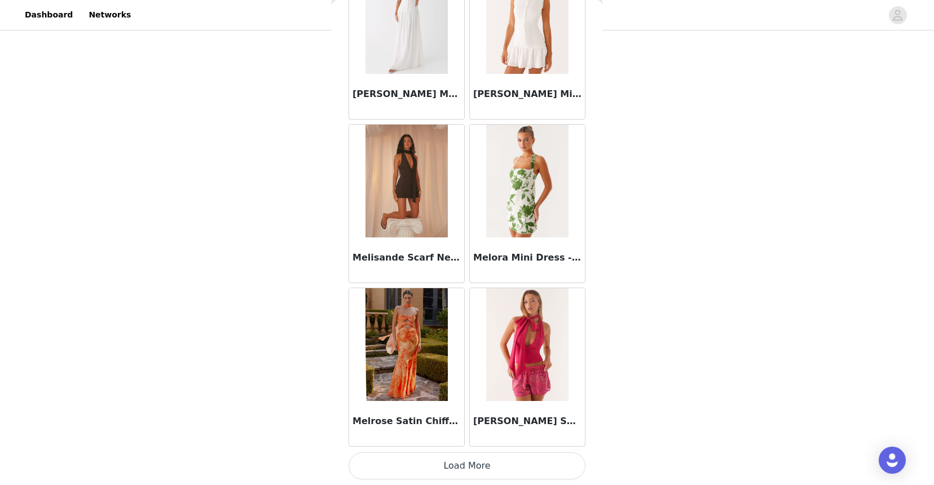
click at [457, 465] on button "Load More" at bounding box center [466, 465] width 237 height 27
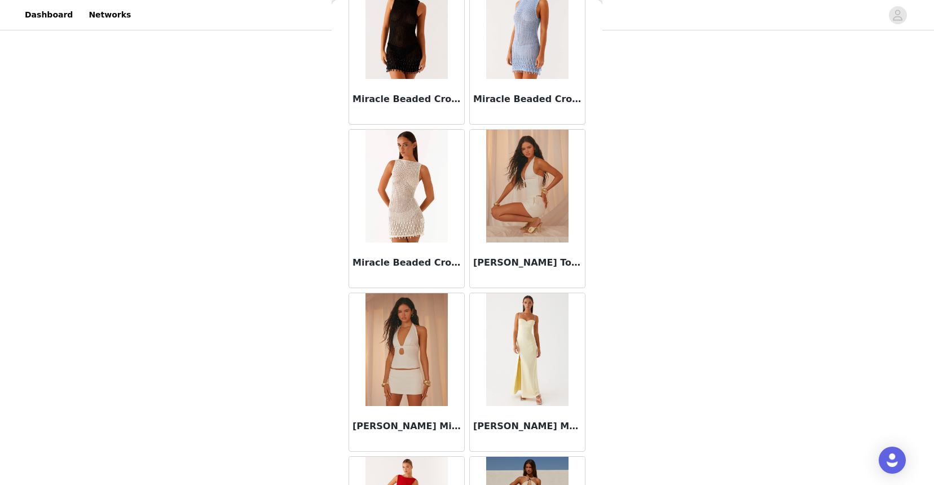
scroll to position [50297, 0]
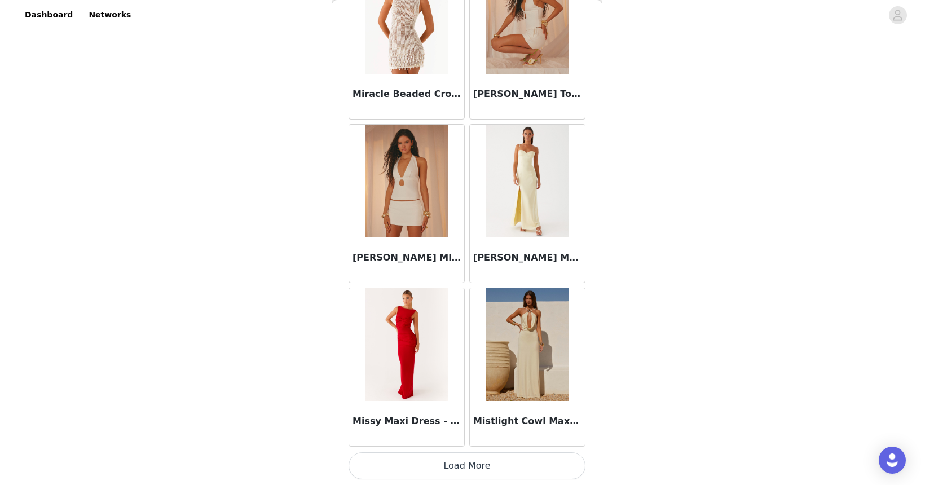
click at [457, 467] on button "Load More" at bounding box center [466, 465] width 237 height 27
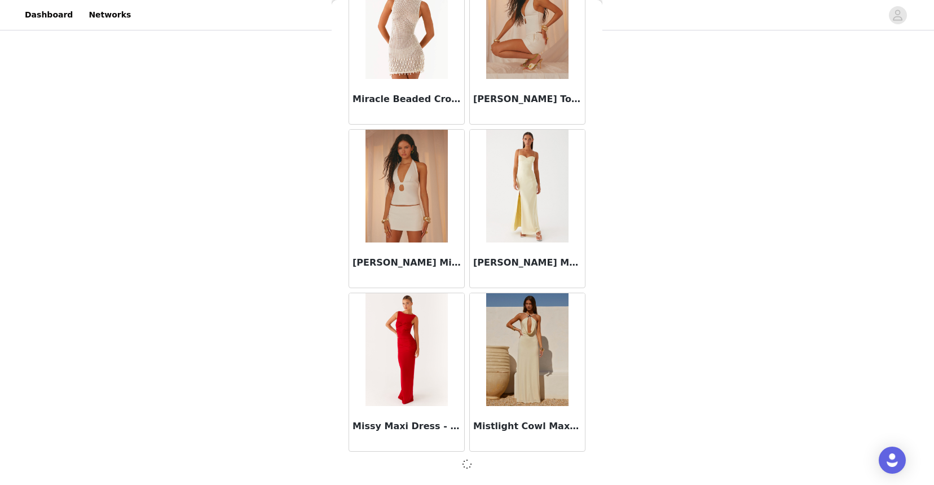
scroll to position [50292, 0]
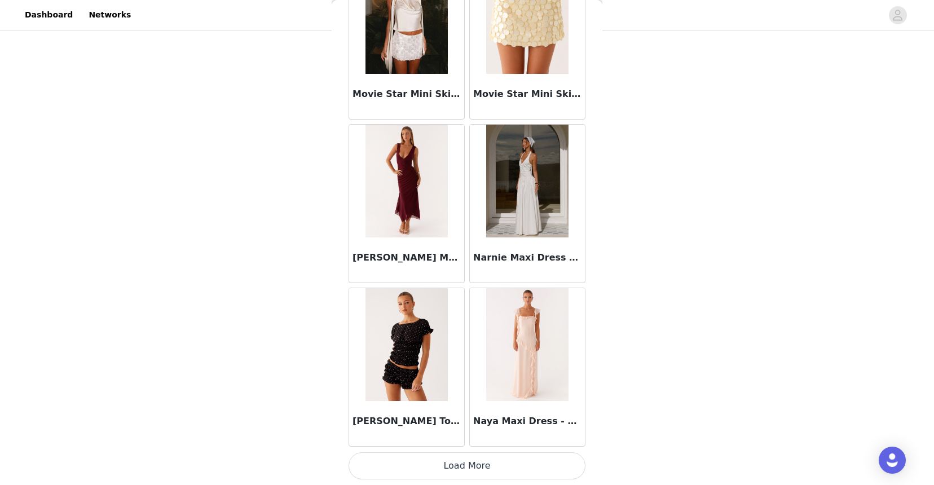
click at [449, 466] on button "Load More" at bounding box center [466, 465] width 237 height 27
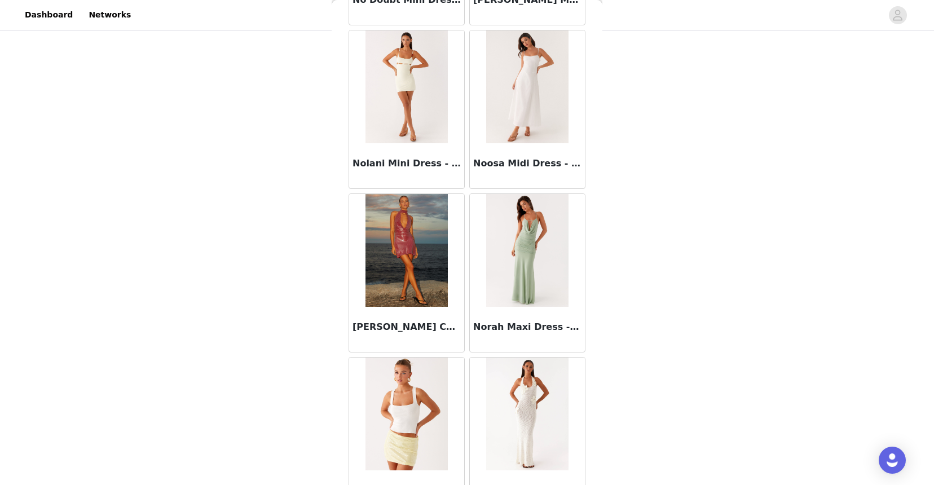
scroll to position [53567, 0]
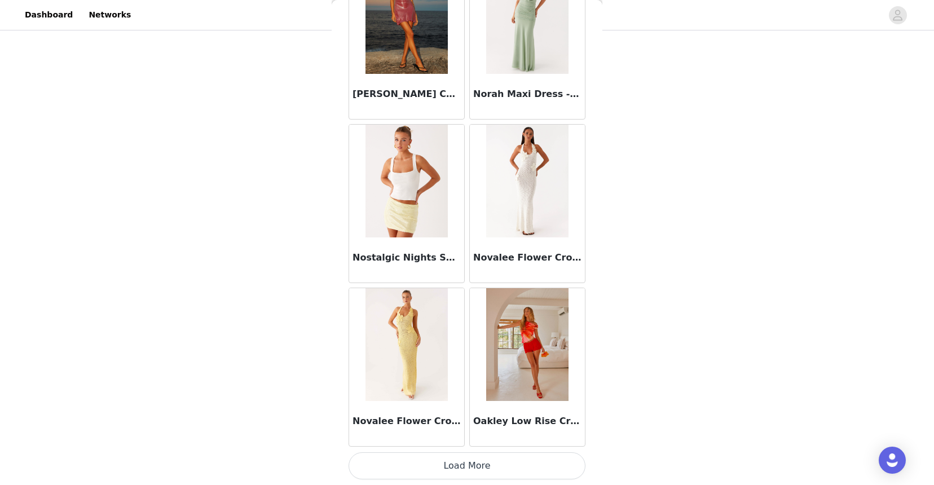
click at [448, 471] on button "Load More" at bounding box center [466, 465] width 237 height 27
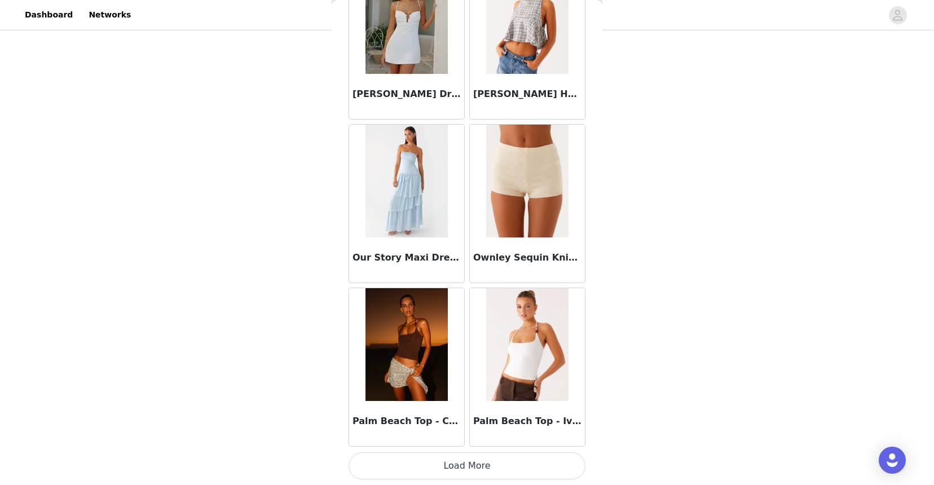
click at [448, 471] on button "Load More" at bounding box center [466, 465] width 237 height 27
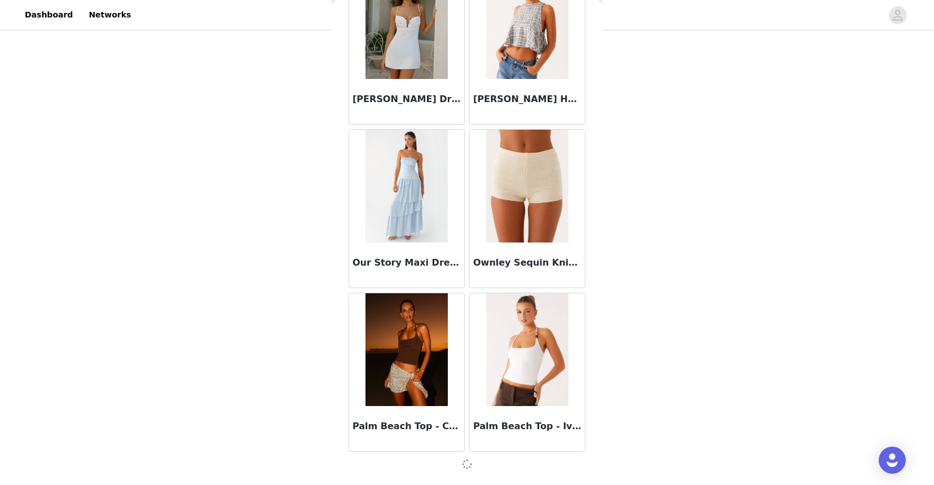
scroll to position [55197, 0]
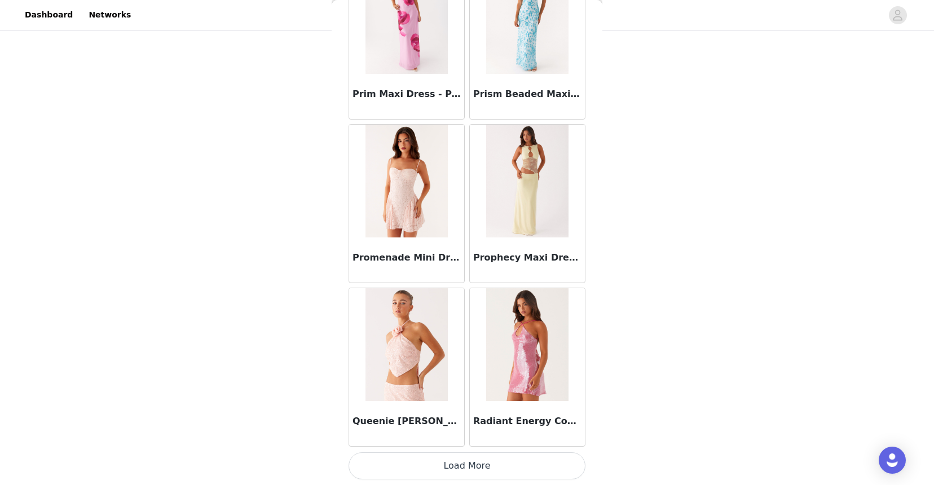
click at [448, 471] on button "Load More" at bounding box center [466, 465] width 237 height 27
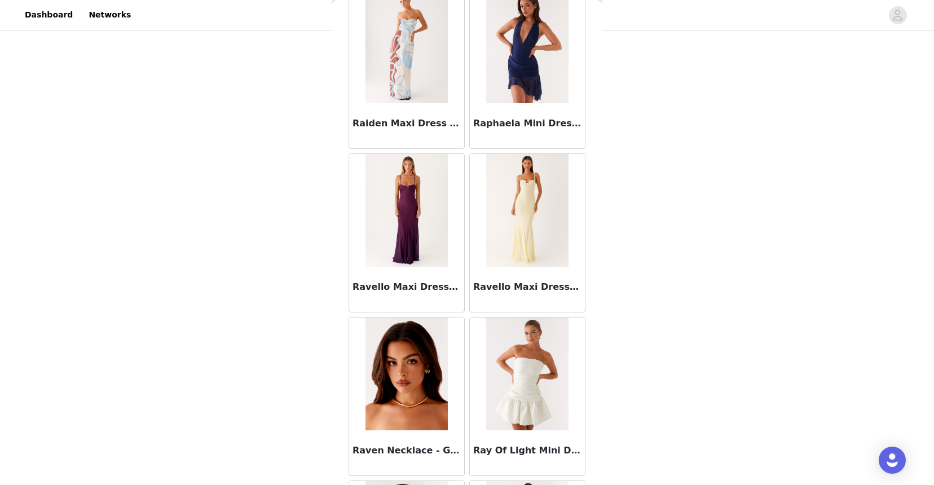
scroll to position [58473, 0]
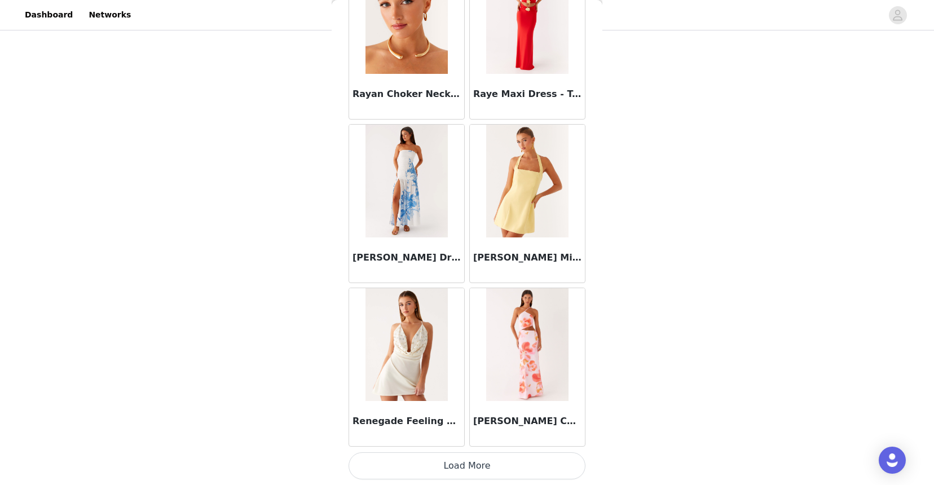
click at [448, 471] on button "Load More" at bounding box center [466, 465] width 237 height 27
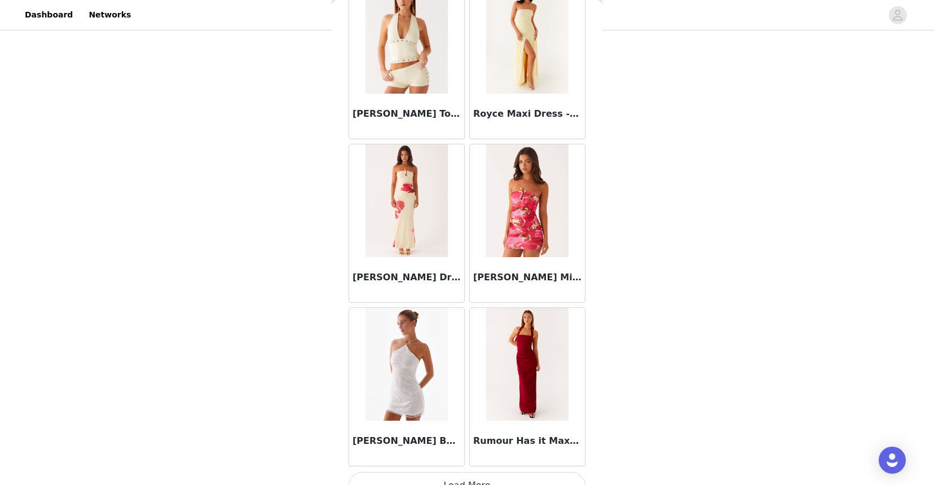
scroll to position [60108, 0]
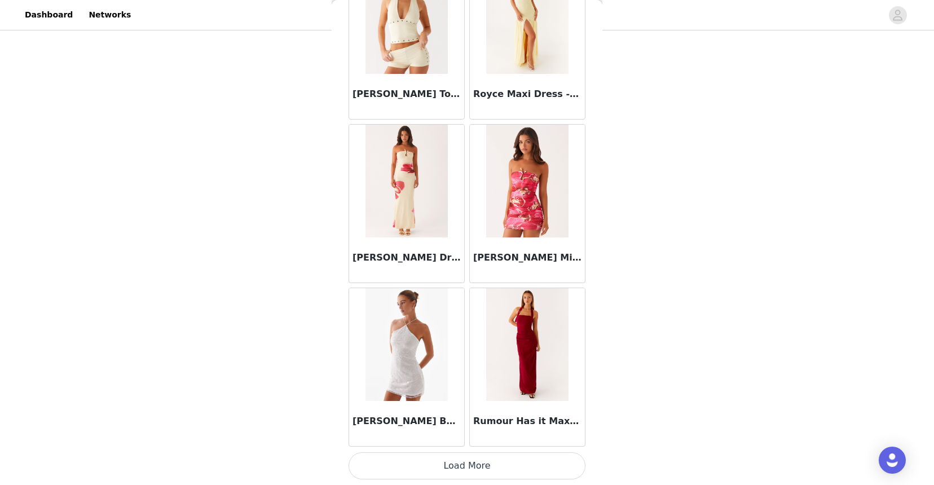
click at [449, 463] on button "Load More" at bounding box center [466, 465] width 237 height 27
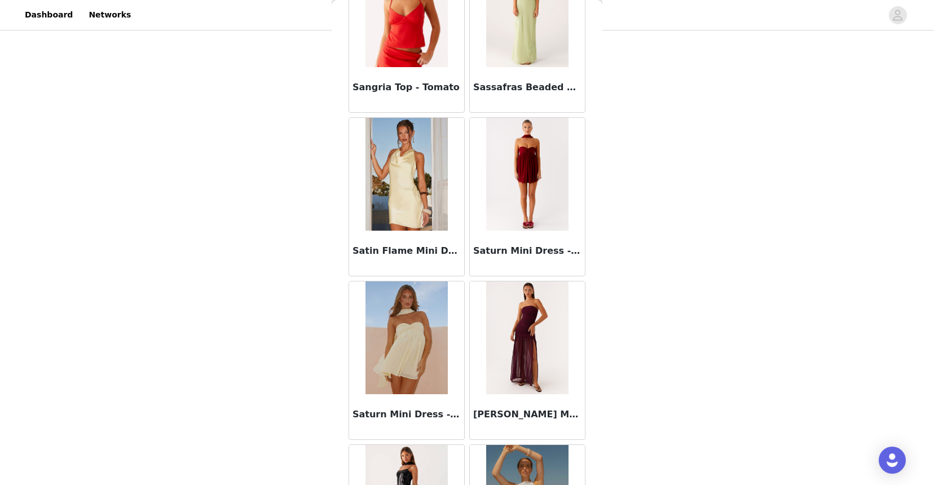
scroll to position [61743, 0]
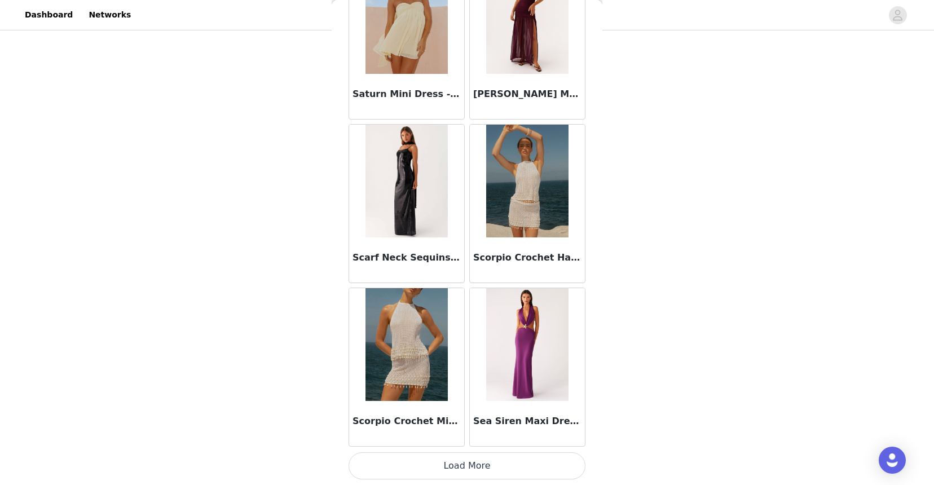
click at [449, 463] on button "Load More" at bounding box center [466, 465] width 237 height 27
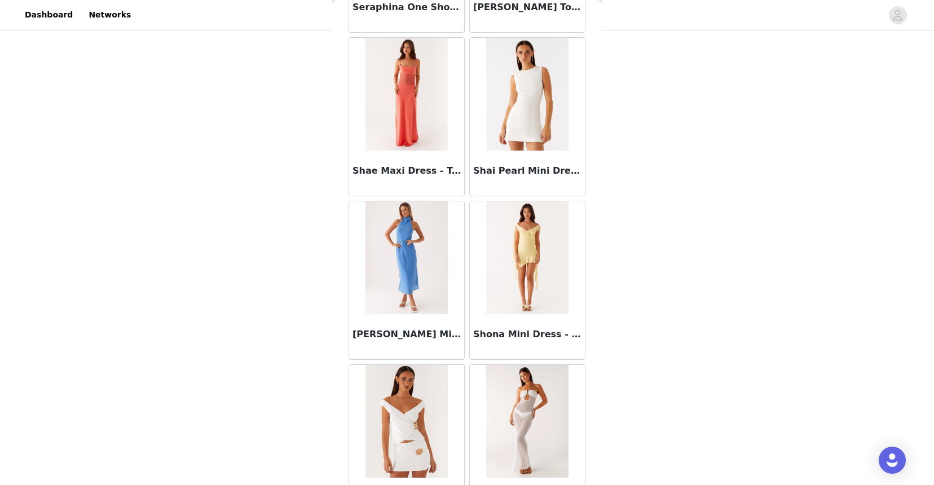
scroll to position [63378, 0]
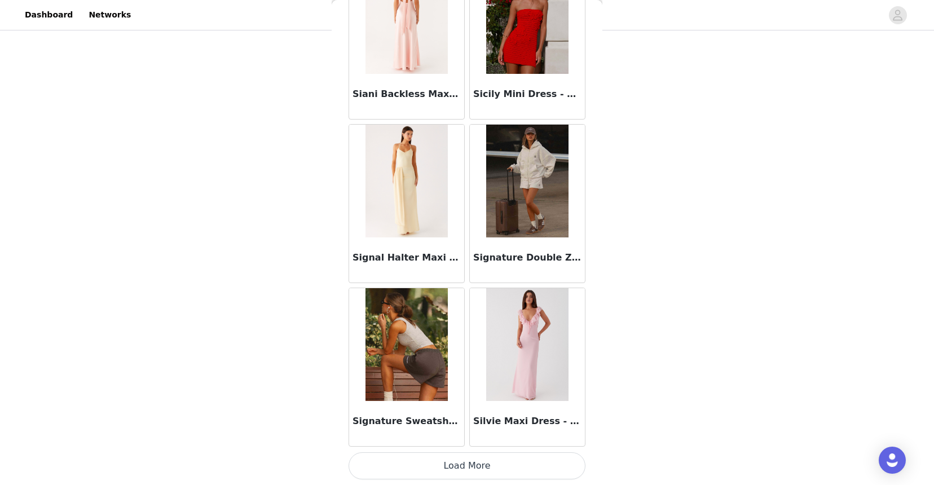
click at [434, 396] on img at bounding box center [406, 344] width 82 height 113
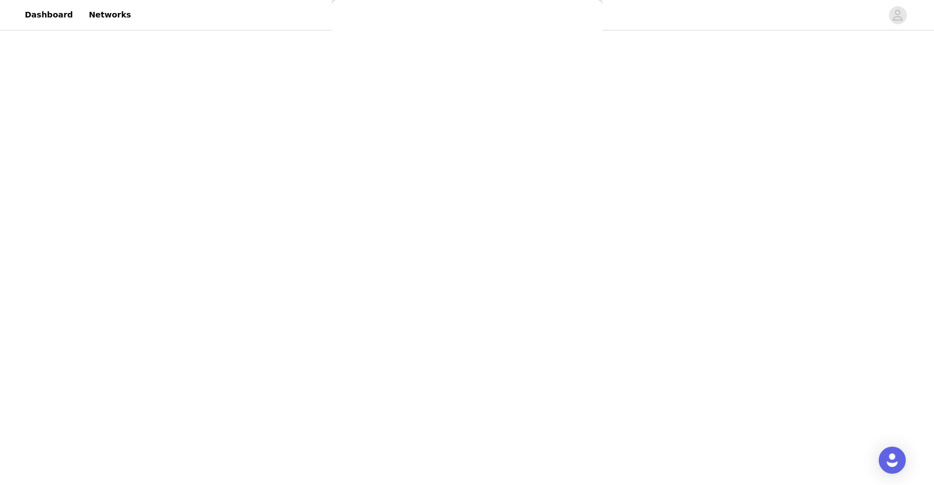
scroll to position [98, 0]
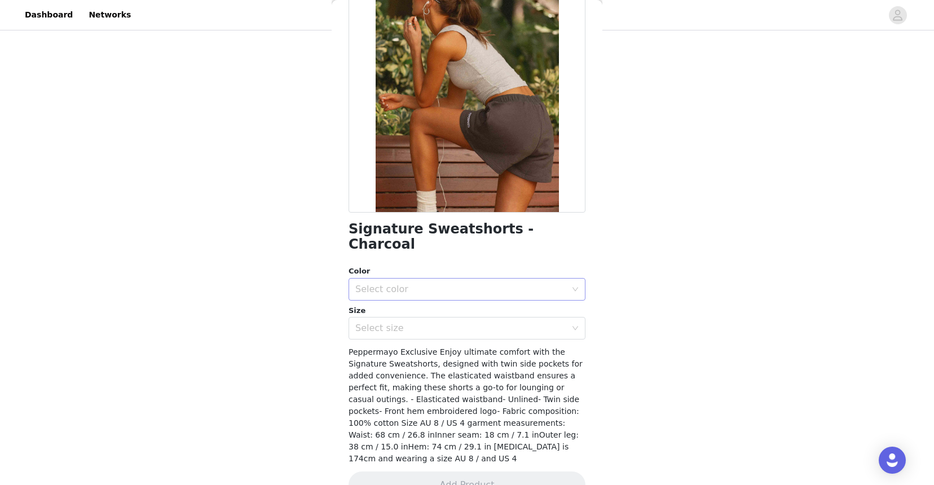
click at [408, 284] on div "Select color" at bounding box center [460, 289] width 211 height 11
click at [393, 297] on li "Charcoal" at bounding box center [466, 299] width 237 height 18
click at [391, 323] on div "Select size" at bounding box center [460, 328] width 211 height 11
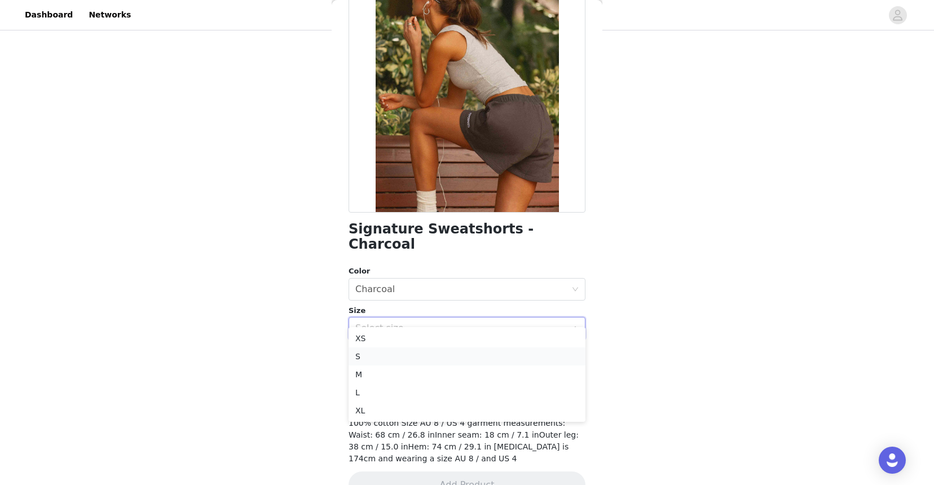
click at [382, 355] on li "S" at bounding box center [466, 356] width 237 height 18
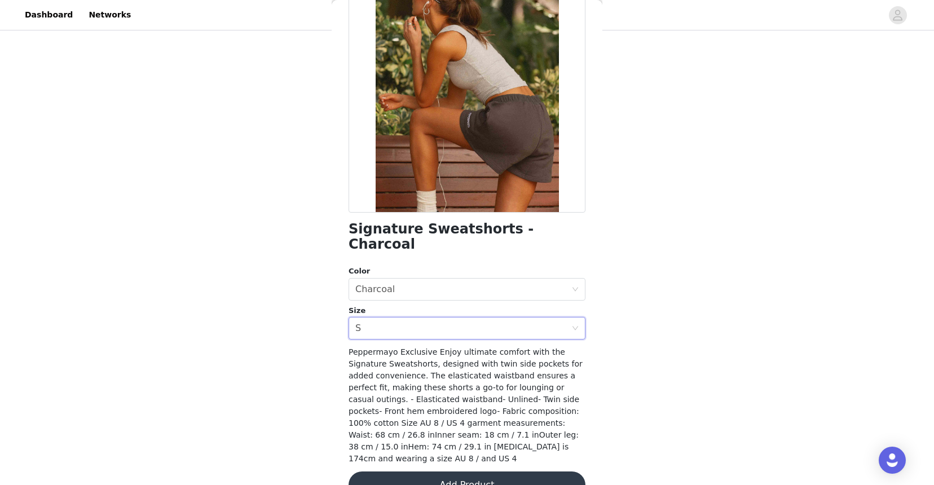
click at [395, 471] on button "Add Product" at bounding box center [466, 484] width 237 height 27
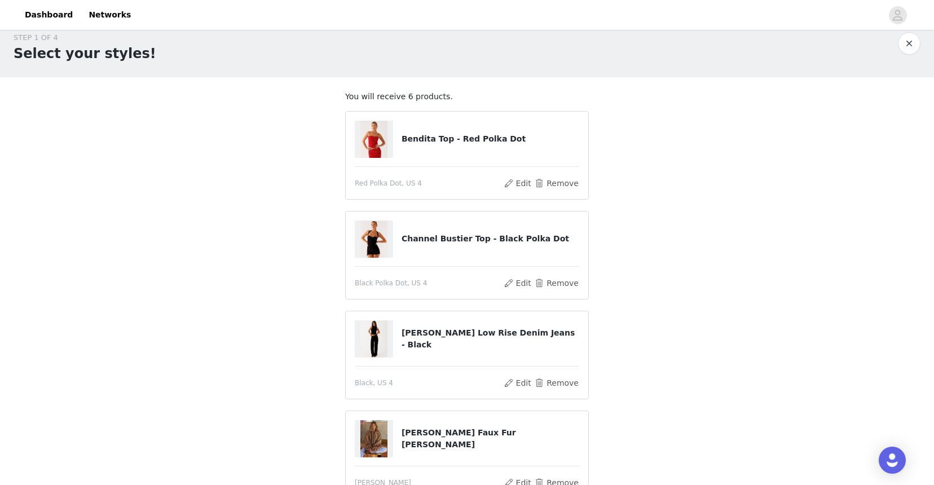
scroll to position [0, 0]
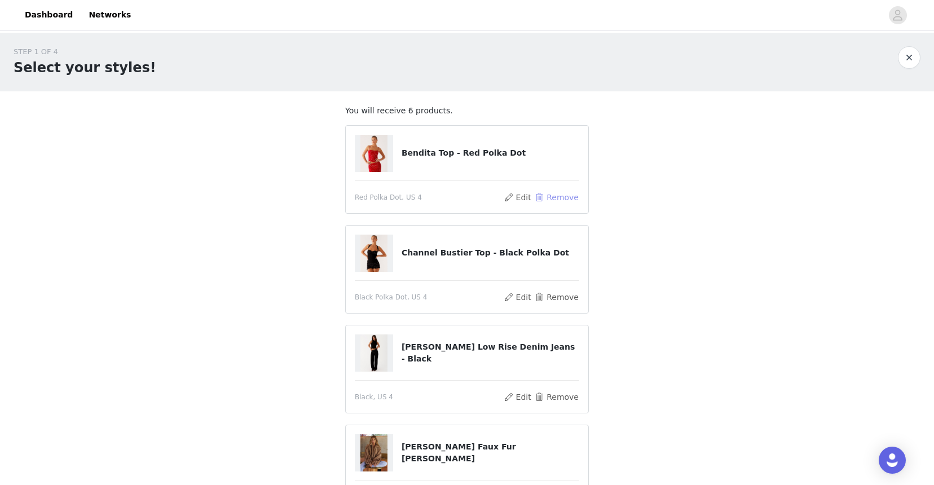
click at [543, 198] on button "Remove" at bounding box center [556, 198] width 45 height 14
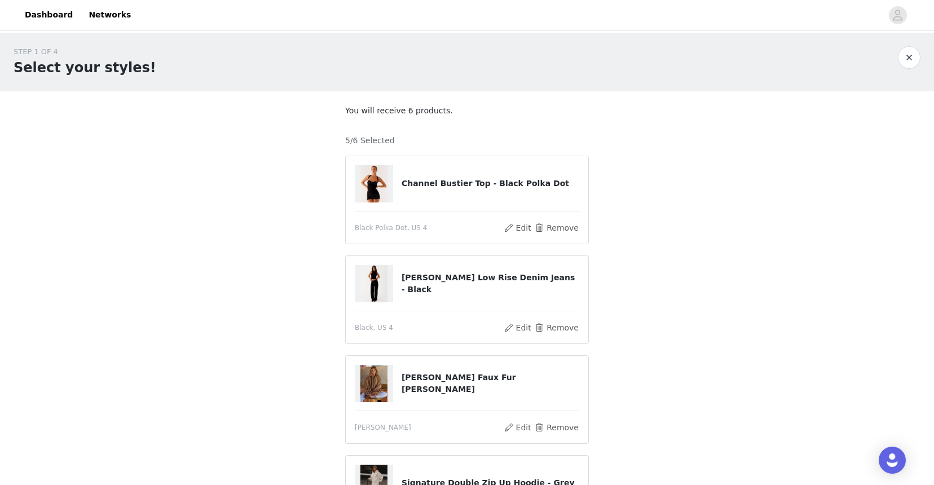
scroll to position [306, 0]
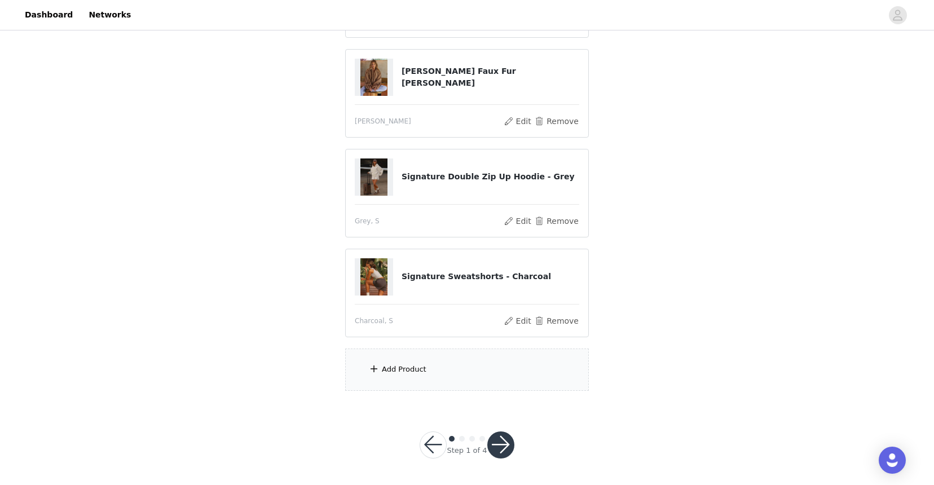
click at [425, 369] on div "Add Product" at bounding box center [467, 369] width 244 height 42
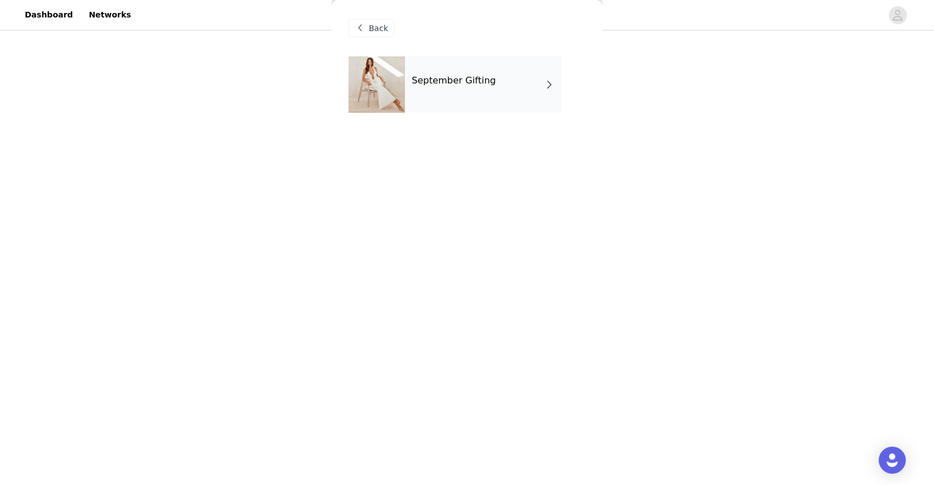
click at [451, 91] on div "September Gifting" at bounding box center [483, 84] width 157 height 56
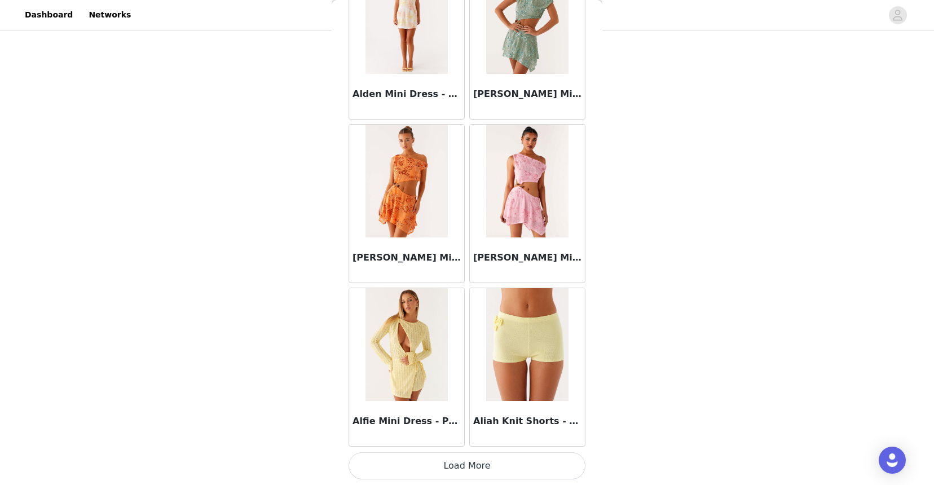
click at [428, 466] on button "Load More" at bounding box center [466, 465] width 237 height 27
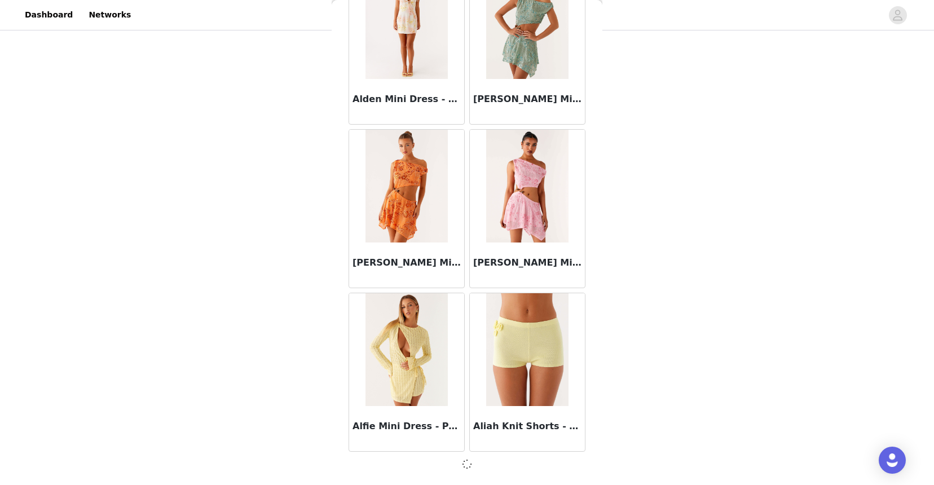
scroll to position [1235, 0]
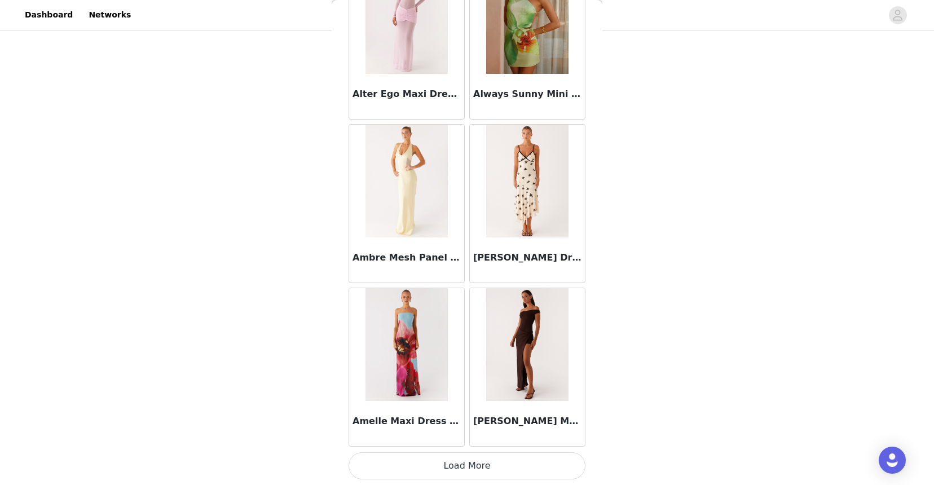
click at [438, 463] on button "Load More" at bounding box center [466, 465] width 237 height 27
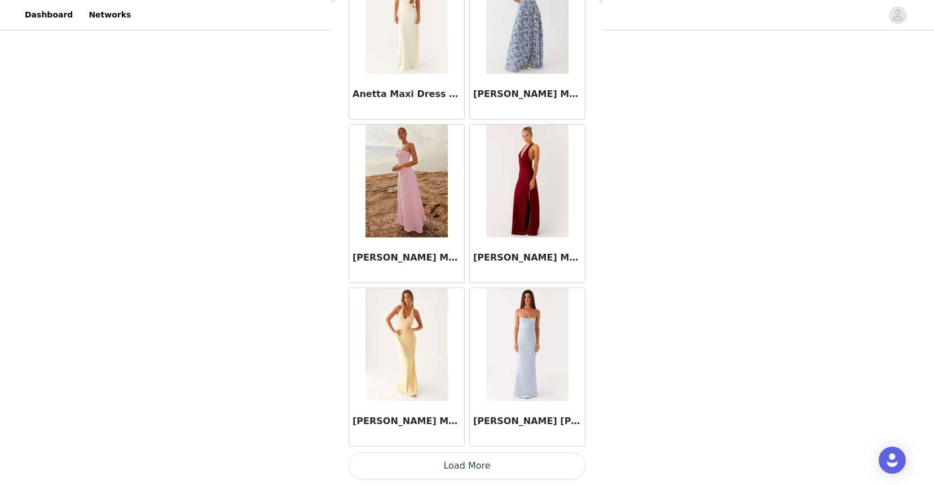
click at [452, 464] on button "Load More" at bounding box center [466, 465] width 237 height 27
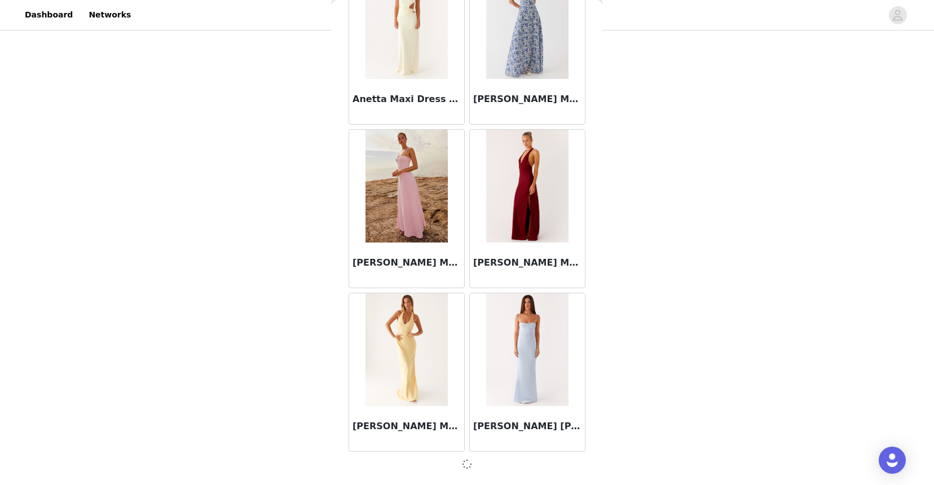
scroll to position [4506, 0]
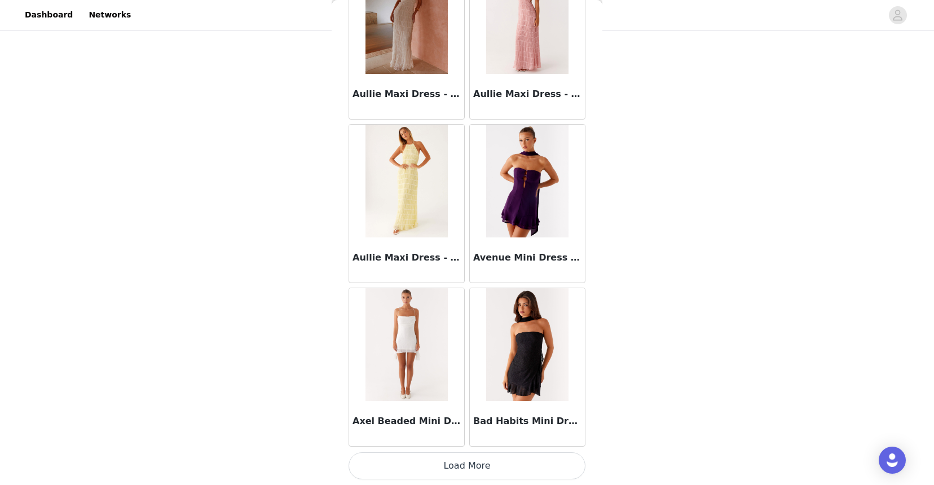
click at [473, 458] on button "Load More" at bounding box center [466, 465] width 237 height 27
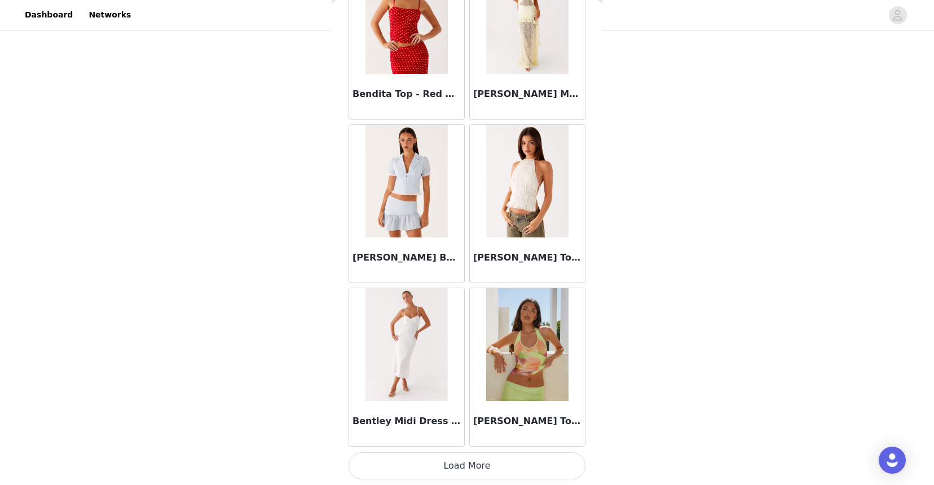
click at [472, 460] on button "Load More" at bounding box center [466, 465] width 237 height 27
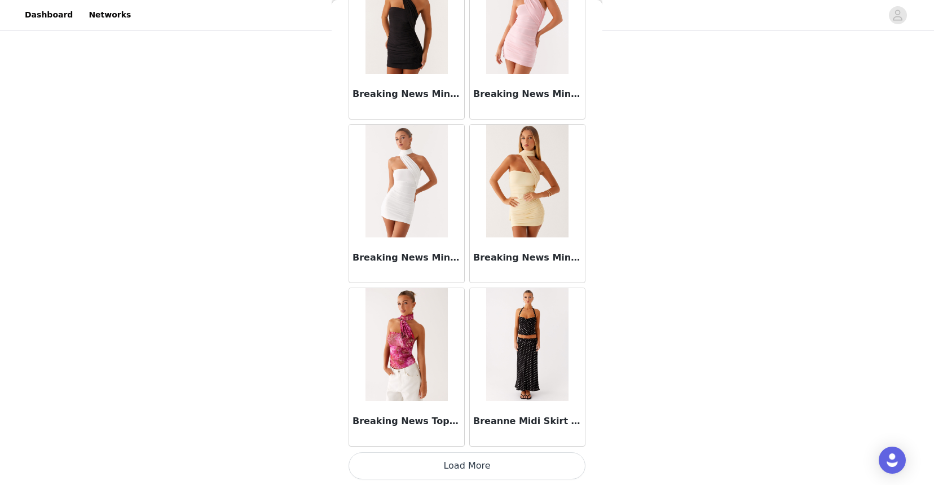
click at [482, 464] on button "Load More" at bounding box center [466, 465] width 237 height 27
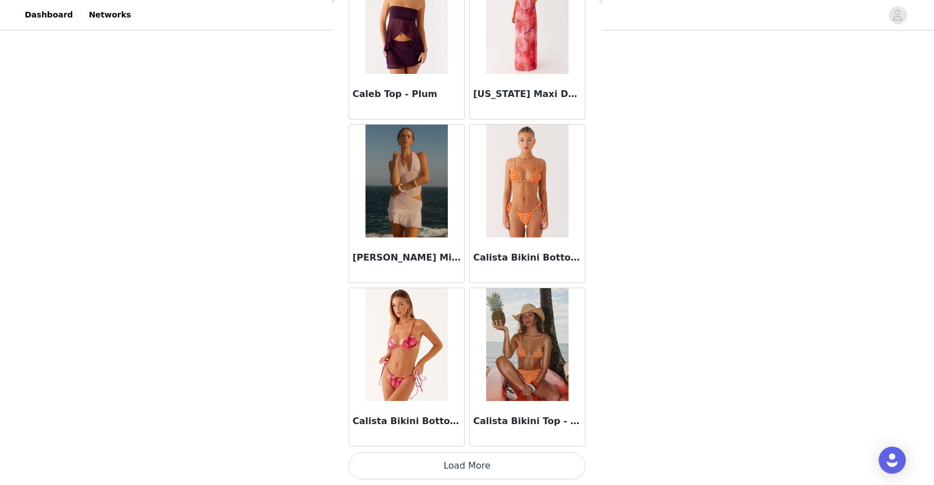
click at [508, 461] on button "Load More" at bounding box center [466, 465] width 237 height 27
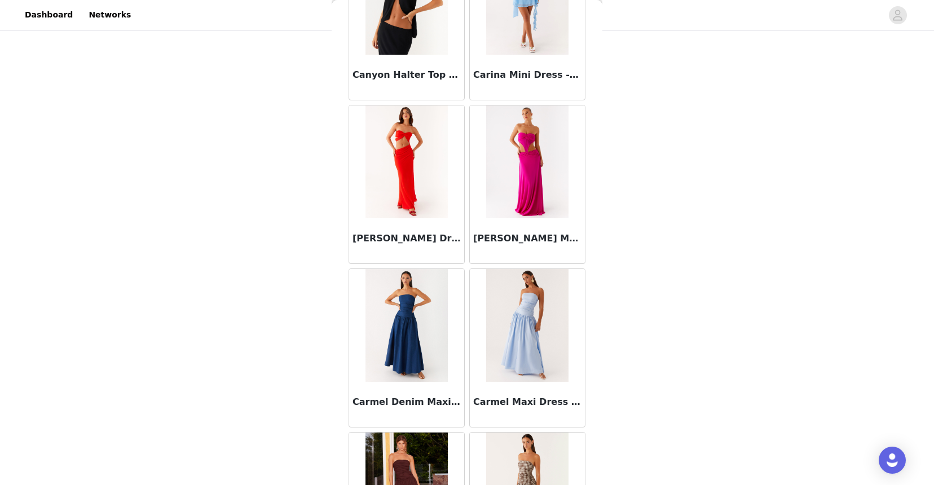
scroll to position [12687, 0]
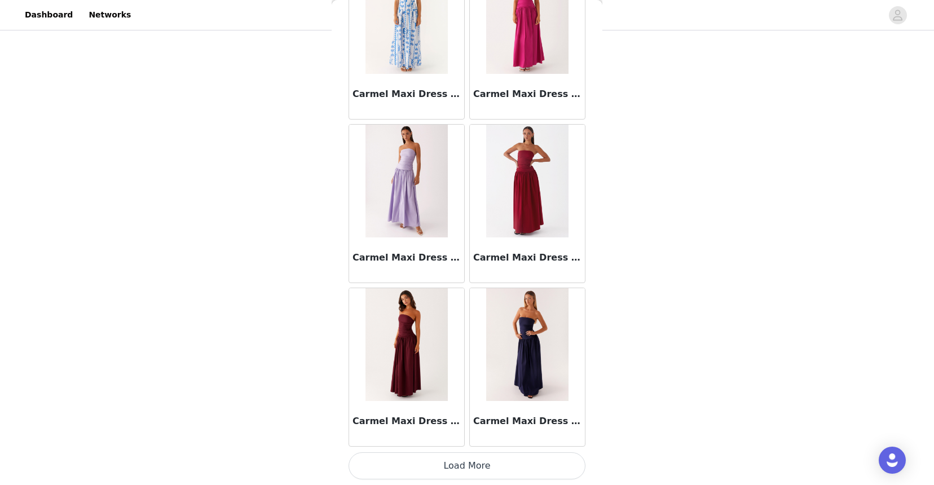
click at [499, 474] on button "Load More" at bounding box center [466, 465] width 237 height 27
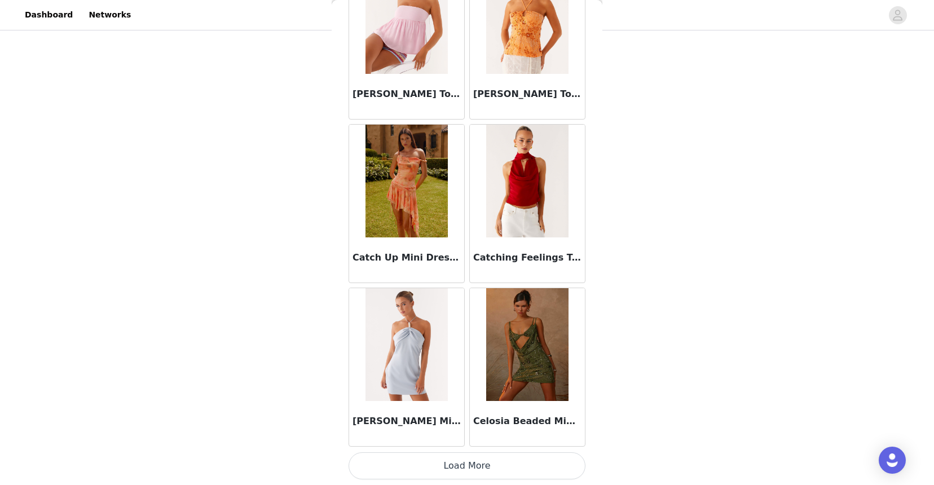
click at [497, 471] on button "Load More" at bounding box center [466, 465] width 237 height 27
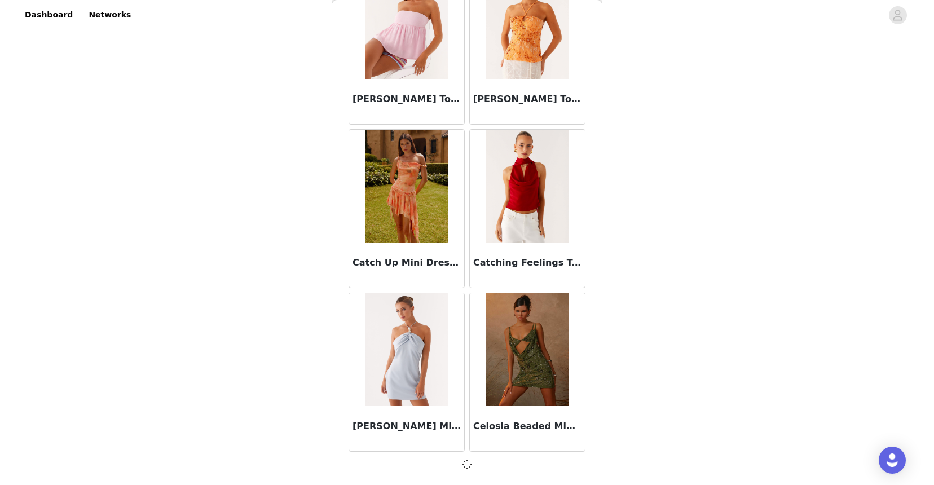
scroll to position [14317, 0]
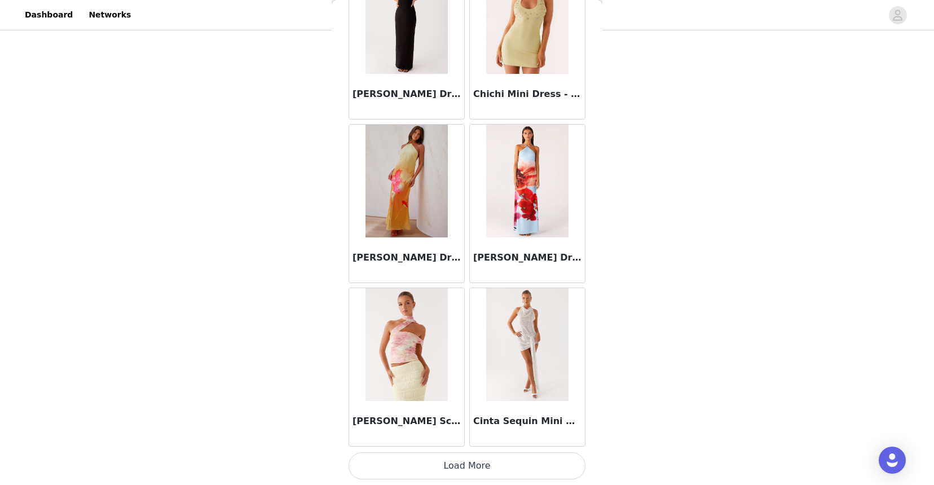
click at [493, 457] on button "Load More" at bounding box center [466, 465] width 237 height 27
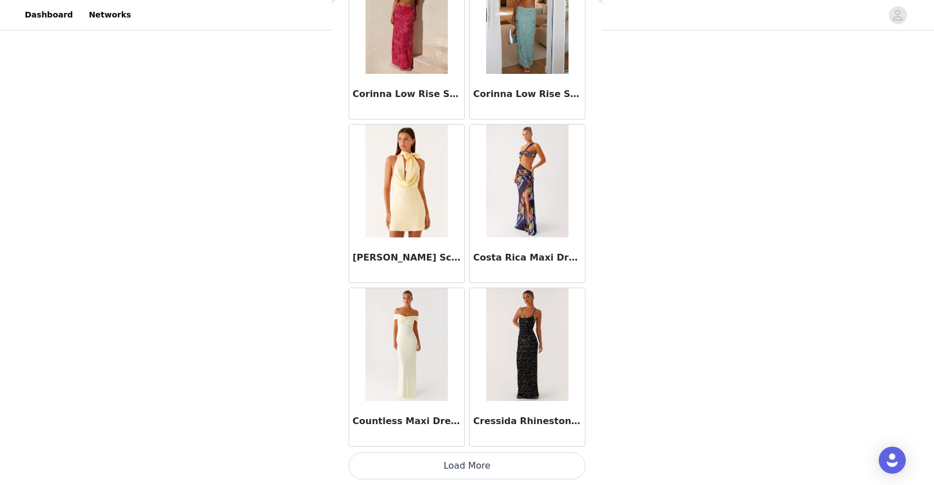
click at [497, 462] on button "Load More" at bounding box center [466, 465] width 237 height 27
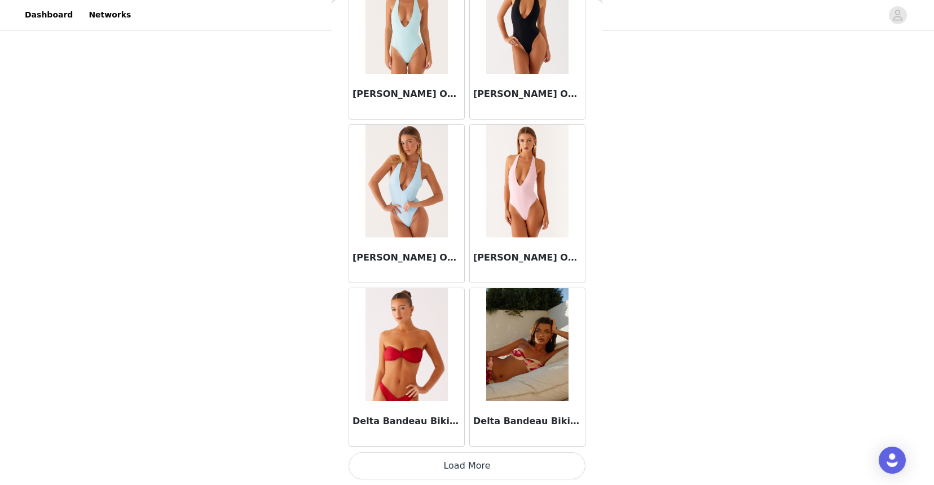
click at [493, 470] on button "Load More" at bounding box center [466, 465] width 237 height 27
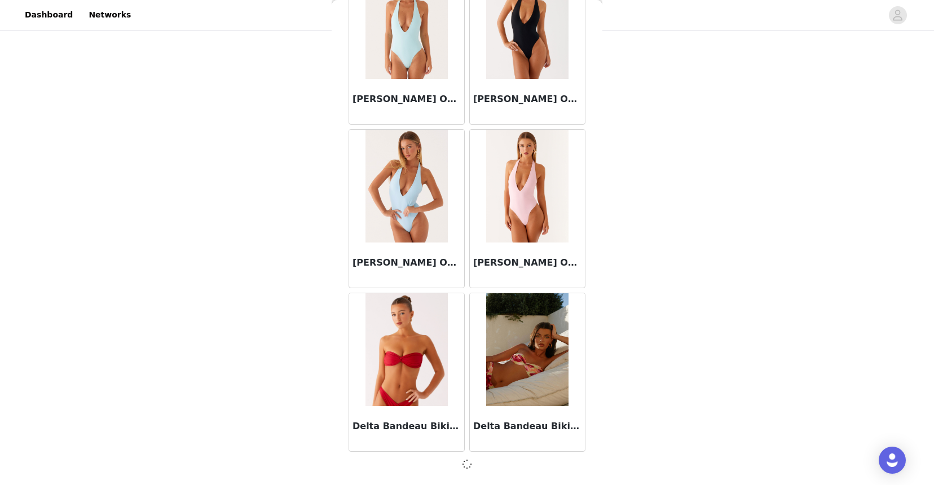
scroll to position [19223, 0]
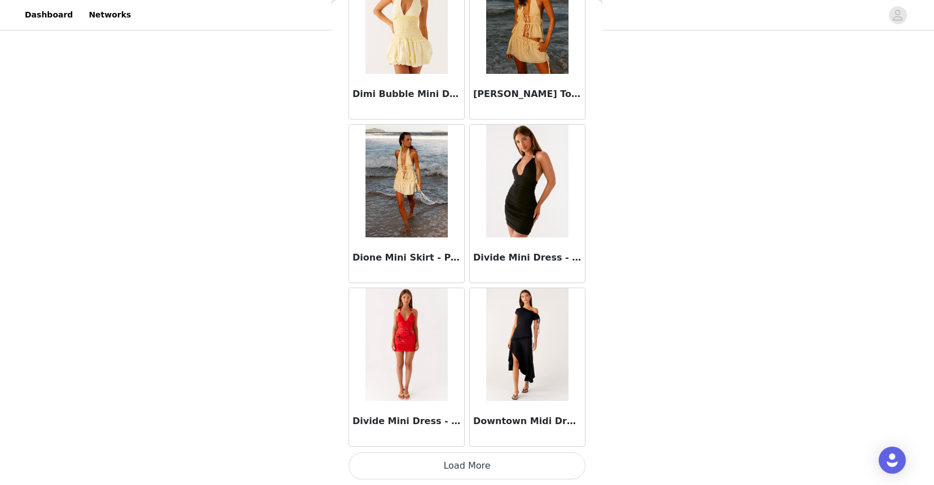
click at [495, 465] on button "Load More" at bounding box center [466, 465] width 237 height 27
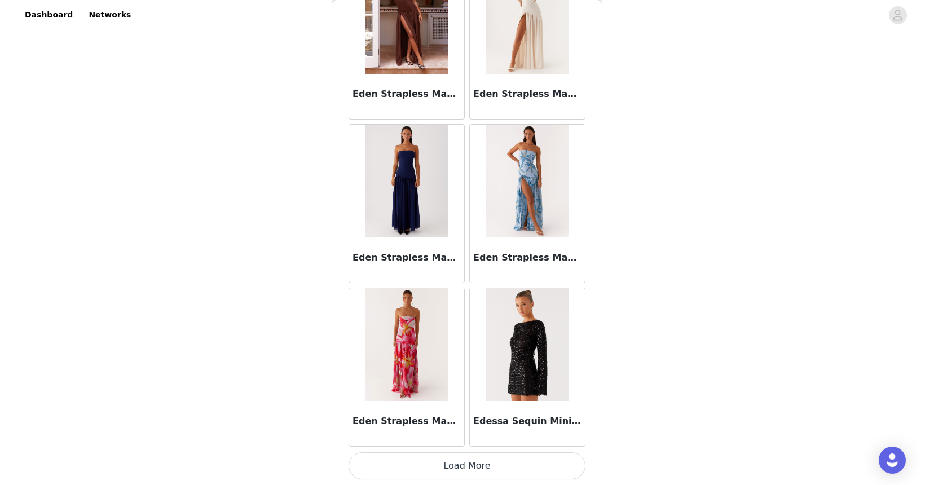
click at [493, 461] on button "Load More" at bounding box center [466, 465] width 237 height 27
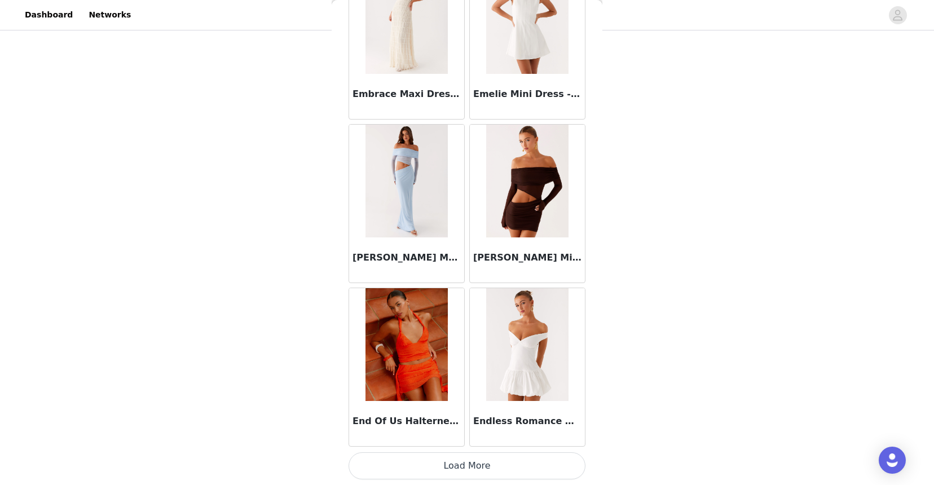
click at [485, 469] on button "Load More" at bounding box center [466, 465] width 237 height 27
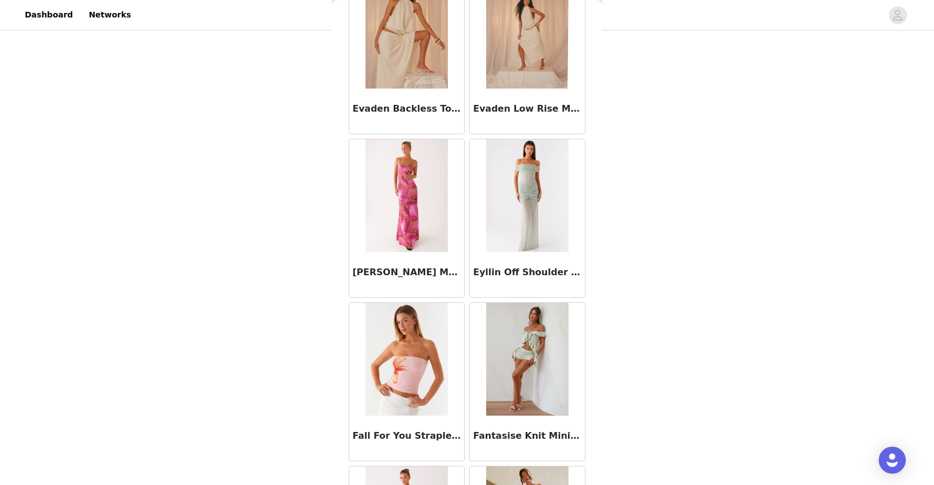
scroll to position [25769, 0]
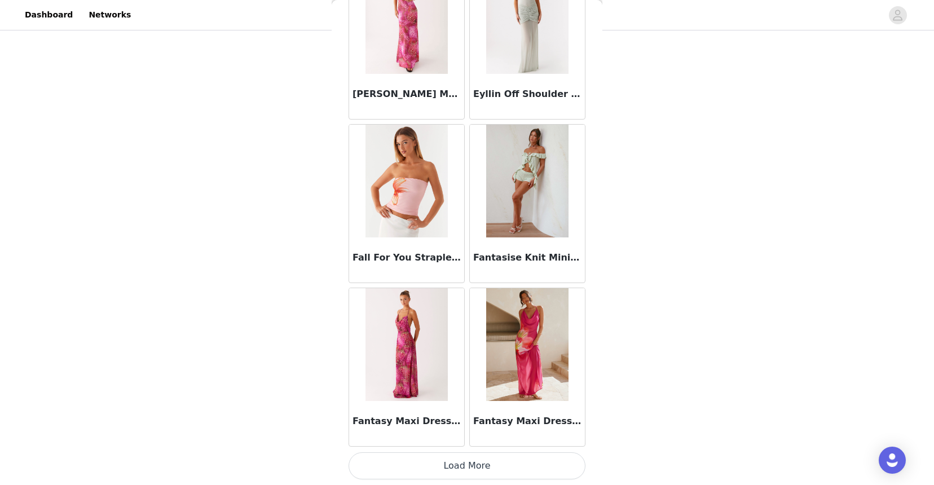
click at [486, 465] on button "Load More" at bounding box center [466, 465] width 237 height 27
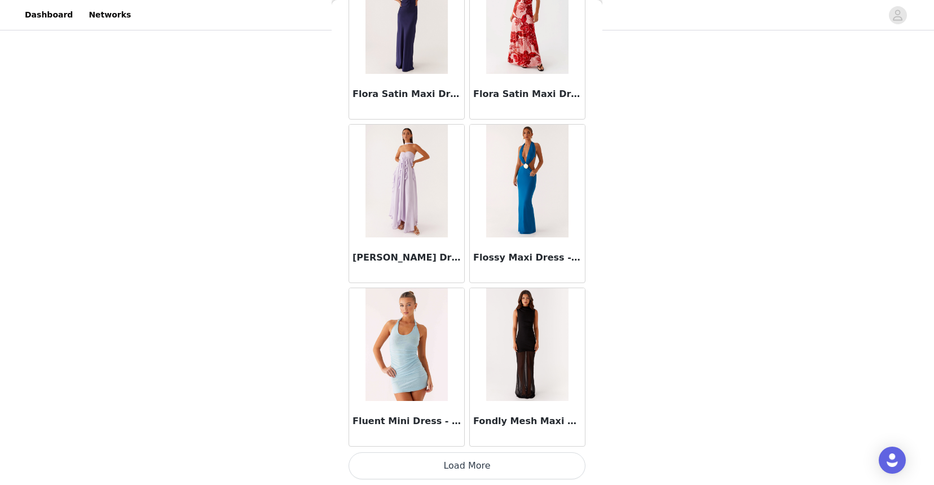
click at [483, 467] on button "Load More" at bounding box center [466, 465] width 237 height 27
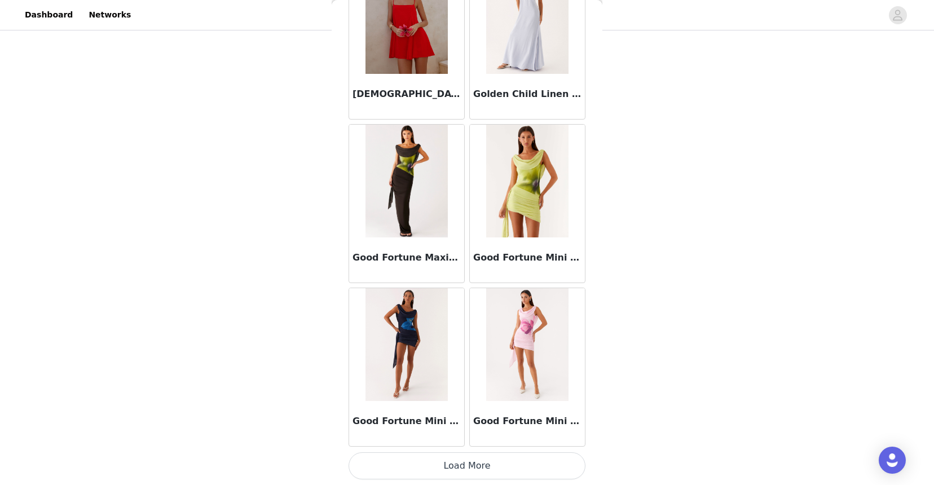
click at [483, 460] on button "Load More" at bounding box center [466, 465] width 237 height 27
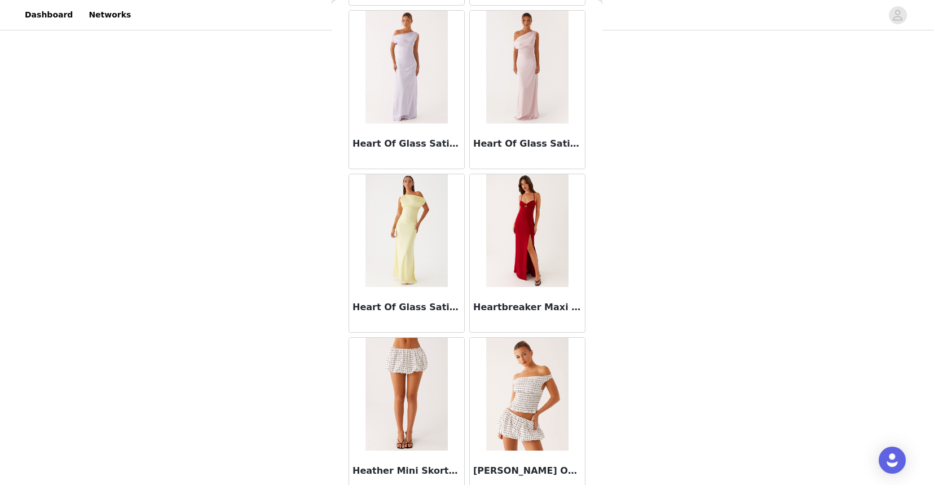
scroll to position [30674, 0]
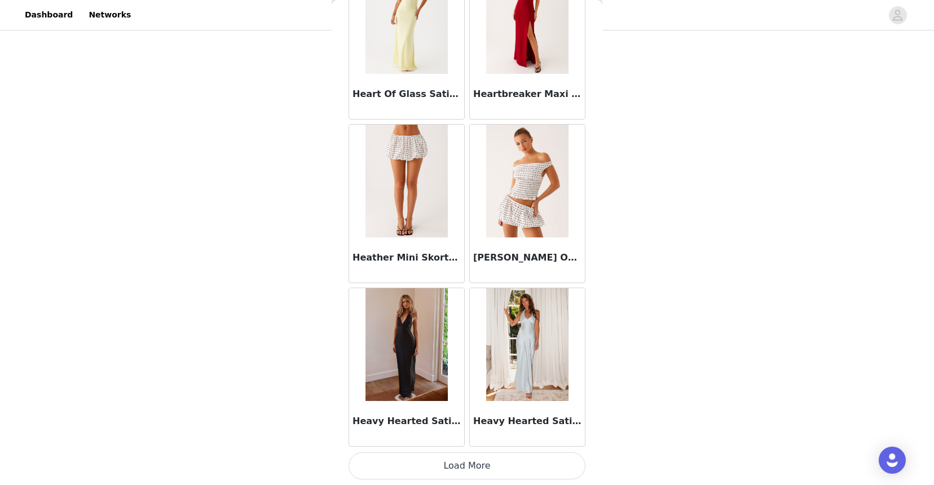
click at [493, 469] on button "Load More" at bounding box center [466, 465] width 237 height 27
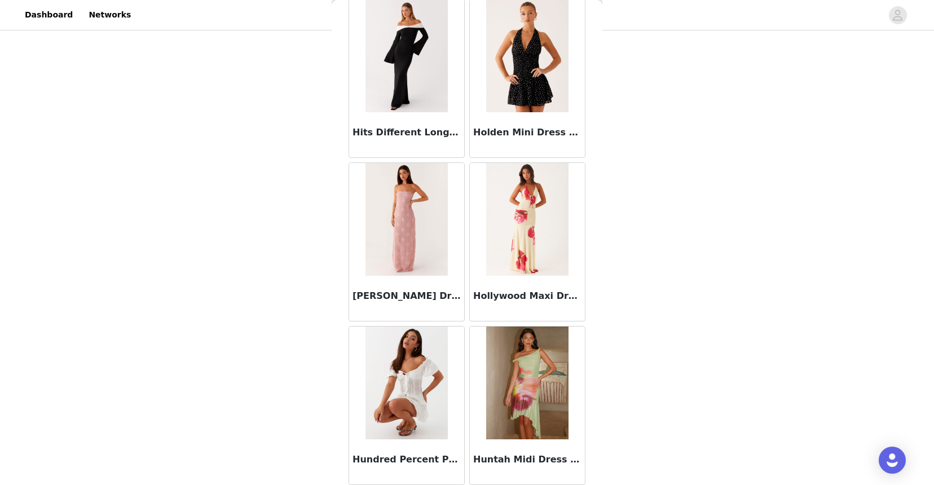
scroll to position [32309, 0]
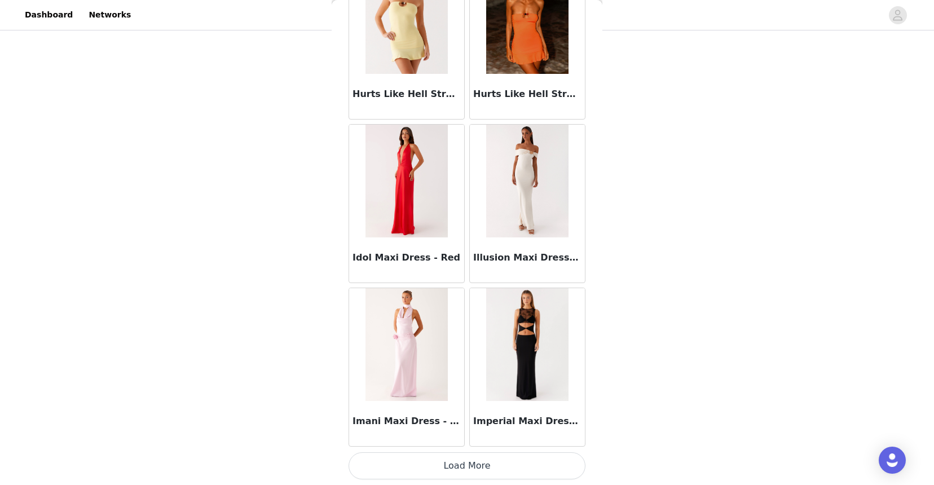
click at [507, 467] on button "Load More" at bounding box center [466, 465] width 237 height 27
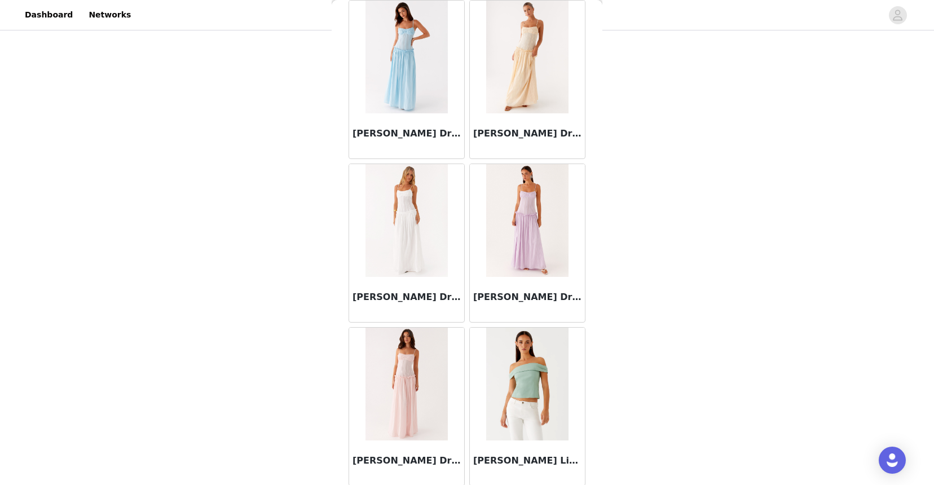
scroll to position [33945, 0]
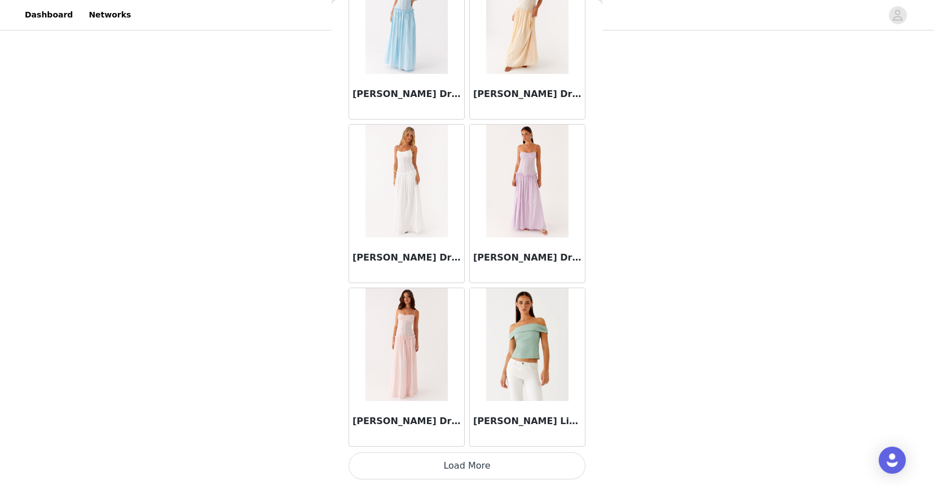
click at [513, 463] on button "Load More" at bounding box center [466, 465] width 237 height 27
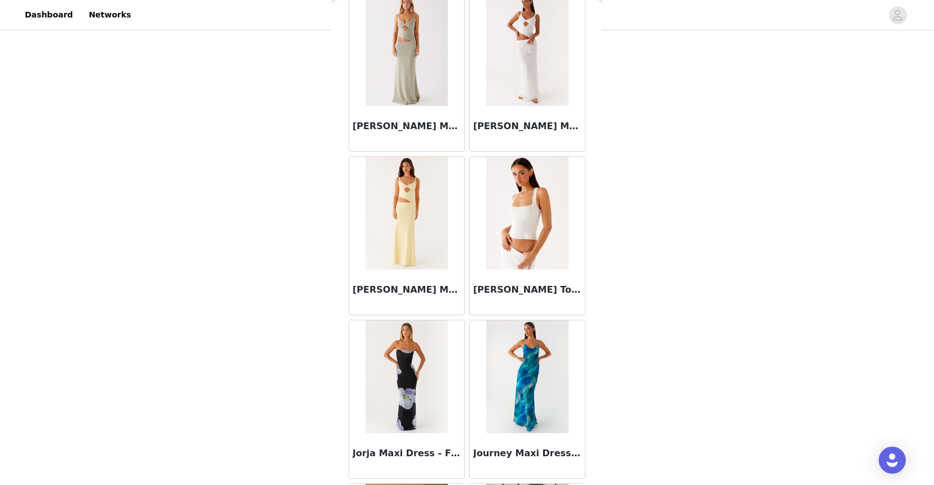
scroll to position [35580, 0]
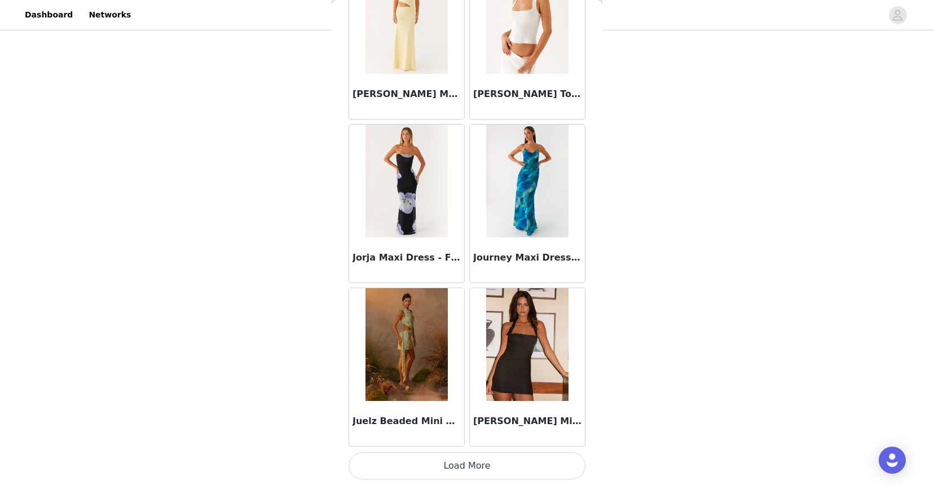
click at [504, 462] on button "Load More" at bounding box center [466, 465] width 237 height 27
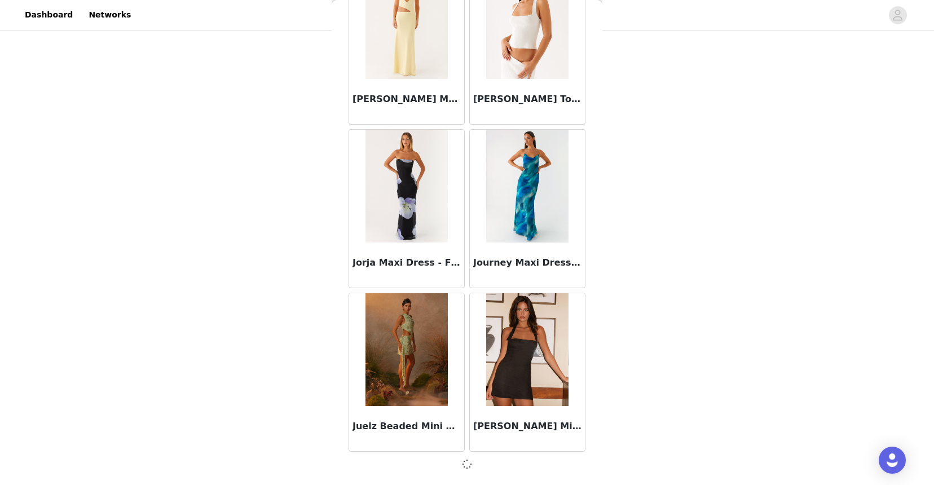
scroll to position [35575, 0]
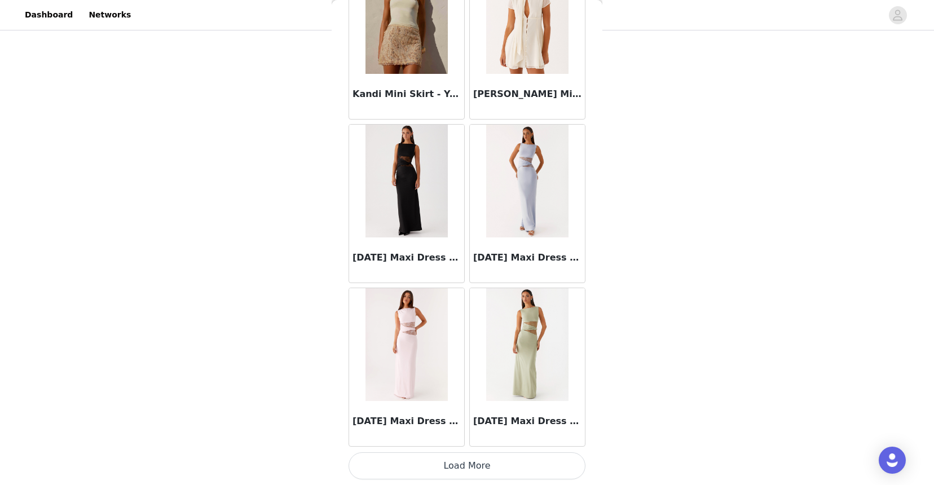
click at [507, 474] on button "Load More" at bounding box center [466, 465] width 237 height 27
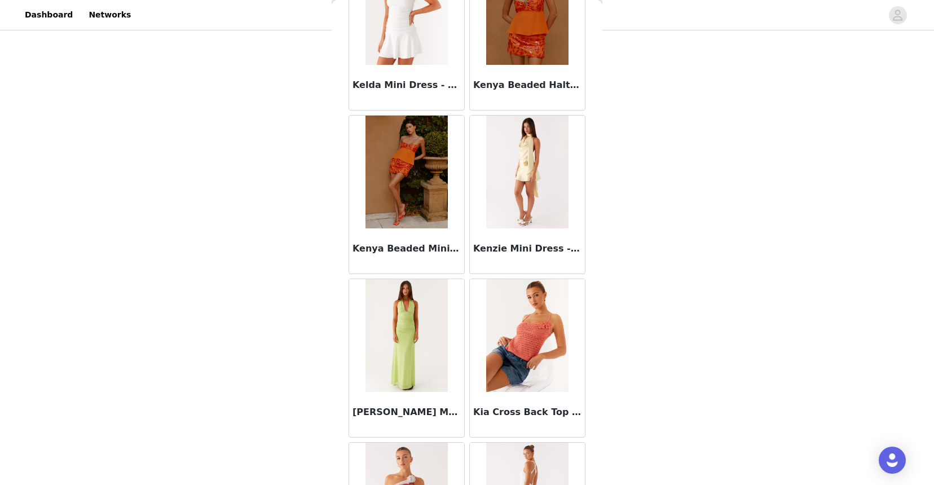
scroll to position [38850, 0]
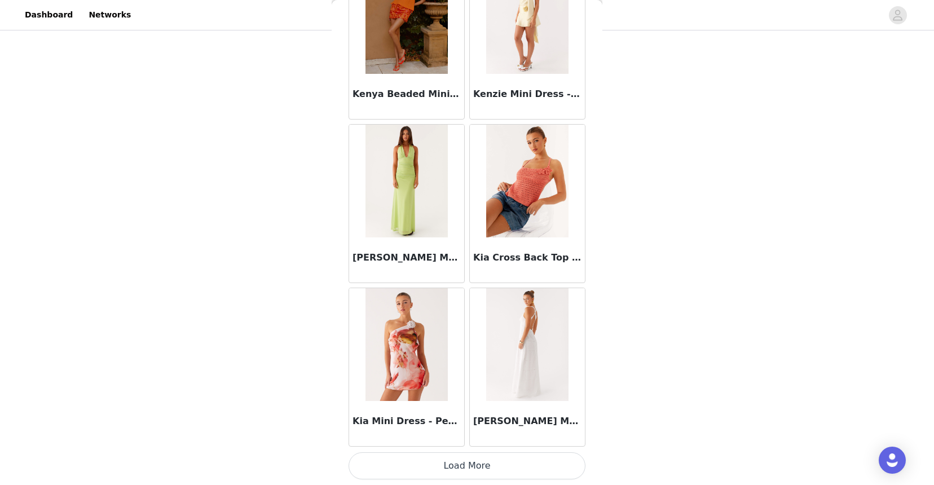
click at [511, 473] on button "Load More" at bounding box center [466, 465] width 237 height 27
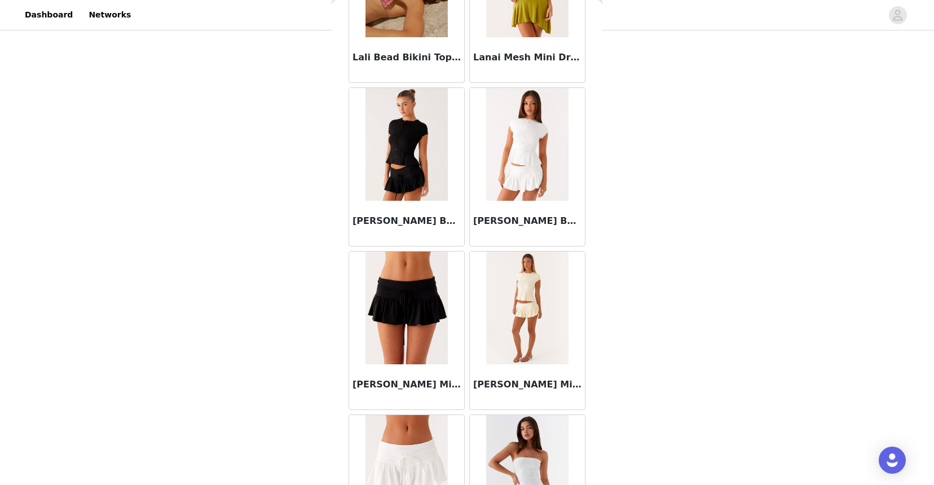
scroll to position [40485, 0]
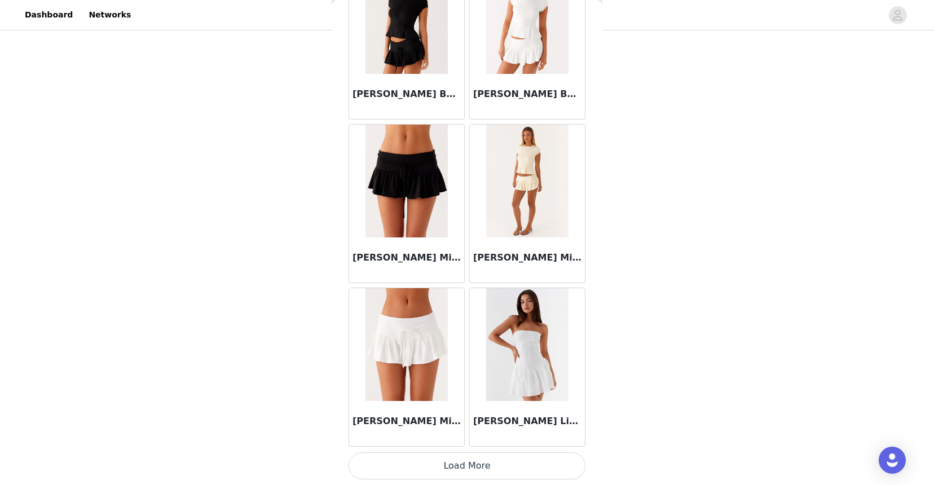
click at [502, 465] on button "Load More" at bounding box center [466, 465] width 237 height 27
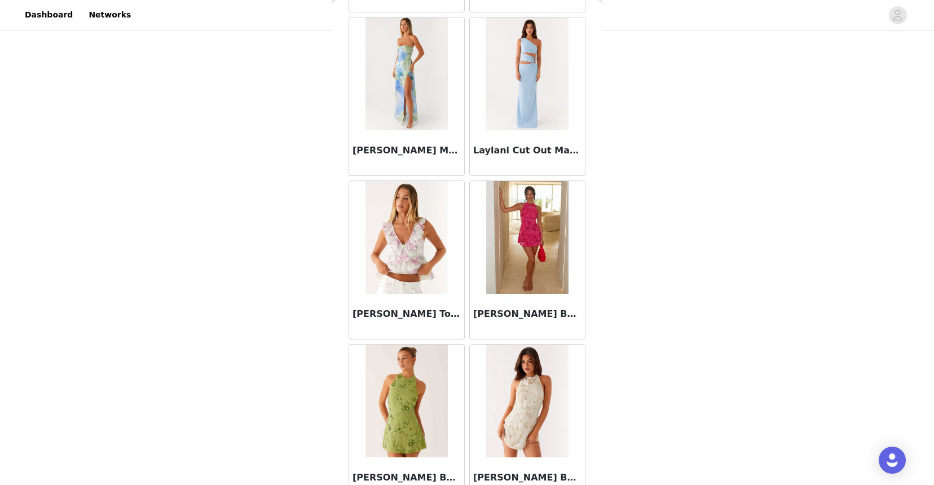
scroll to position [42121, 0]
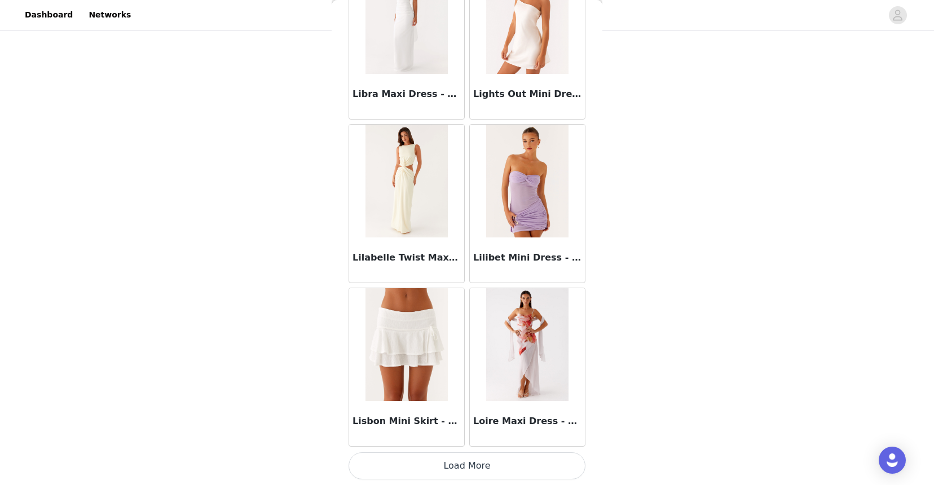
click at [498, 465] on button "Load More" at bounding box center [466, 465] width 237 height 27
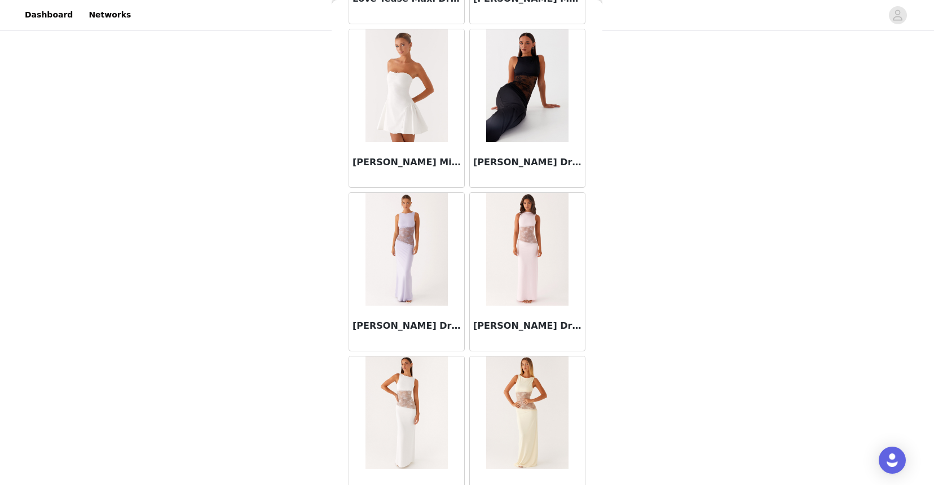
scroll to position [43756, 0]
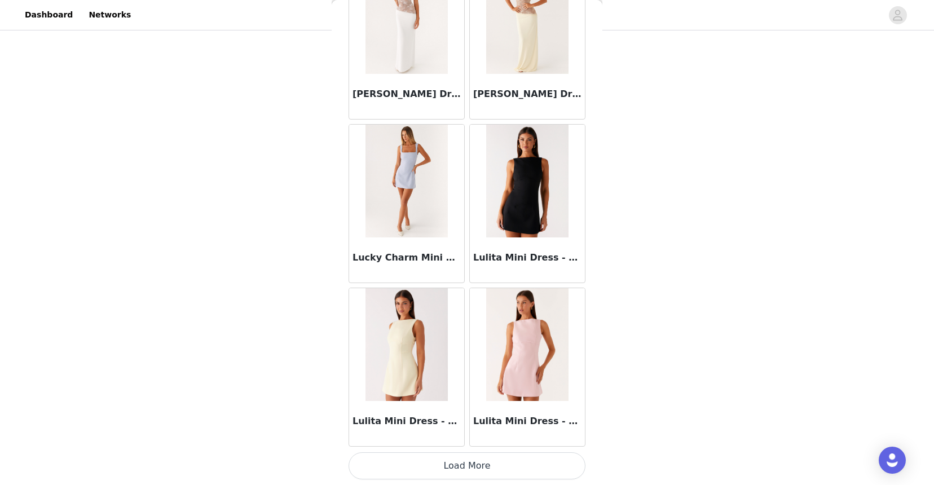
click at [479, 461] on button "Load More" at bounding box center [466, 465] width 237 height 27
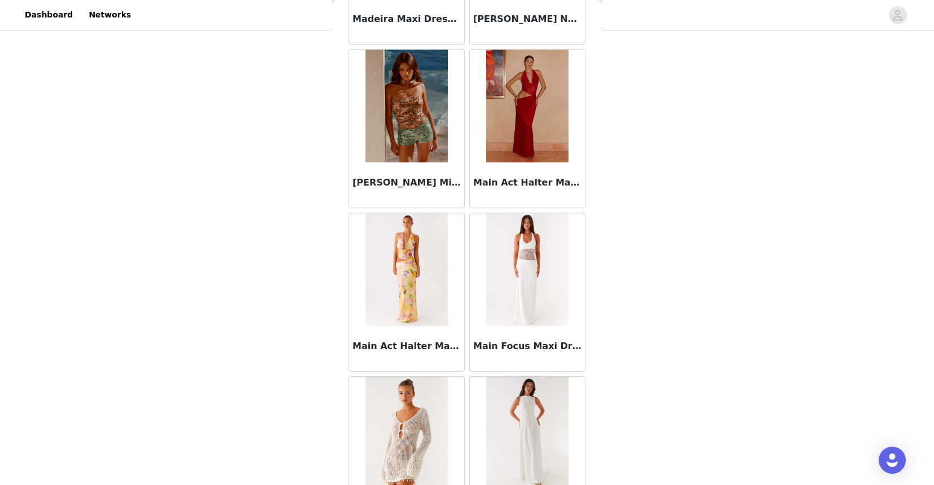
scroll to position [45391, 0]
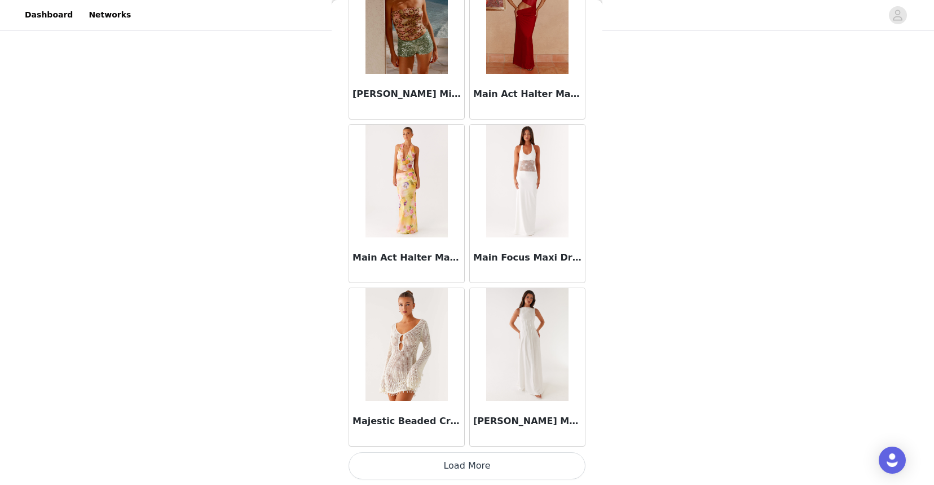
click at [487, 472] on button "Load More" at bounding box center [466, 465] width 237 height 27
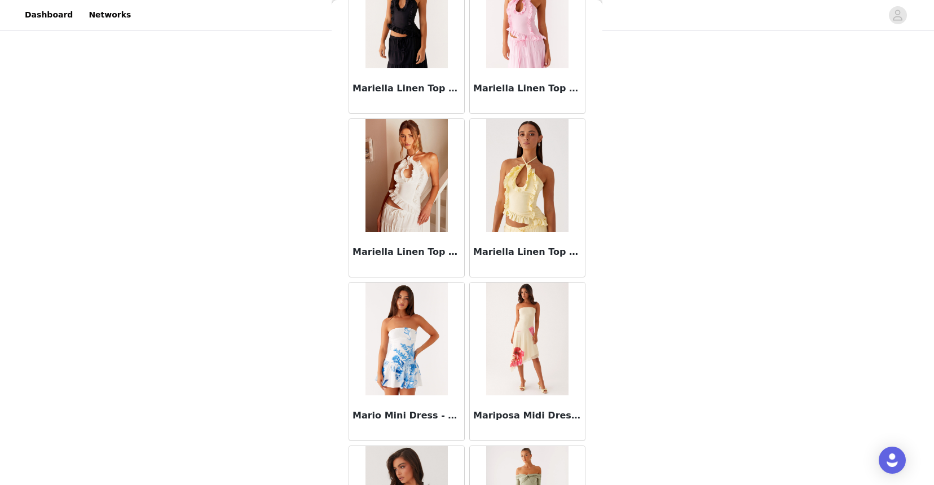
scroll to position [47026, 0]
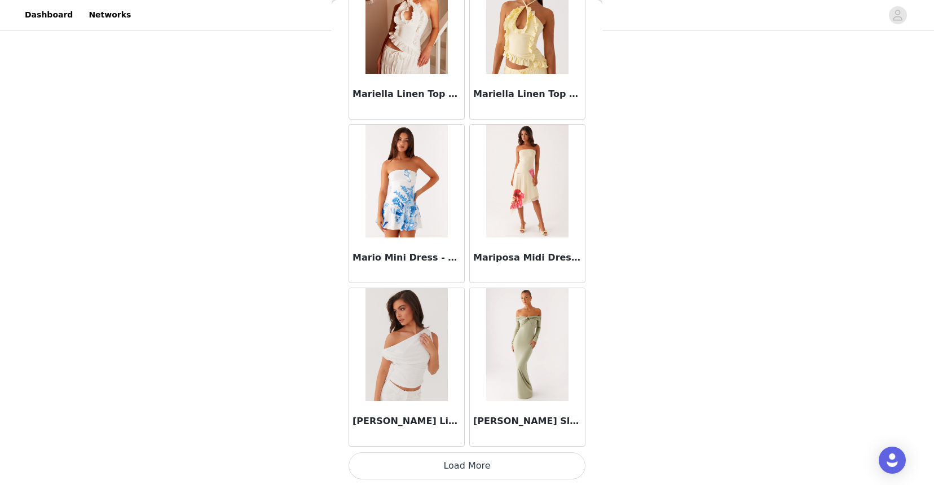
click at [488, 469] on button "Load More" at bounding box center [466, 465] width 237 height 27
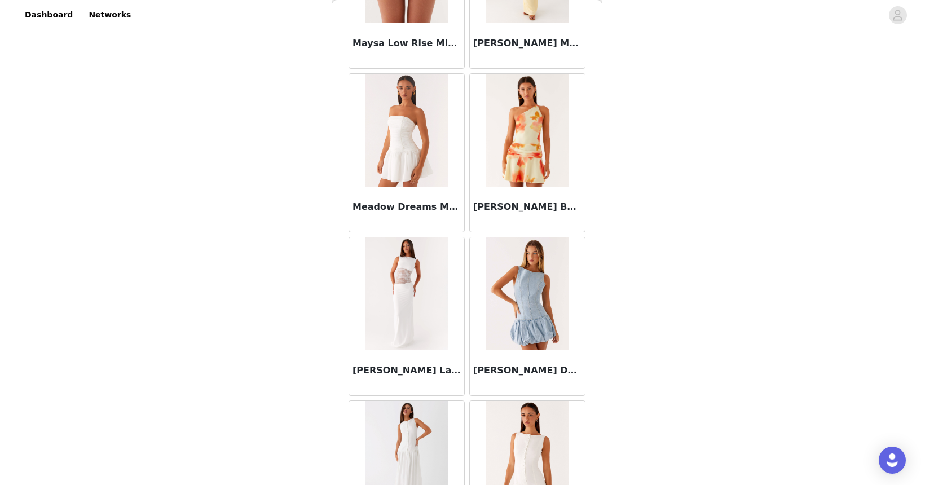
scroll to position [48661, 0]
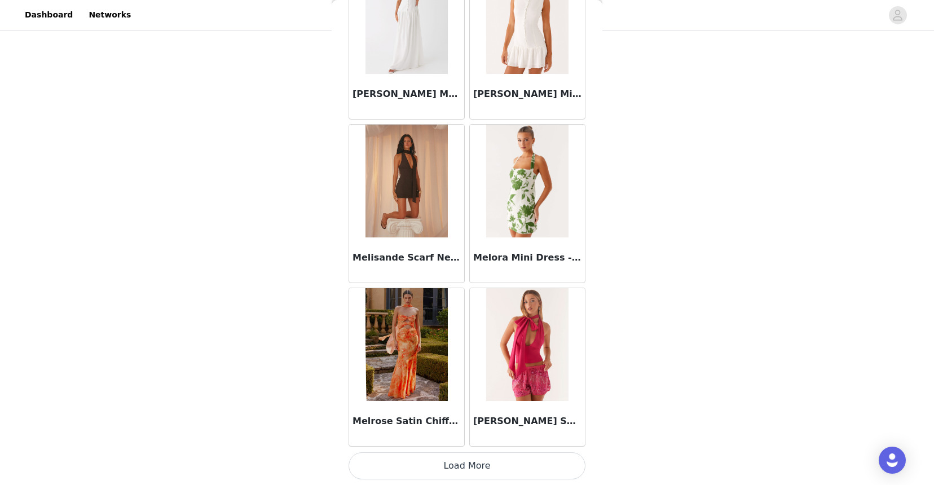
click at [489, 457] on button "Load More" at bounding box center [466, 465] width 237 height 27
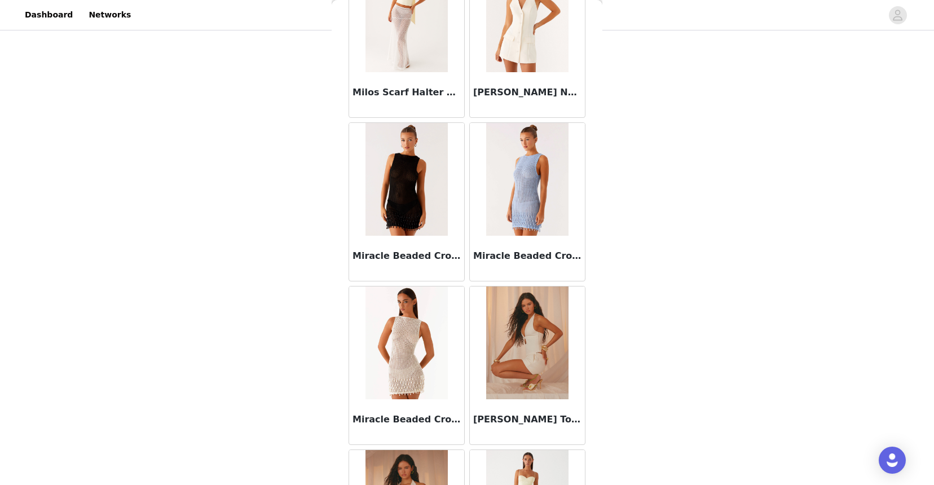
scroll to position [50297, 0]
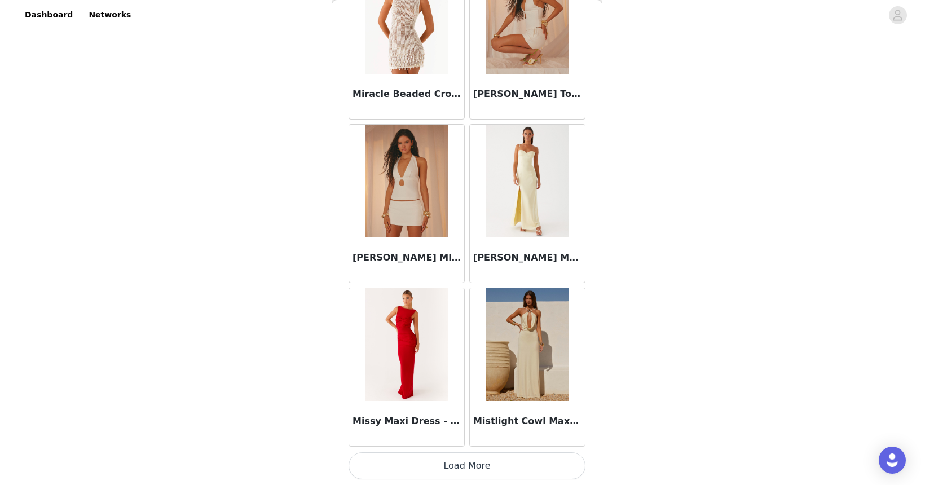
click at [497, 465] on button "Load More" at bounding box center [466, 465] width 237 height 27
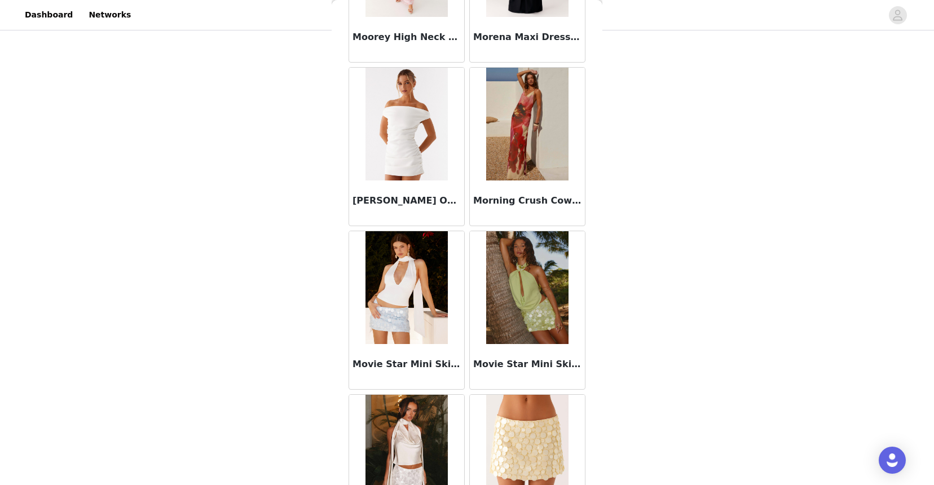
scroll to position [51932, 0]
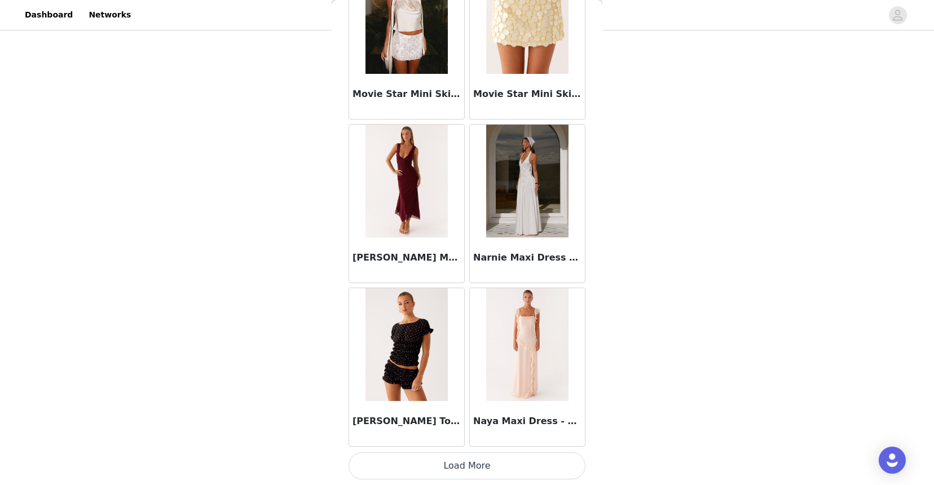
click at [484, 472] on button "Load More" at bounding box center [466, 465] width 237 height 27
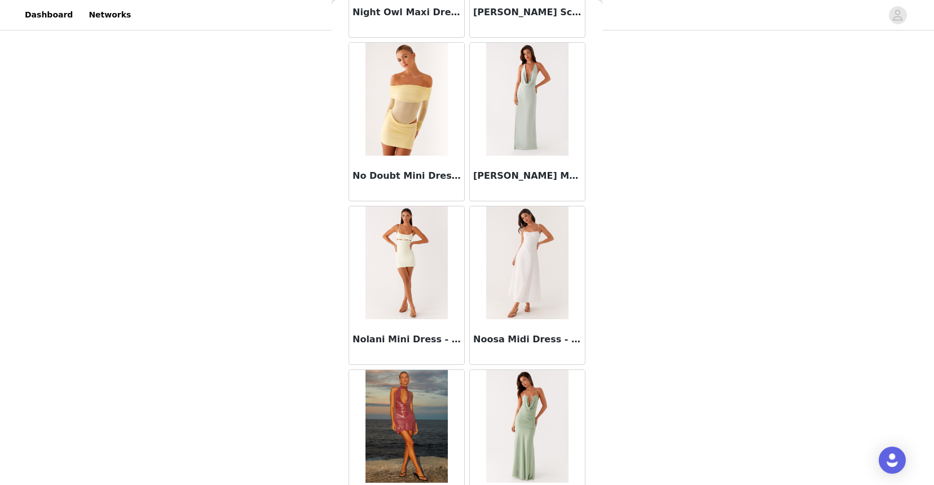
scroll to position [53567, 0]
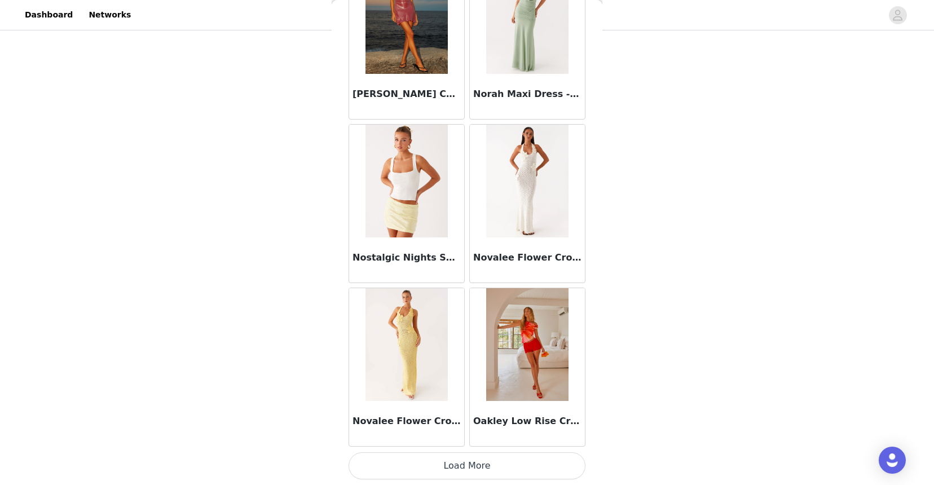
click at [512, 471] on button "Load More" at bounding box center [466, 465] width 237 height 27
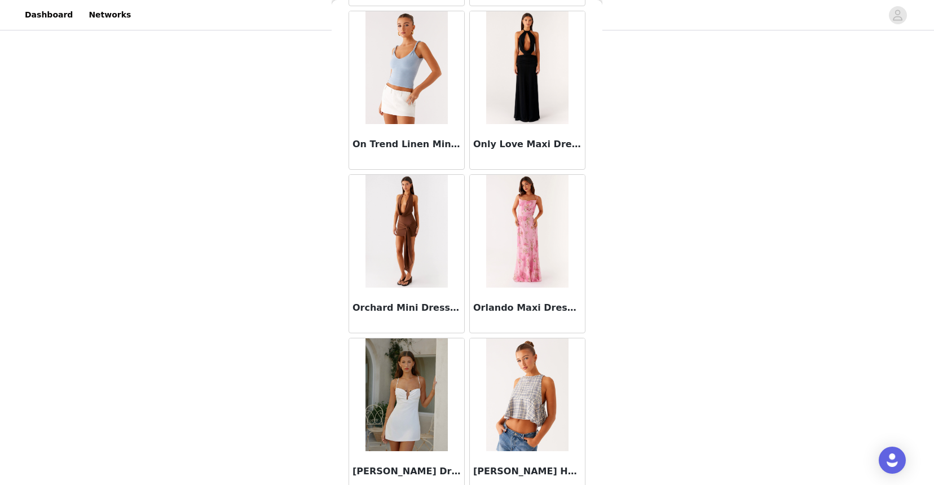
scroll to position [55202, 0]
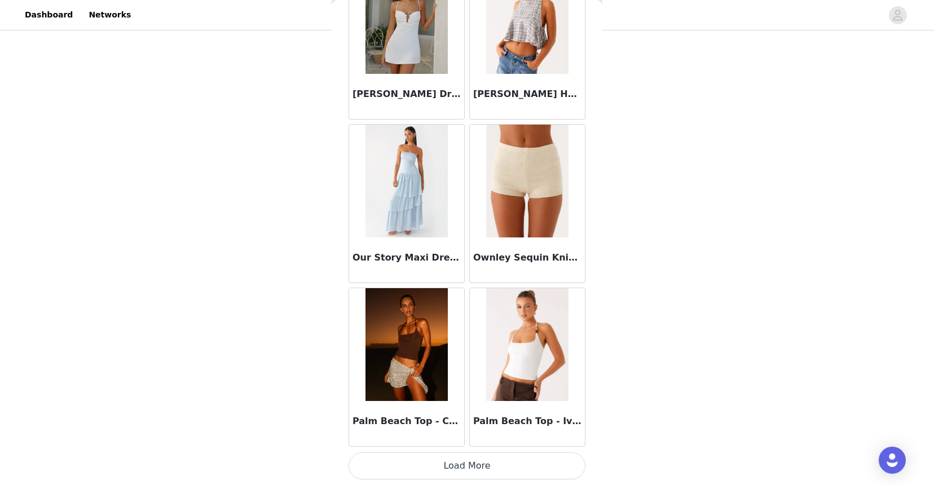
click at [516, 473] on button "Load More" at bounding box center [466, 465] width 237 height 27
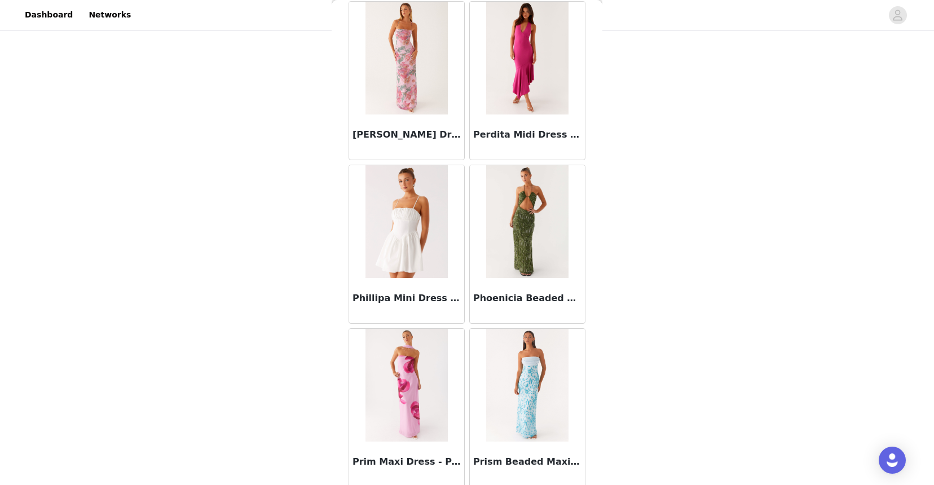
scroll to position [56838, 0]
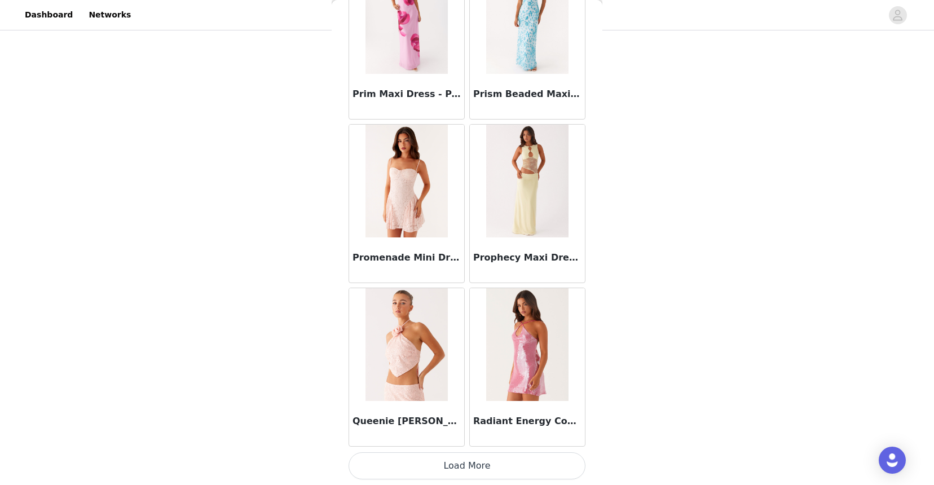
click at [522, 466] on button "Load More" at bounding box center [466, 465] width 237 height 27
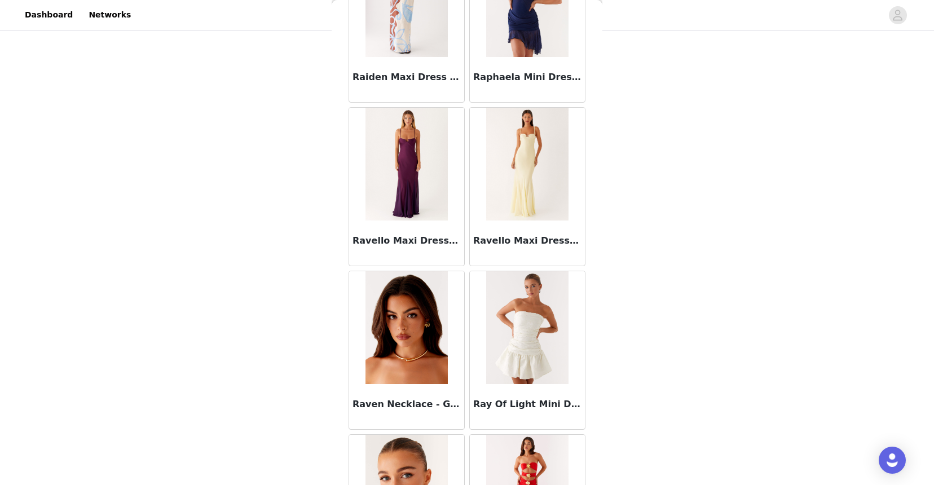
scroll to position [58473, 0]
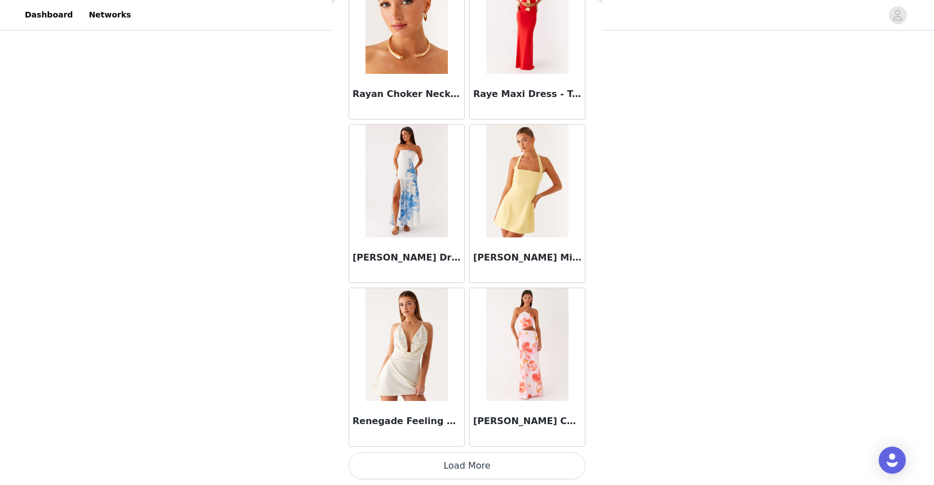
click at [529, 462] on button "Load More" at bounding box center [466, 465] width 237 height 27
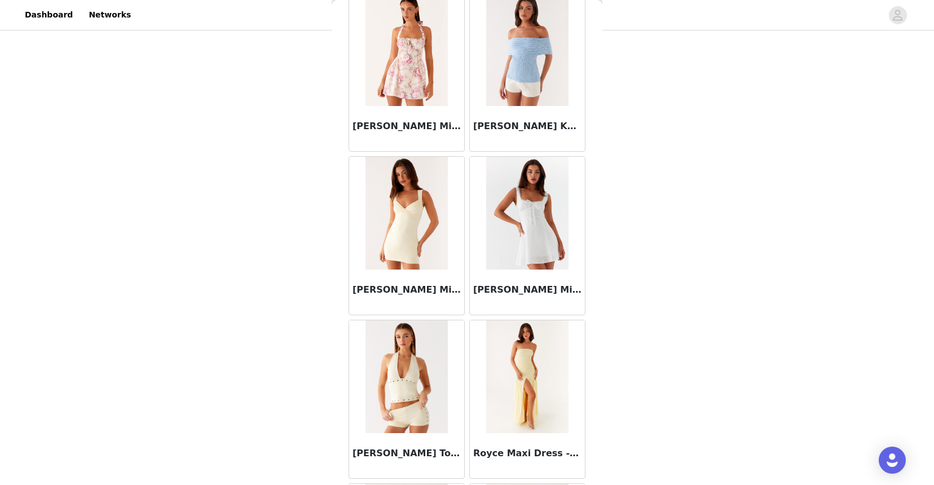
scroll to position [60108, 0]
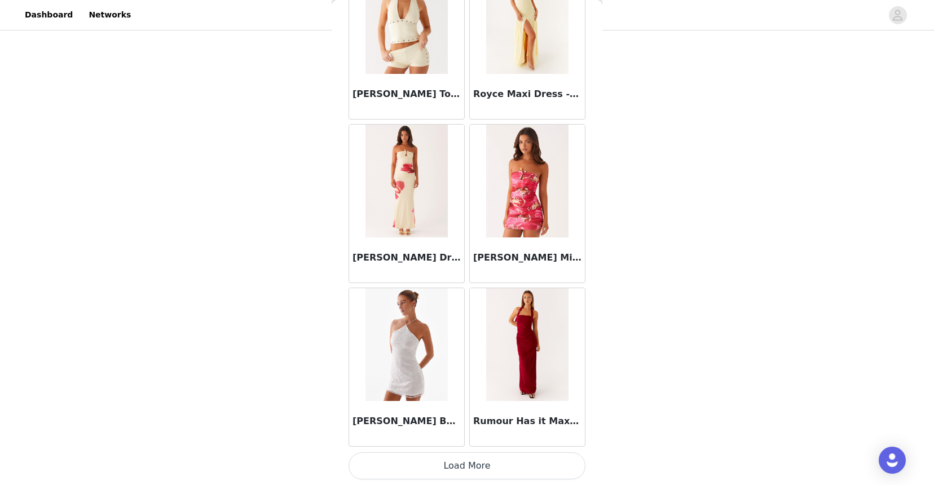
click at [529, 460] on button "Load More" at bounding box center [466, 465] width 237 height 27
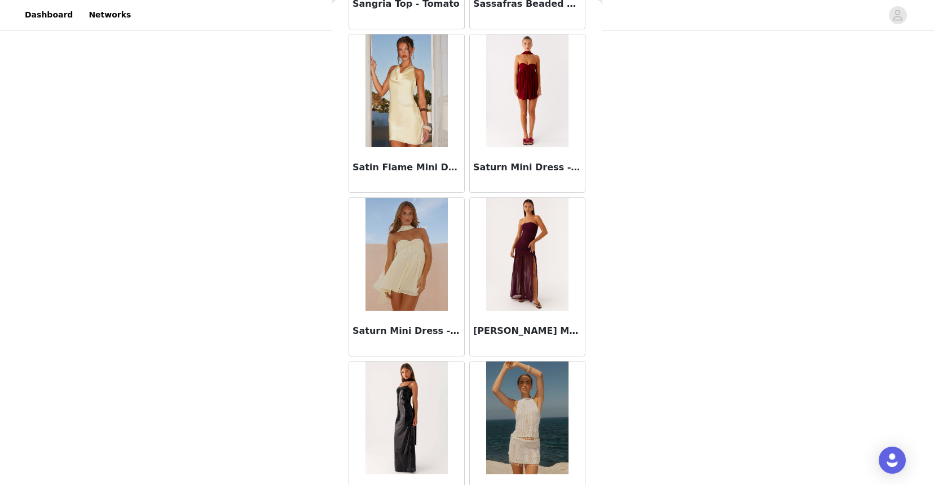
scroll to position [61743, 0]
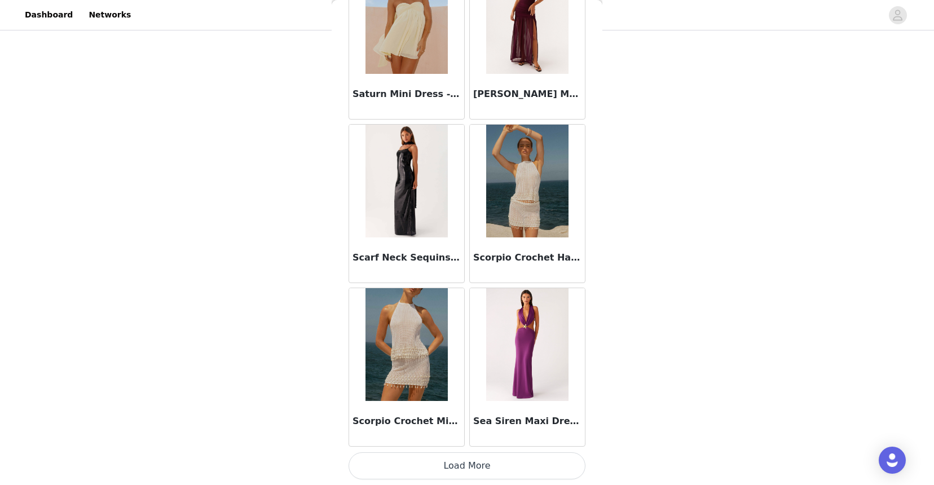
click at [532, 461] on button "Load More" at bounding box center [466, 465] width 237 height 27
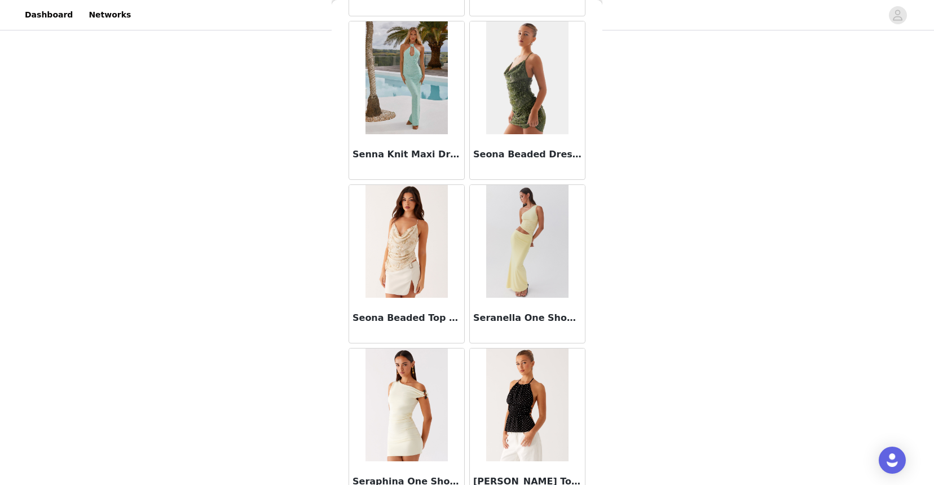
scroll to position [63378, 0]
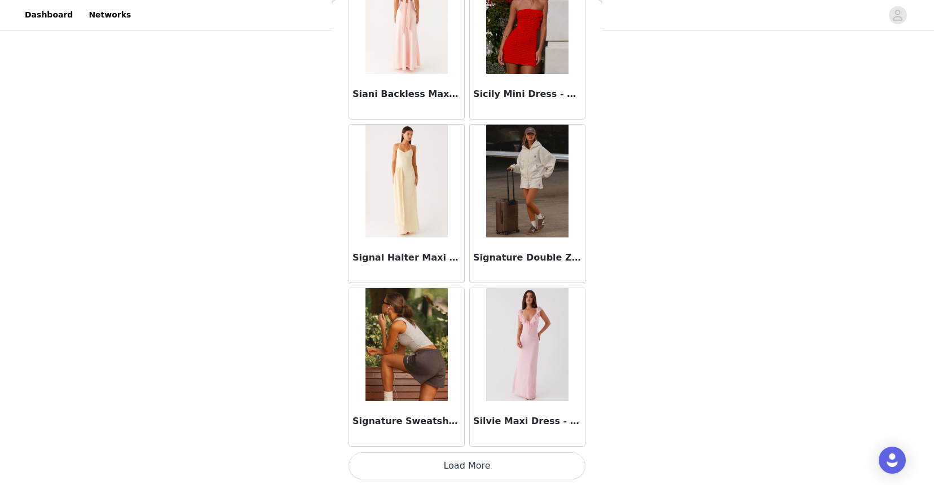
click at [487, 462] on button "Load More" at bounding box center [466, 465] width 237 height 27
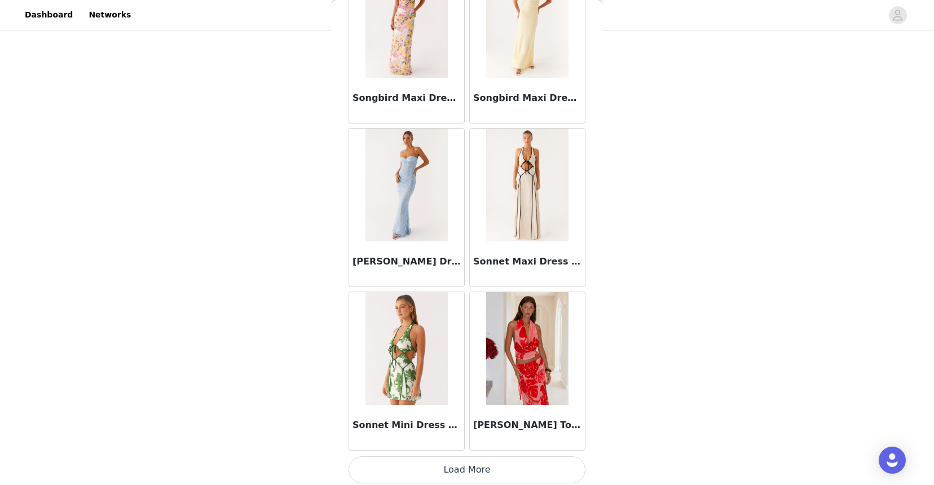
scroll to position [65014, 0]
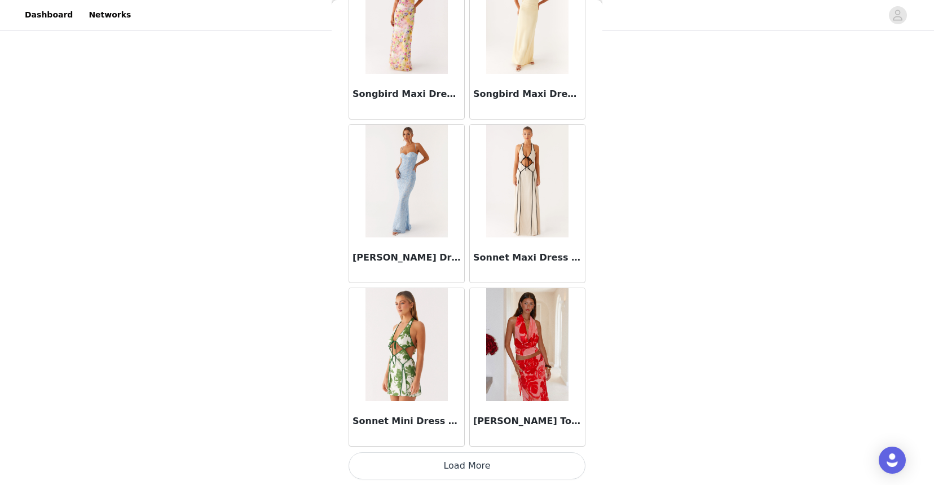
click at [498, 461] on button "Load More" at bounding box center [466, 465] width 237 height 27
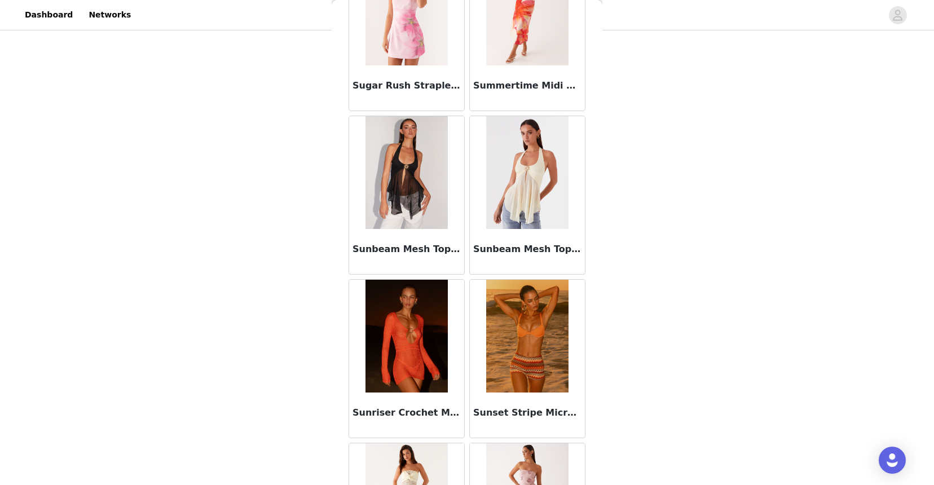
scroll to position [66649, 0]
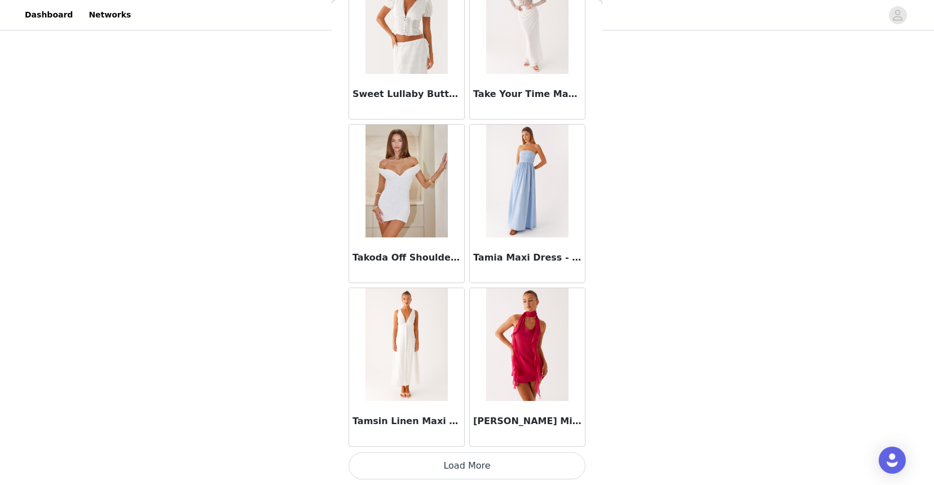
click at [502, 460] on button "Load More" at bounding box center [466, 465] width 237 height 27
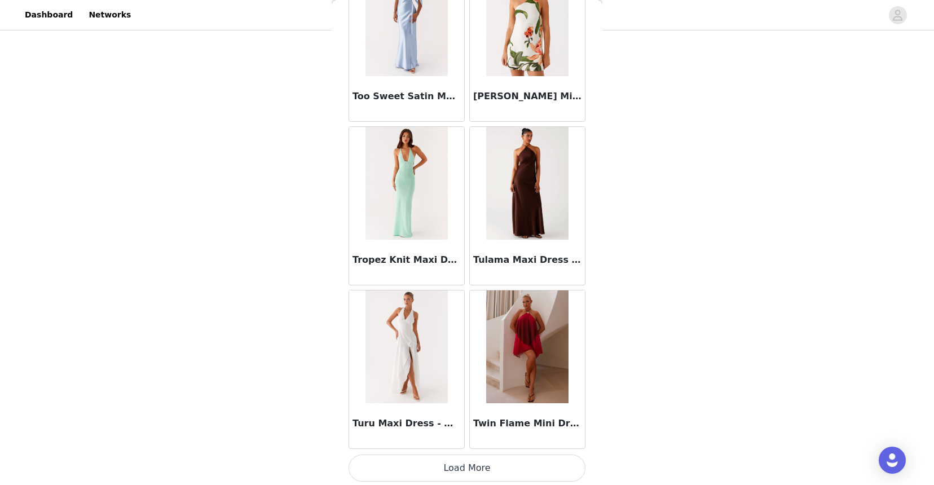
scroll to position [68284, 0]
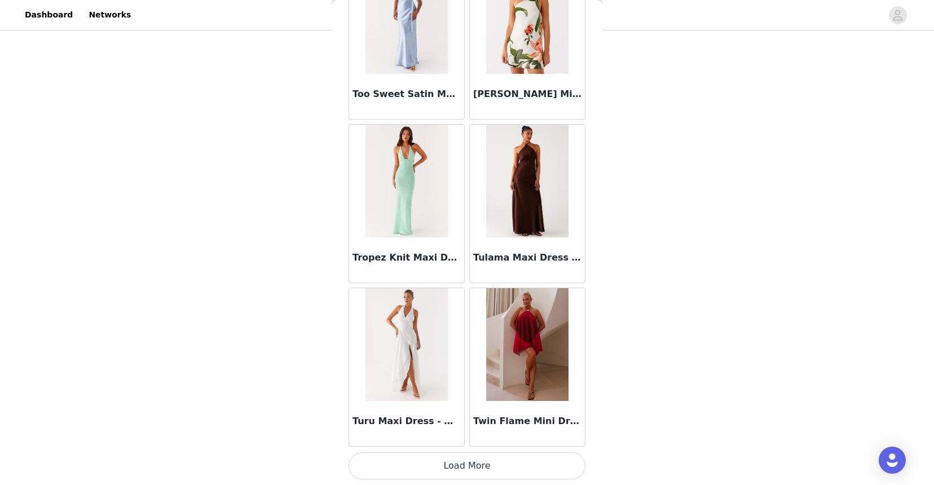
click at [493, 458] on button "Load More" at bounding box center [466, 465] width 237 height 27
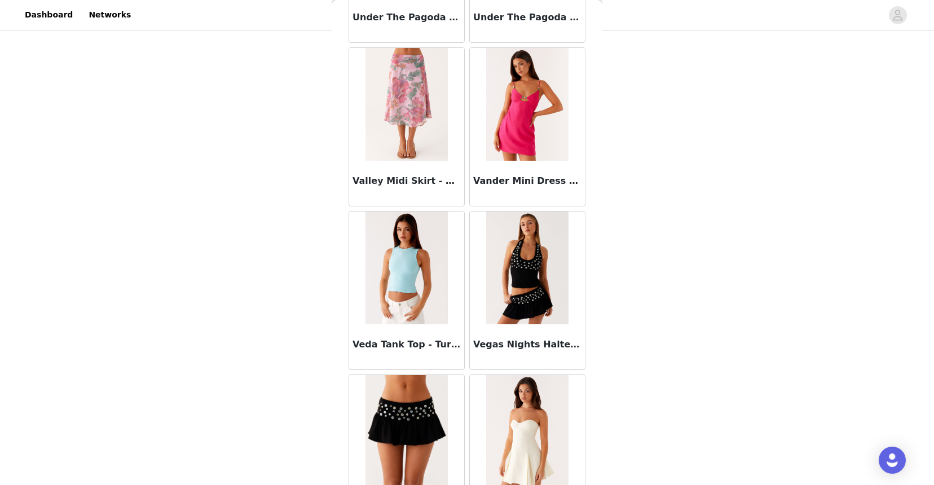
scroll to position [69692, 0]
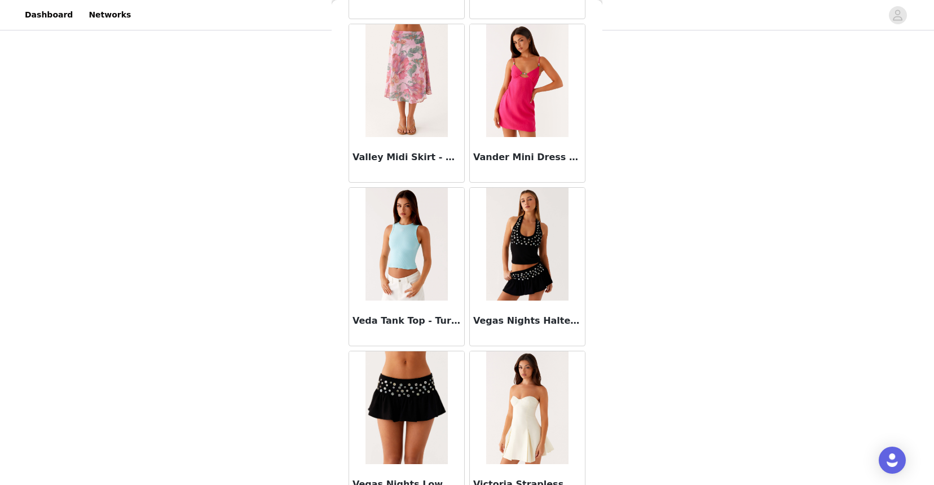
click at [531, 294] on img at bounding box center [527, 244] width 82 height 113
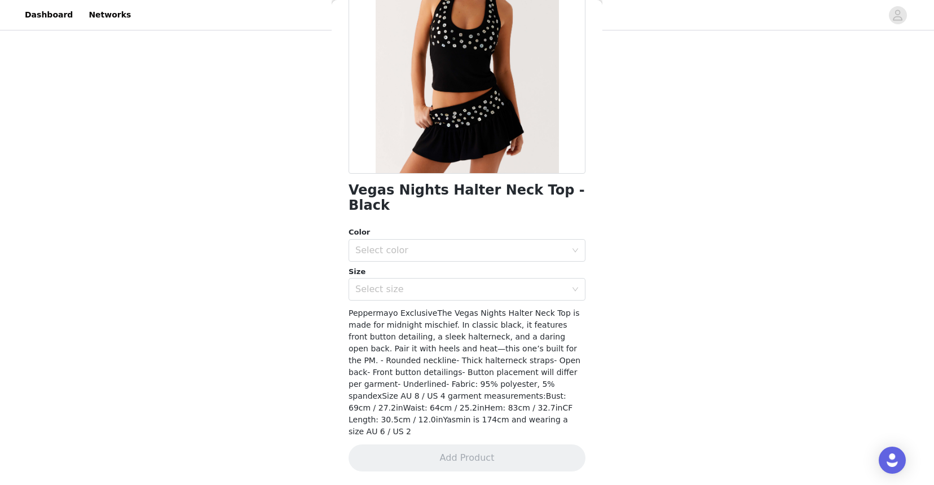
scroll to position [109, 0]
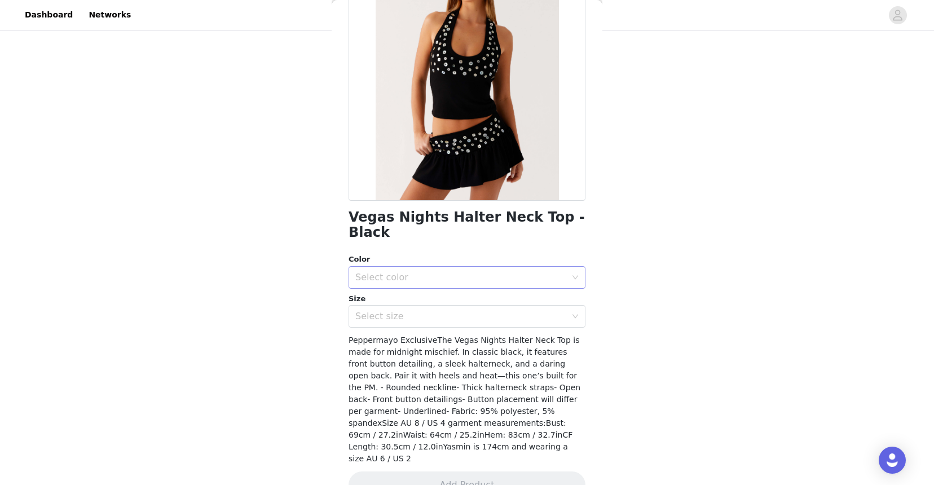
click at [448, 272] on div "Select color" at bounding box center [460, 277] width 211 height 11
click at [426, 289] on li "Black" at bounding box center [466, 287] width 237 height 18
click at [413, 311] on div "Select size" at bounding box center [460, 316] width 211 height 11
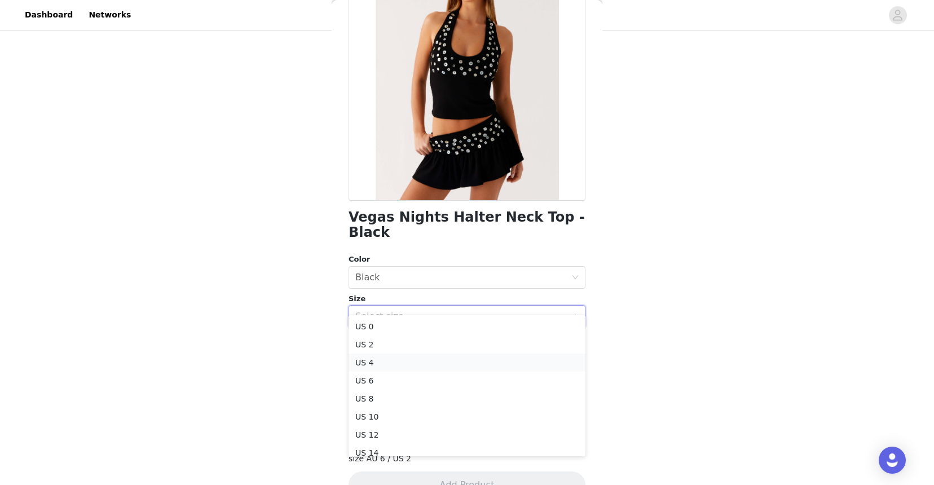
click at [374, 357] on li "US 4" at bounding box center [466, 363] width 237 height 18
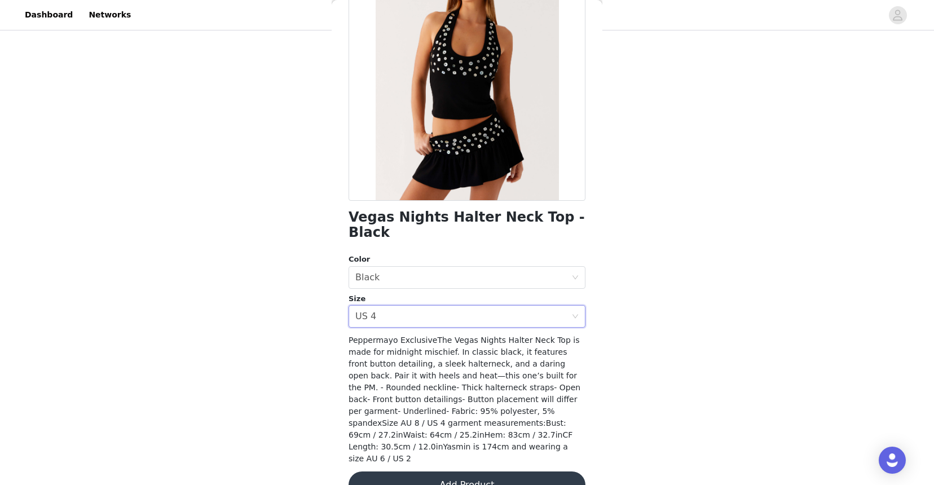
click at [396, 471] on button "Add Product" at bounding box center [466, 484] width 237 height 27
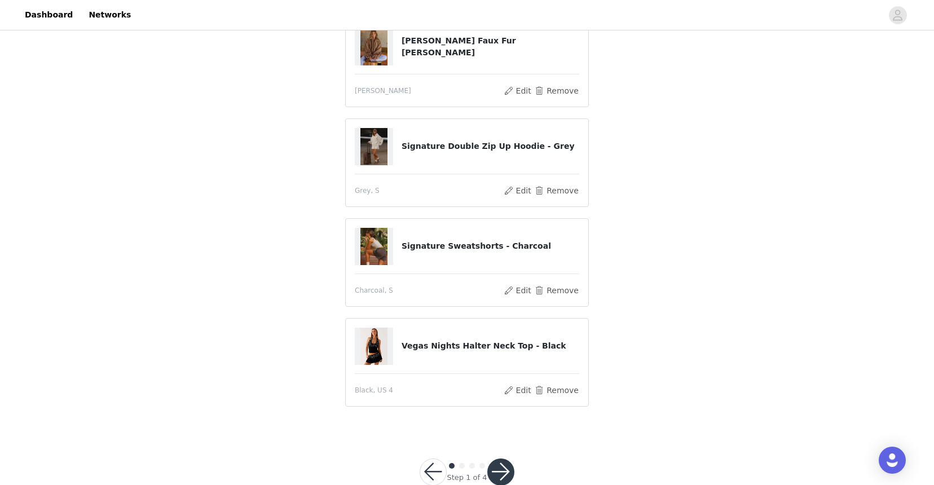
click at [495, 469] on button "button" at bounding box center [500, 471] width 27 height 27
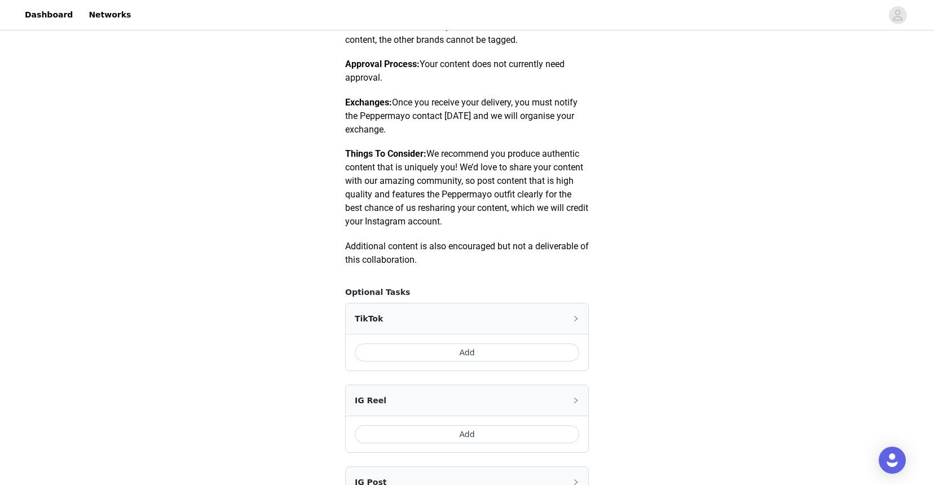
scroll to position [493, 0]
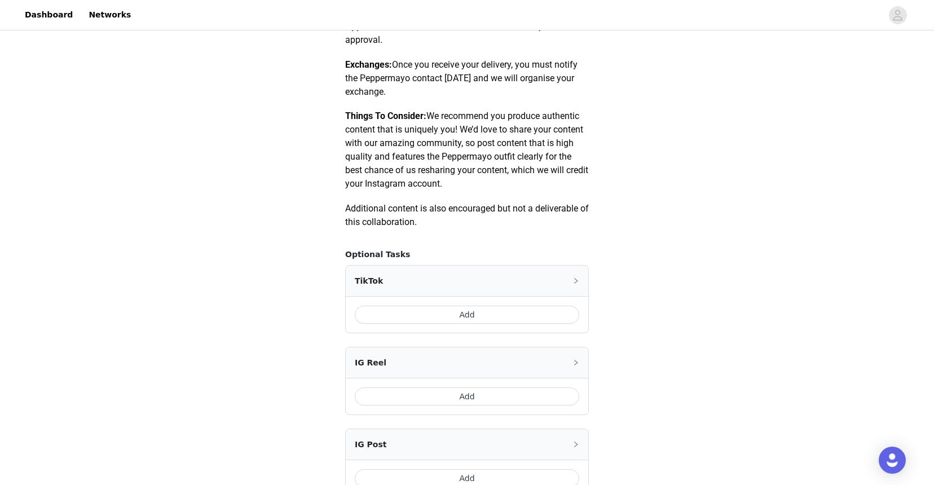
click at [431, 319] on button "Add" at bounding box center [467, 315] width 224 height 18
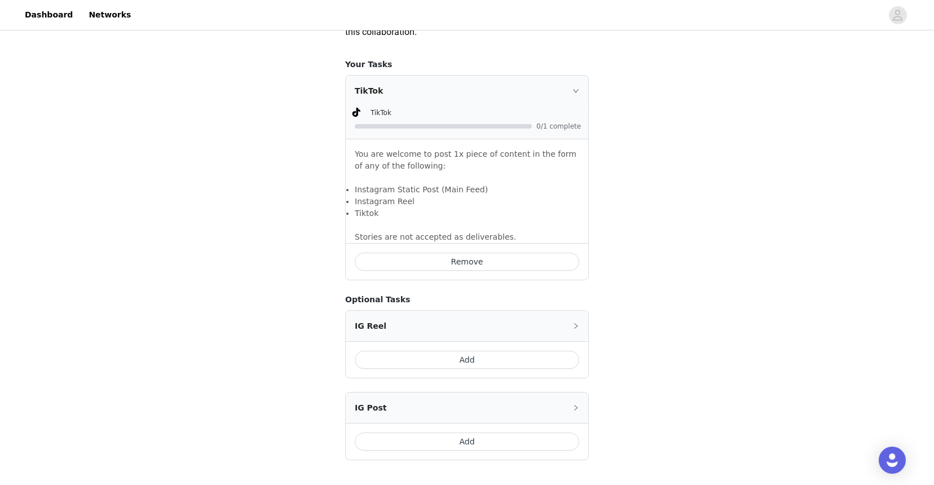
scroll to position [767, 0]
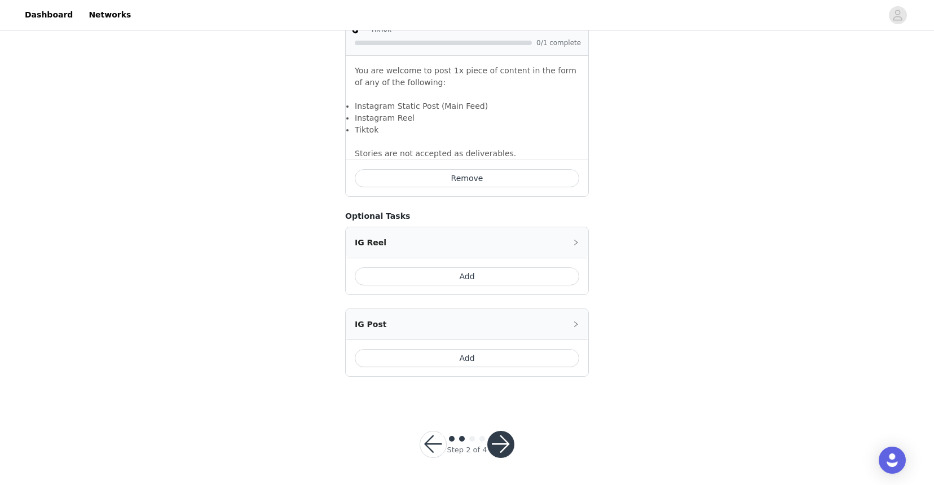
click at [496, 446] on button "button" at bounding box center [500, 444] width 27 height 27
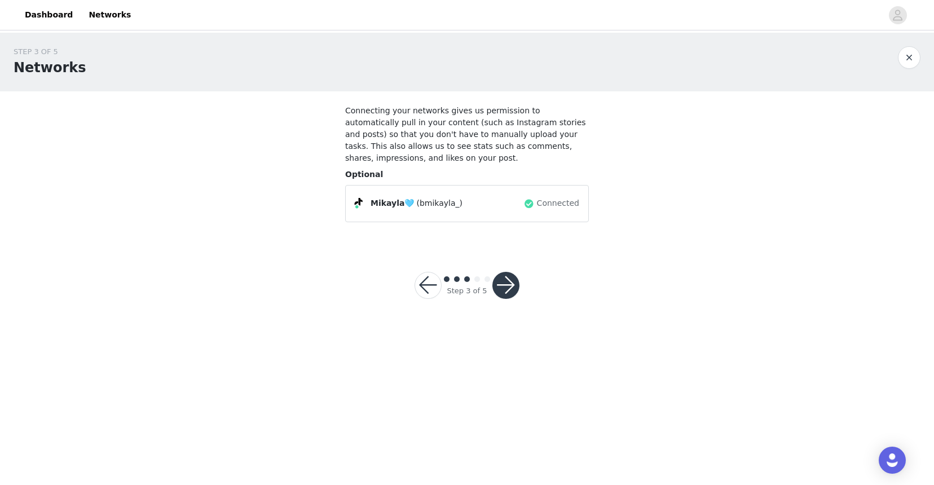
click at [513, 285] on button "button" at bounding box center [505, 285] width 27 height 27
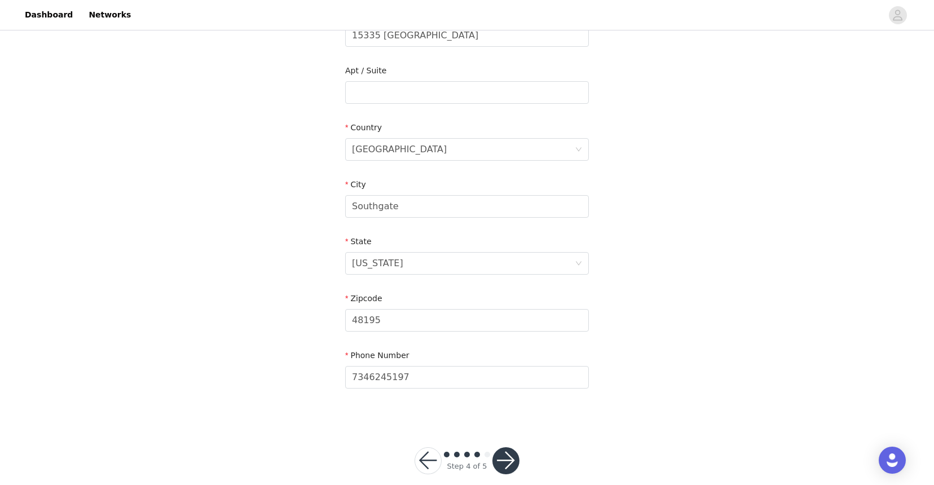
scroll to position [284, 0]
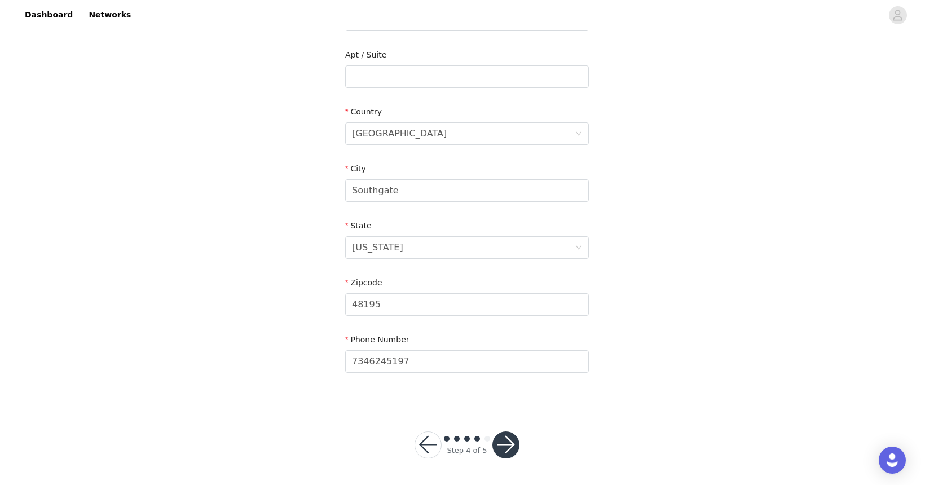
click at [503, 443] on button "button" at bounding box center [505, 444] width 27 height 27
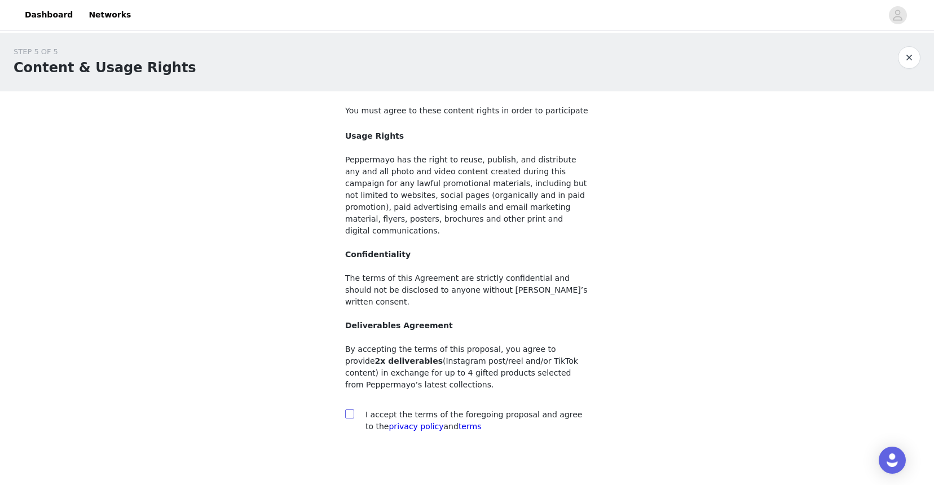
click at [351, 409] on input "checkbox" at bounding box center [349, 413] width 8 height 8
checkbox input "true"
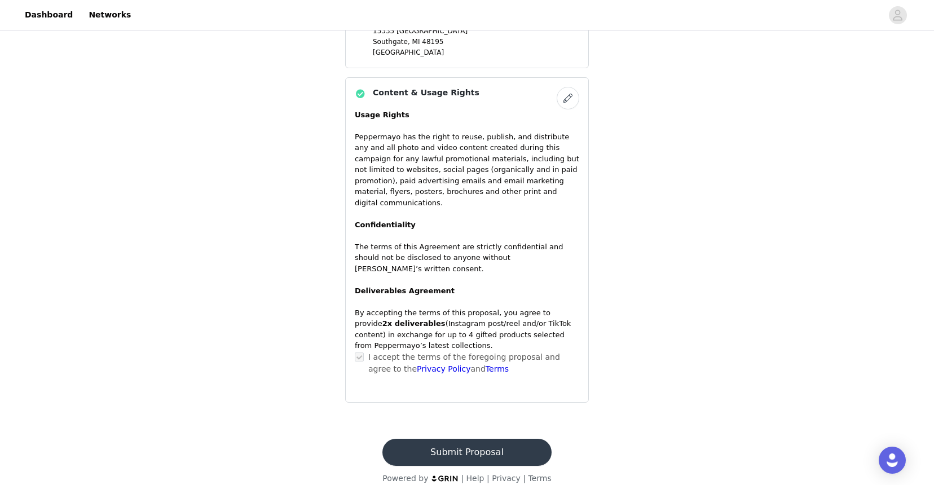
scroll to position [1004, 0]
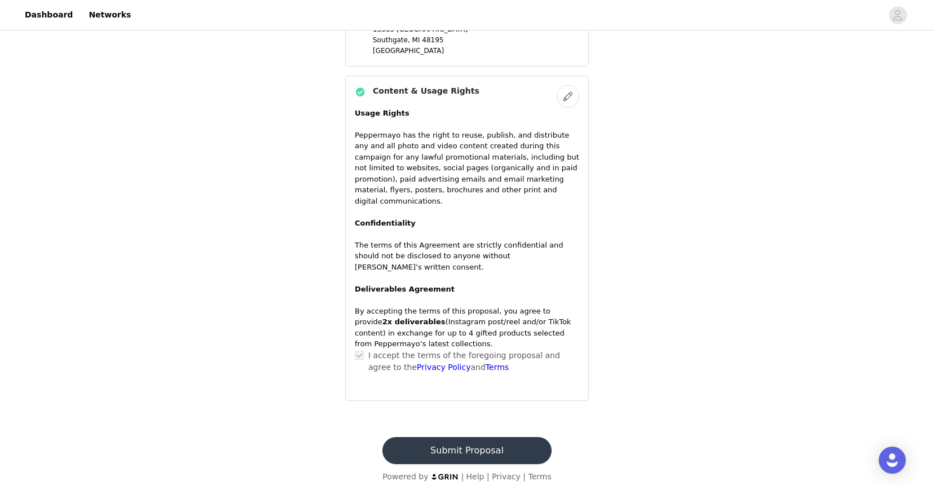
click at [438, 440] on button "Submit Proposal" at bounding box center [466, 450] width 169 height 27
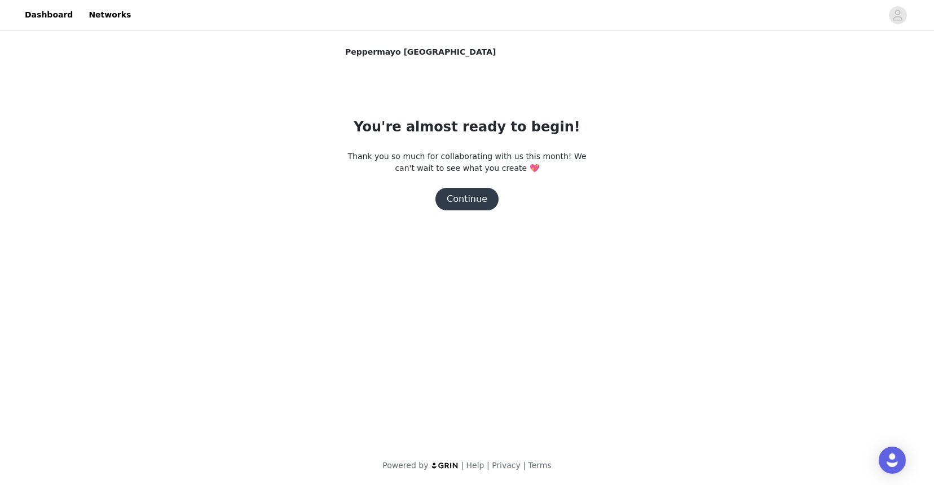
click at [479, 196] on button "Continue" at bounding box center [466, 199] width 63 height 23
